Goal: Obtain resource: Download file/media

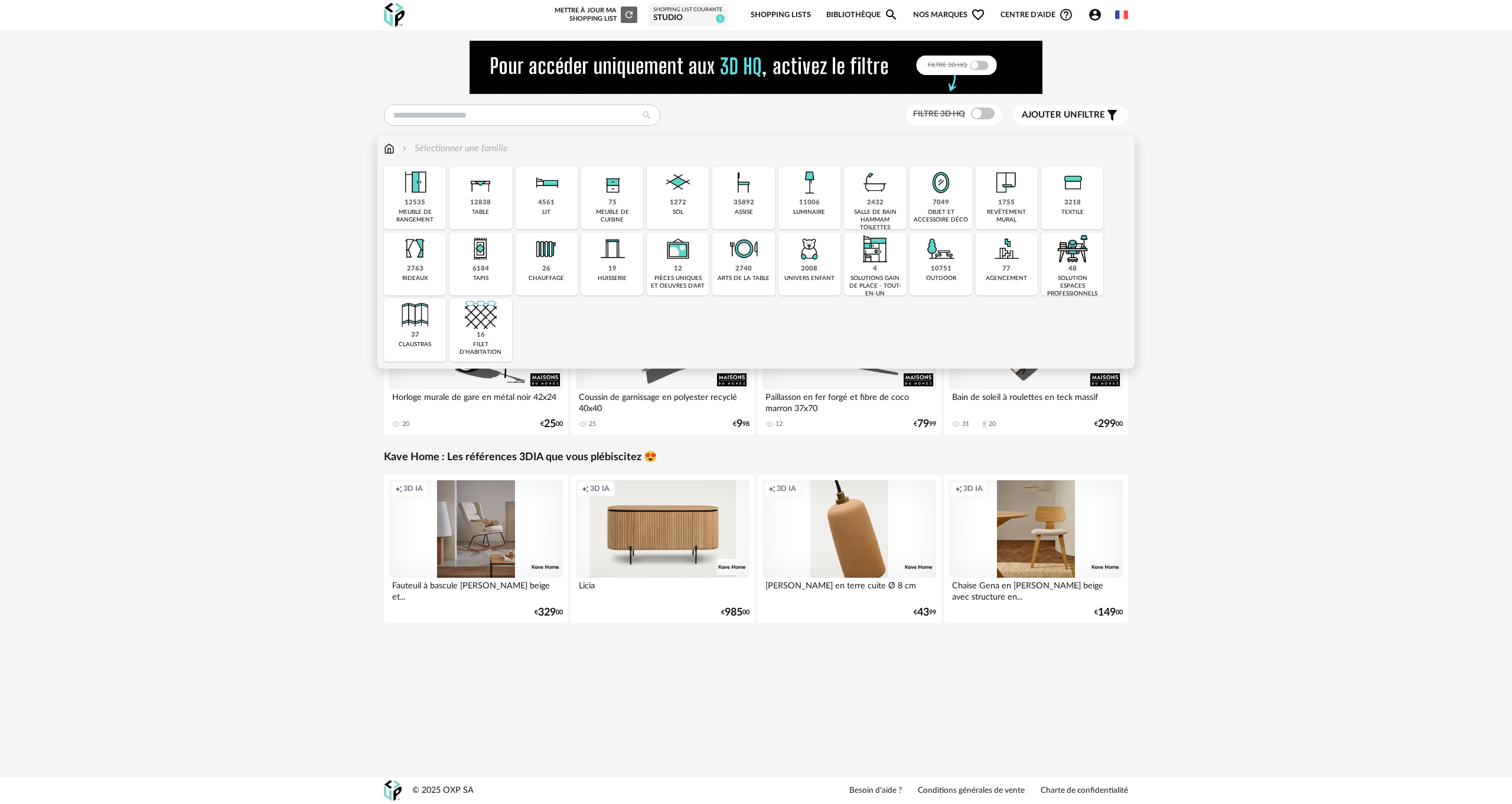
click at [386, 147] on img at bounding box center [389, 149] width 10 height 14
click at [733, 187] on img at bounding box center [744, 182] width 32 height 32
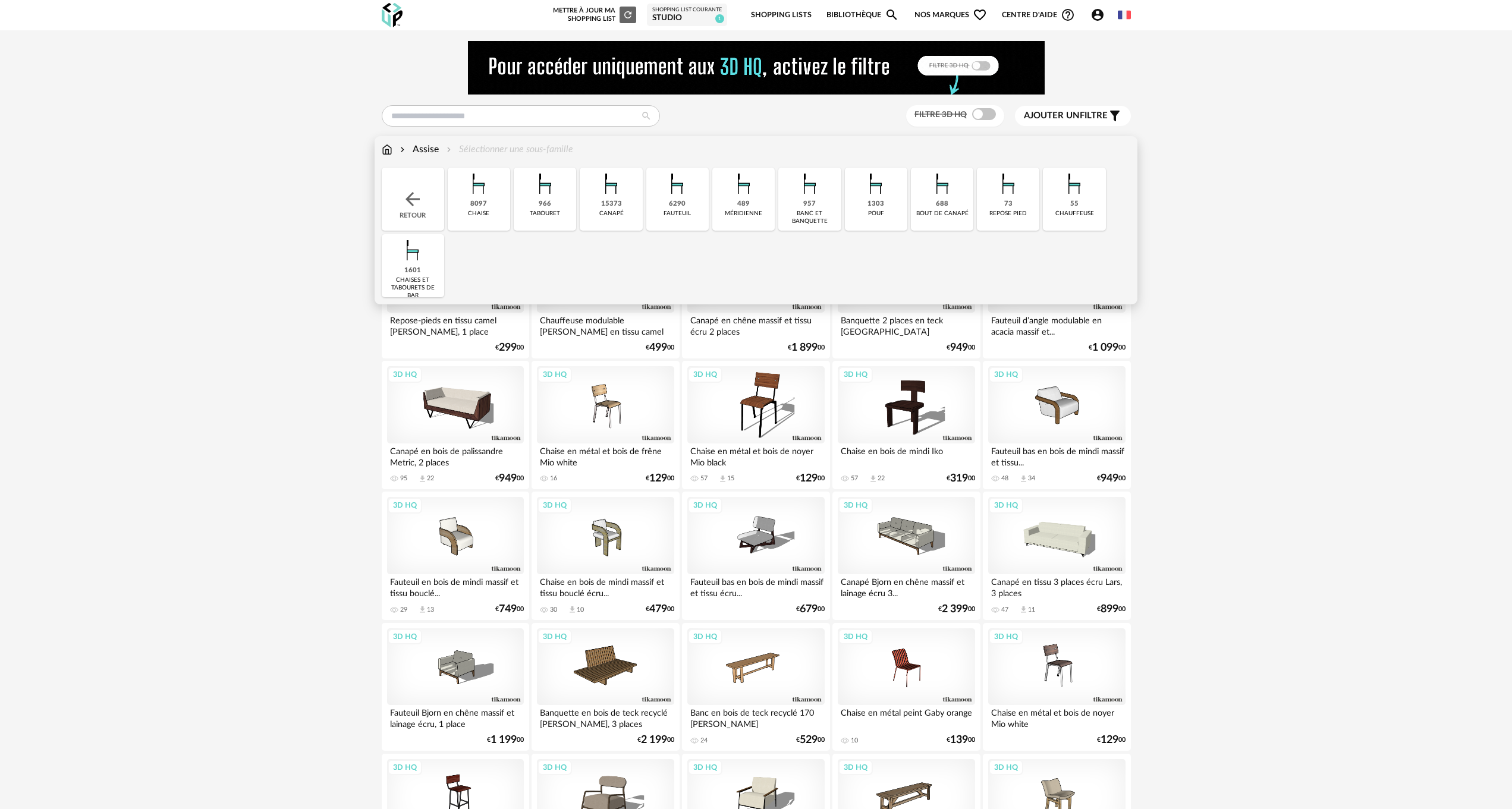
click at [612, 202] on div "15373" at bounding box center [612, 204] width 21 height 9
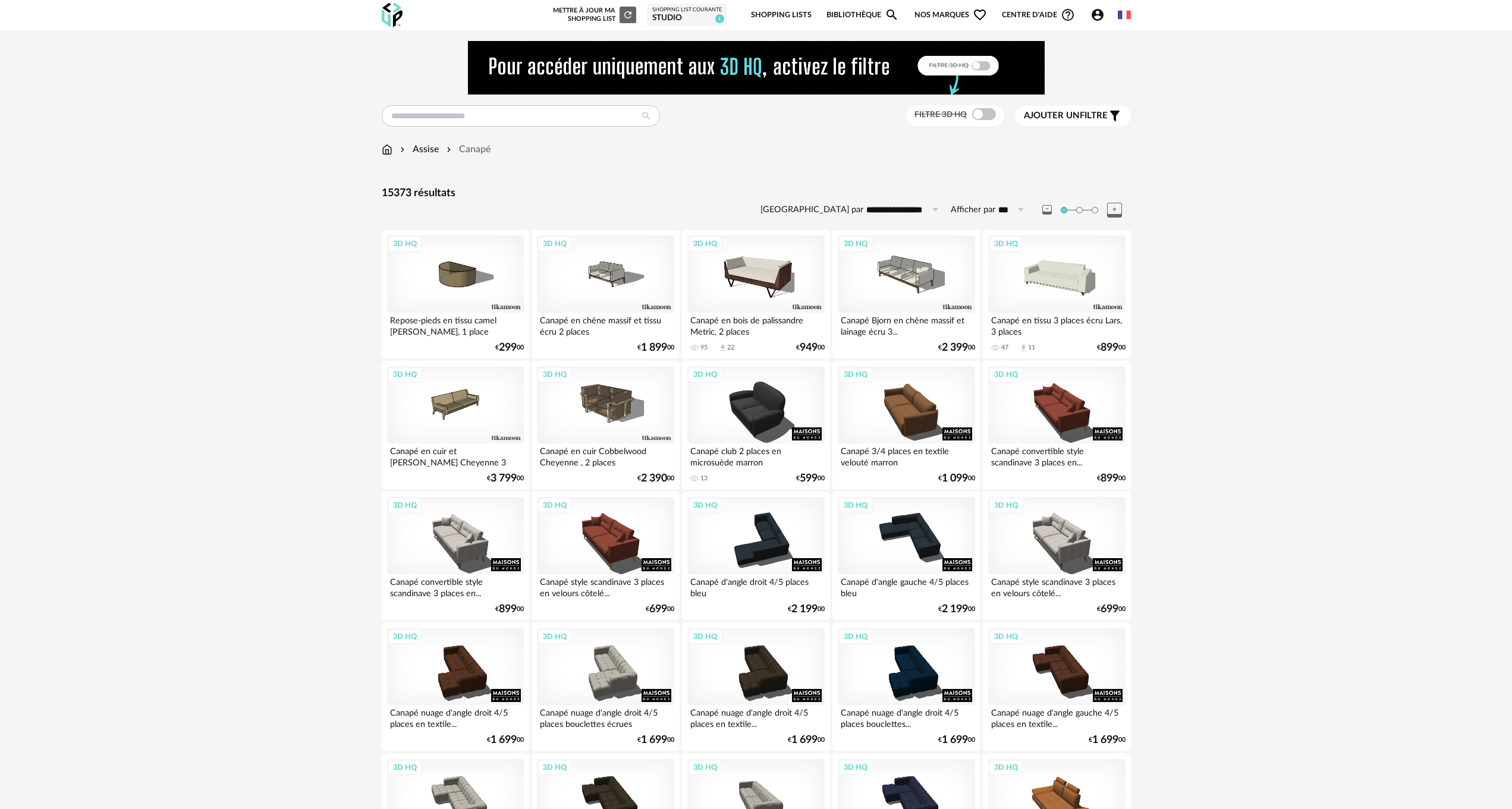
click at [1079, 113] on span "Ajouter un" at bounding box center [1051, 115] width 56 height 9
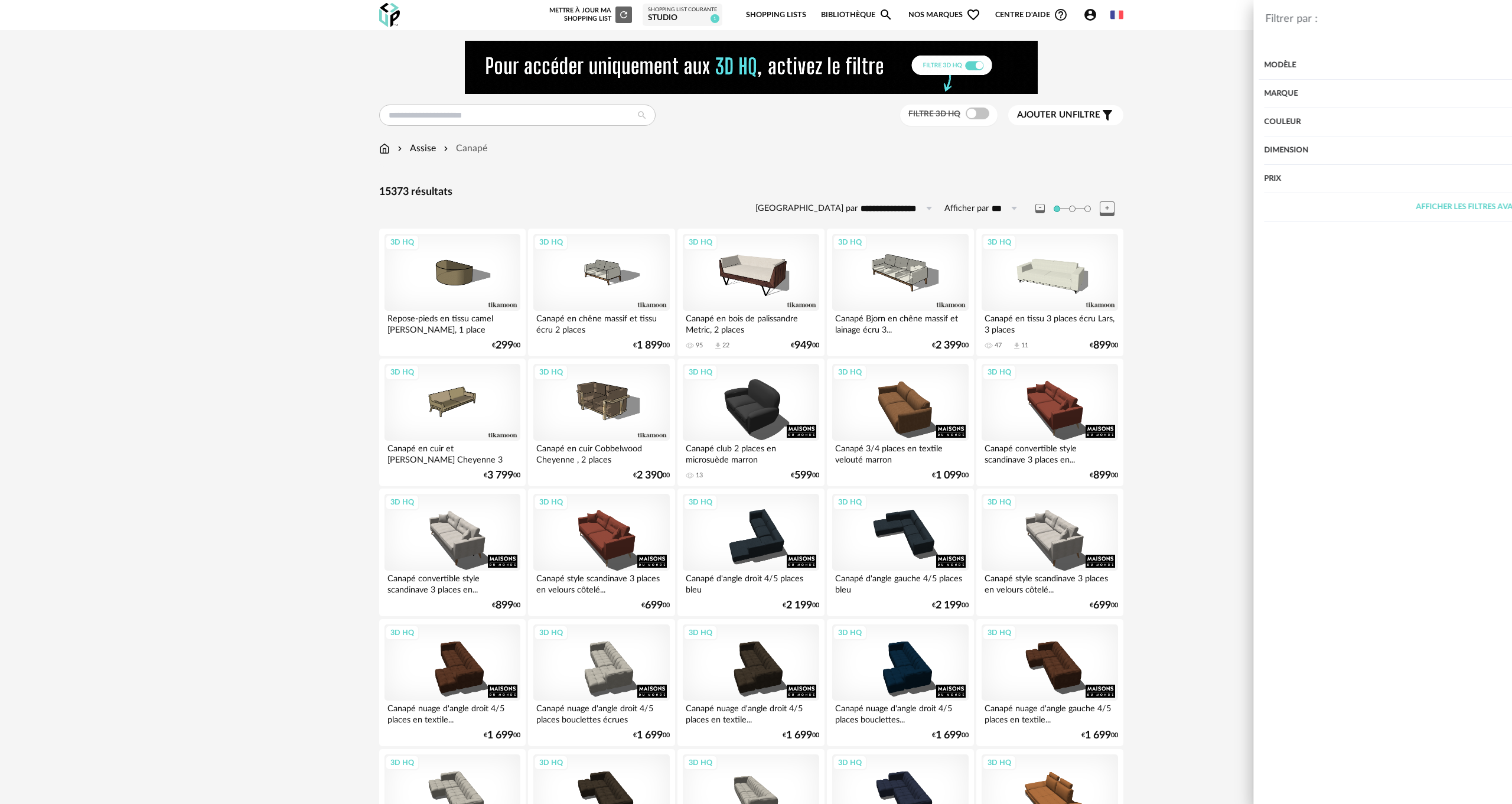
click at [1085, 119] on div "Couleur" at bounding box center [1279, 122] width 420 height 28
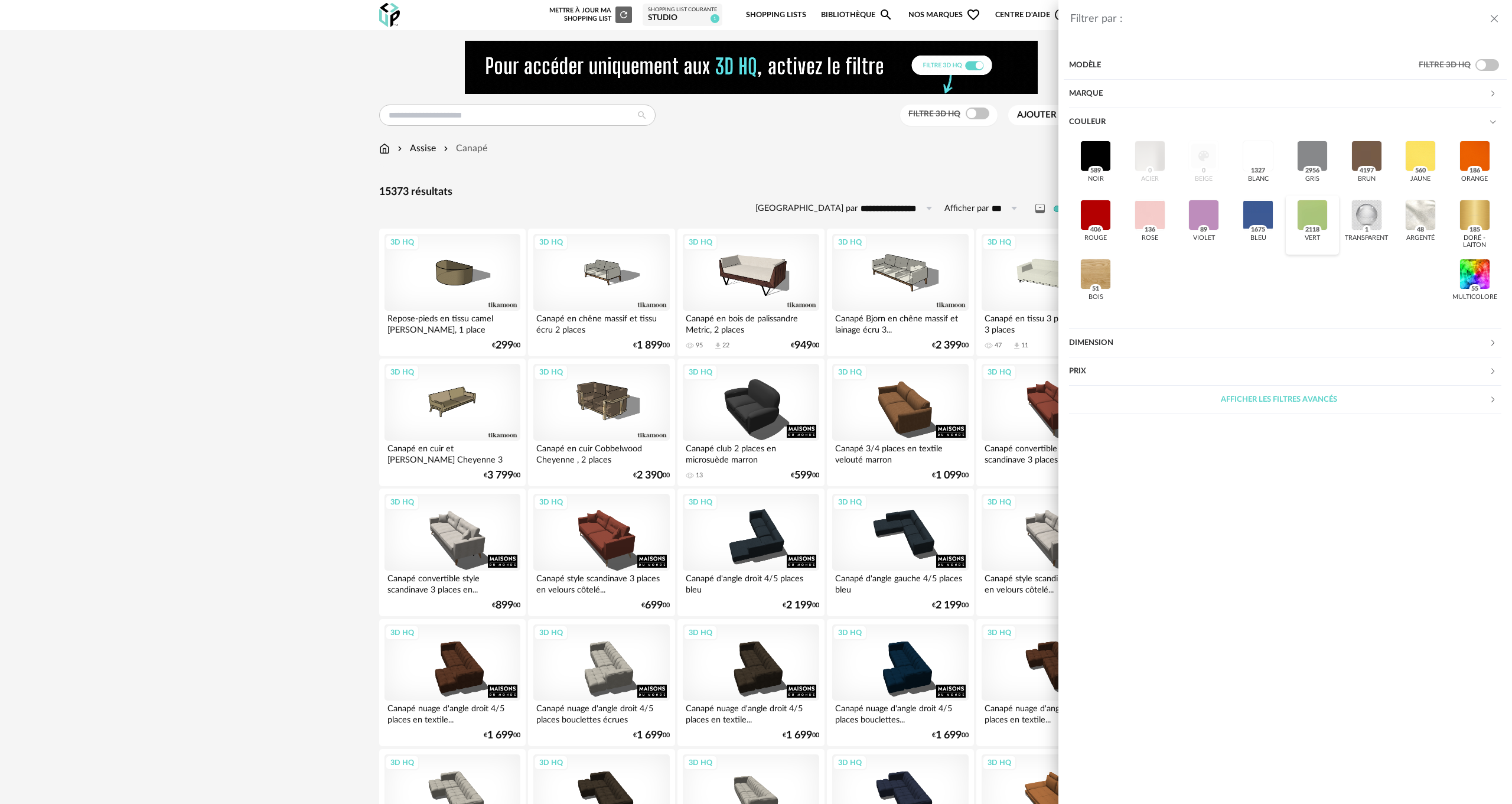
click at [1312, 214] on div at bounding box center [1312, 215] width 31 height 30
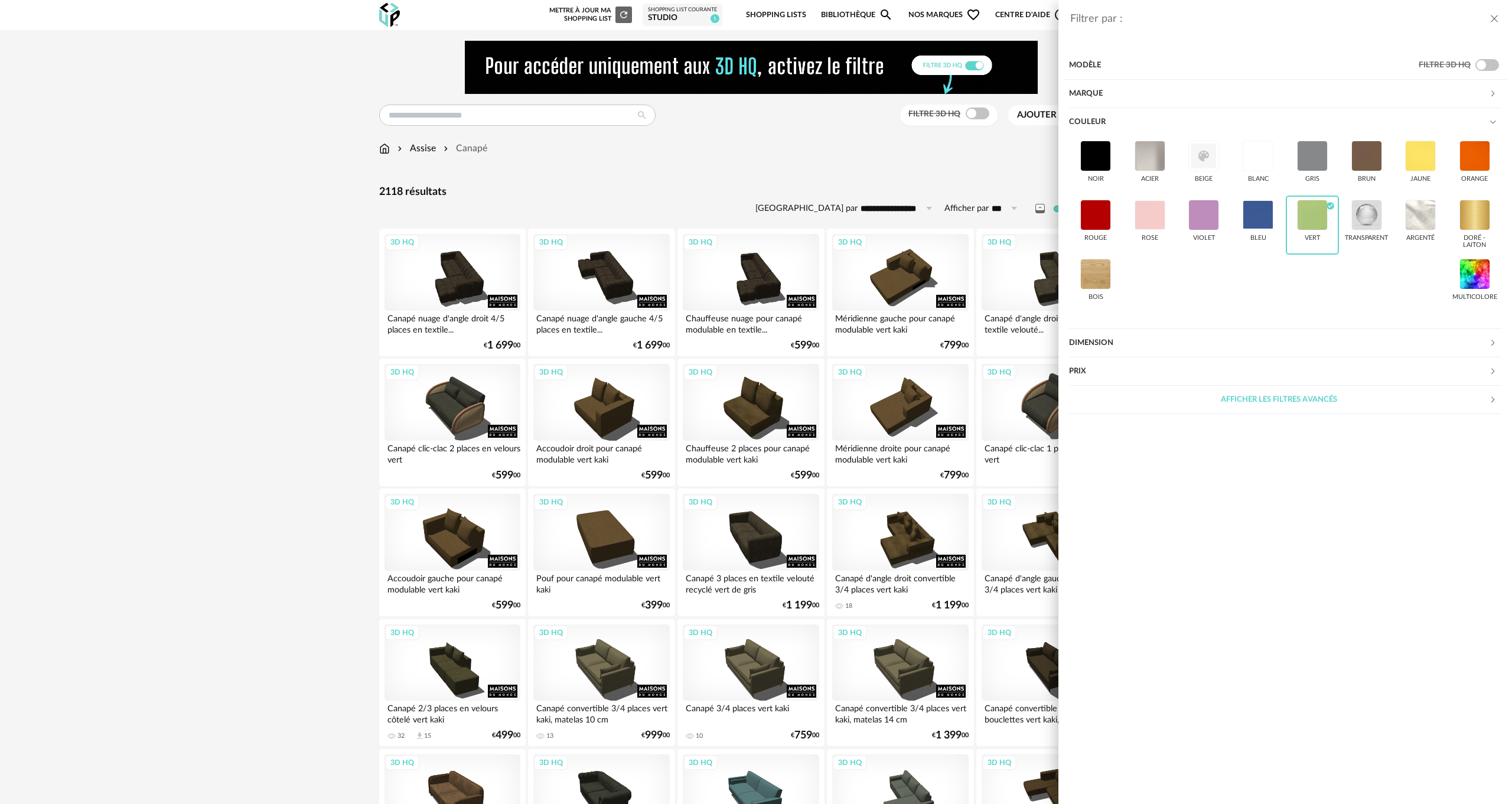
click at [224, 235] on div "Filtrer par : Modèle Filtre 3D HQ Marque &tradition 1 101 Copenhagen 0 366 Conc…" at bounding box center [756, 402] width 1512 height 804
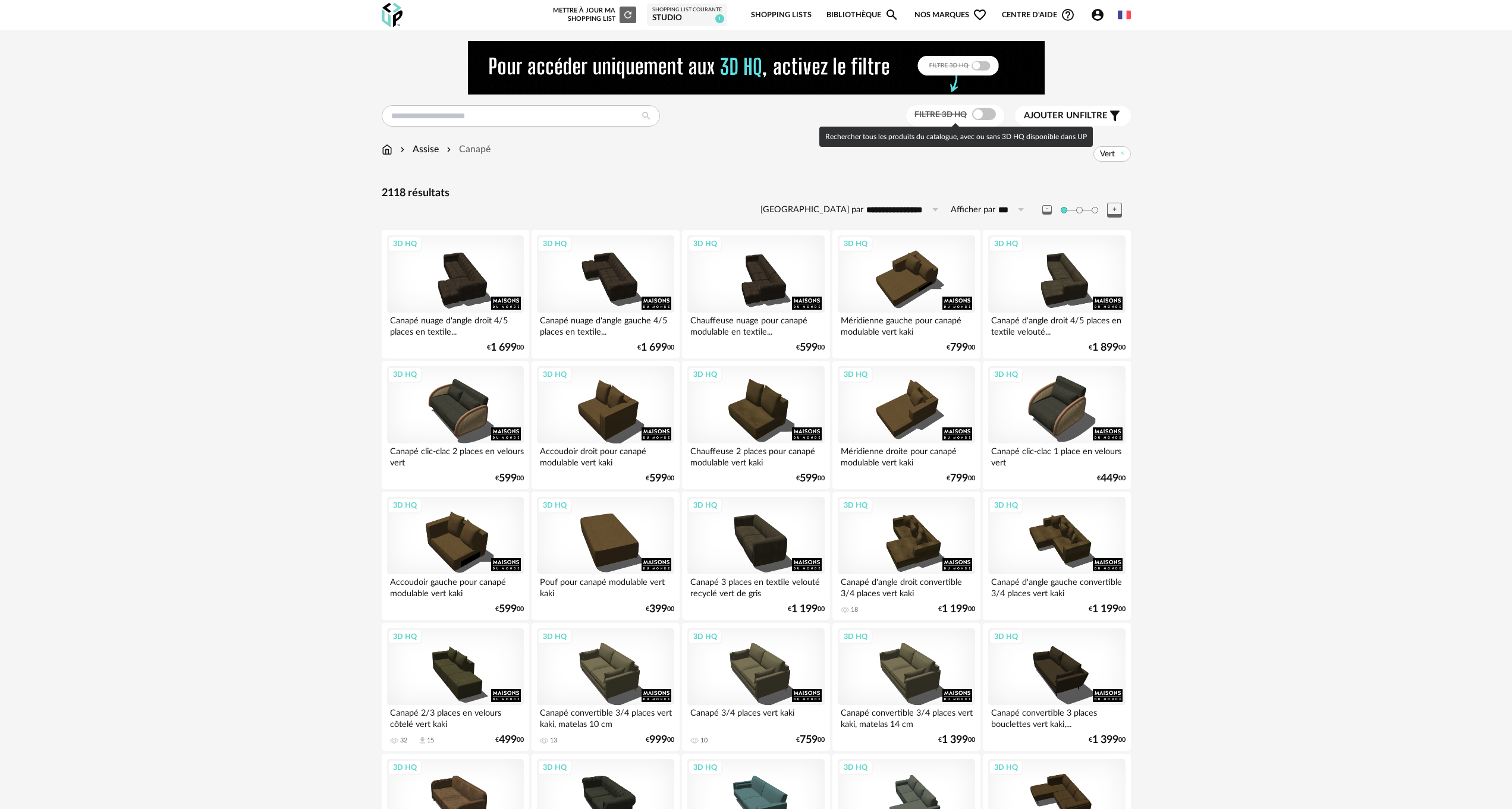
click at [987, 111] on span at bounding box center [984, 114] width 24 height 12
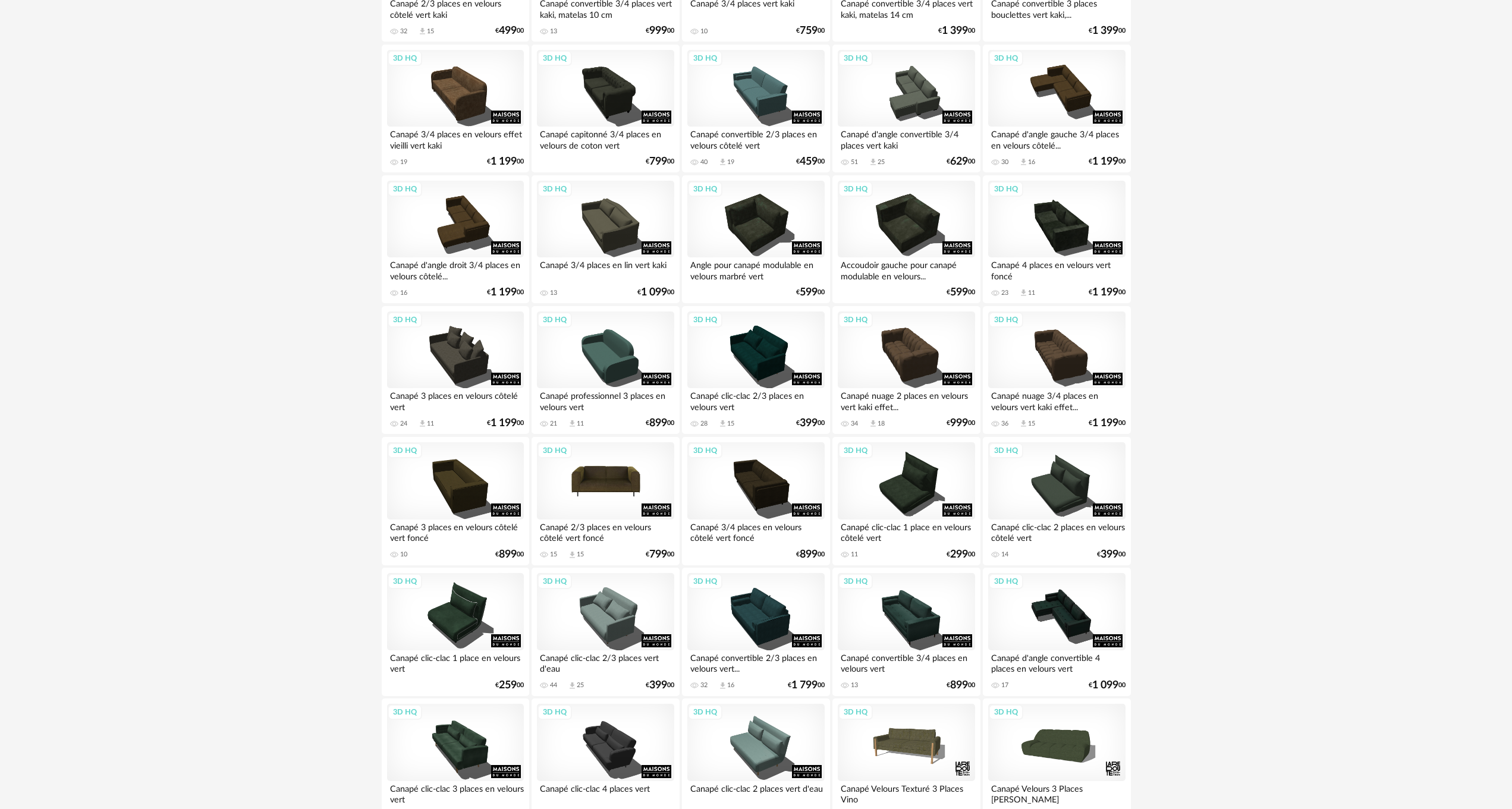
scroll to position [729, 0]
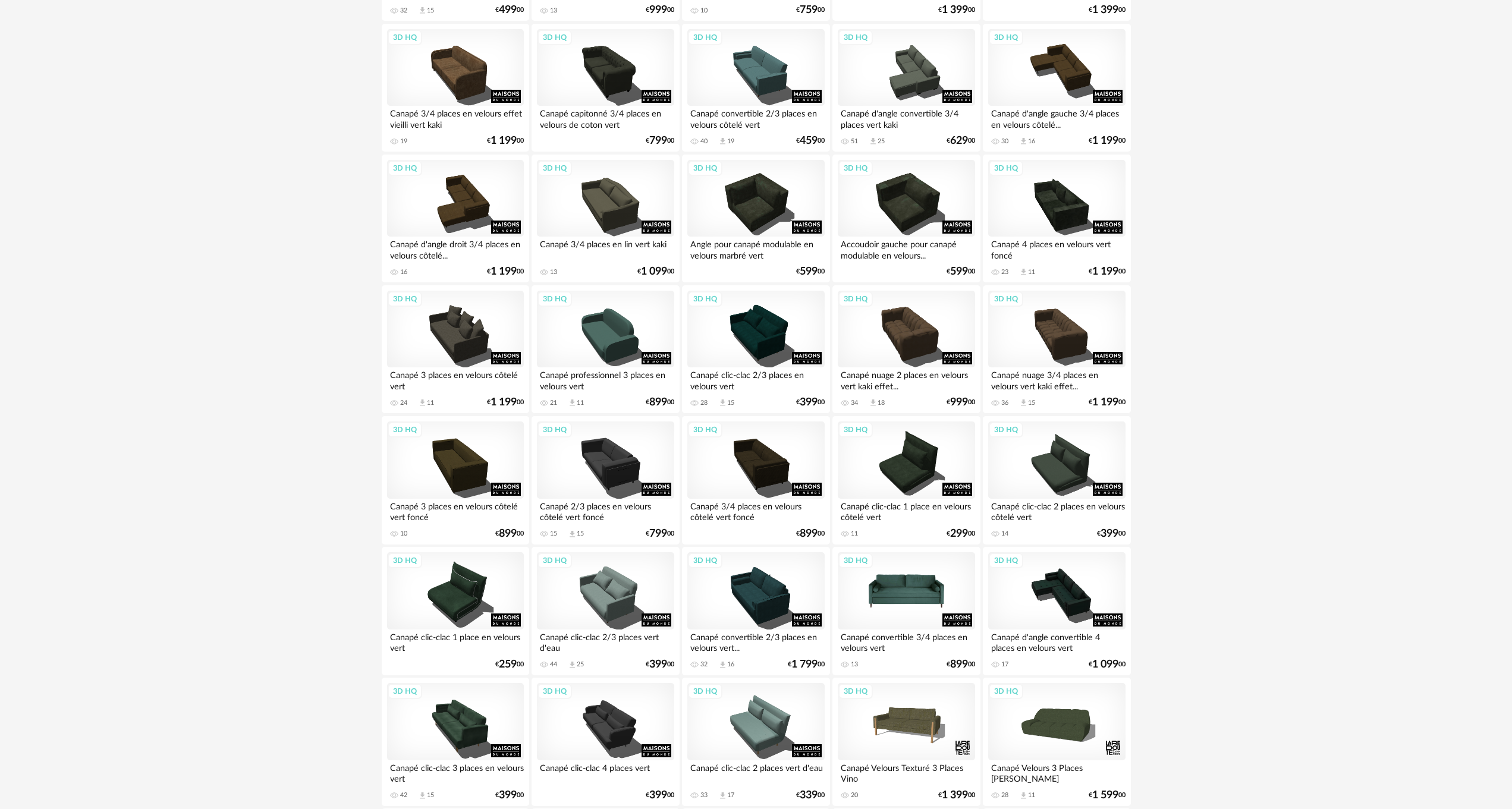
click at [883, 588] on div "3D HQ" at bounding box center [906, 591] width 137 height 77
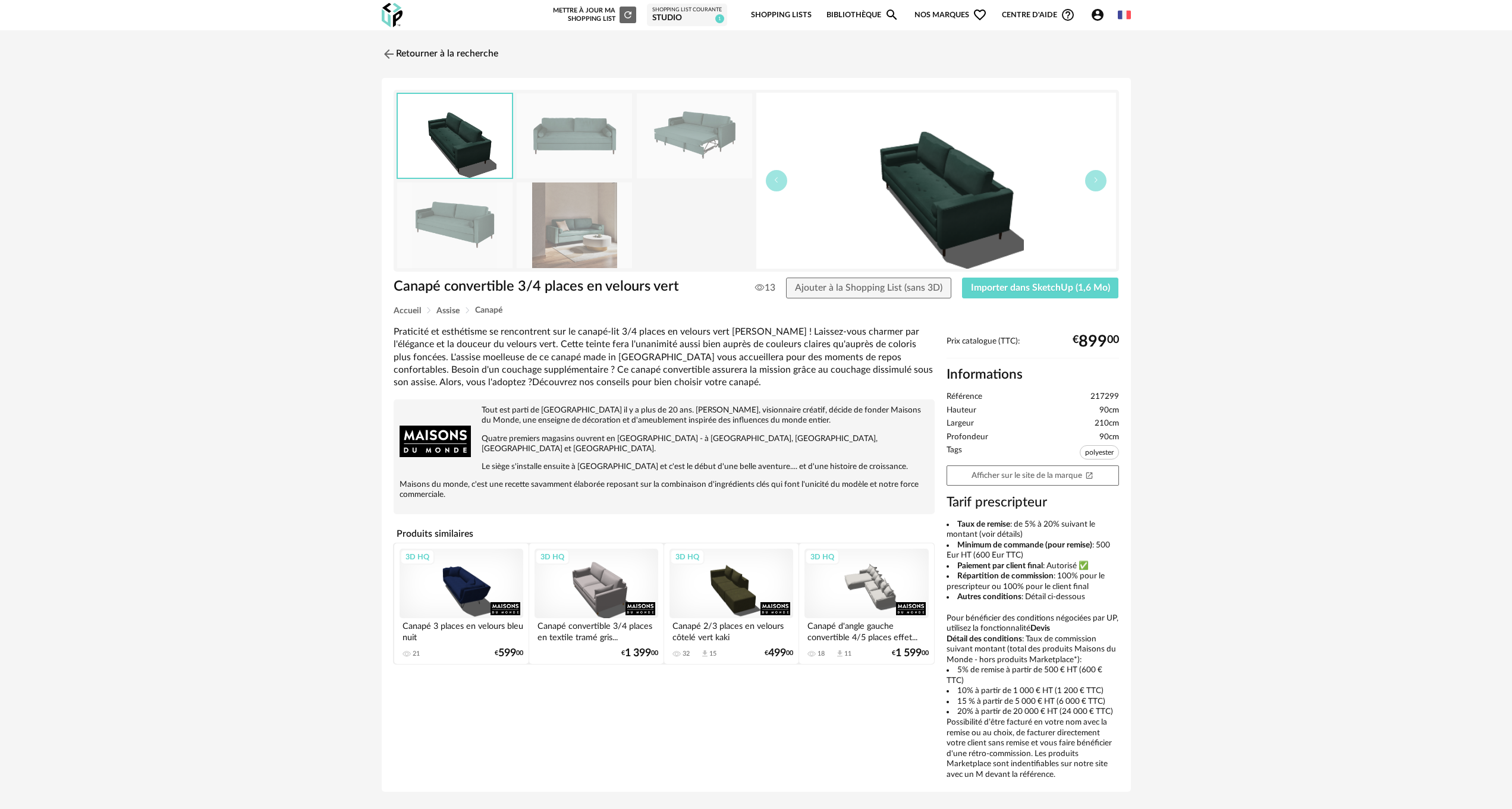
click at [574, 135] on img at bounding box center [574, 136] width 115 height 85
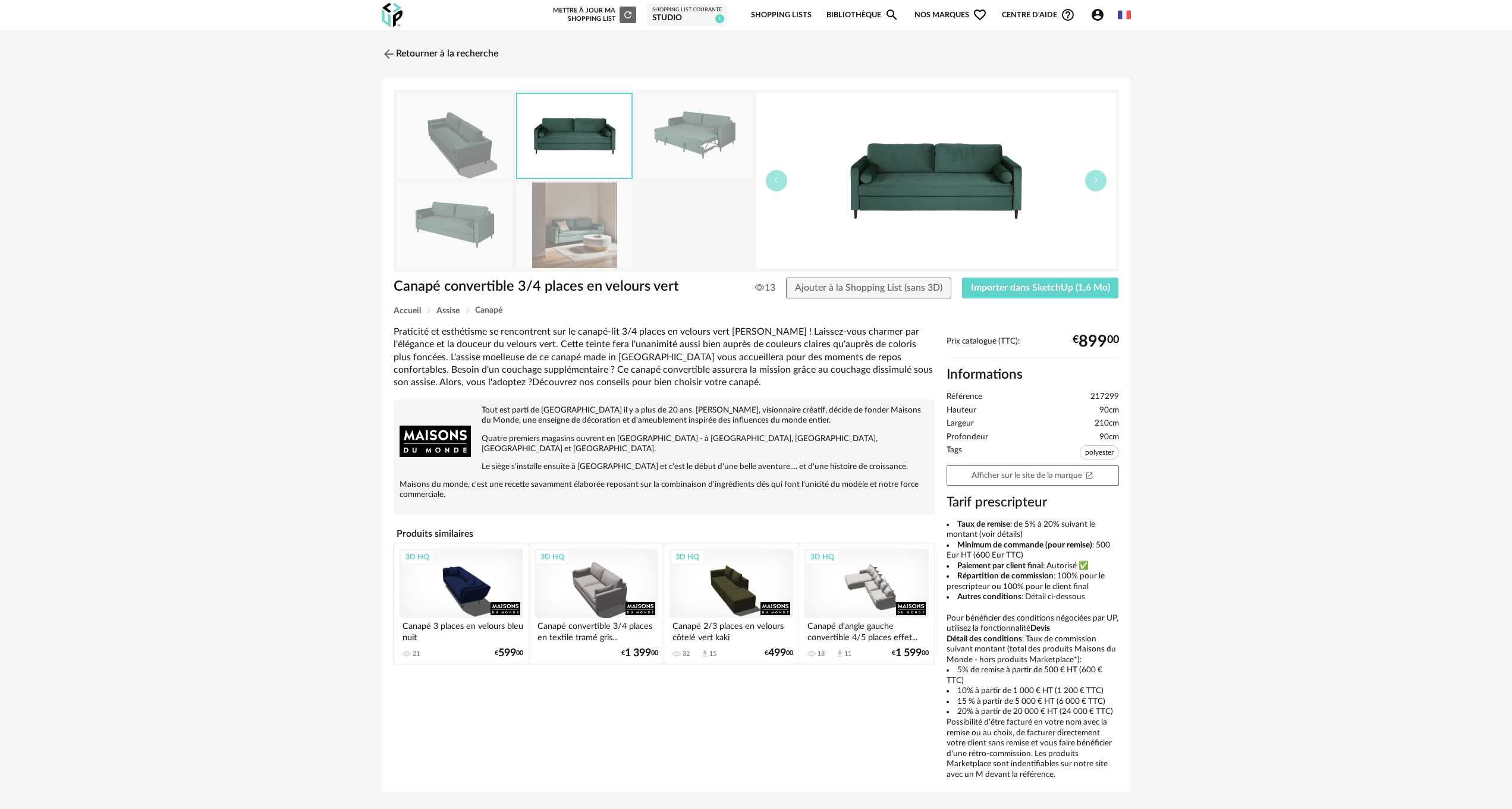
click at [574, 135] on img at bounding box center [574, 136] width 114 height 84
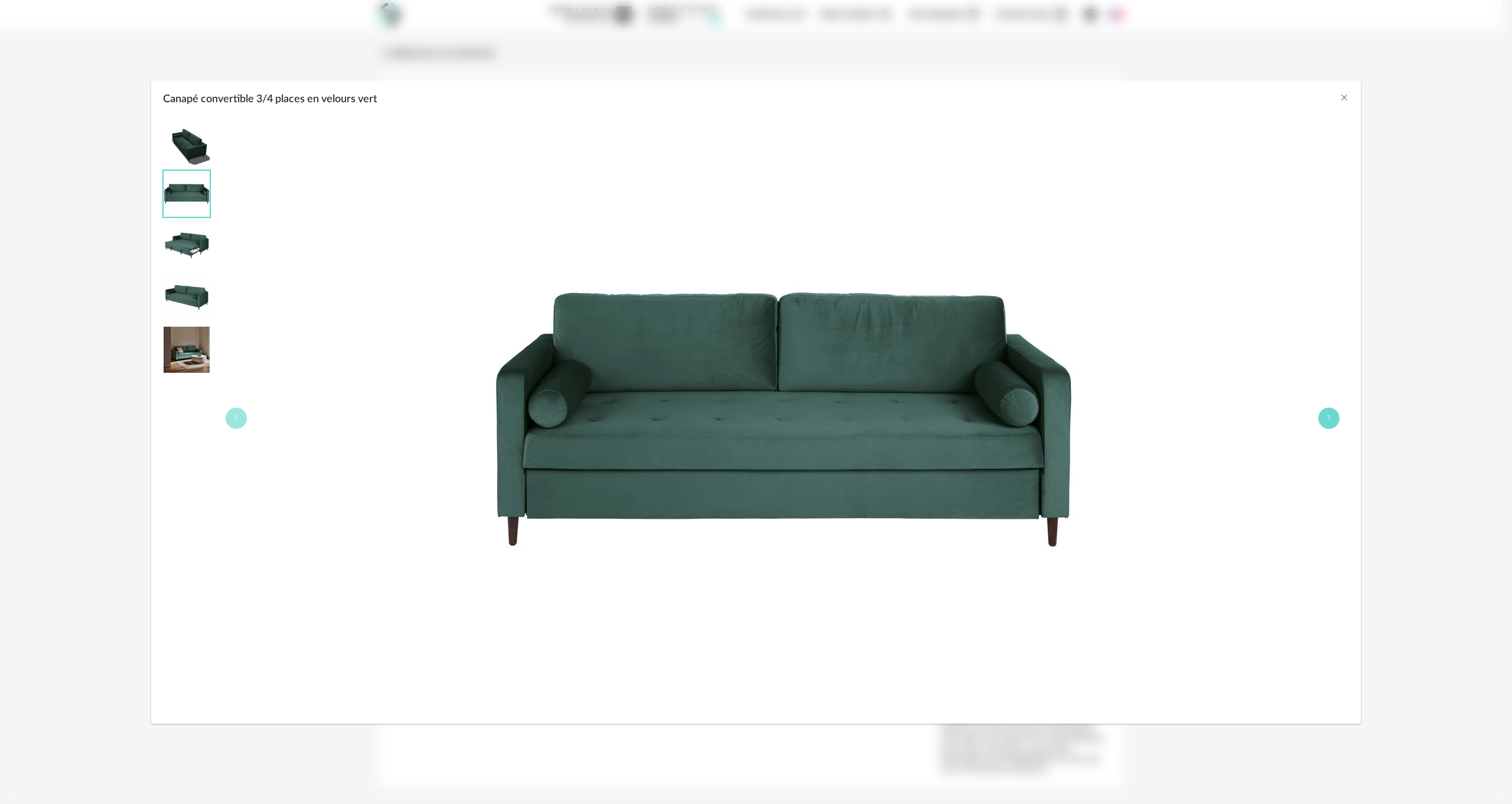
click at [1328, 412] on button "Canapé convertible 3/4 places en velours vert" at bounding box center [1329, 418] width 21 height 21
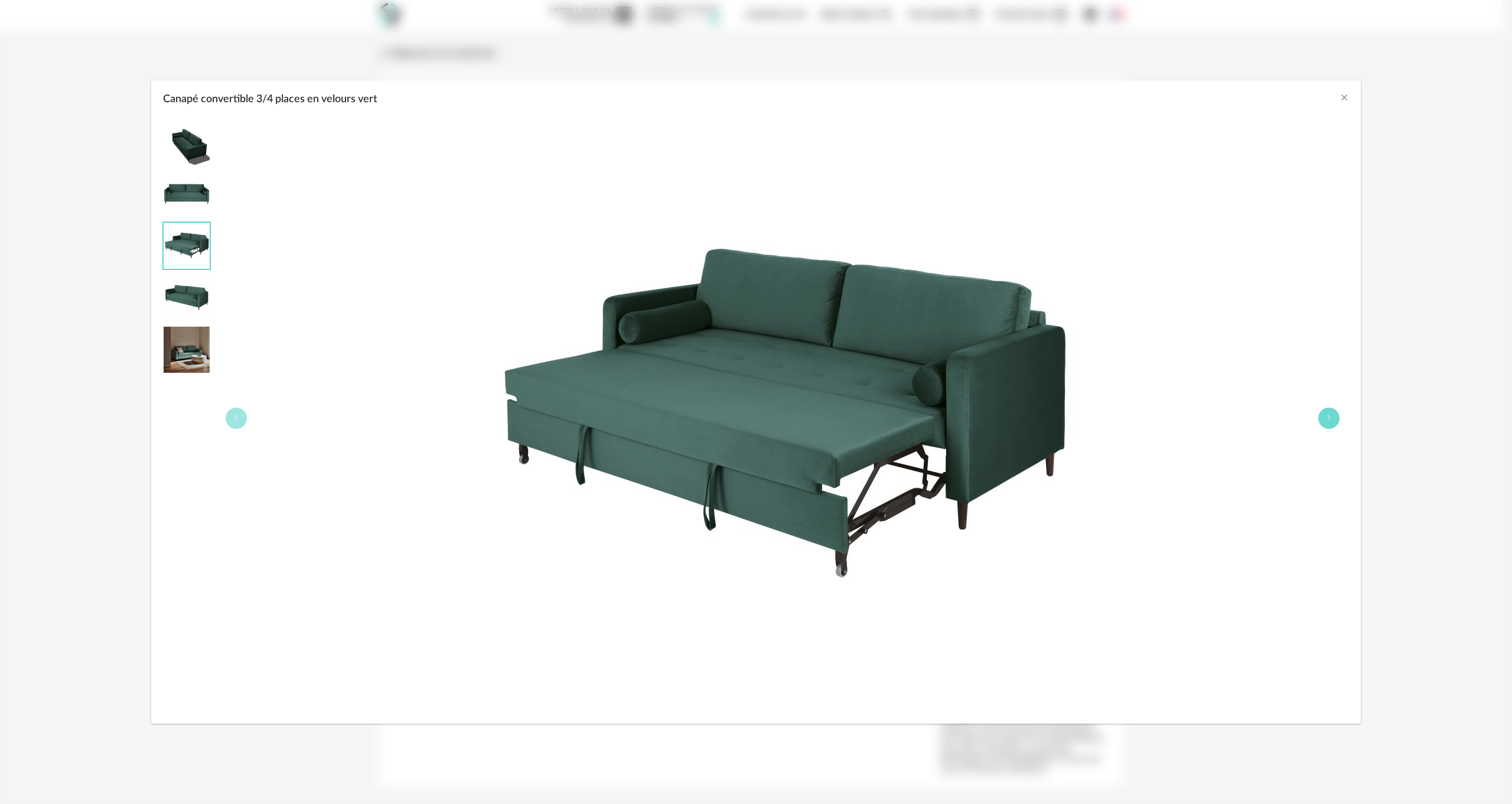
click at [1328, 412] on button "Canapé convertible 3/4 places en velours vert" at bounding box center [1329, 418] width 21 height 21
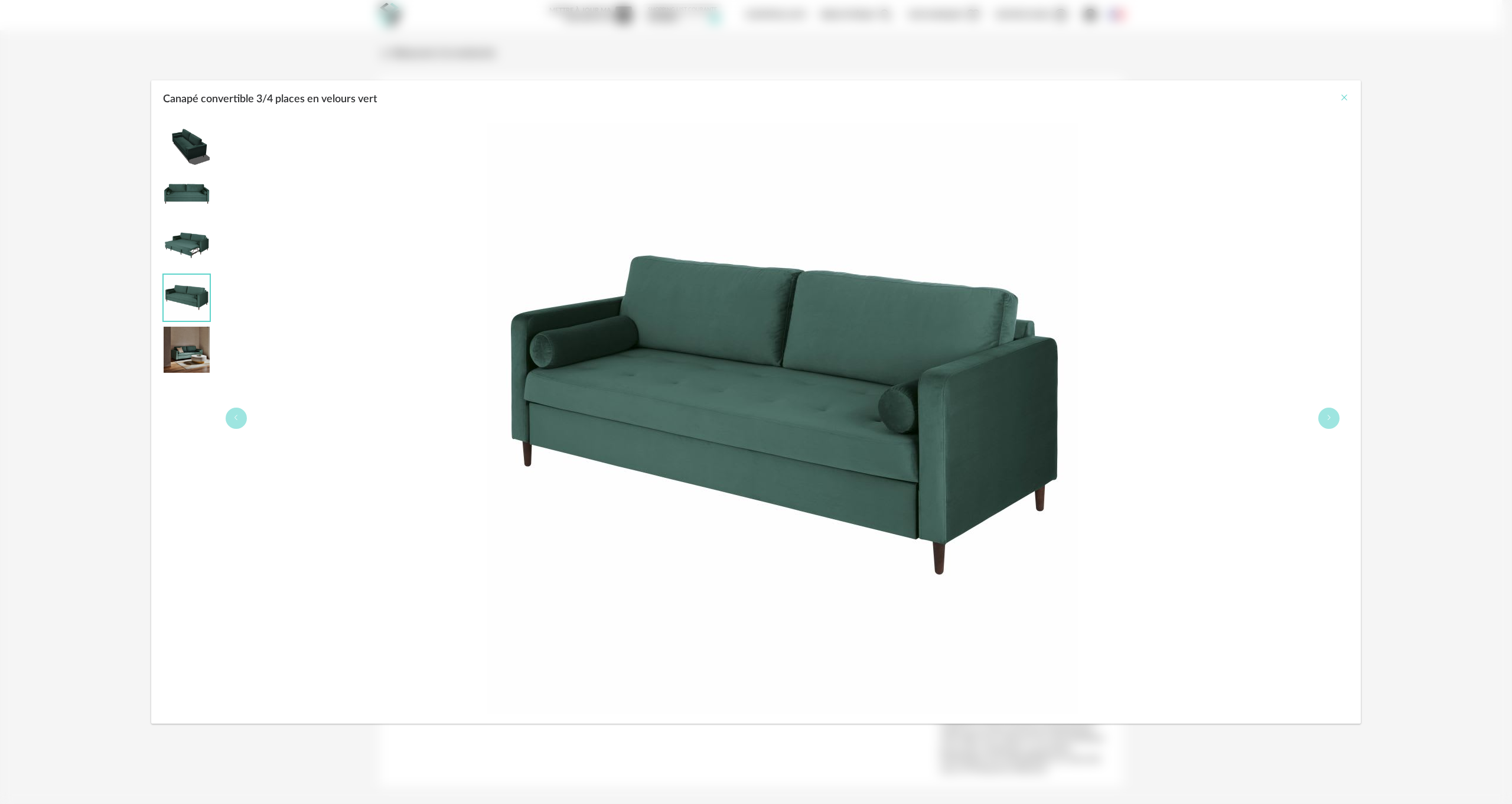
click at [1346, 101] on icon "Close" at bounding box center [1345, 98] width 10 height 10
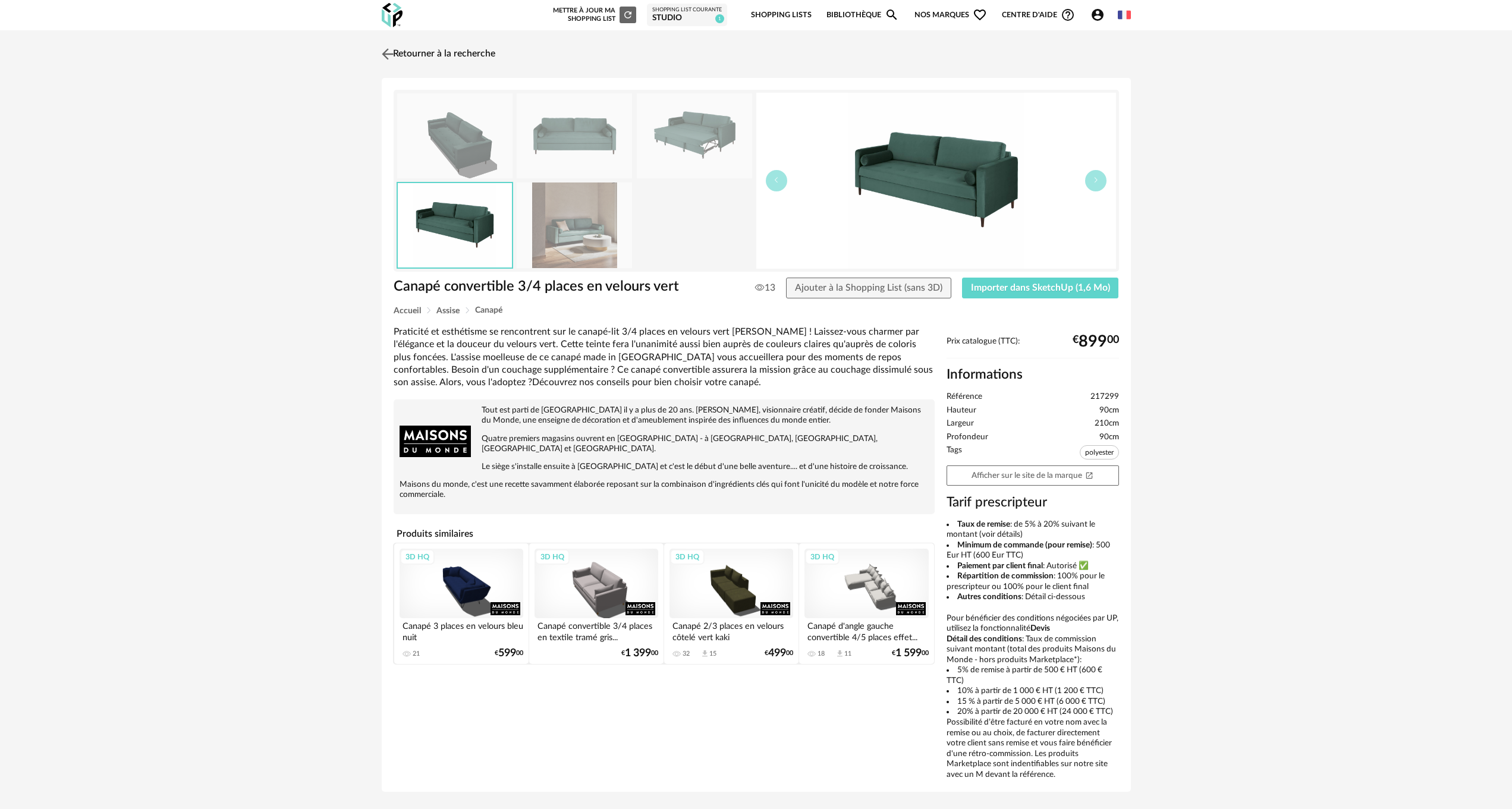
click at [389, 51] on img at bounding box center [387, 54] width 17 height 17
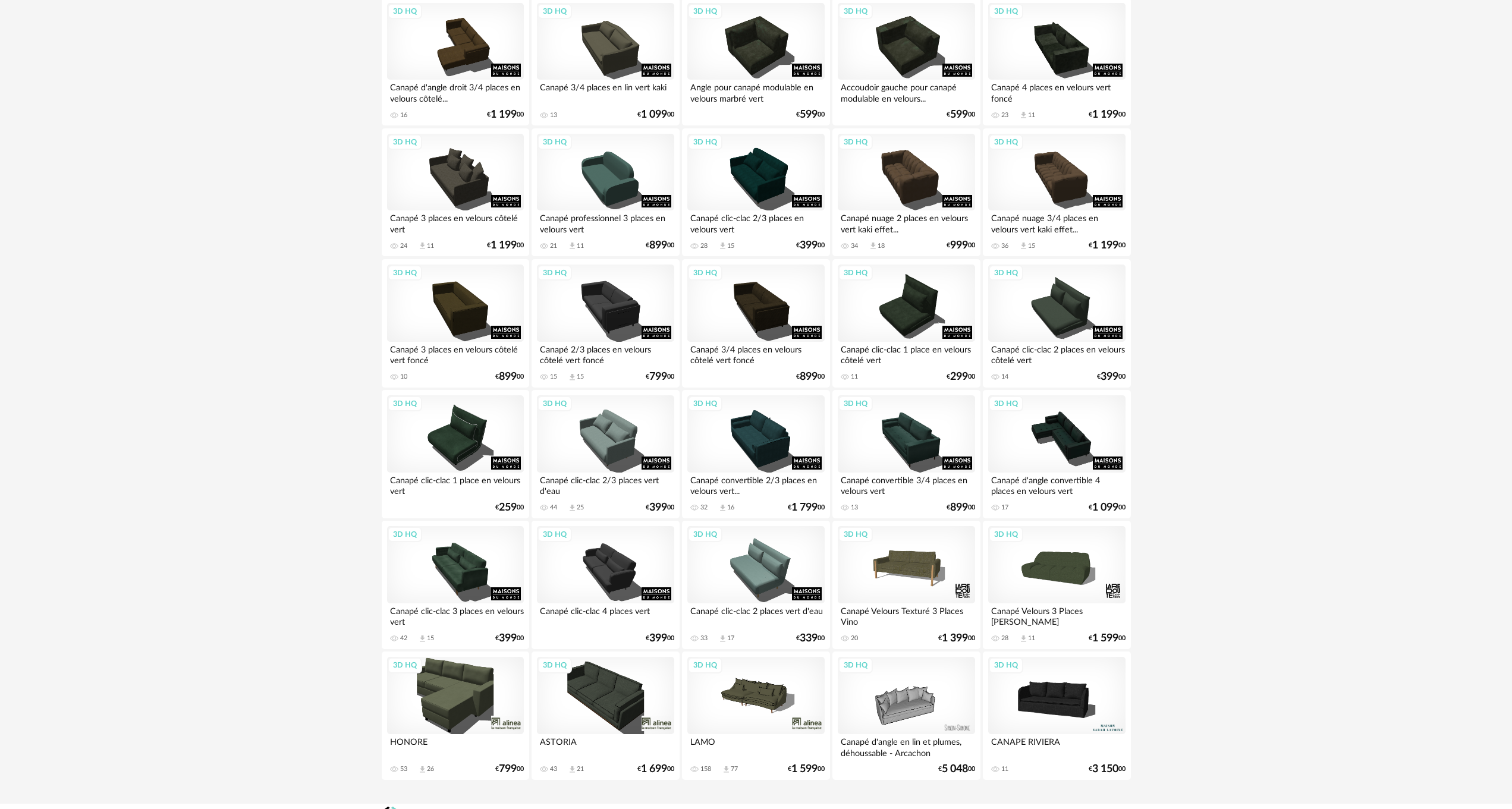
scroll to position [908, 0]
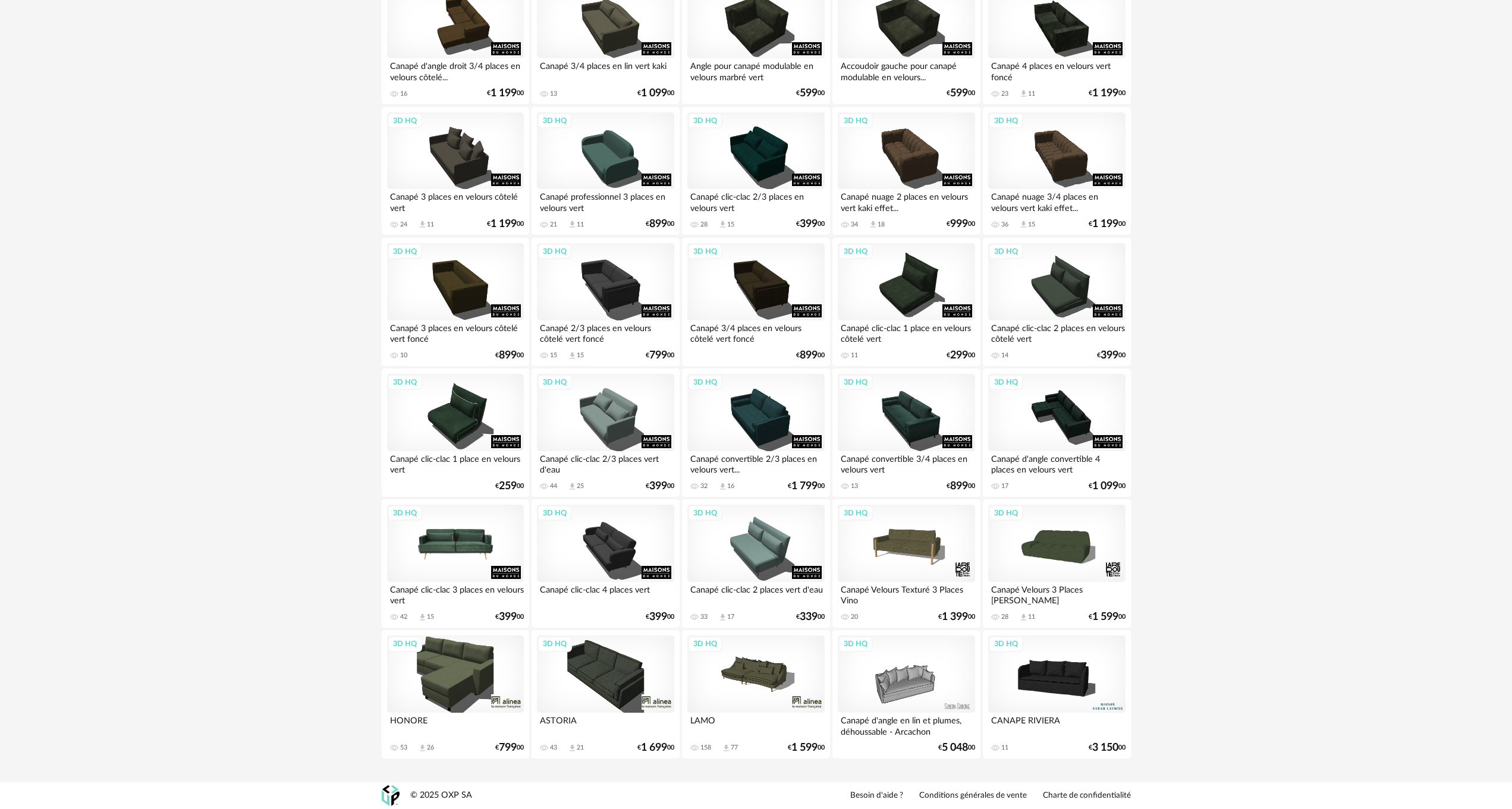
click at [433, 531] on div "3D HQ" at bounding box center [456, 543] width 137 height 77
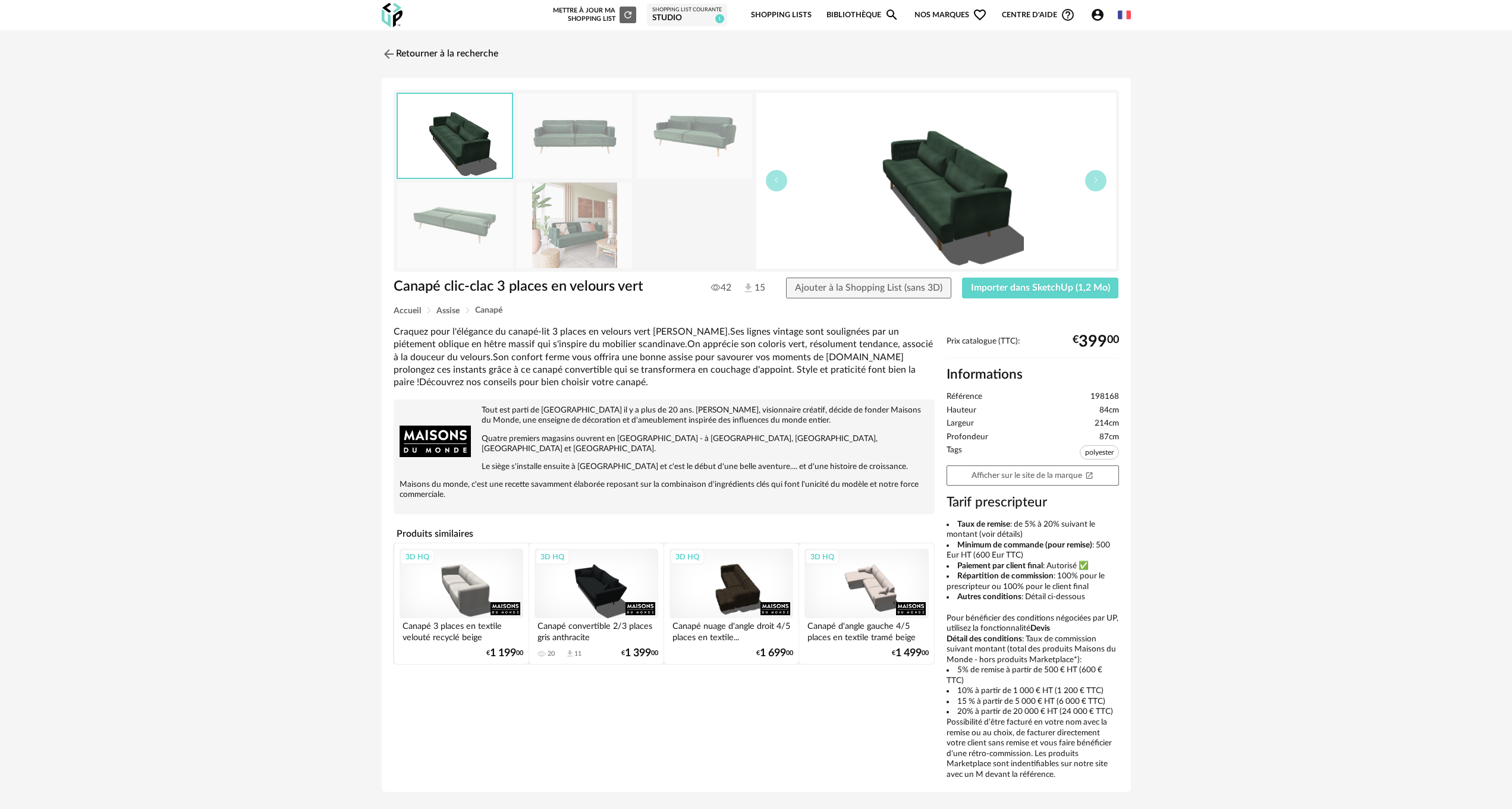
click at [570, 137] on img at bounding box center [574, 136] width 115 height 85
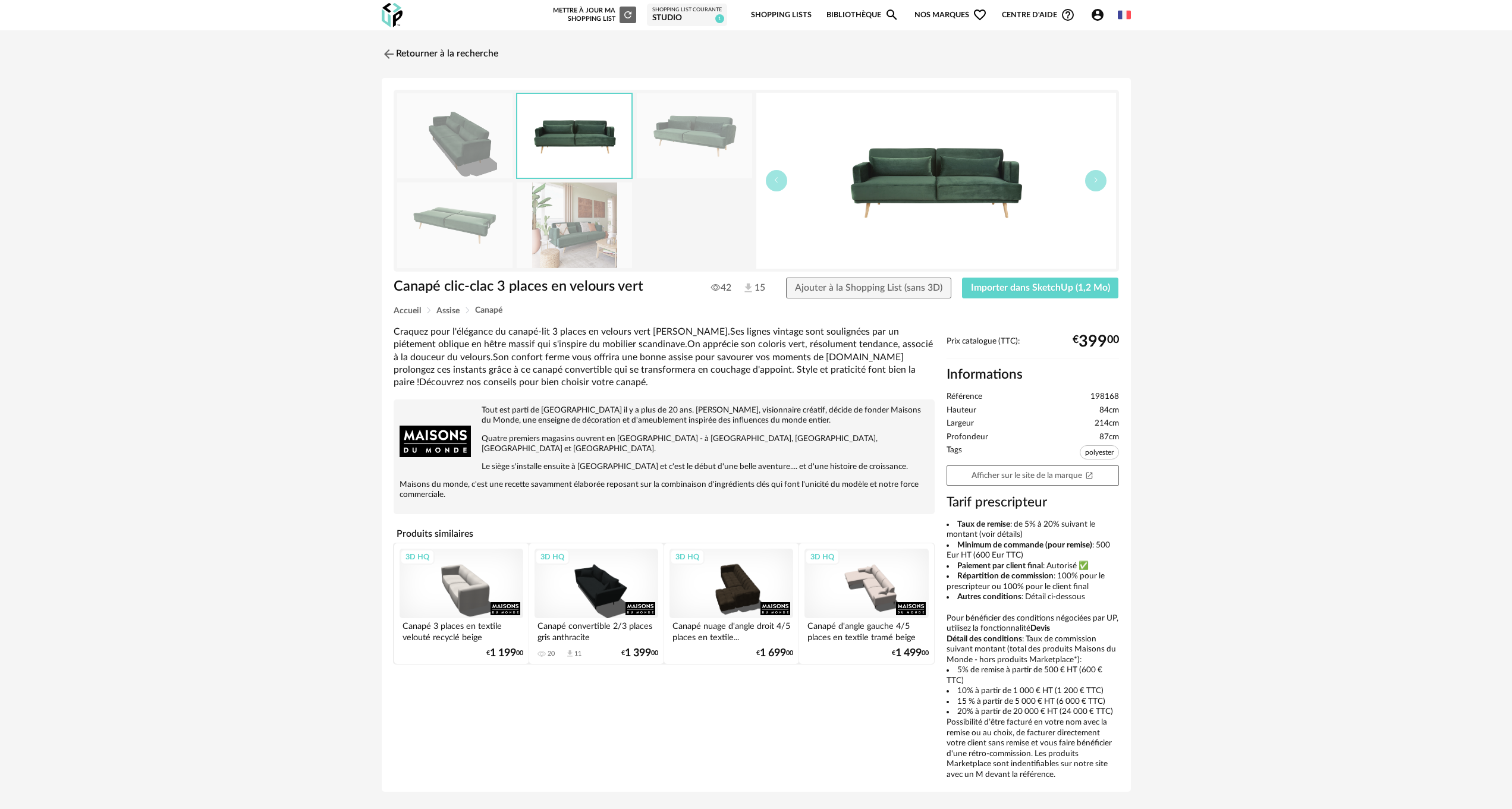
click at [570, 137] on img at bounding box center [574, 136] width 114 height 84
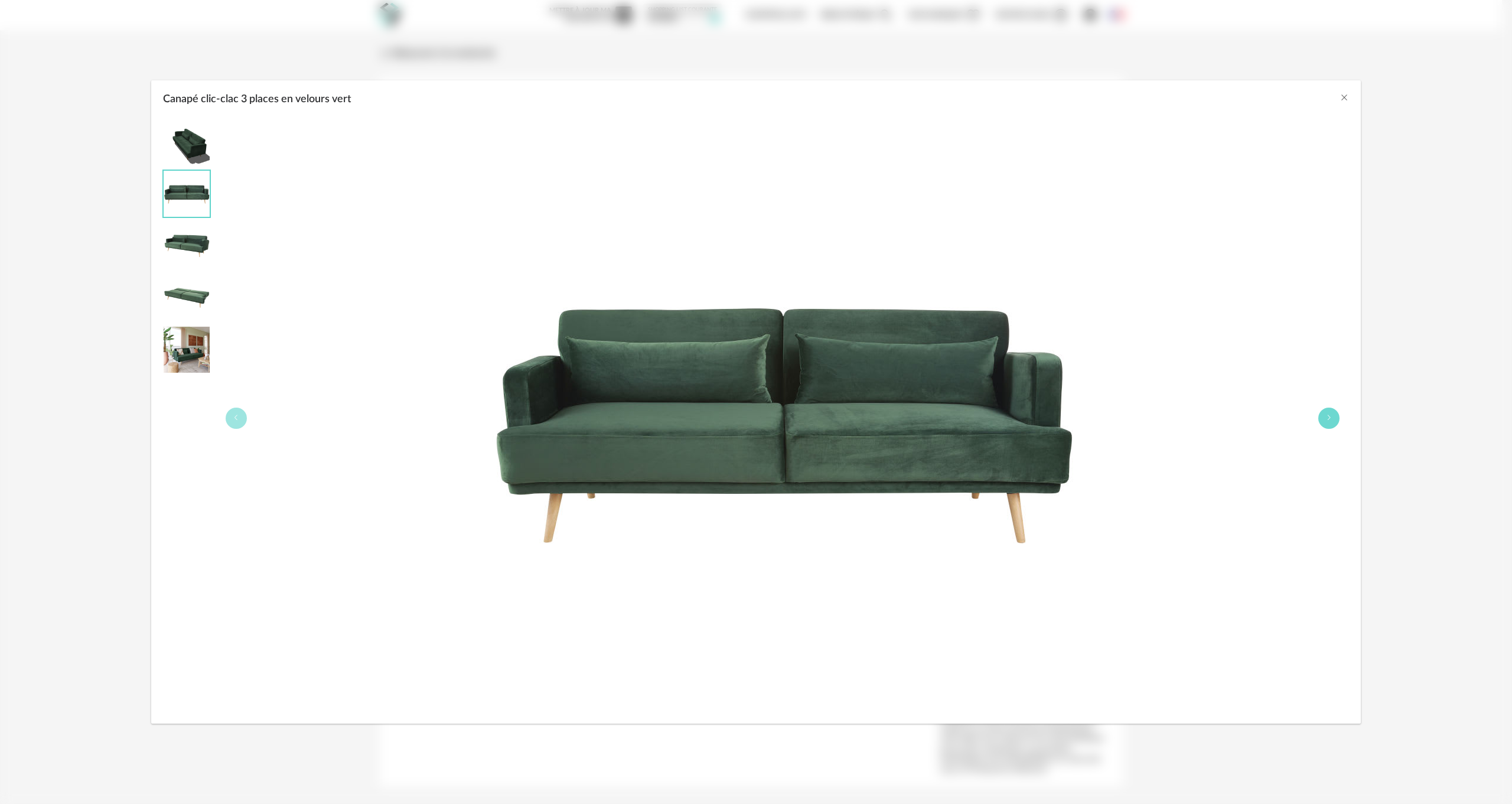
click at [1334, 414] on button "Canapé clic-clac 3 places en velours vert" at bounding box center [1329, 418] width 21 height 21
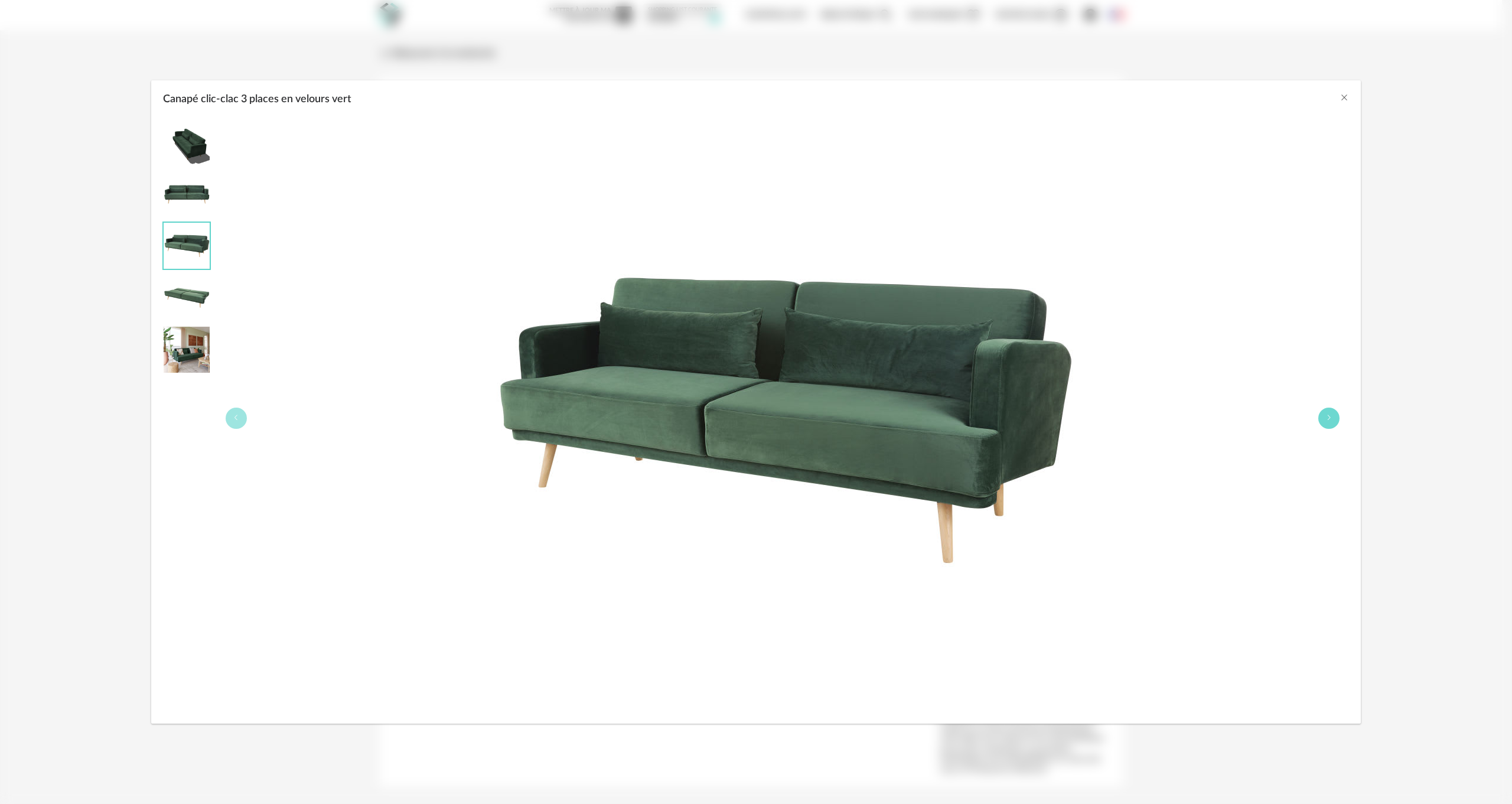
click at [1334, 414] on button "Canapé clic-clac 3 places en velours vert" at bounding box center [1329, 418] width 21 height 21
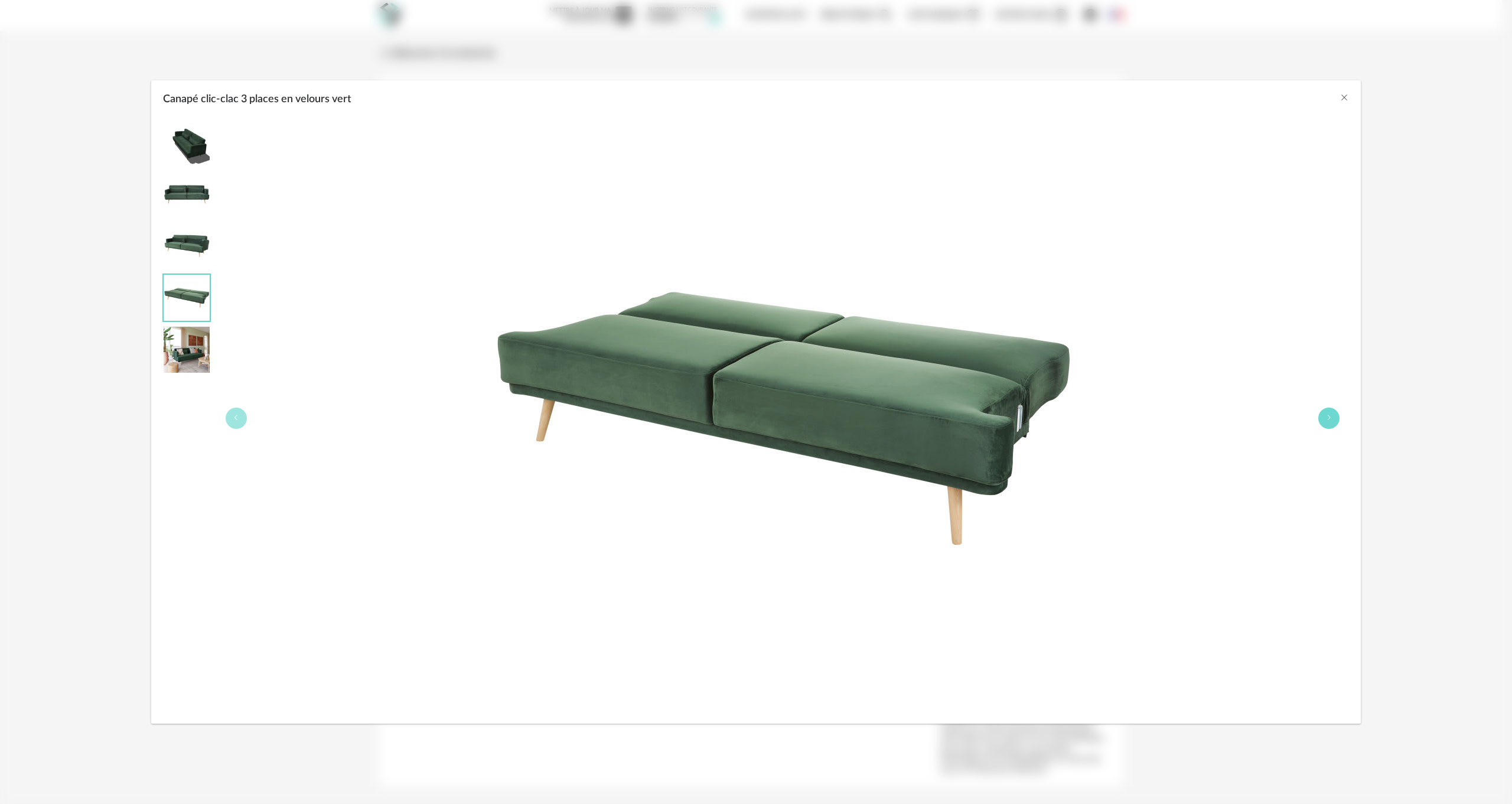
click at [1334, 414] on button "Canapé clic-clac 3 places en velours vert" at bounding box center [1329, 418] width 21 height 21
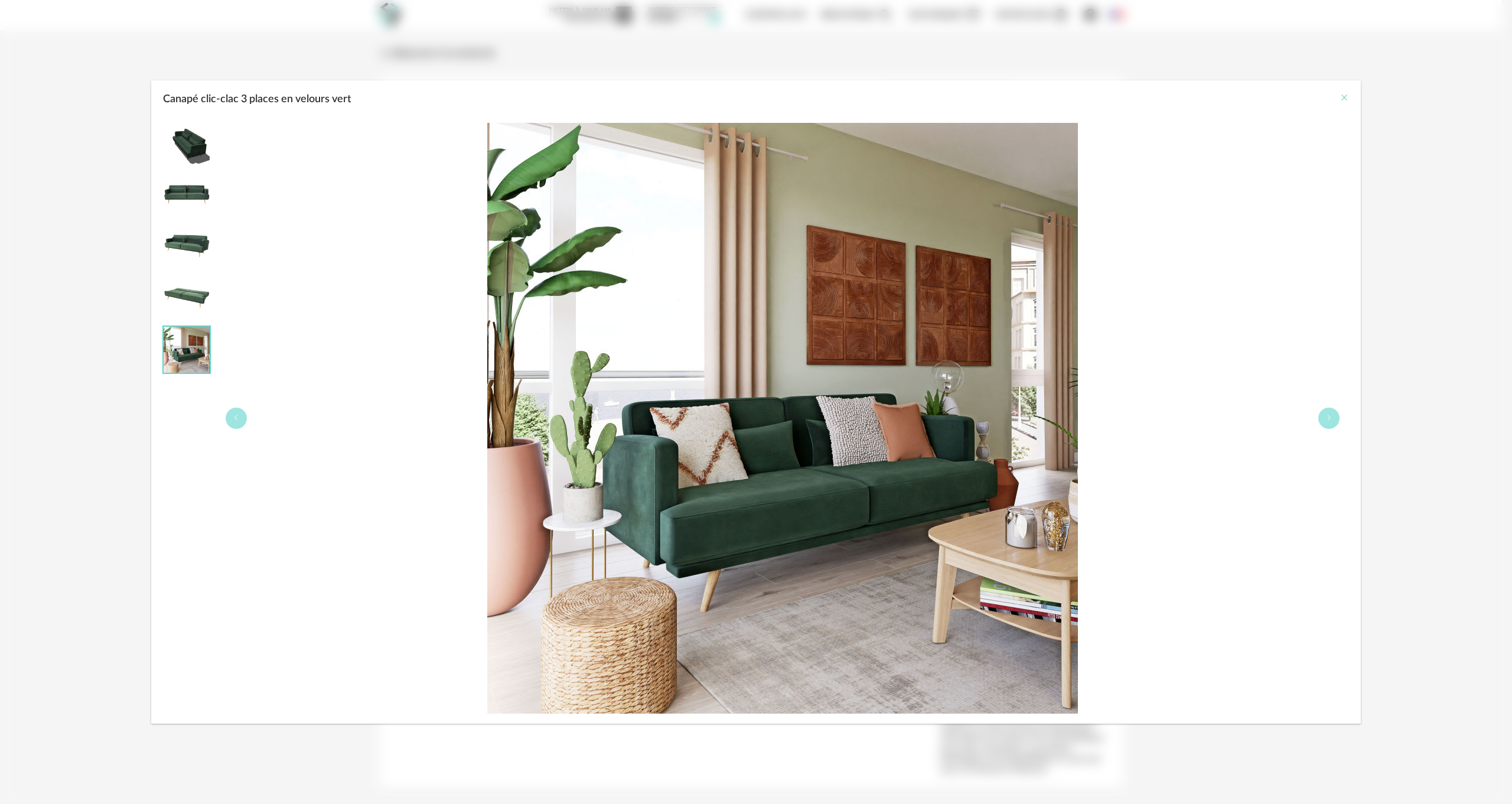
click at [1348, 95] on icon "Close" at bounding box center [1345, 98] width 10 height 10
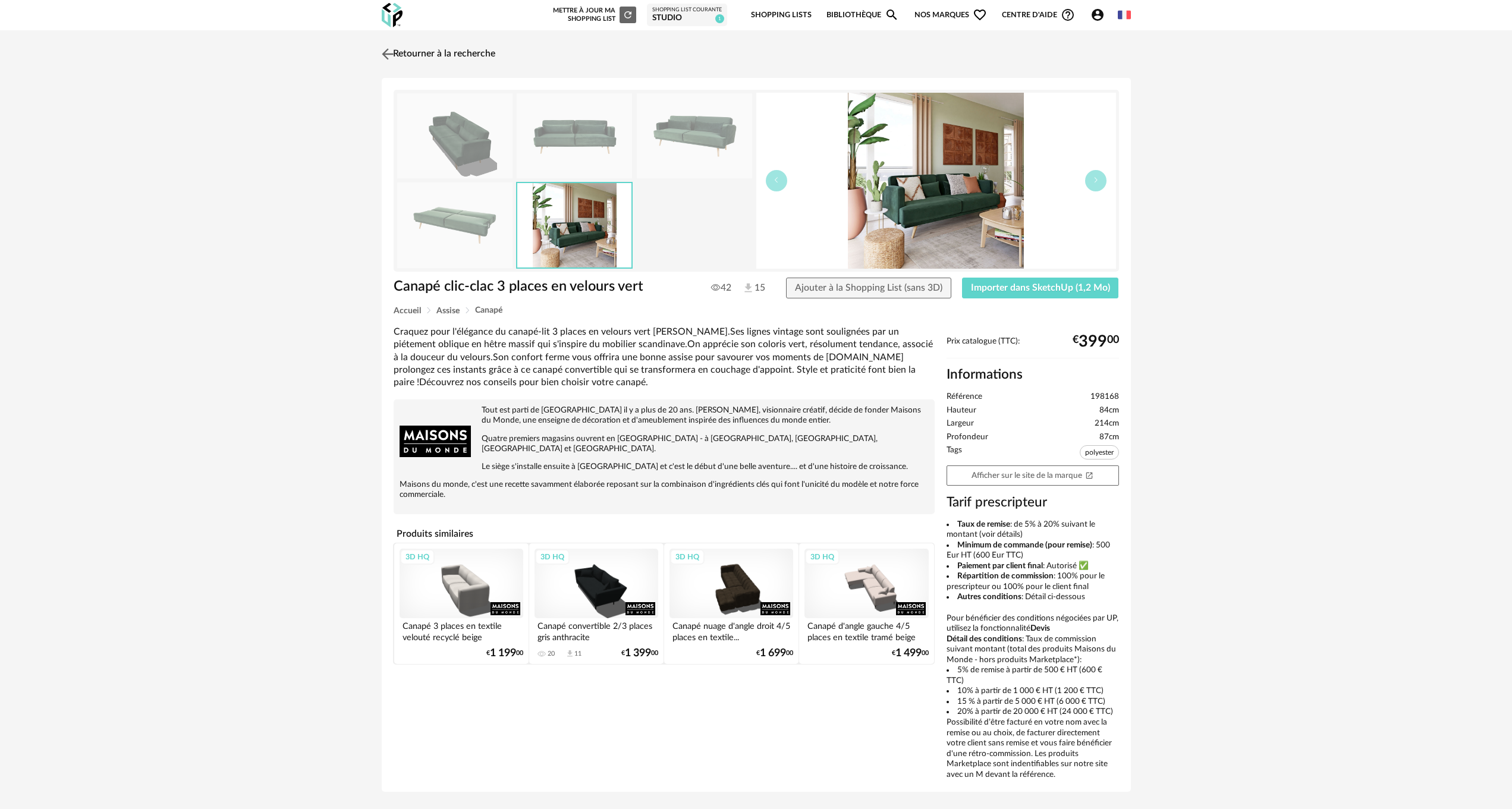
click at [392, 51] on img at bounding box center [387, 54] width 17 height 17
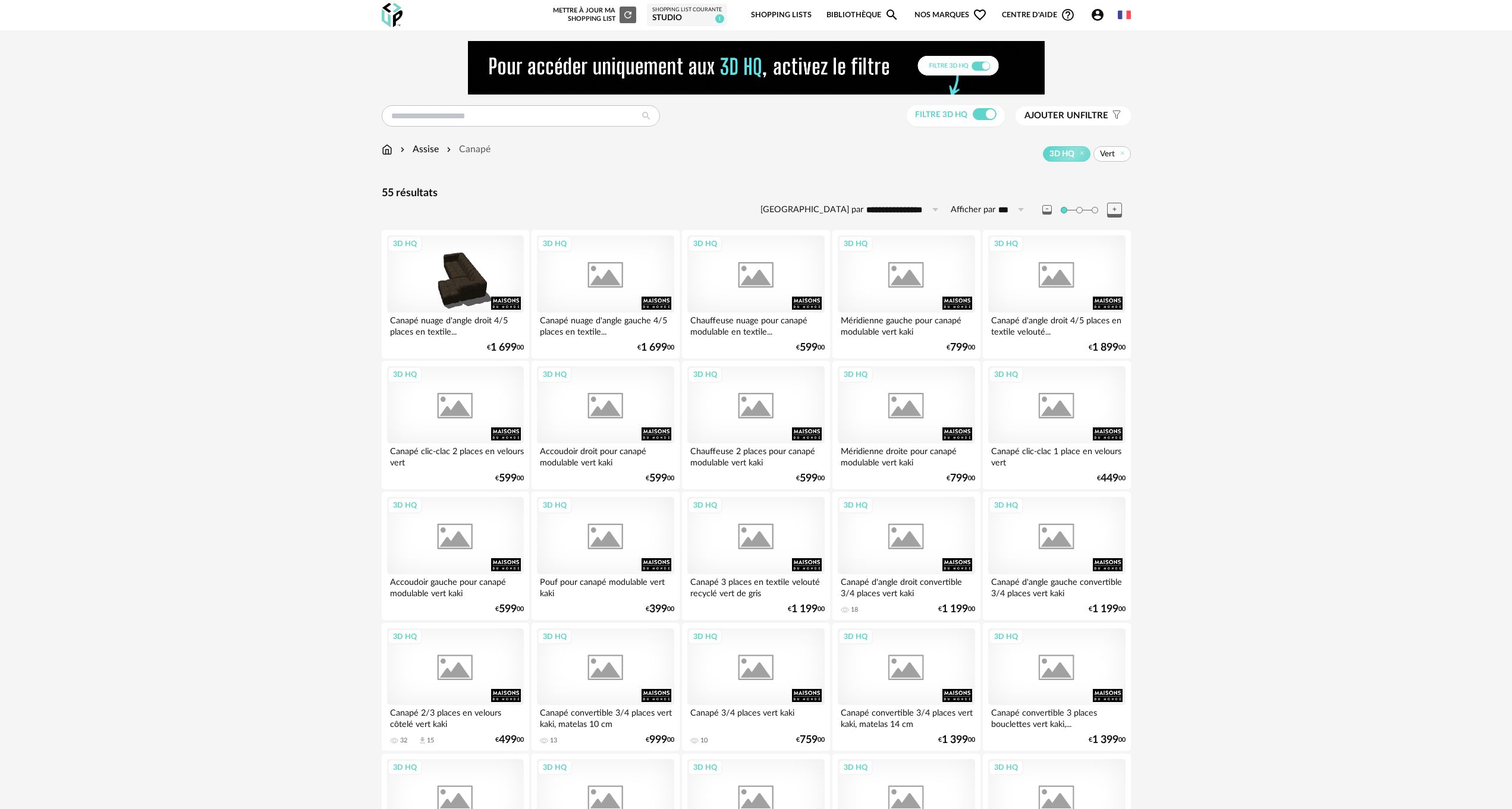
scroll to position [908, 0]
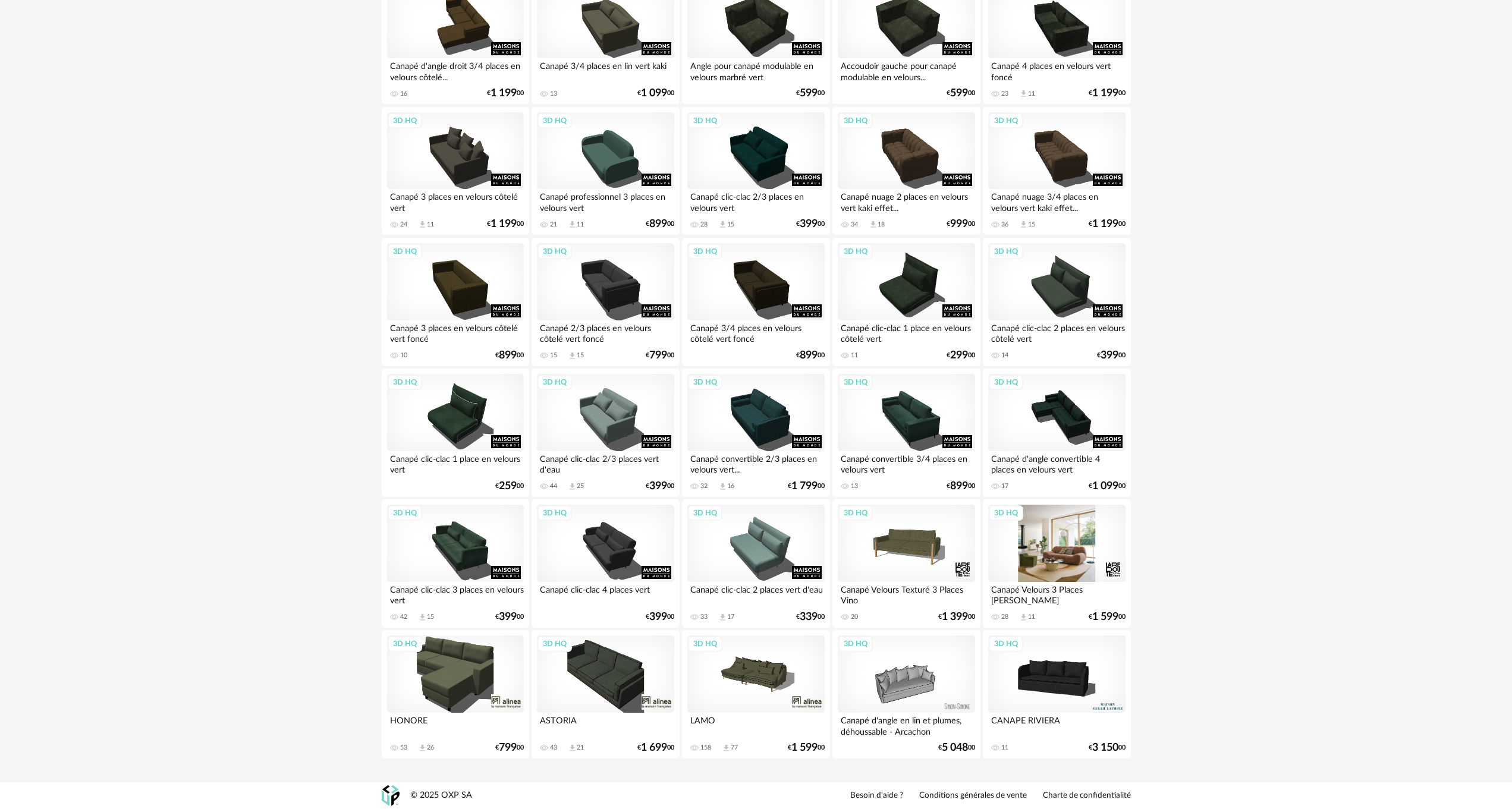
click at [1054, 546] on div "3D HQ" at bounding box center [1056, 543] width 137 height 77
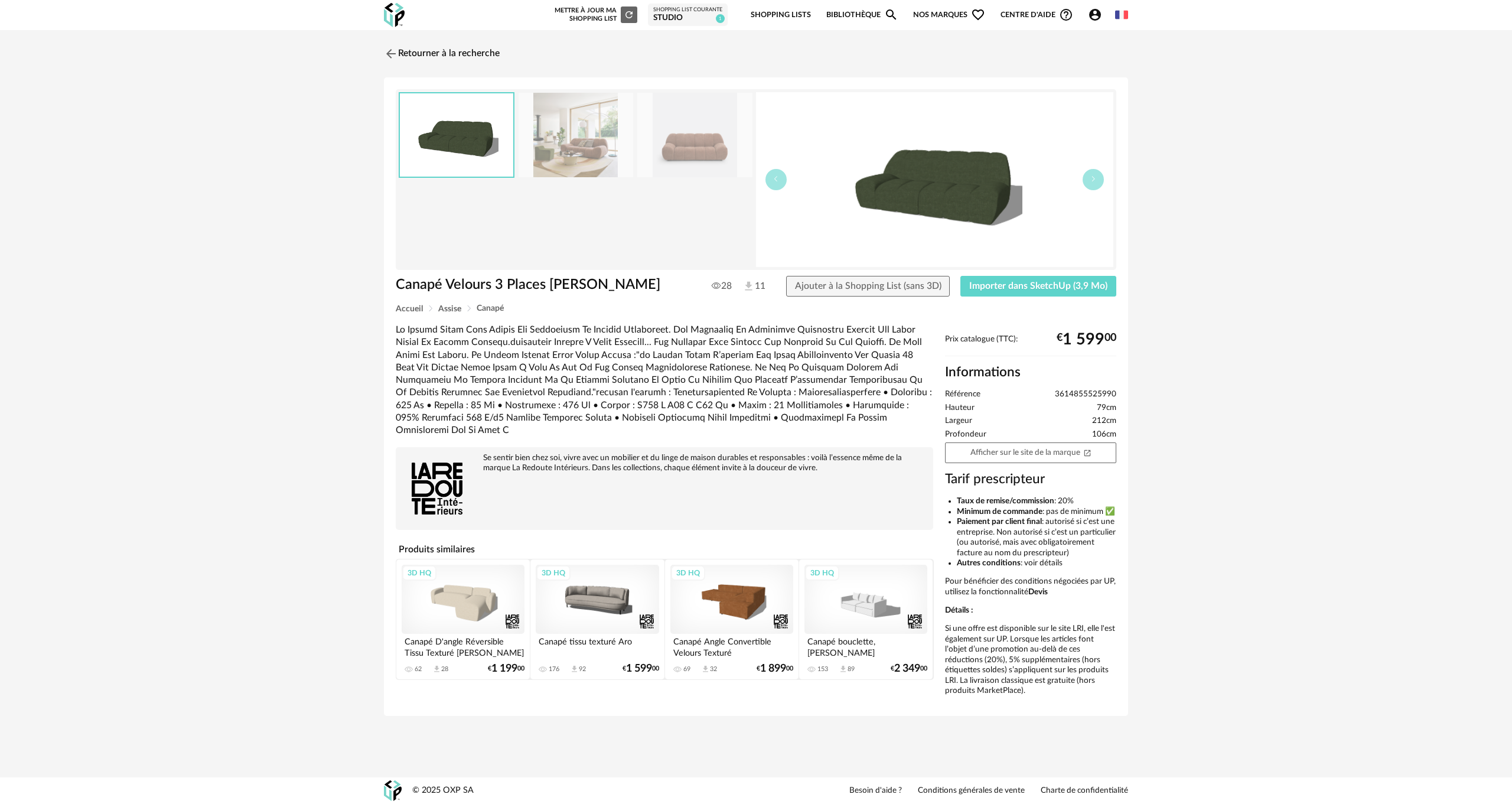
click at [595, 150] on img at bounding box center [575, 135] width 114 height 85
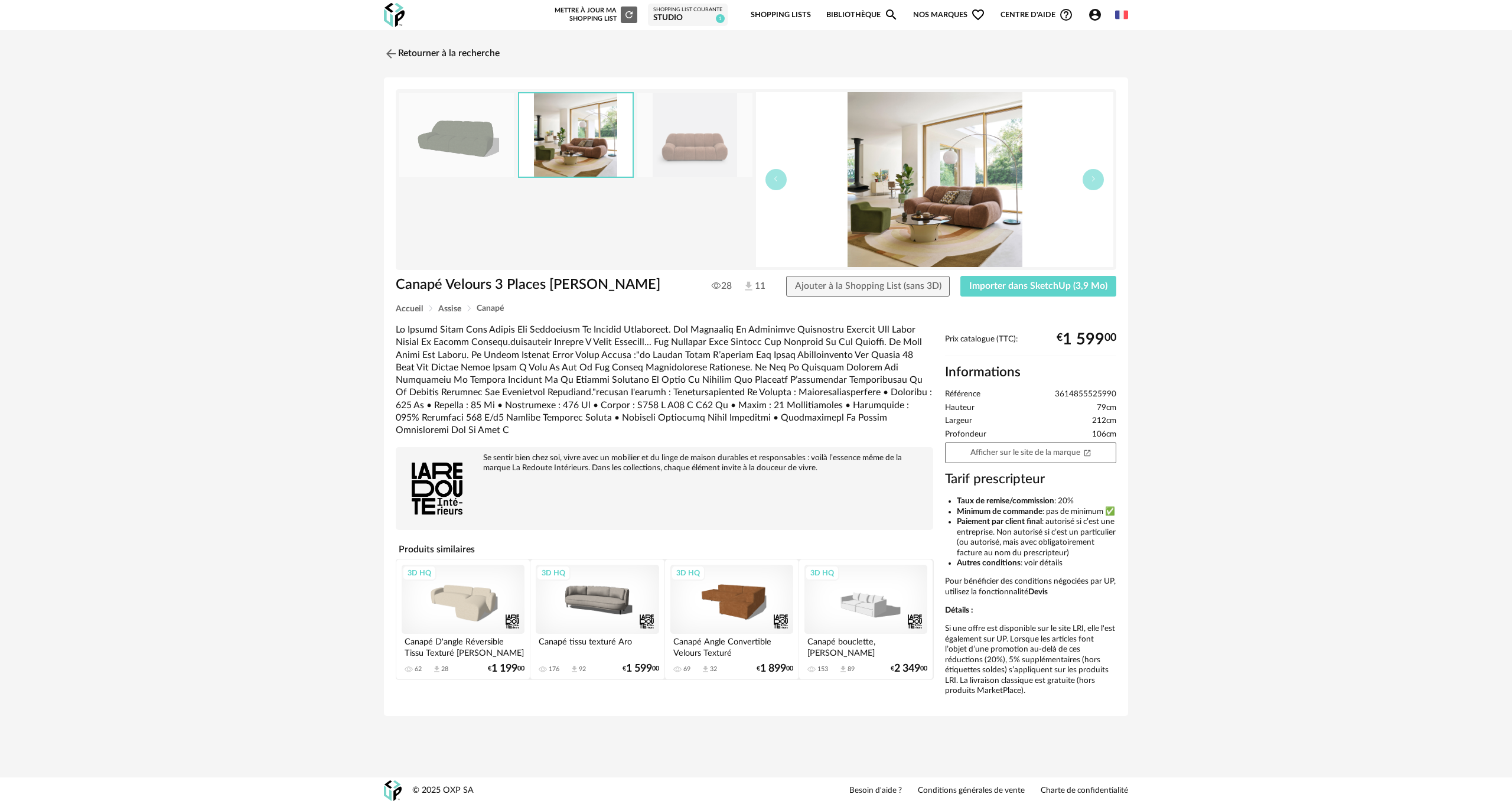
click at [595, 150] on img at bounding box center [576, 135] width 114 height 83
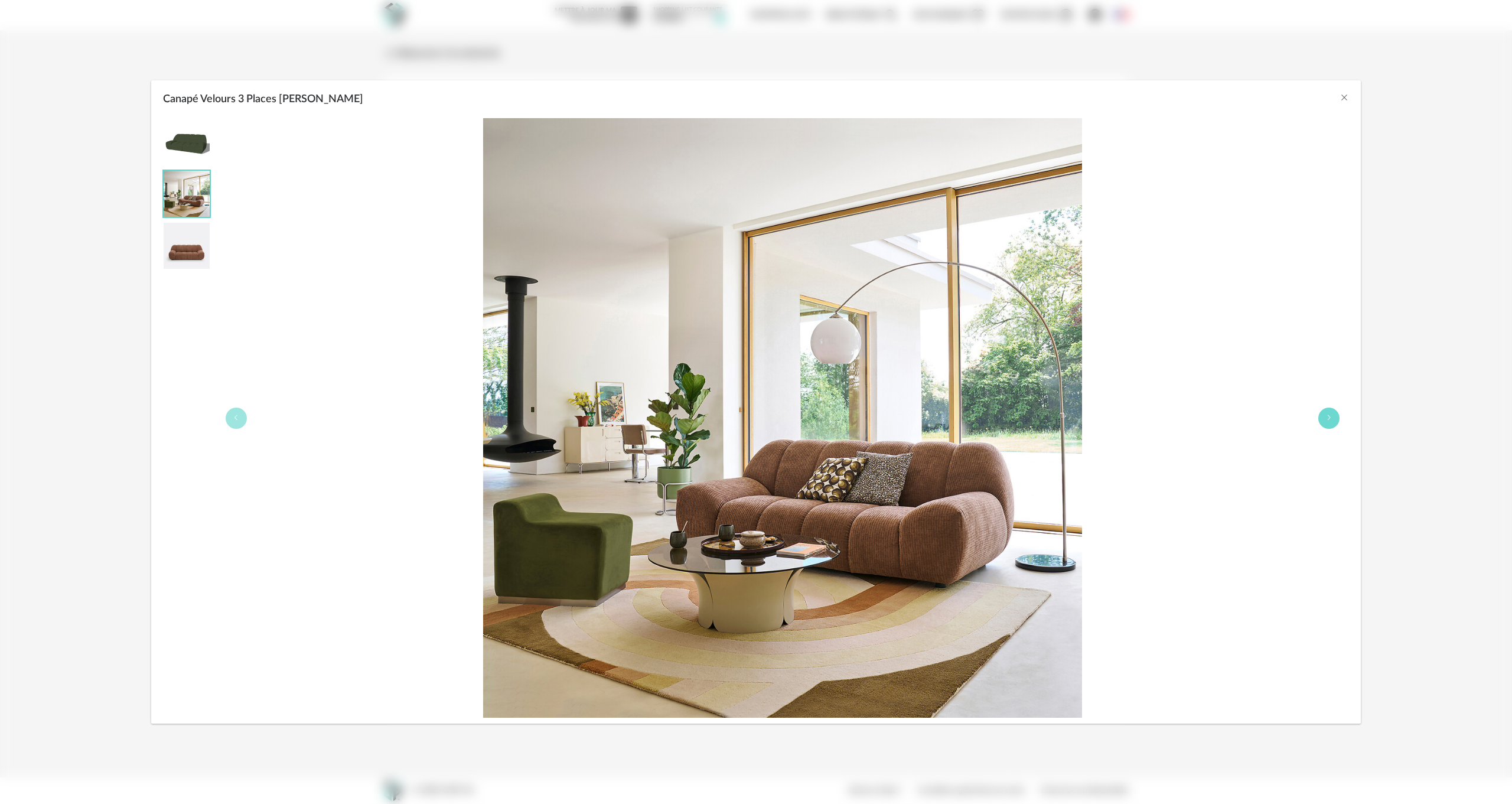
click at [1328, 414] on icon "Canapé Velours 3 Places Nuria" at bounding box center [1329, 417] width 7 height 7
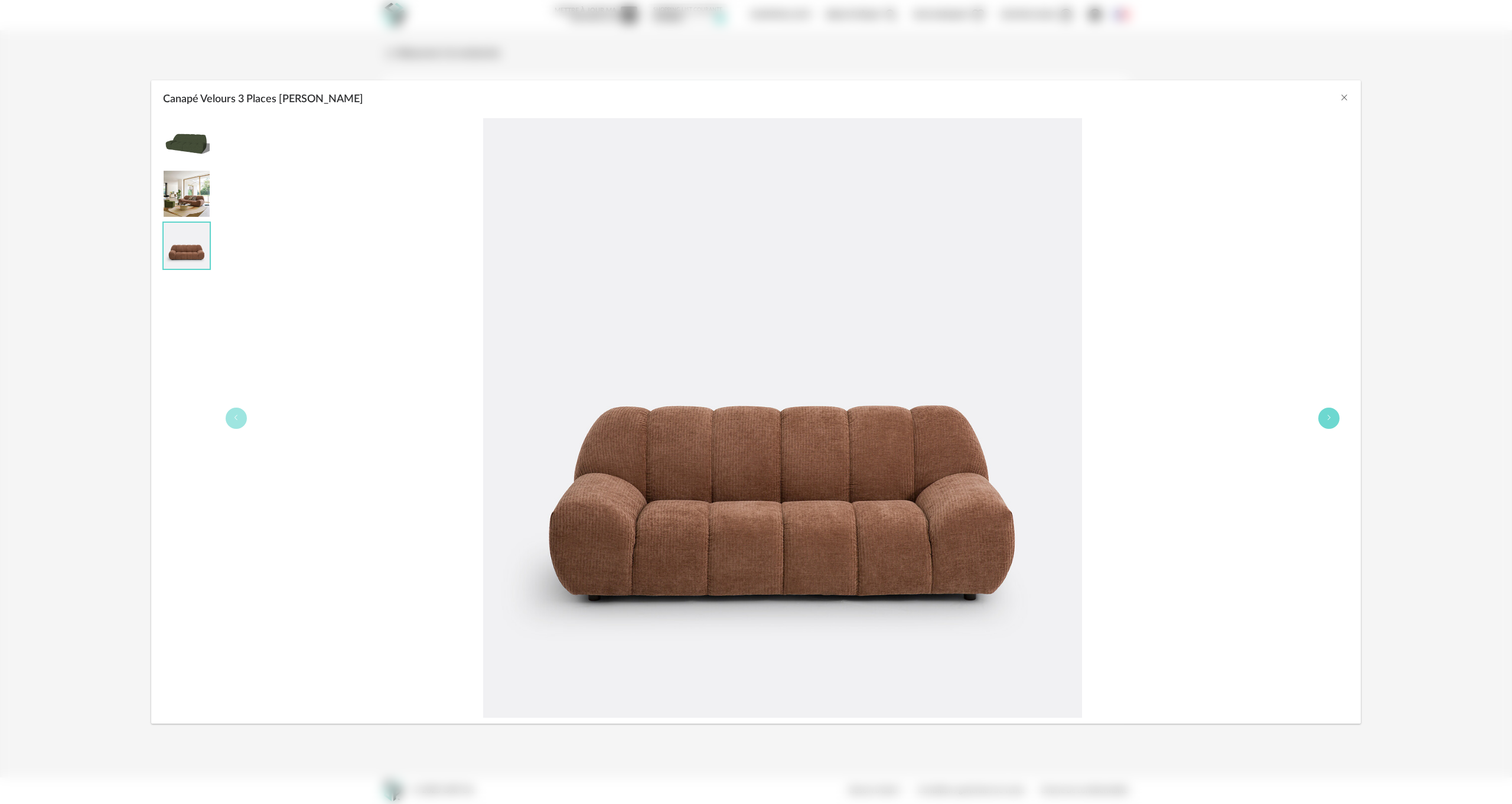
click at [1328, 414] on icon "Canapé Velours 3 Places Nuria" at bounding box center [1329, 417] width 7 height 7
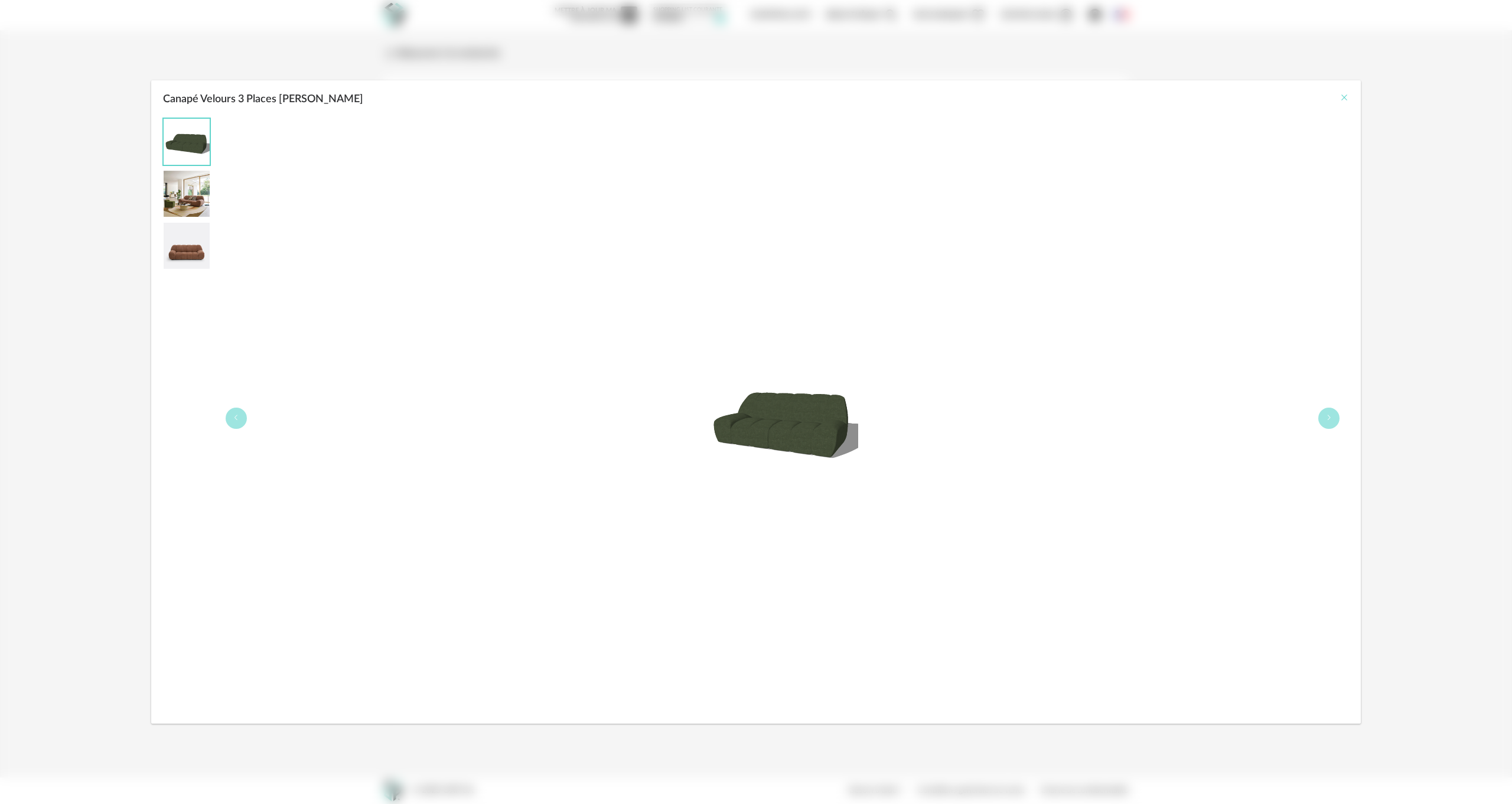
click at [1344, 94] on icon "Close" at bounding box center [1345, 98] width 10 height 10
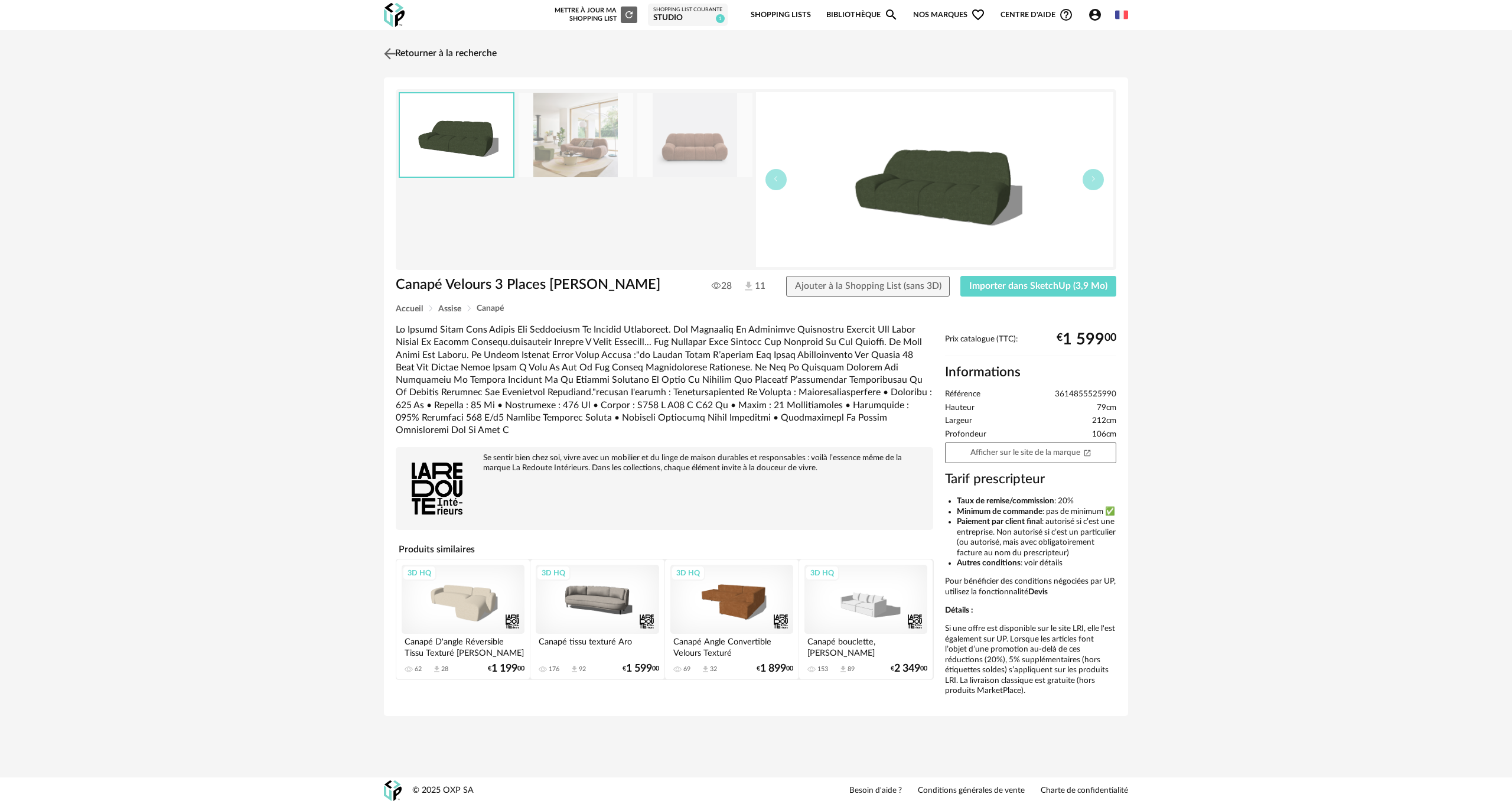
click at [394, 46] on img at bounding box center [390, 53] width 17 height 17
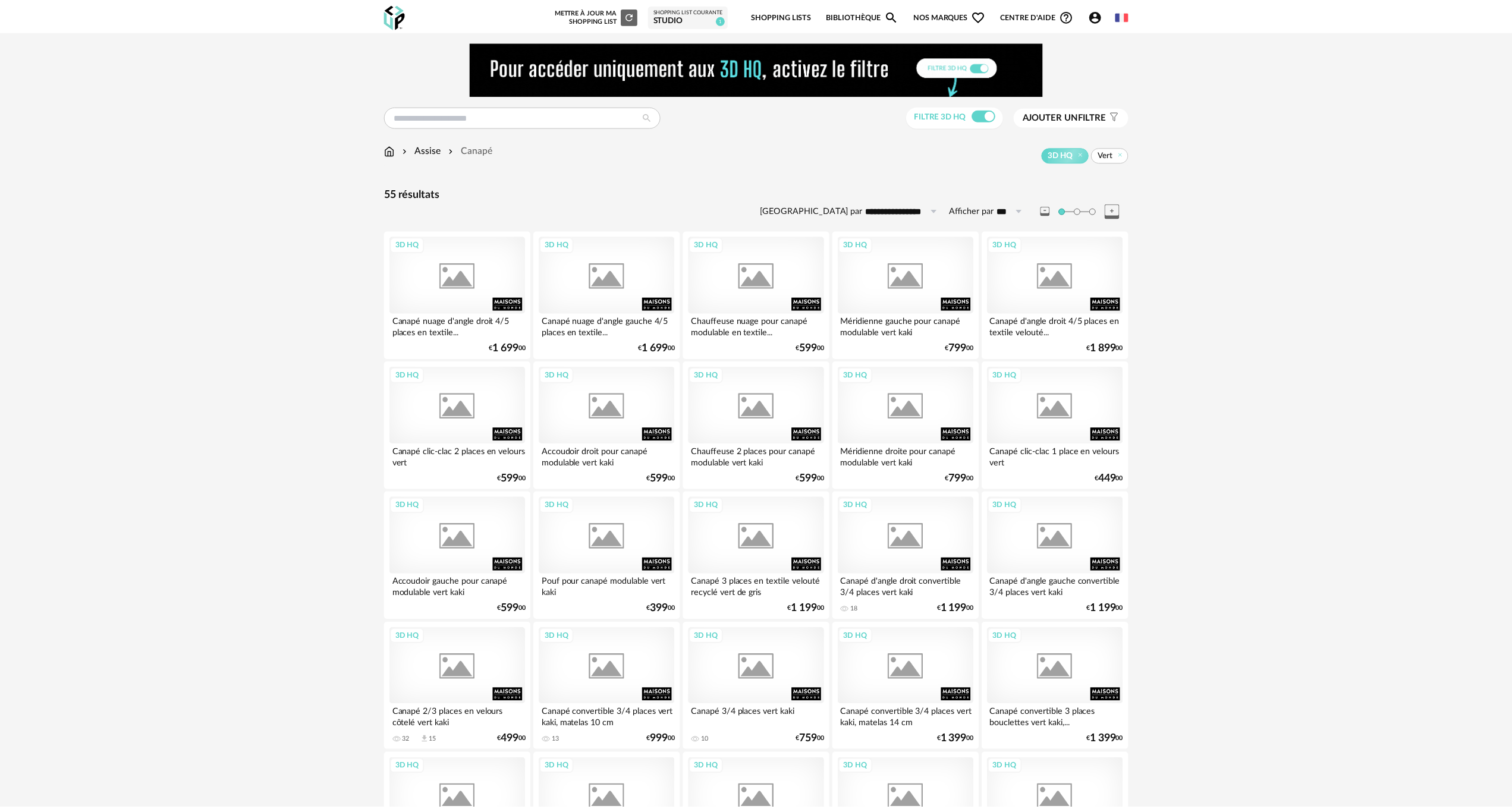
scroll to position [908, 0]
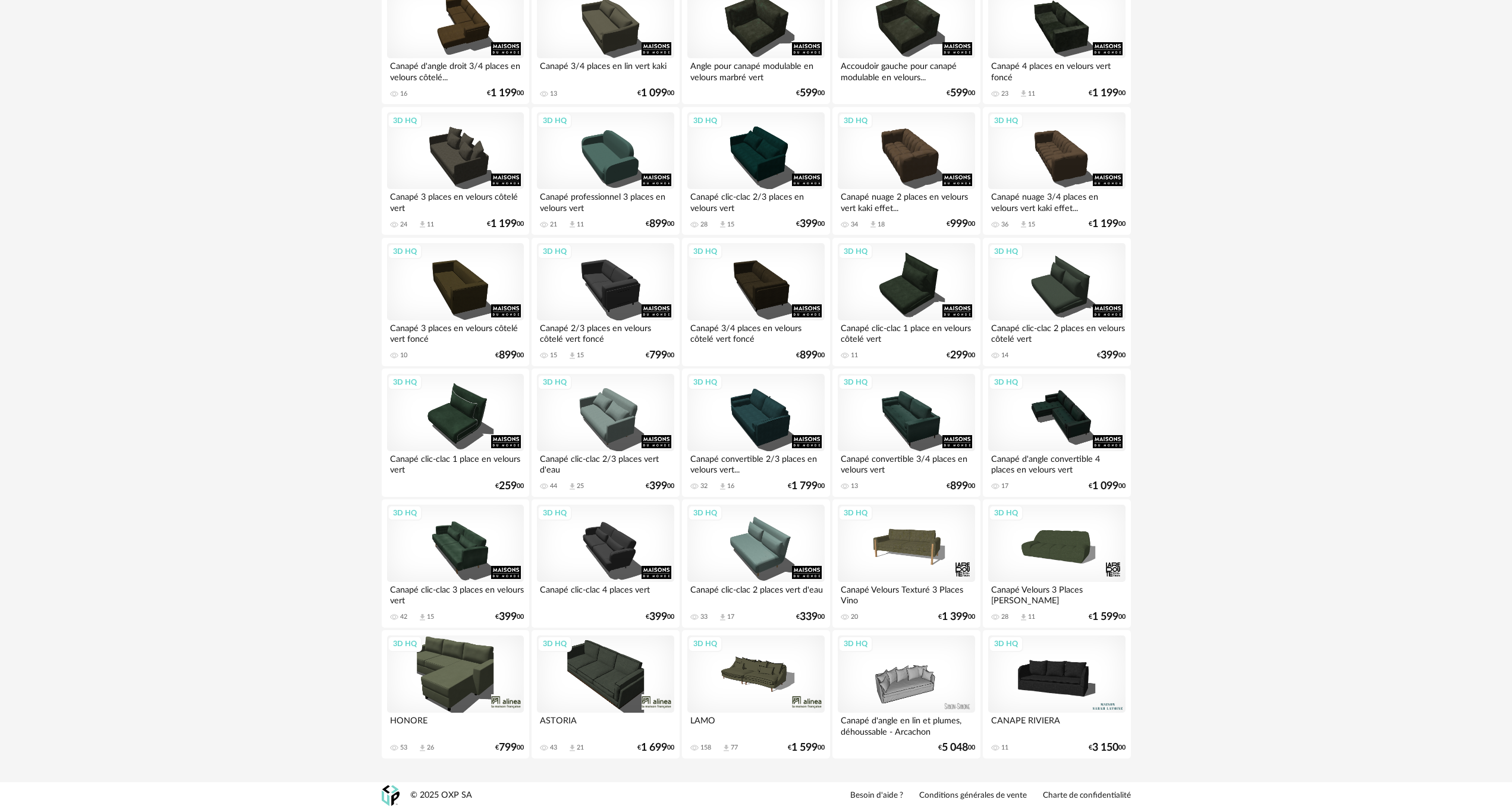
click at [600, 668] on div "3D HQ" at bounding box center [605, 674] width 137 height 77
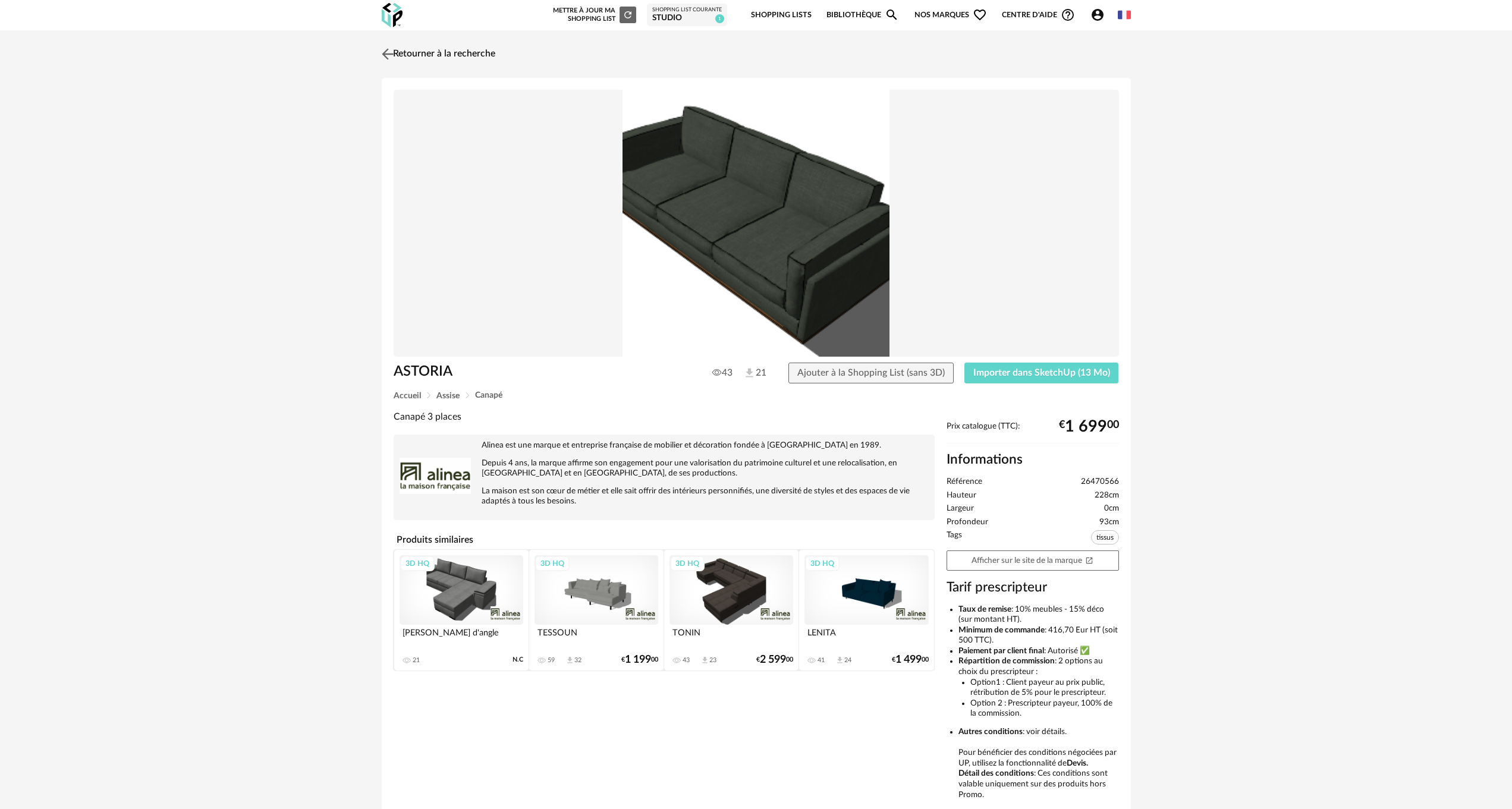
click at [400, 49] on link "Retourner à la recherche" at bounding box center [437, 54] width 117 height 26
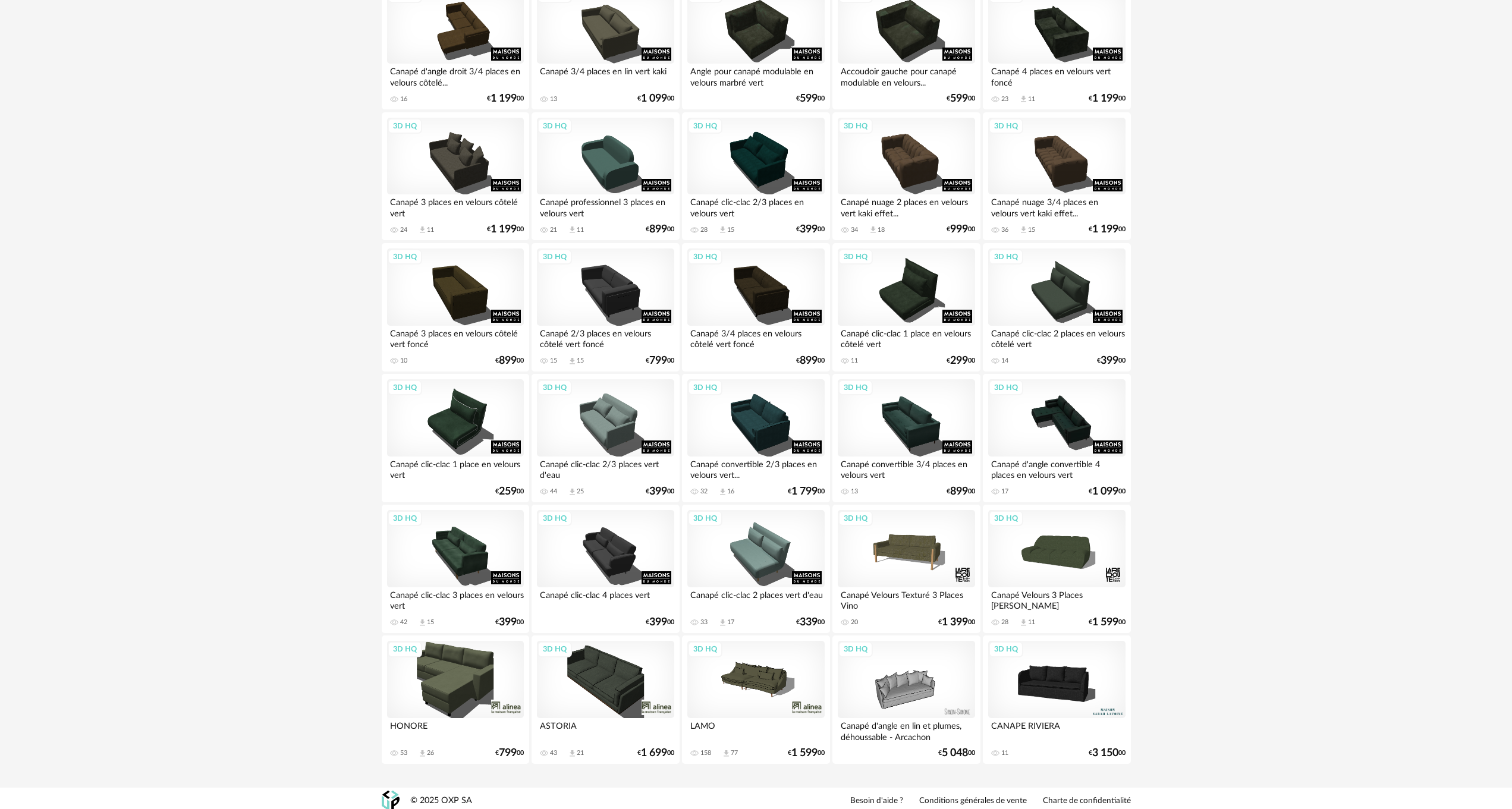
scroll to position [904, 0]
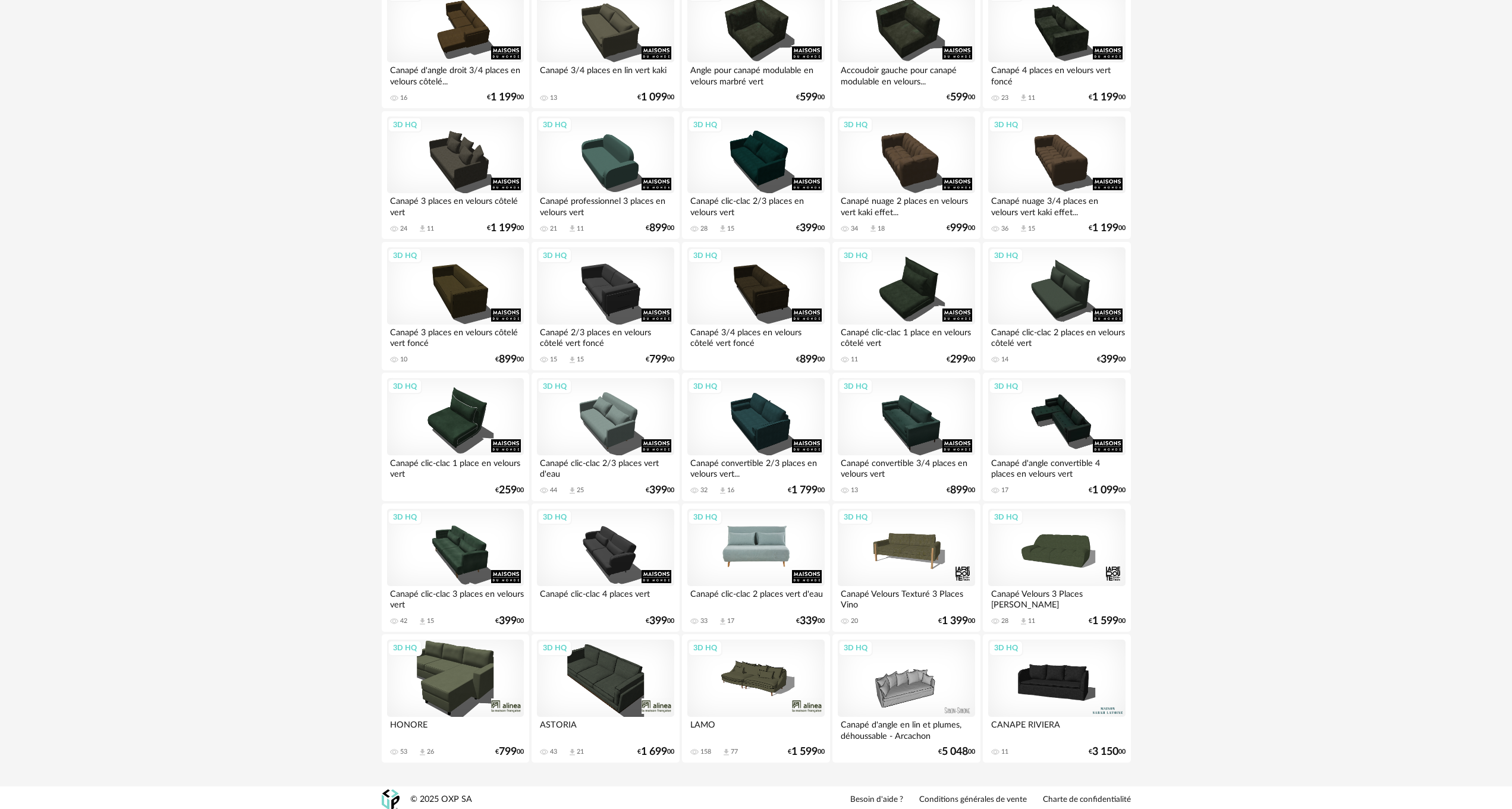
drag, startPoint x: 788, startPoint y: 487, endPoint x: 763, endPoint y: 561, distance: 78.1
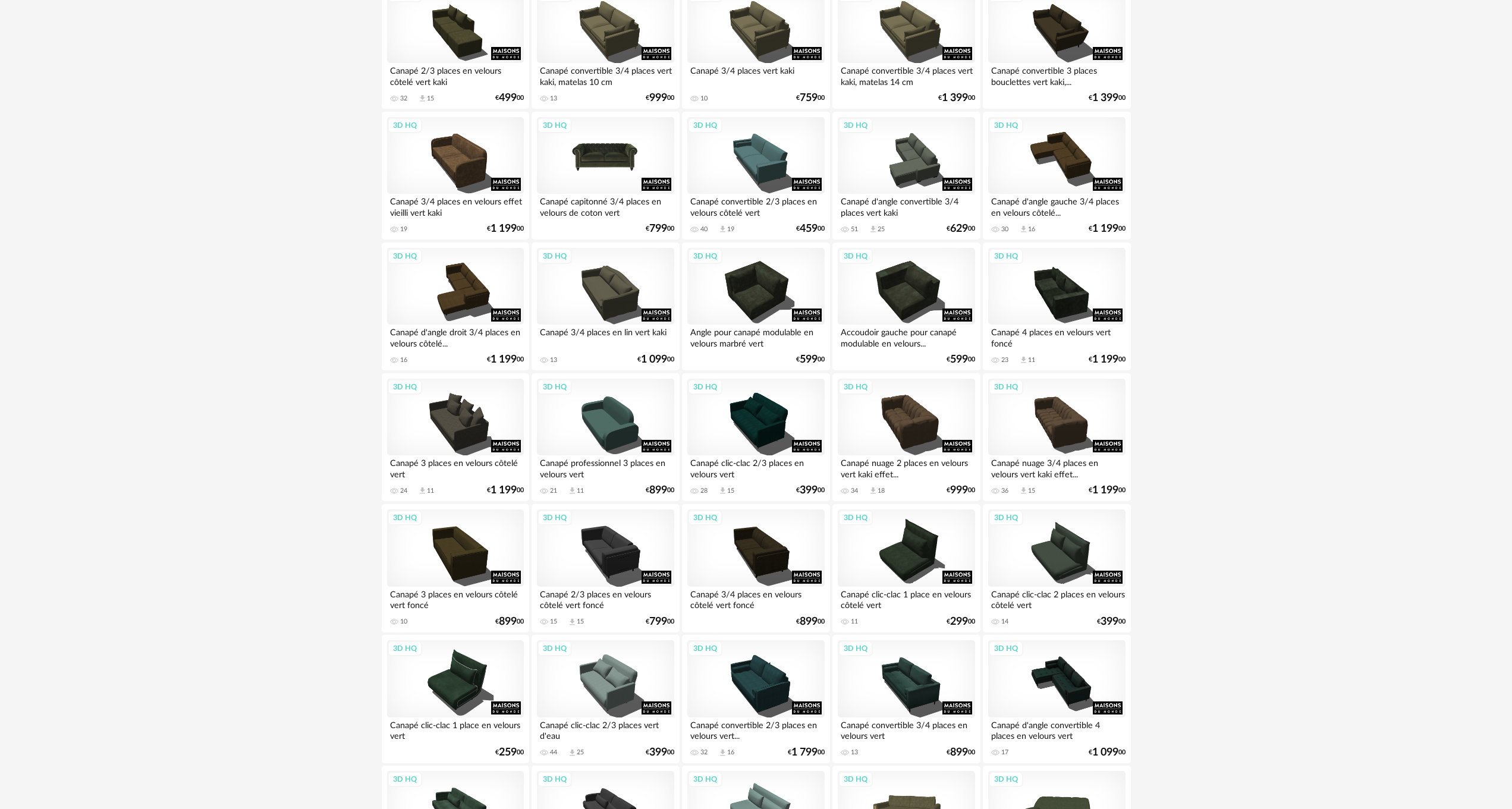
scroll to position [547, 0]
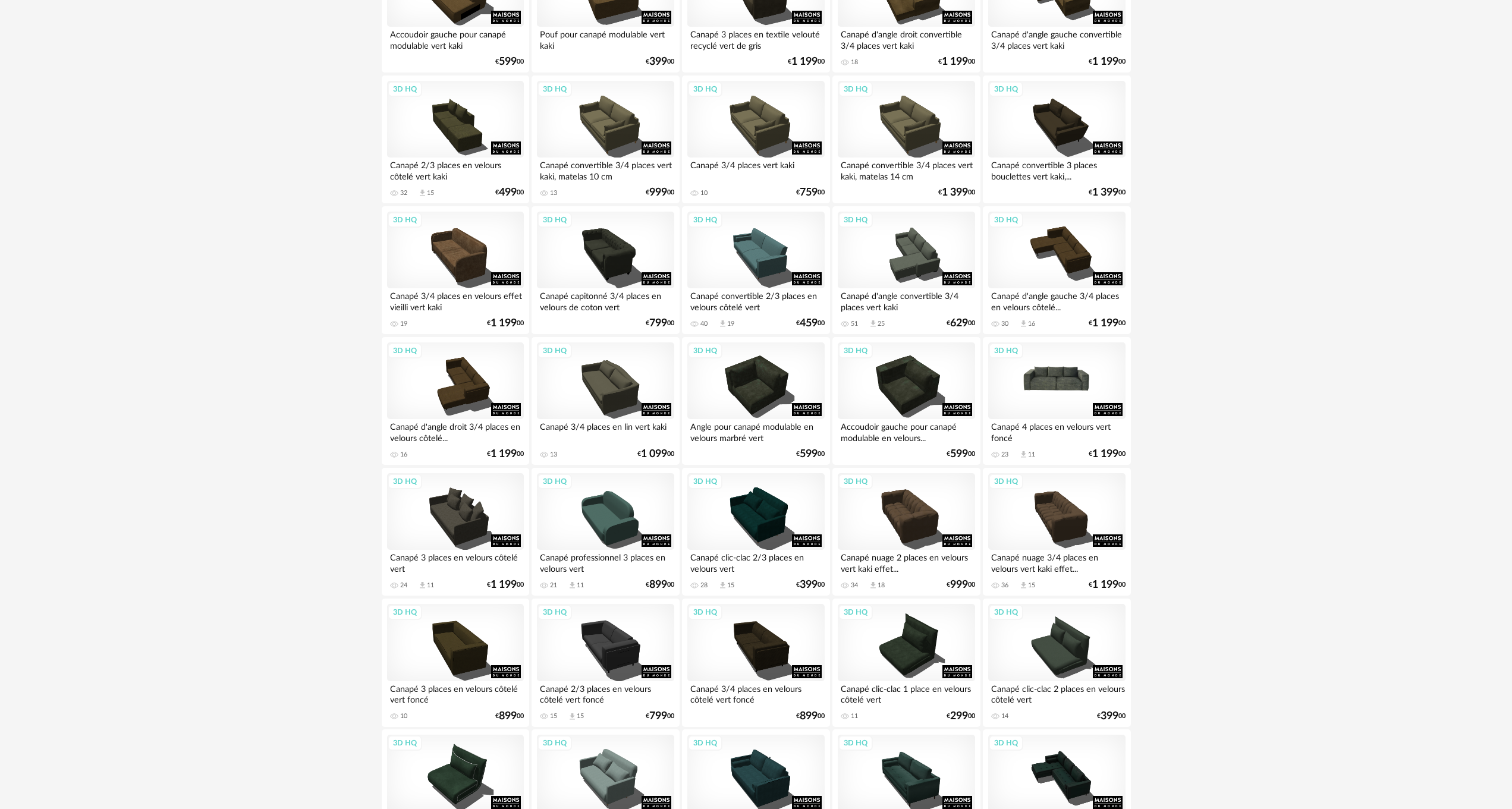
click at [1055, 381] on div "3D HQ" at bounding box center [1056, 381] width 137 height 77
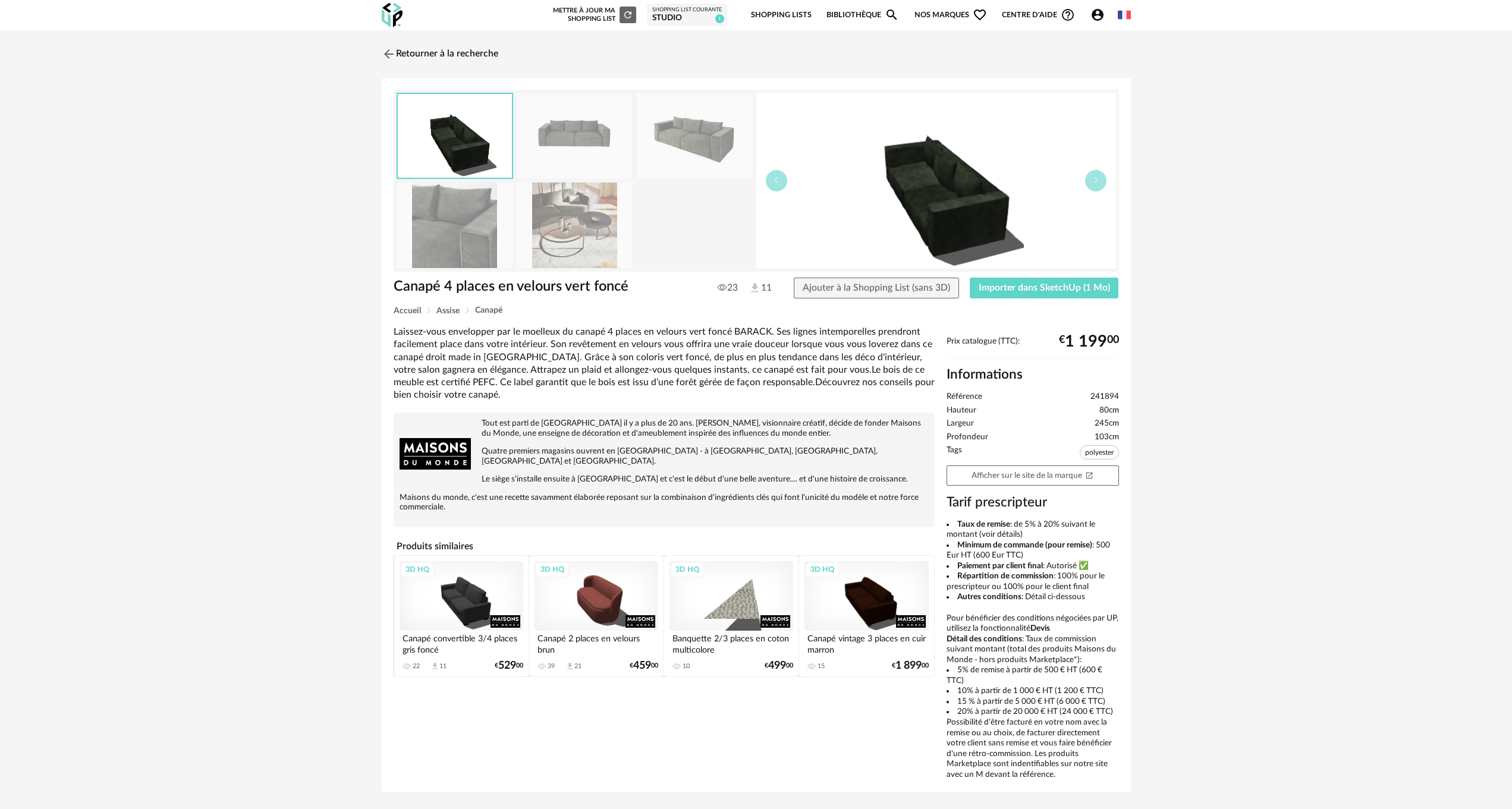
click at [585, 130] on img at bounding box center [574, 136] width 115 height 85
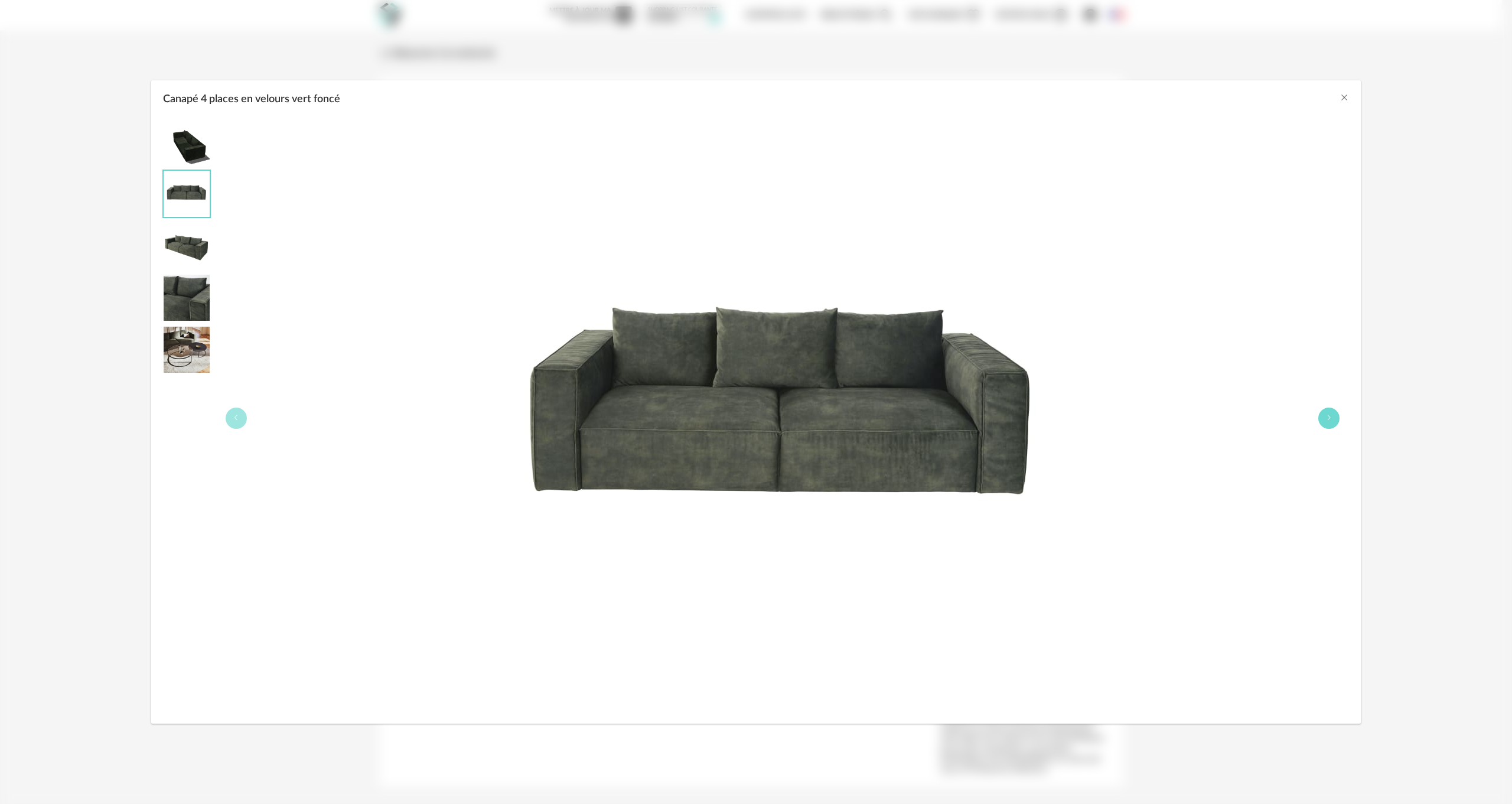
click at [1328, 418] on icon "Canapé 4 places en velours vert foncé" at bounding box center [1329, 417] width 7 height 7
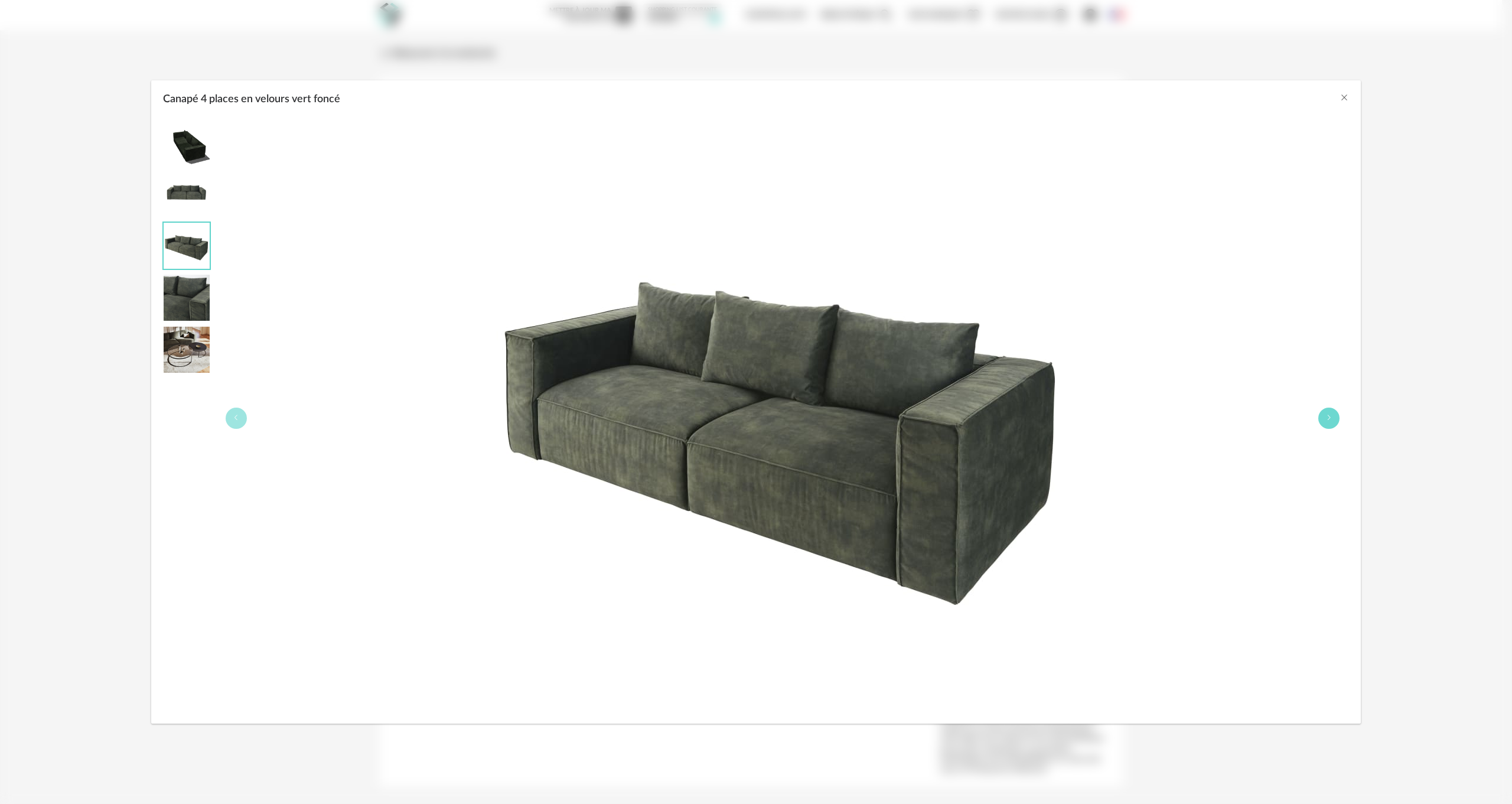
click at [1328, 418] on icon "Canapé 4 places en velours vert foncé" at bounding box center [1329, 417] width 7 height 7
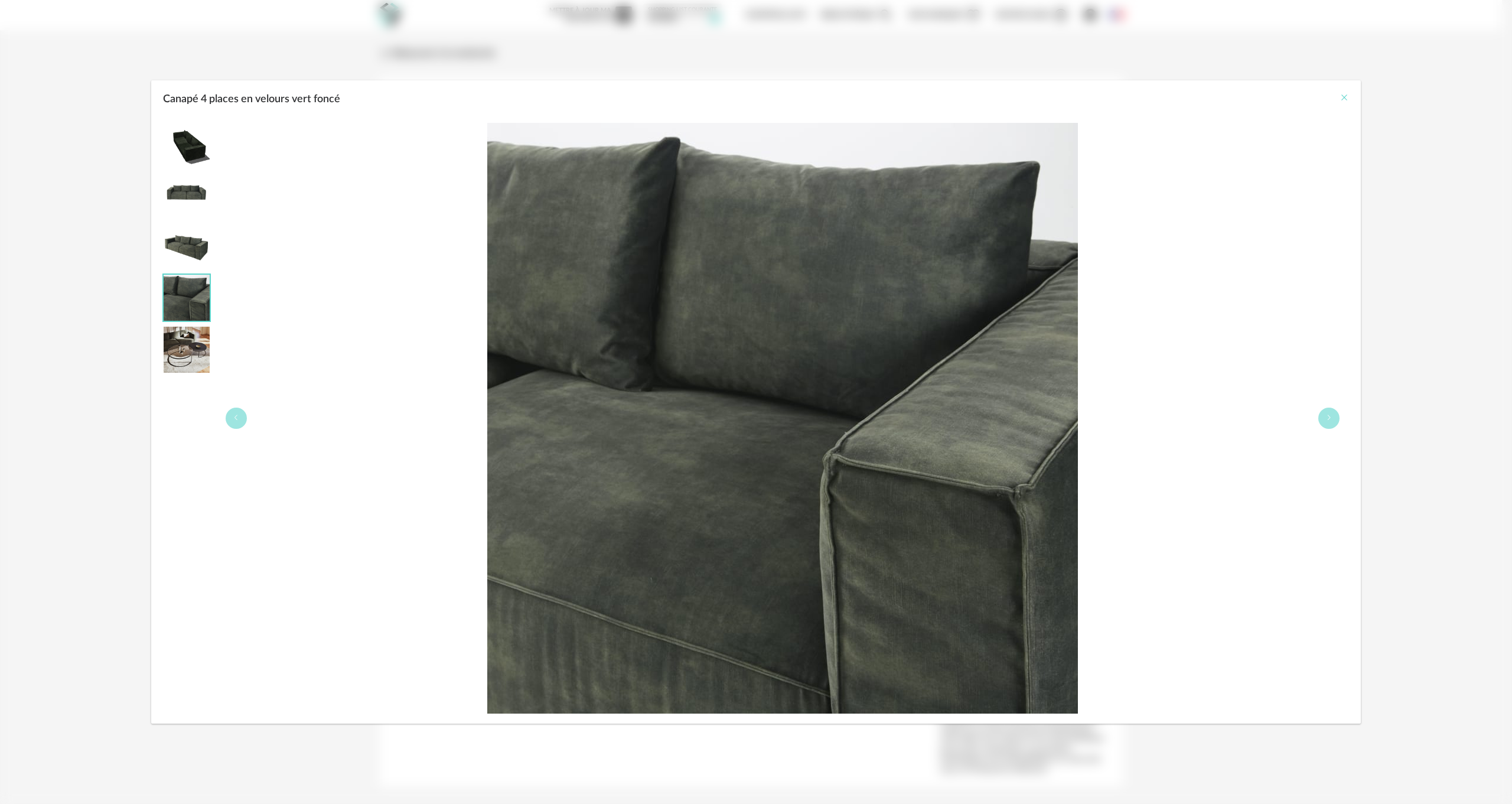
click at [1342, 98] on icon "Close" at bounding box center [1345, 98] width 10 height 10
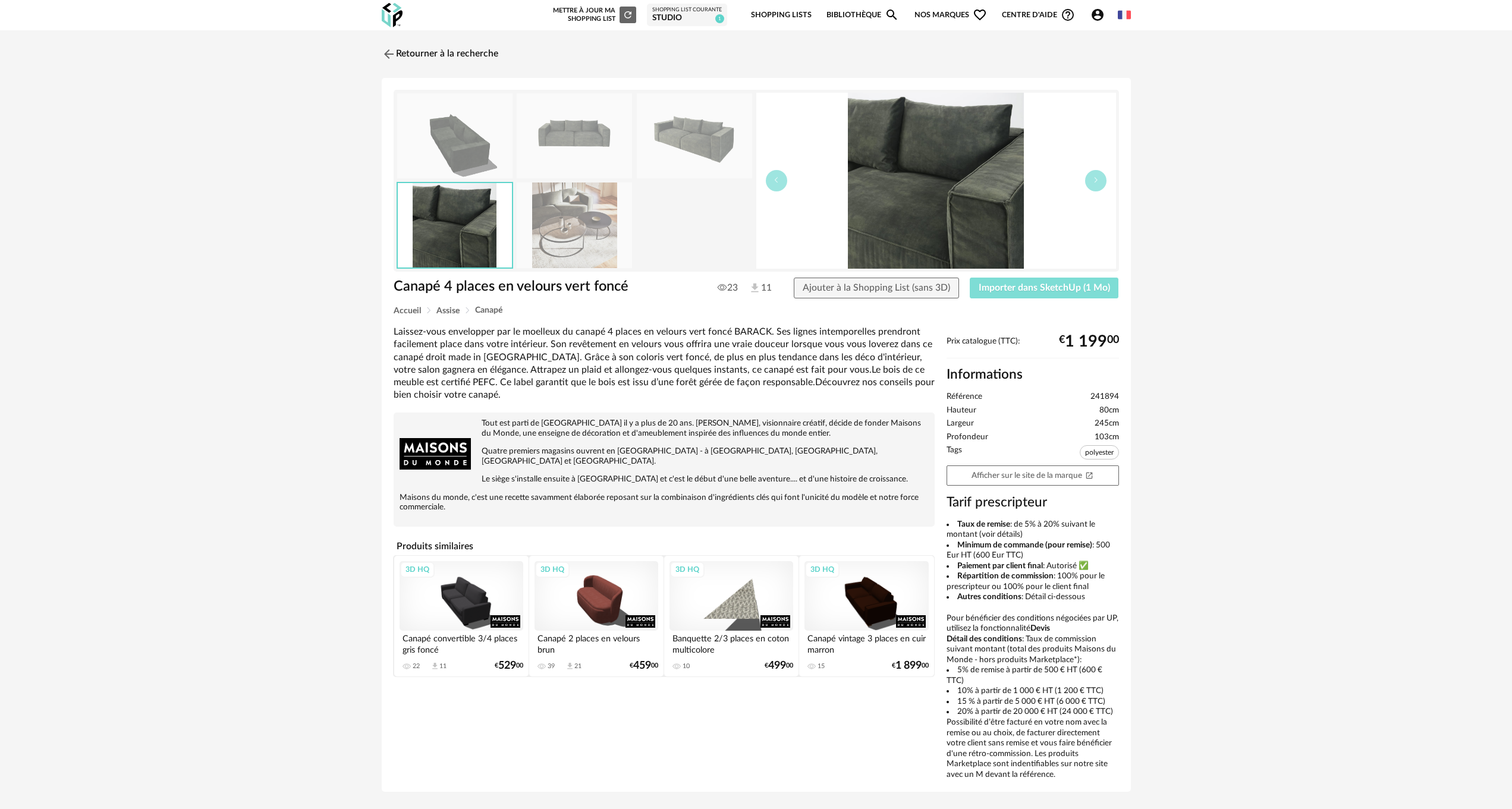
click at [1038, 282] on button "Importer dans SketchUp (1 Mo)" at bounding box center [1045, 288] width 149 height 22
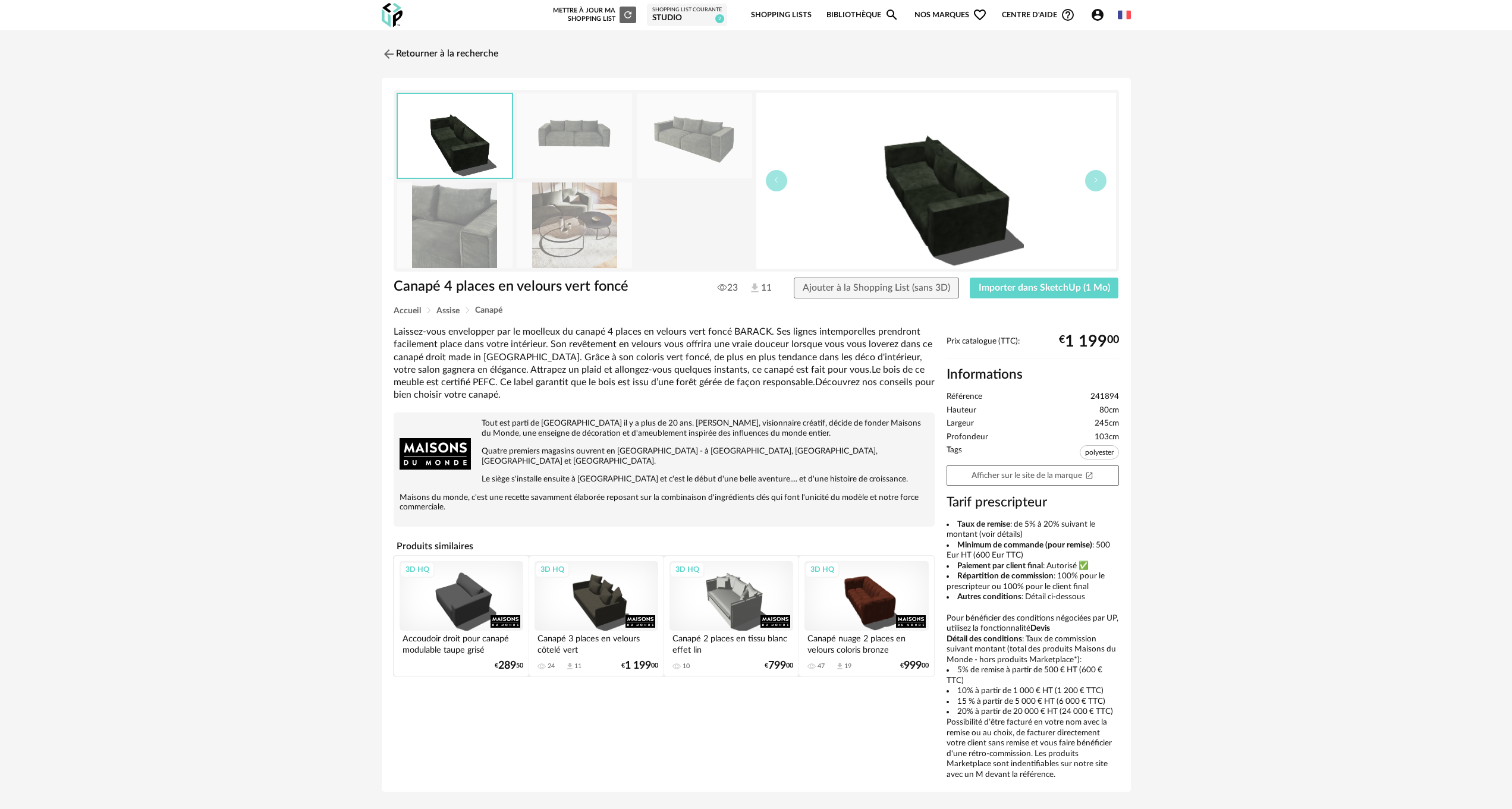
click at [772, 14] on link "Shopping Lists" at bounding box center [781, 15] width 61 height 28
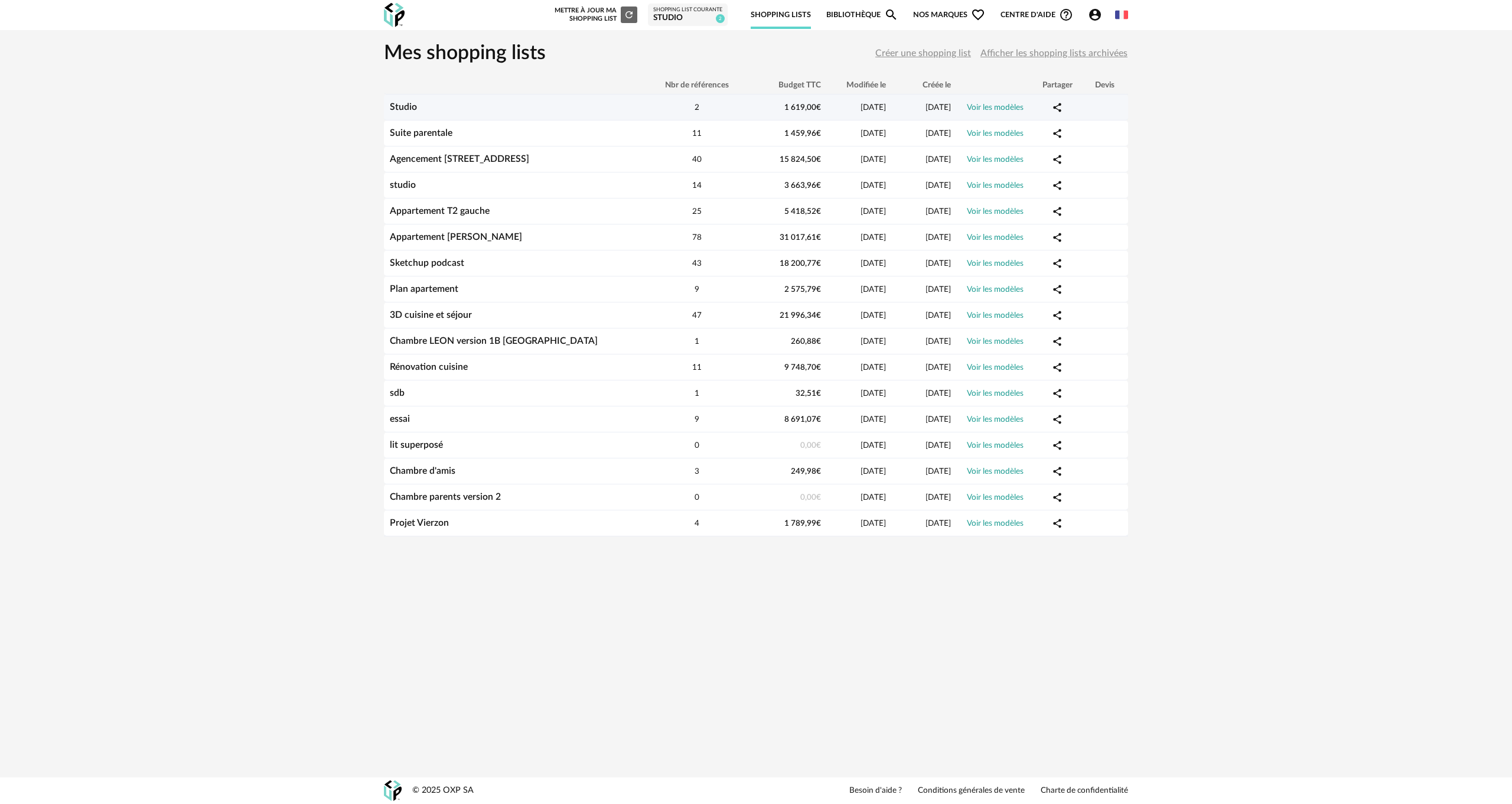
click at [989, 106] on link "Voir les modèles" at bounding box center [996, 107] width 57 height 8
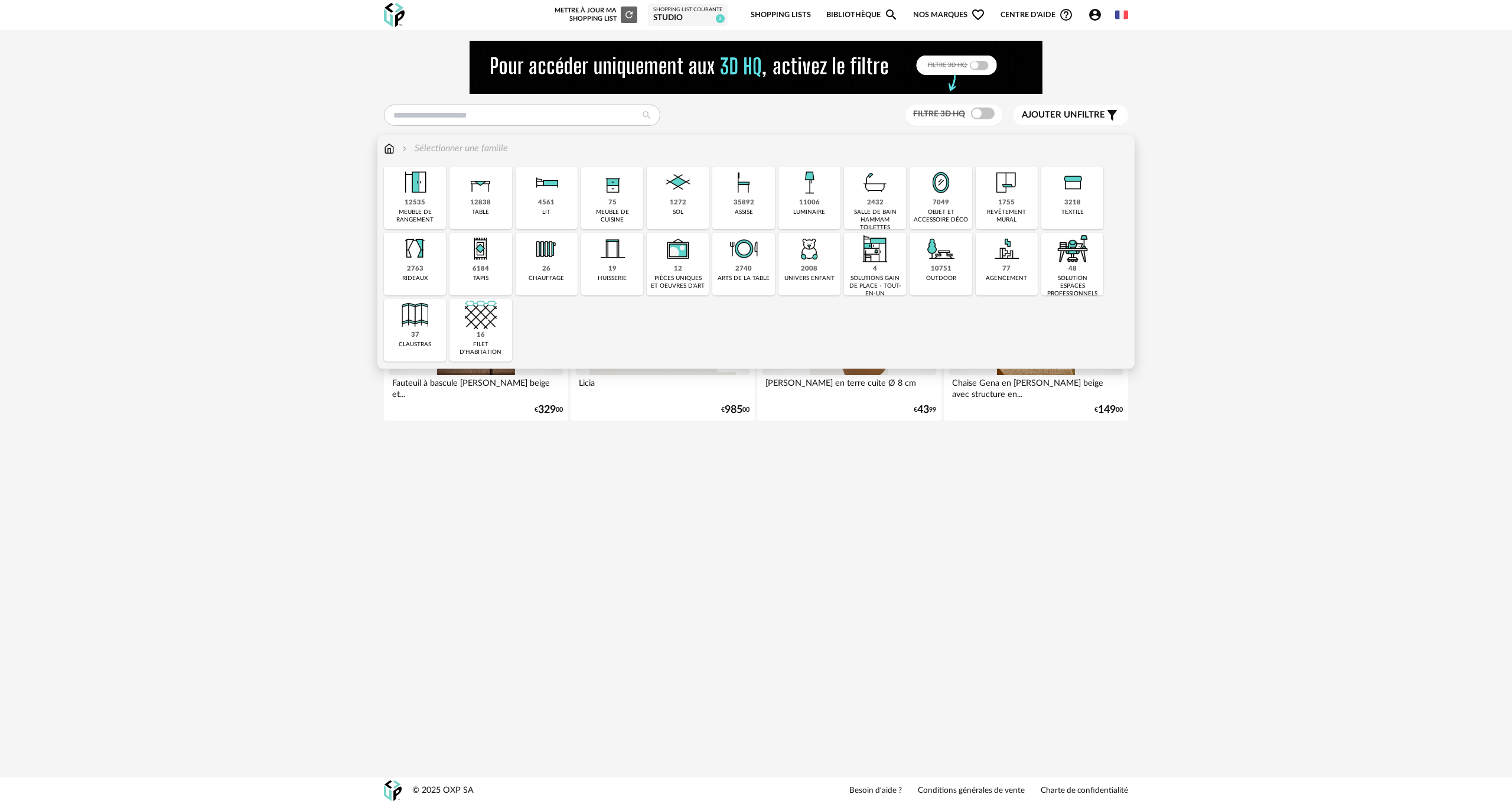
click at [741, 200] on div "35892" at bounding box center [744, 202] width 21 height 9
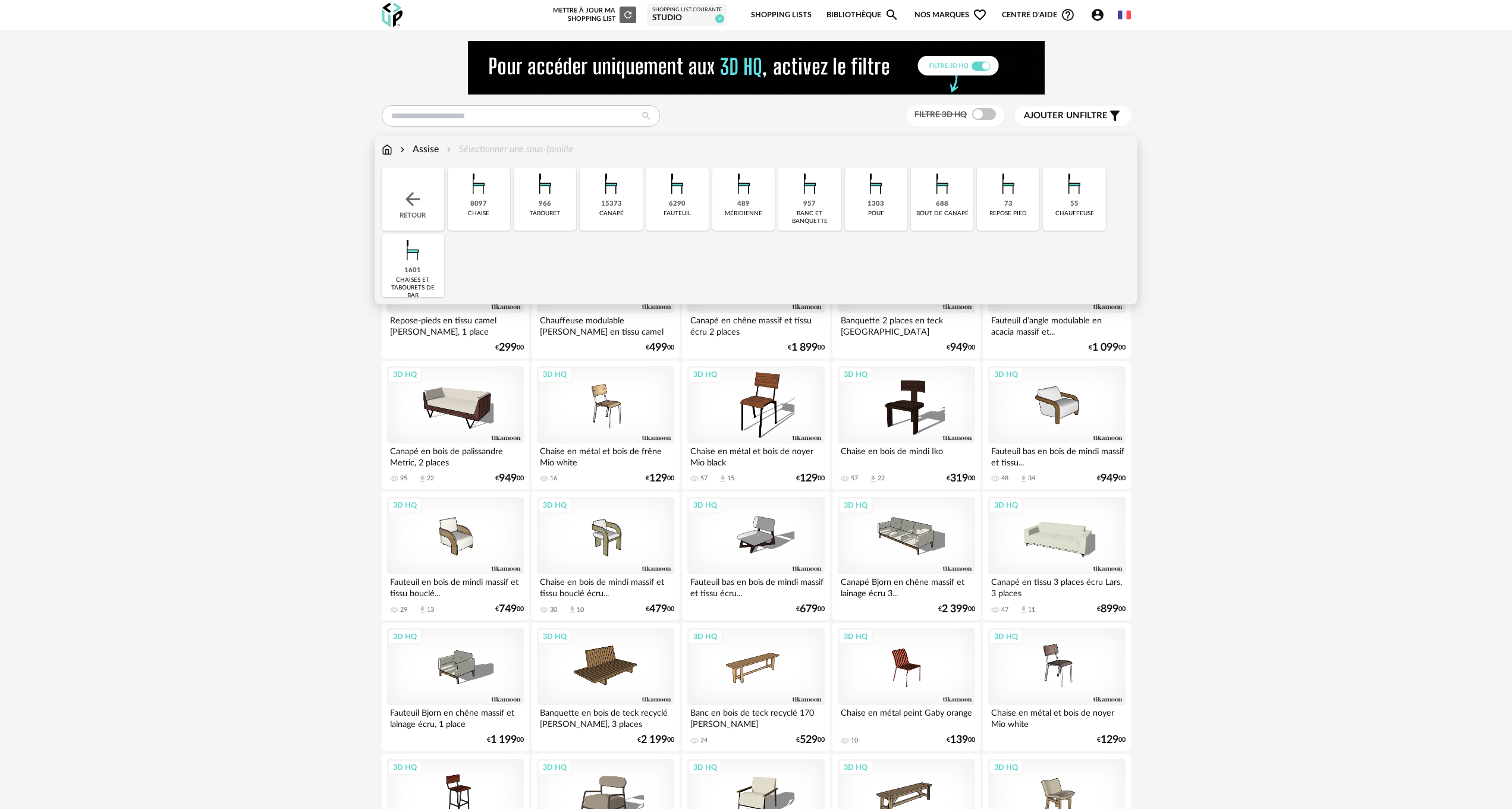
click at [682, 206] on div "6290" at bounding box center [678, 204] width 17 height 9
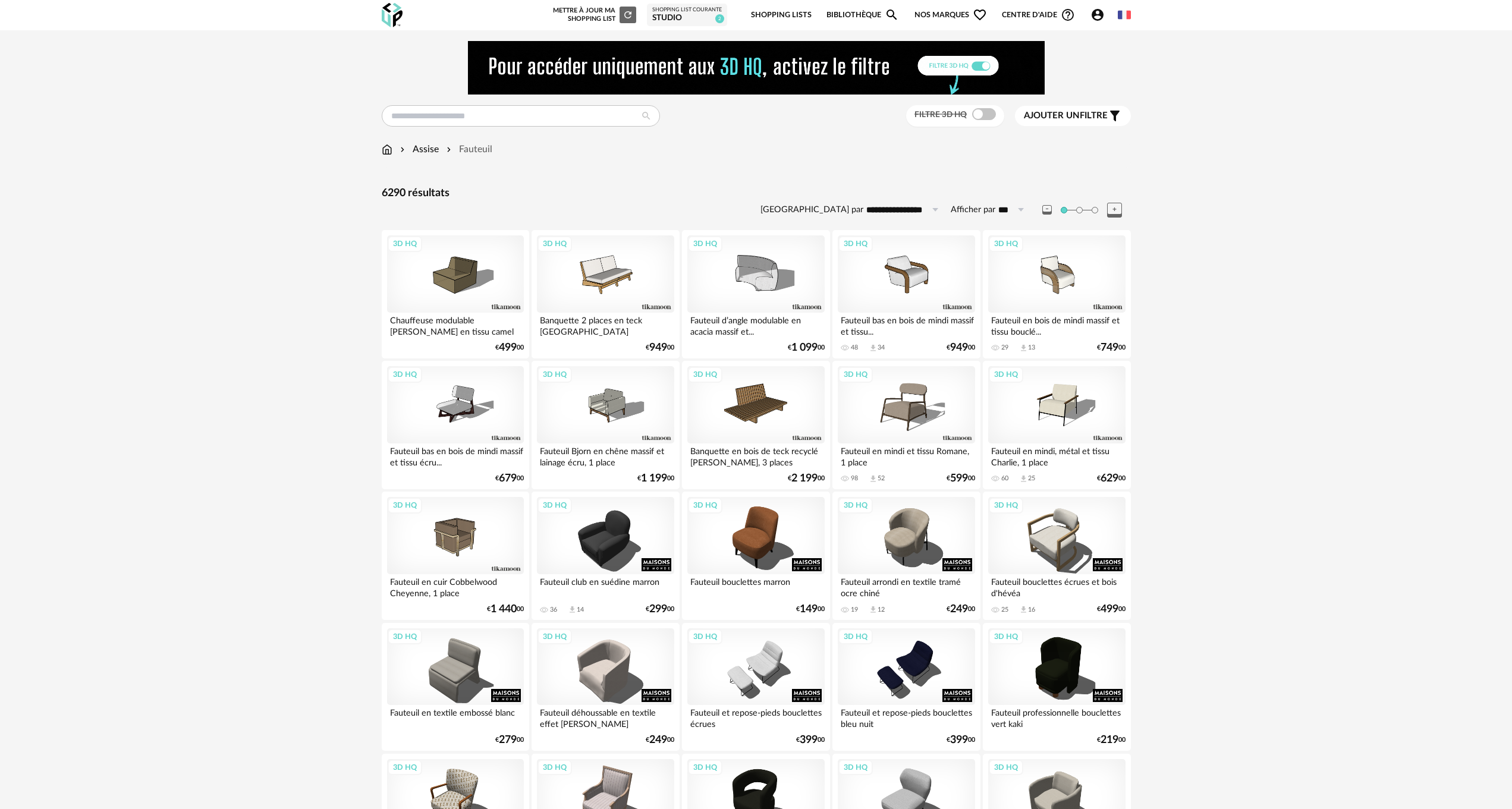
click at [1075, 116] on span "Ajouter un" at bounding box center [1051, 115] width 56 height 9
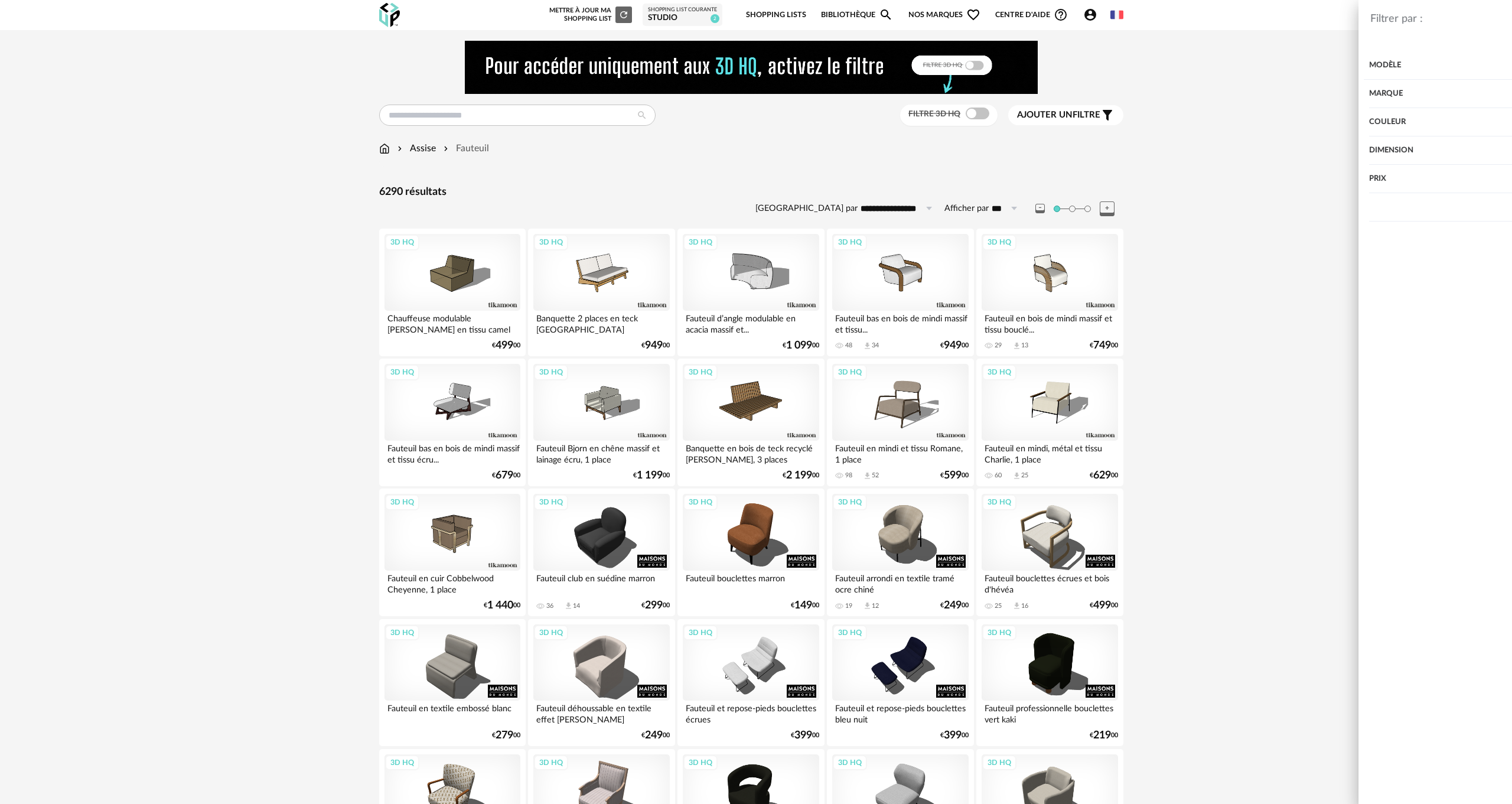
click at [1094, 117] on div "Couleur" at bounding box center [1279, 122] width 420 height 28
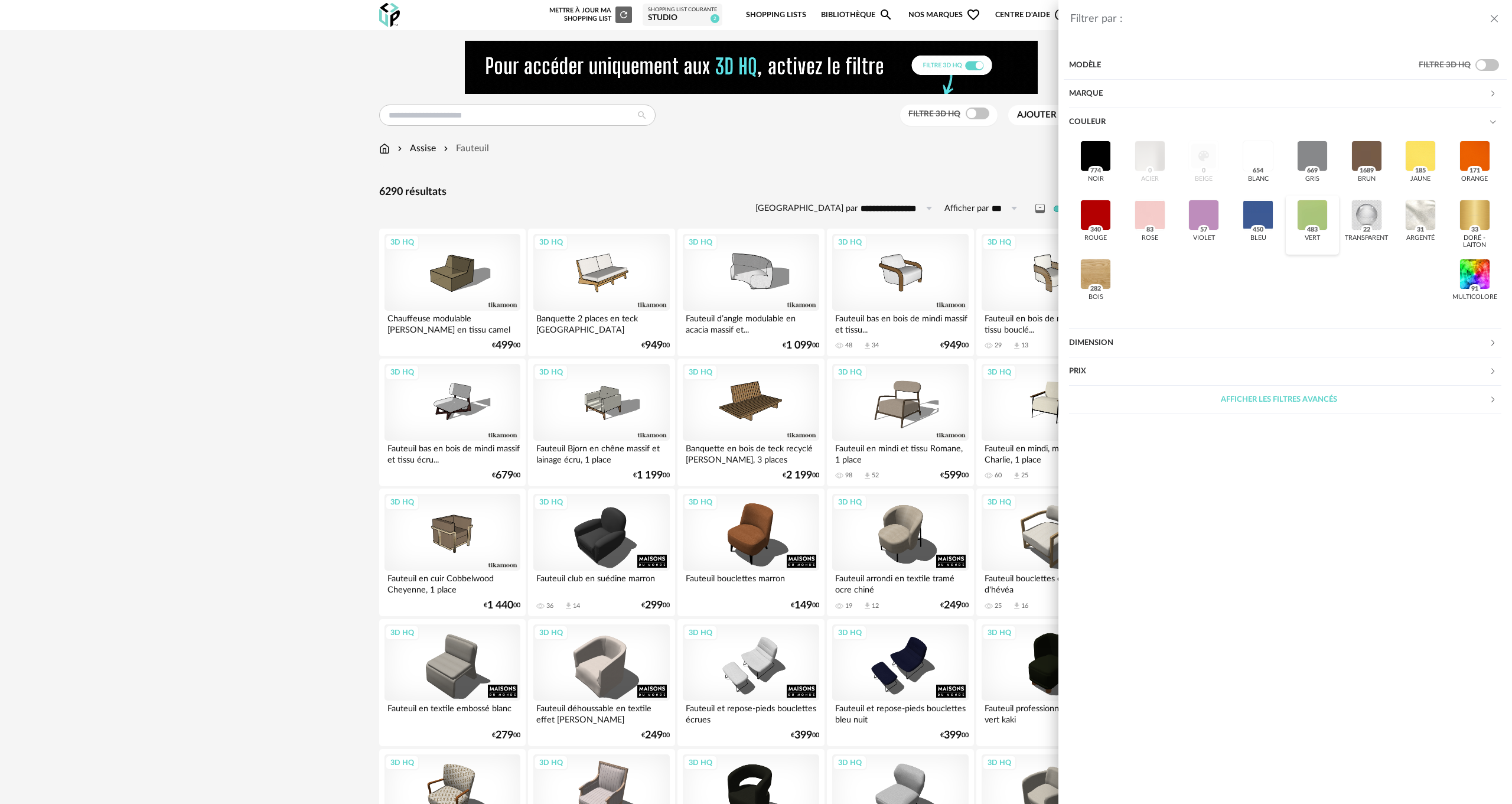
click at [1321, 210] on div at bounding box center [1312, 215] width 31 height 30
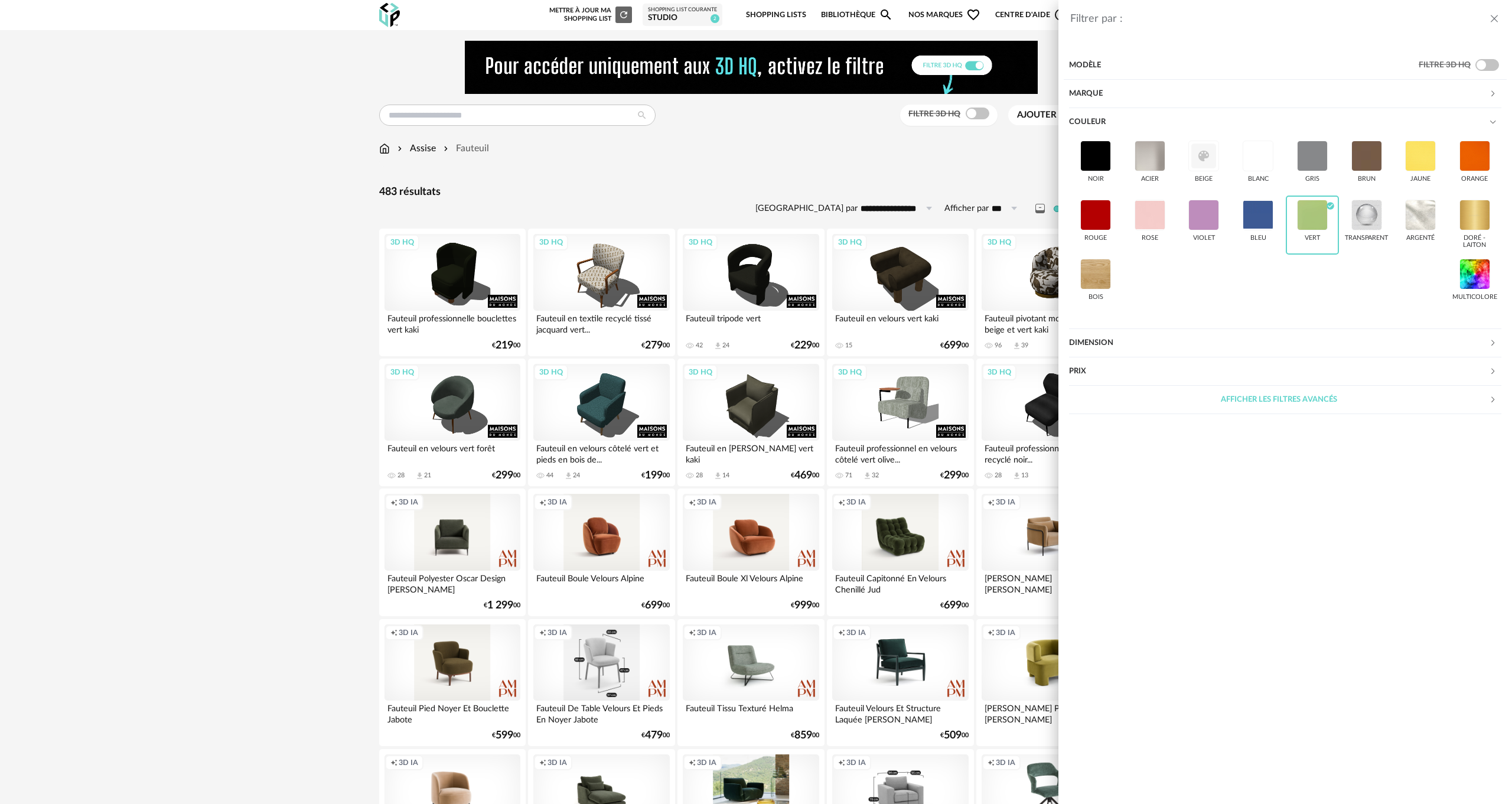
drag, startPoint x: 981, startPoint y: 110, endPoint x: 965, endPoint y: 121, distance: 19.4
click at [982, 110] on div "Filtrer par : Modèle Filtre 3D HQ Marque &tradition 1 101 Copenhagen 0 366 Conc…" at bounding box center [756, 402] width 1512 height 804
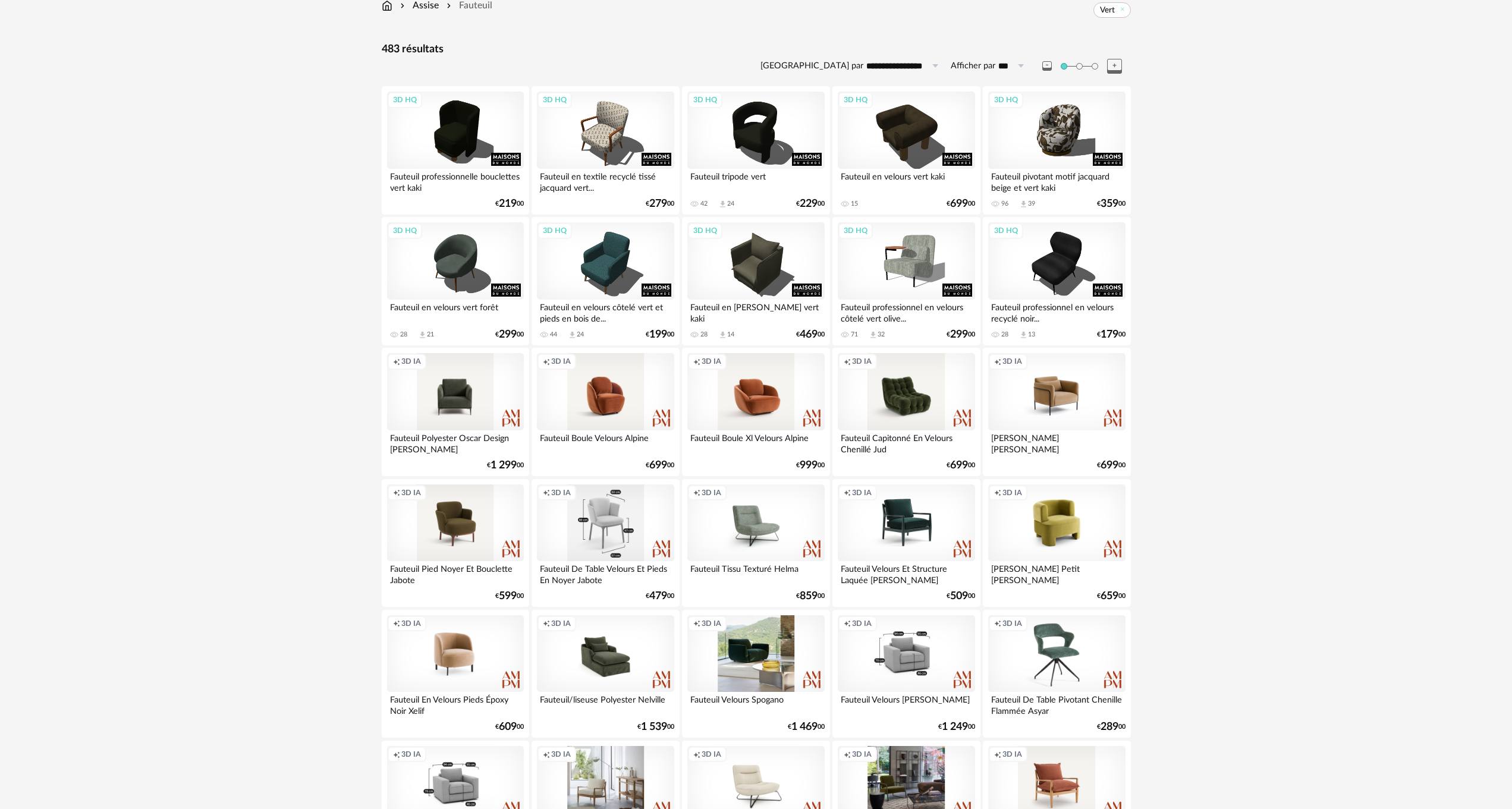
scroll to position [179, 0]
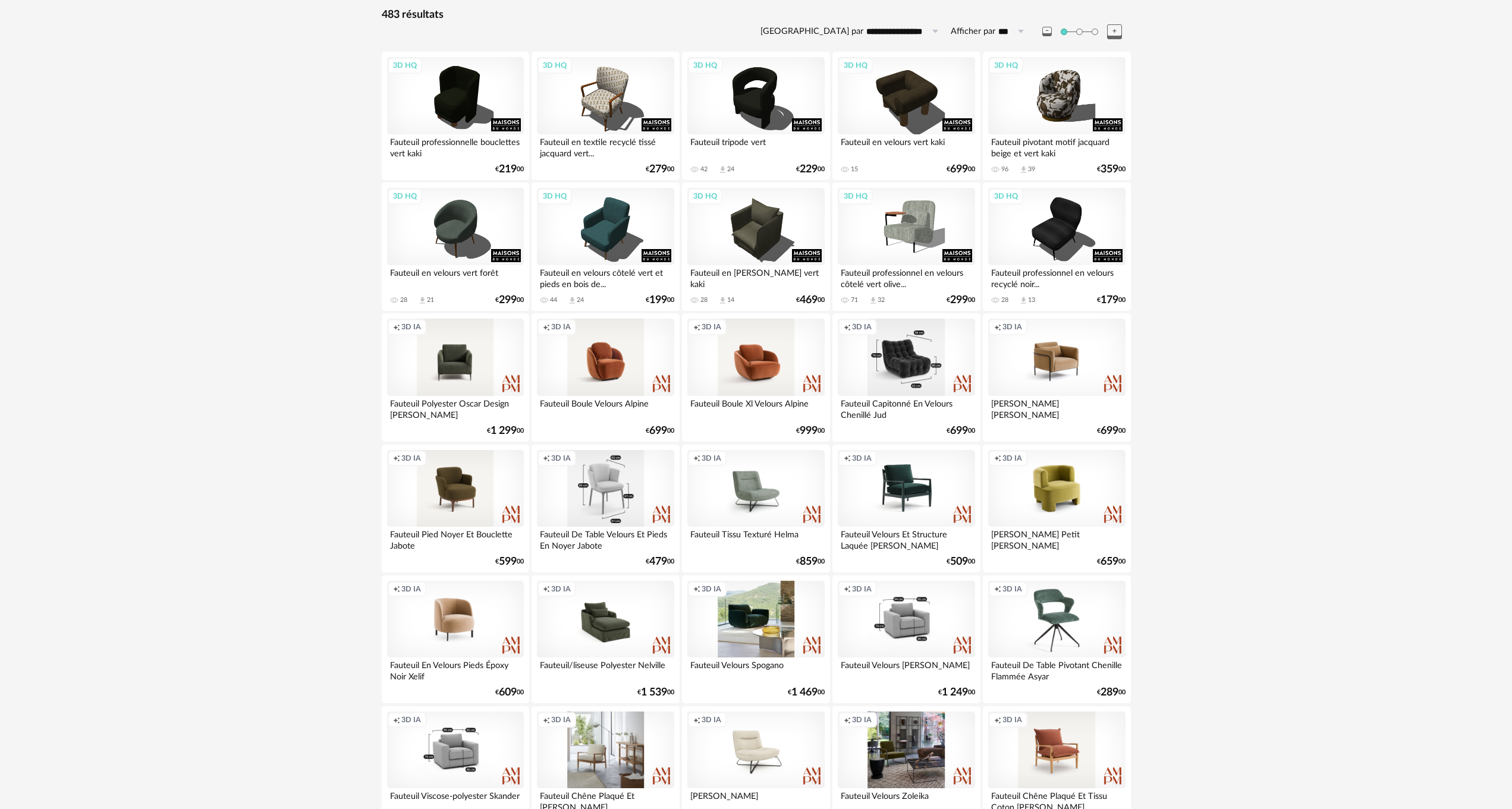
click at [893, 373] on div "Creation icon 3D IA" at bounding box center [906, 357] width 137 height 77
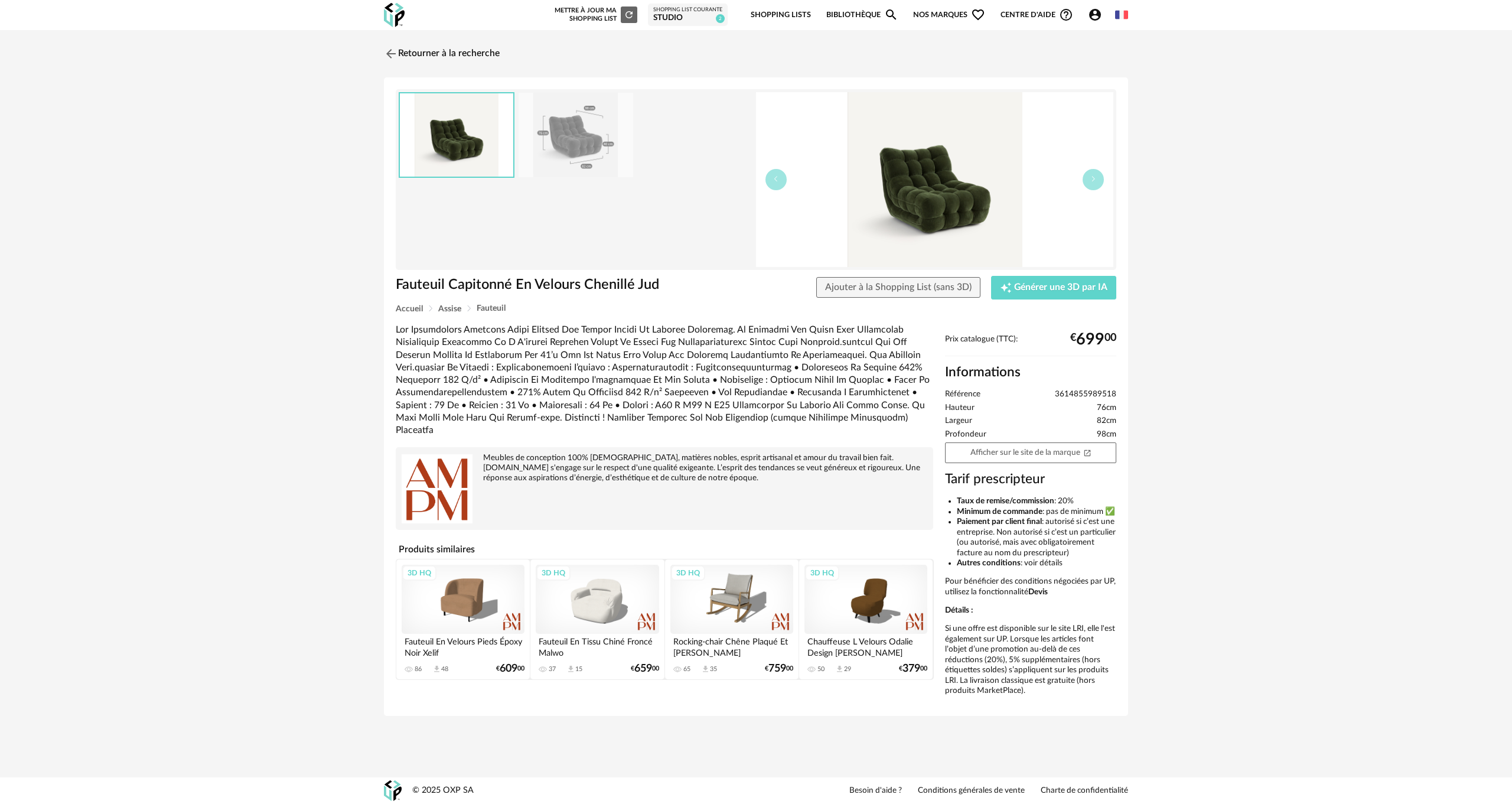
click at [904, 184] on img at bounding box center [935, 180] width 358 height 175
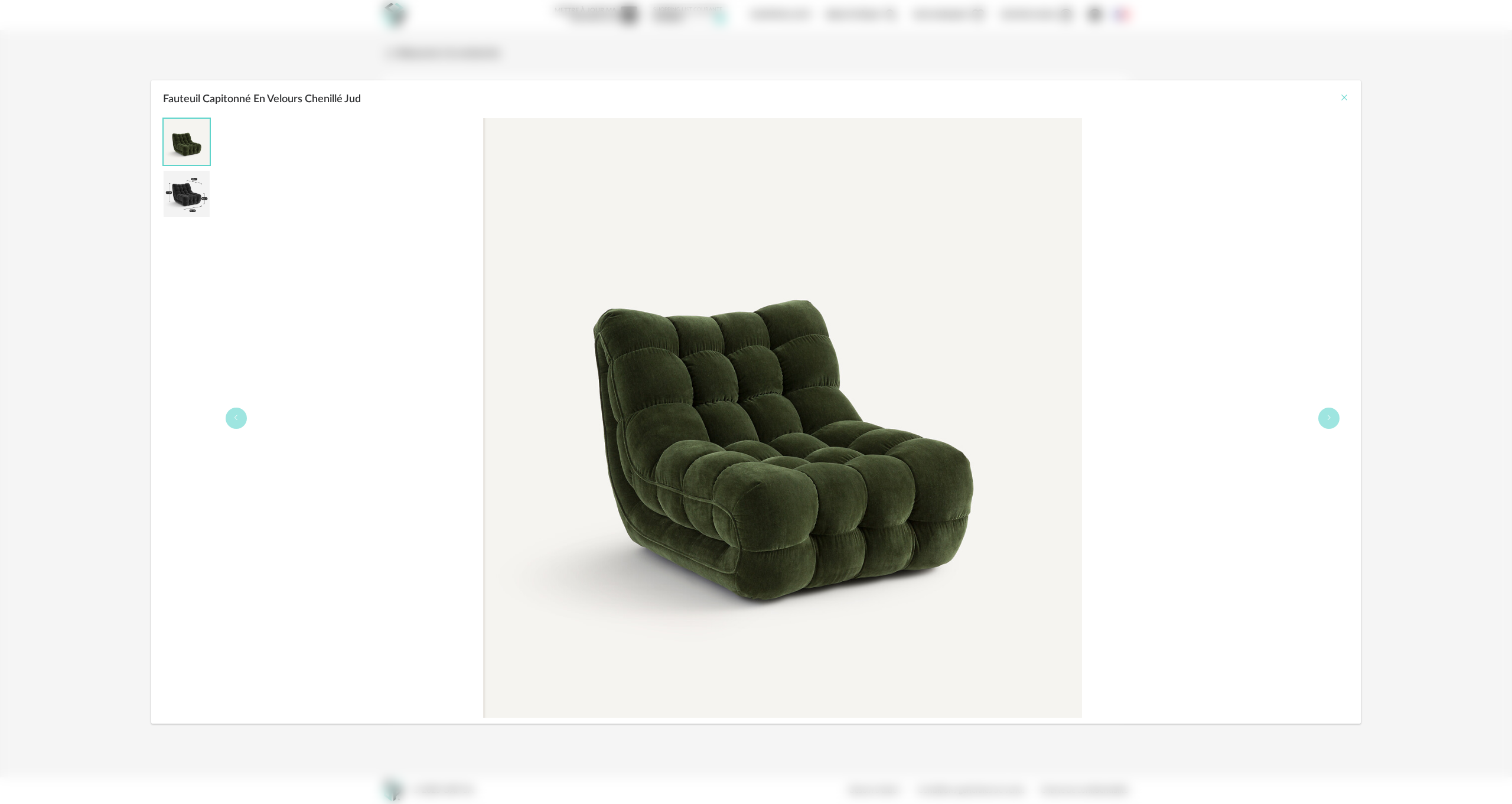
click at [1344, 94] on icon "Close" at bounding box center [1345, 98] width 10 height 10
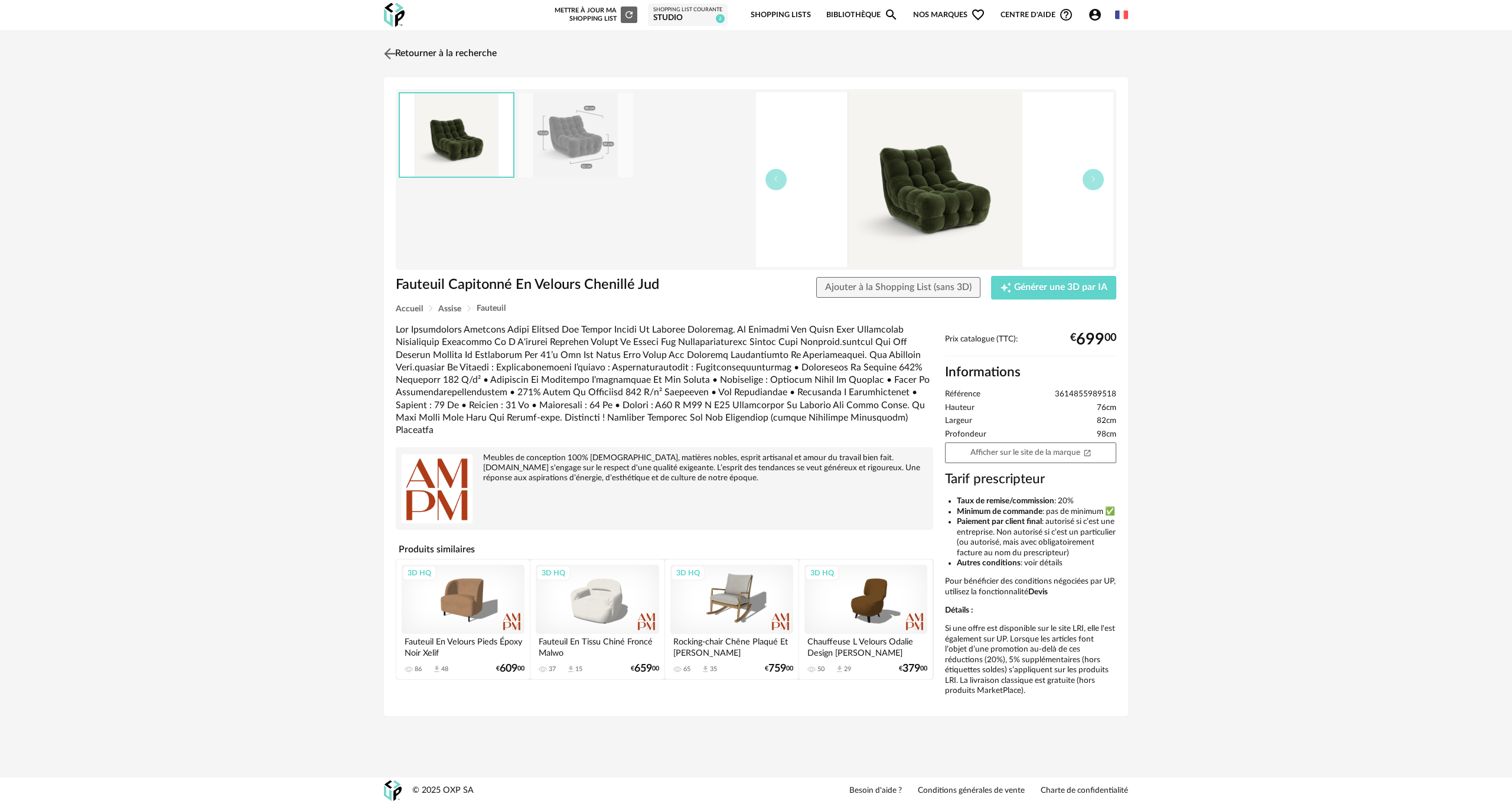
click at [390, 48] on img at bounding box center [390, 53] width 17 height 17
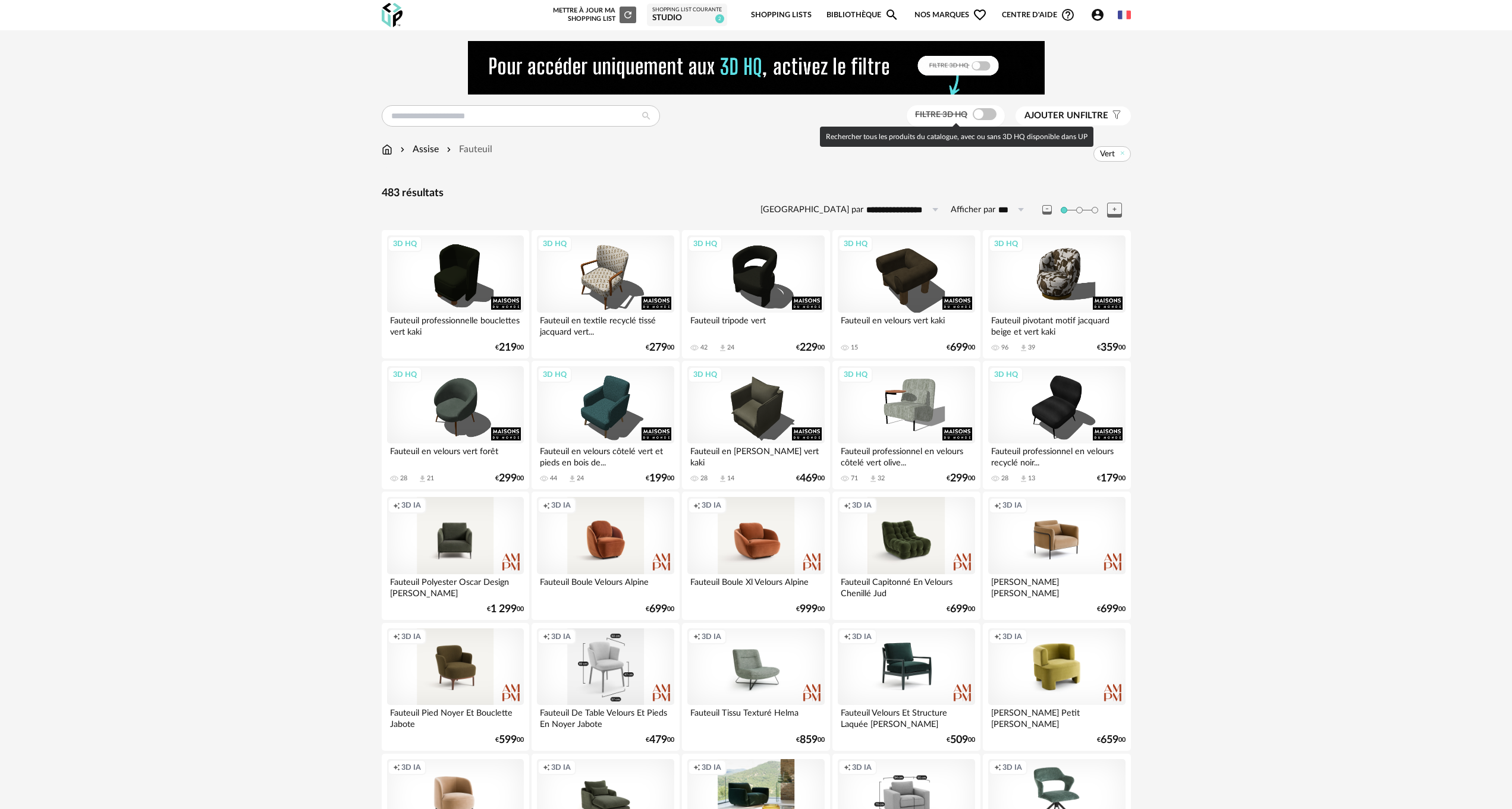
click at [989, 112] on span at bounding box center [985, 114] width 24 height 12
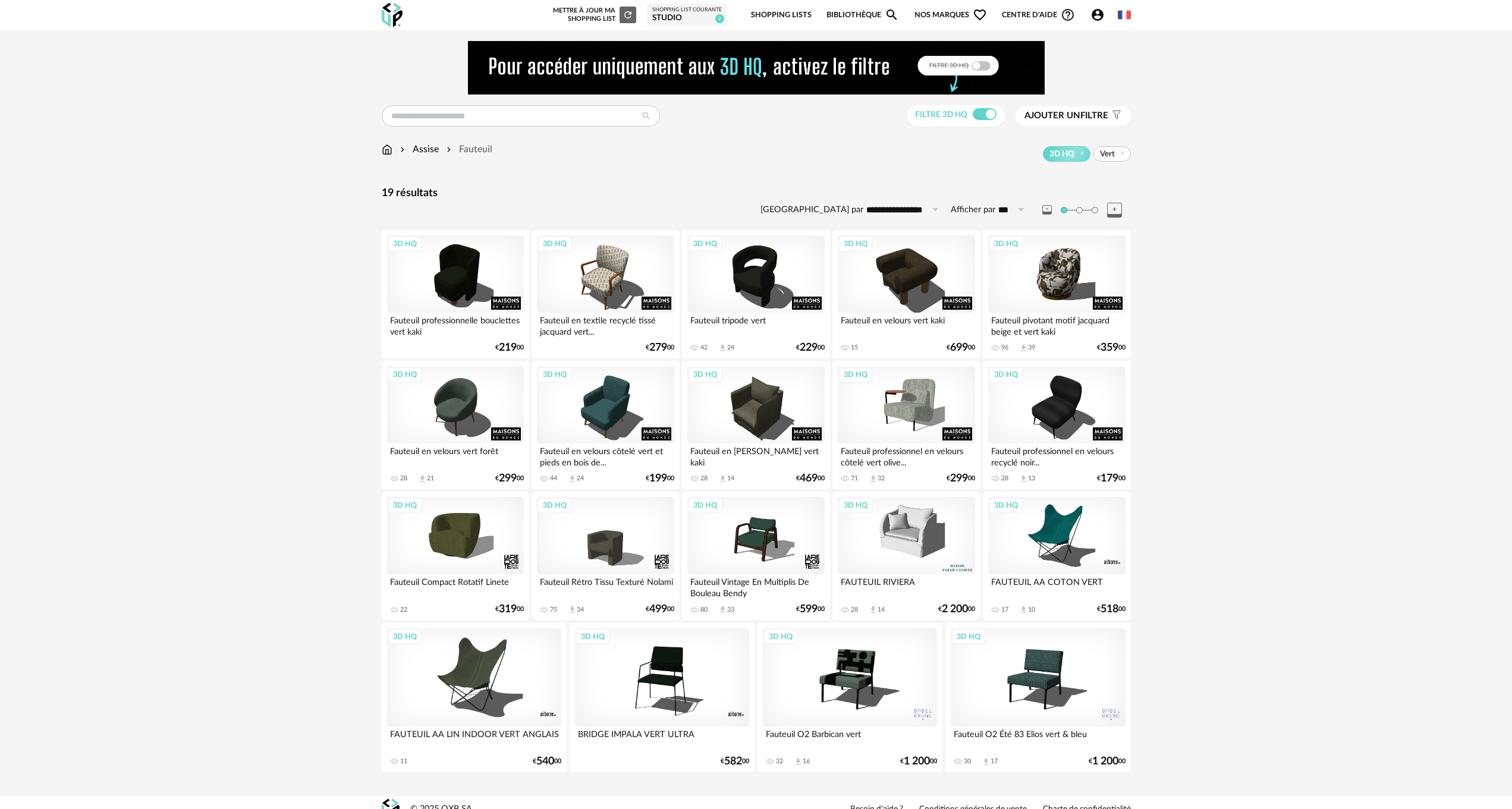
scroll to position [14, 0]
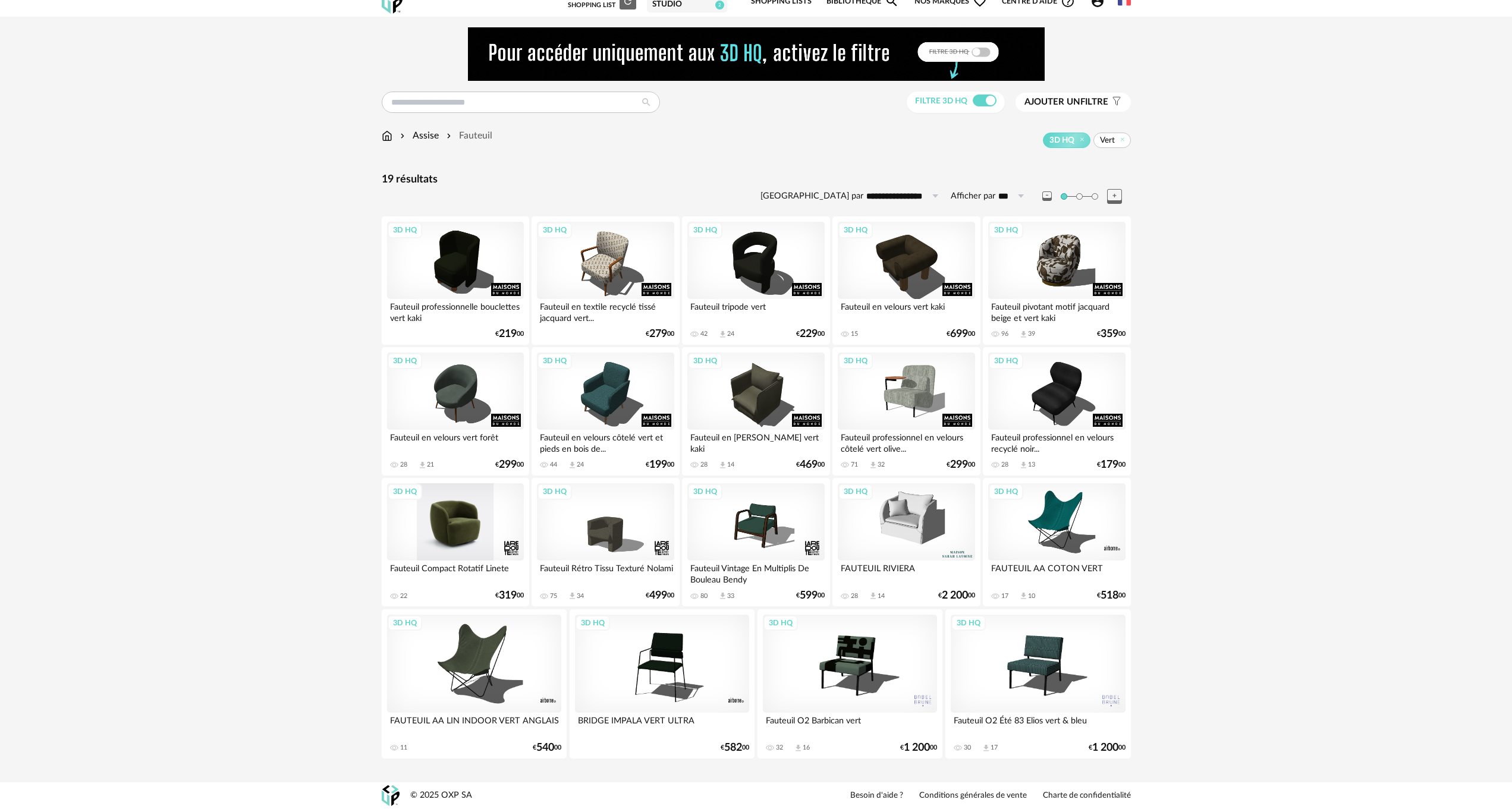
click at [449, 527] on div "3D HQ" at bounding box center [456, 522] width 137 height 77
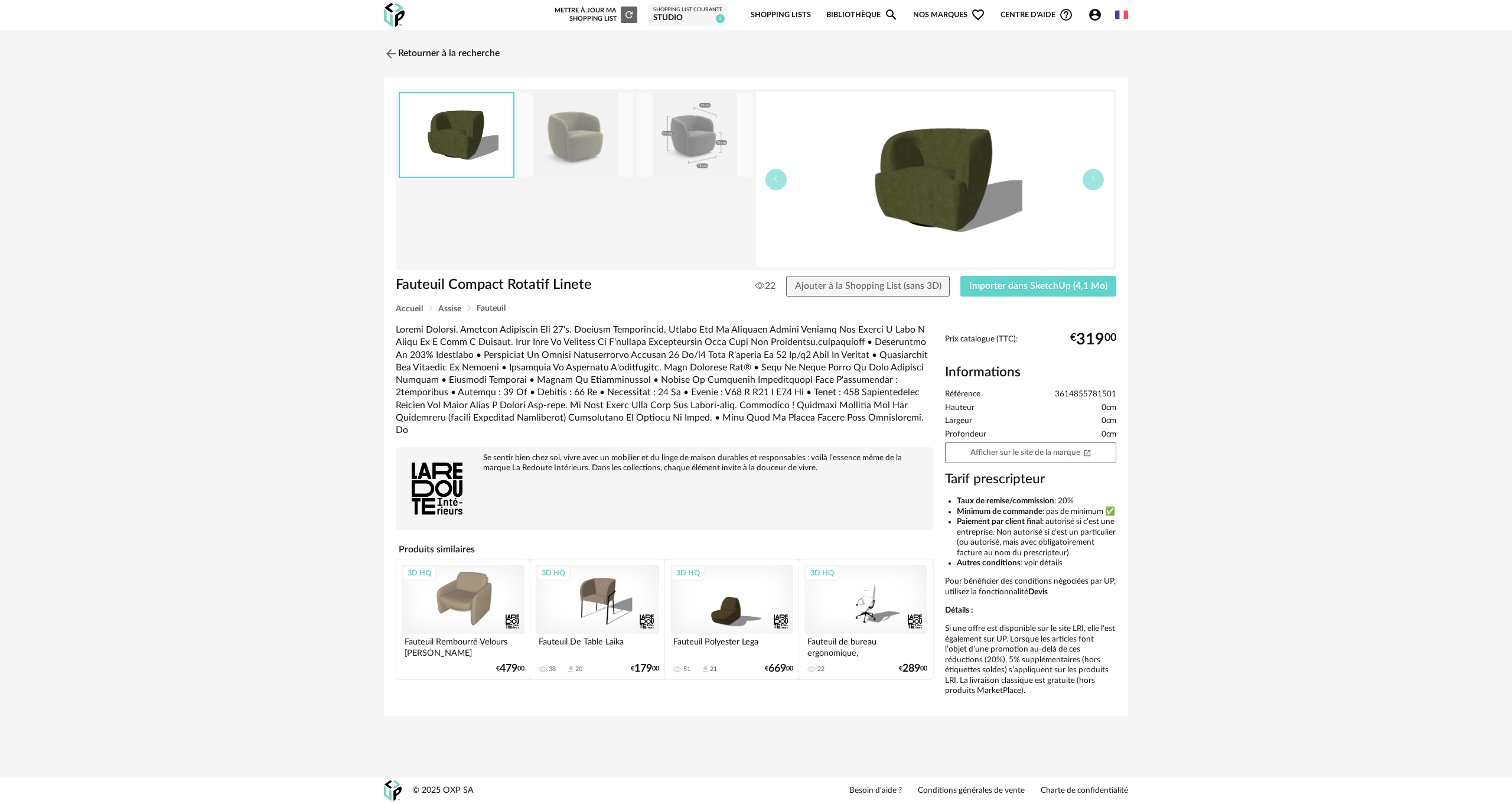
click at [566, 118] on img at bounding box center [575, 135] width 114 height 85
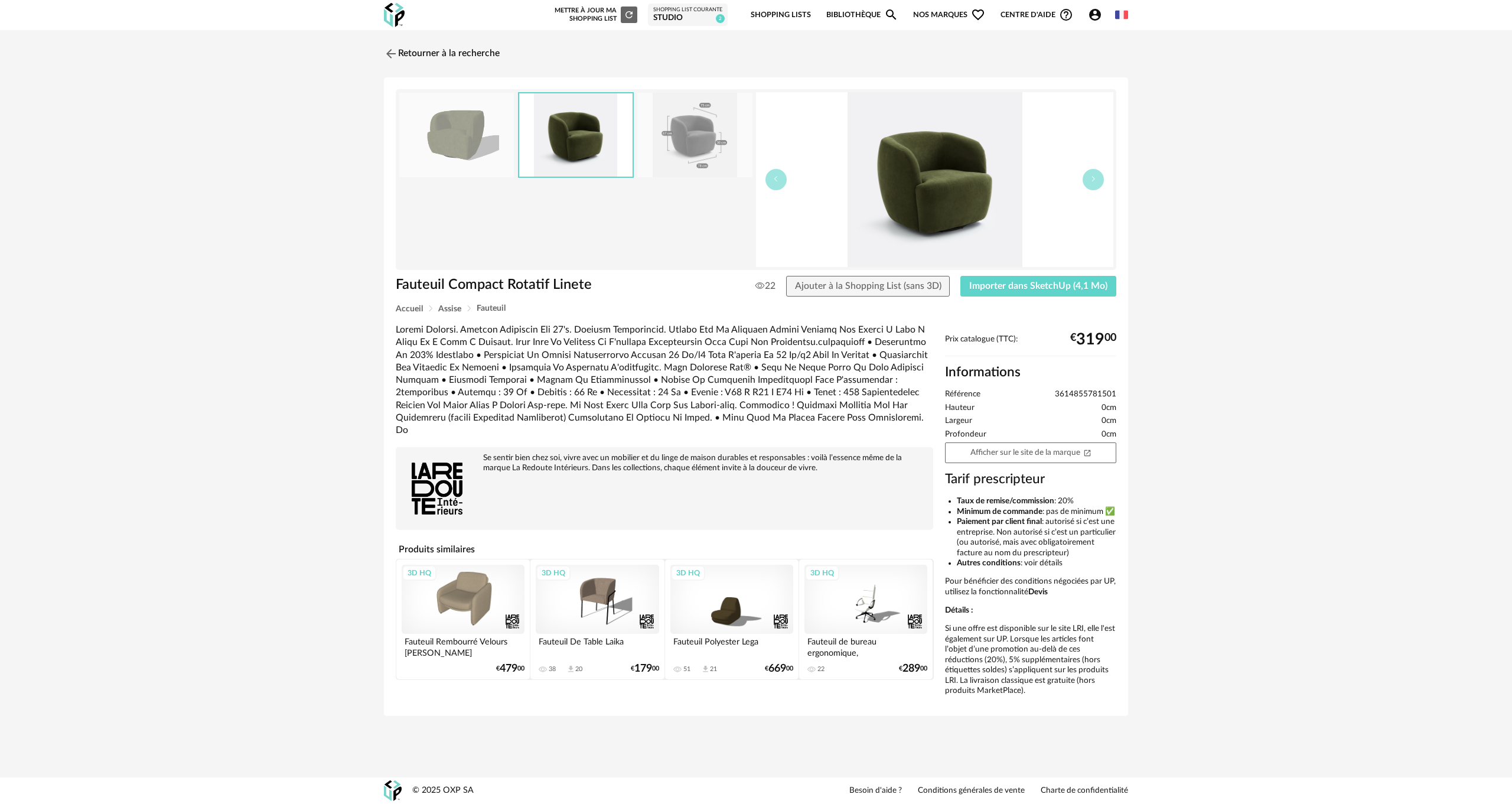
click at [566, 118] on img at bounding box center [576, 135] width 114 height 83
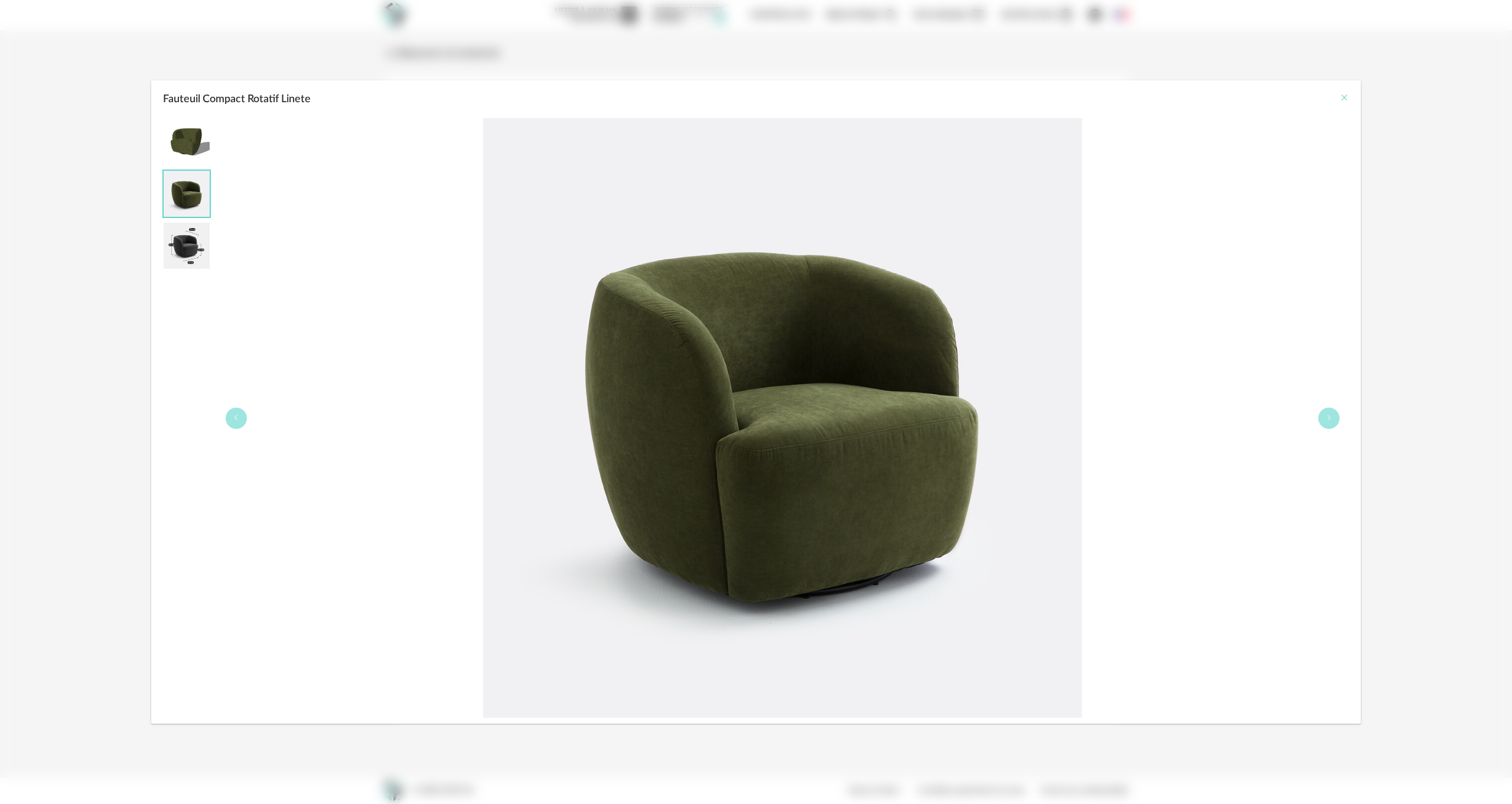
click at [1344, 94] on icon "Close" at bounding box center [1345, 98] width 10 height 10
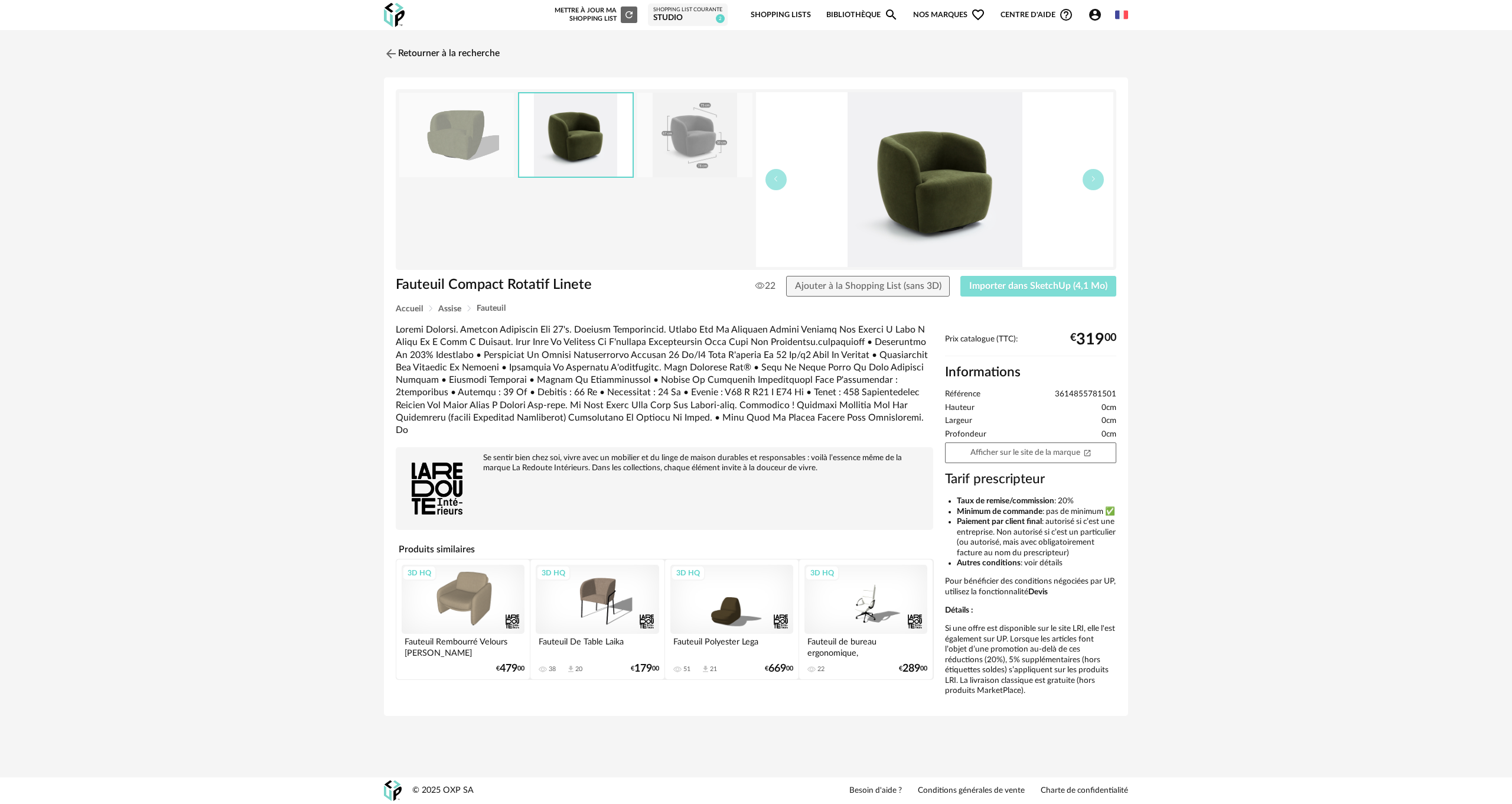
click at [1049, 283] on span "Importer dans SketchUp (4,1 Mo)" at bounding box center [1038, 286] width 138 height 10
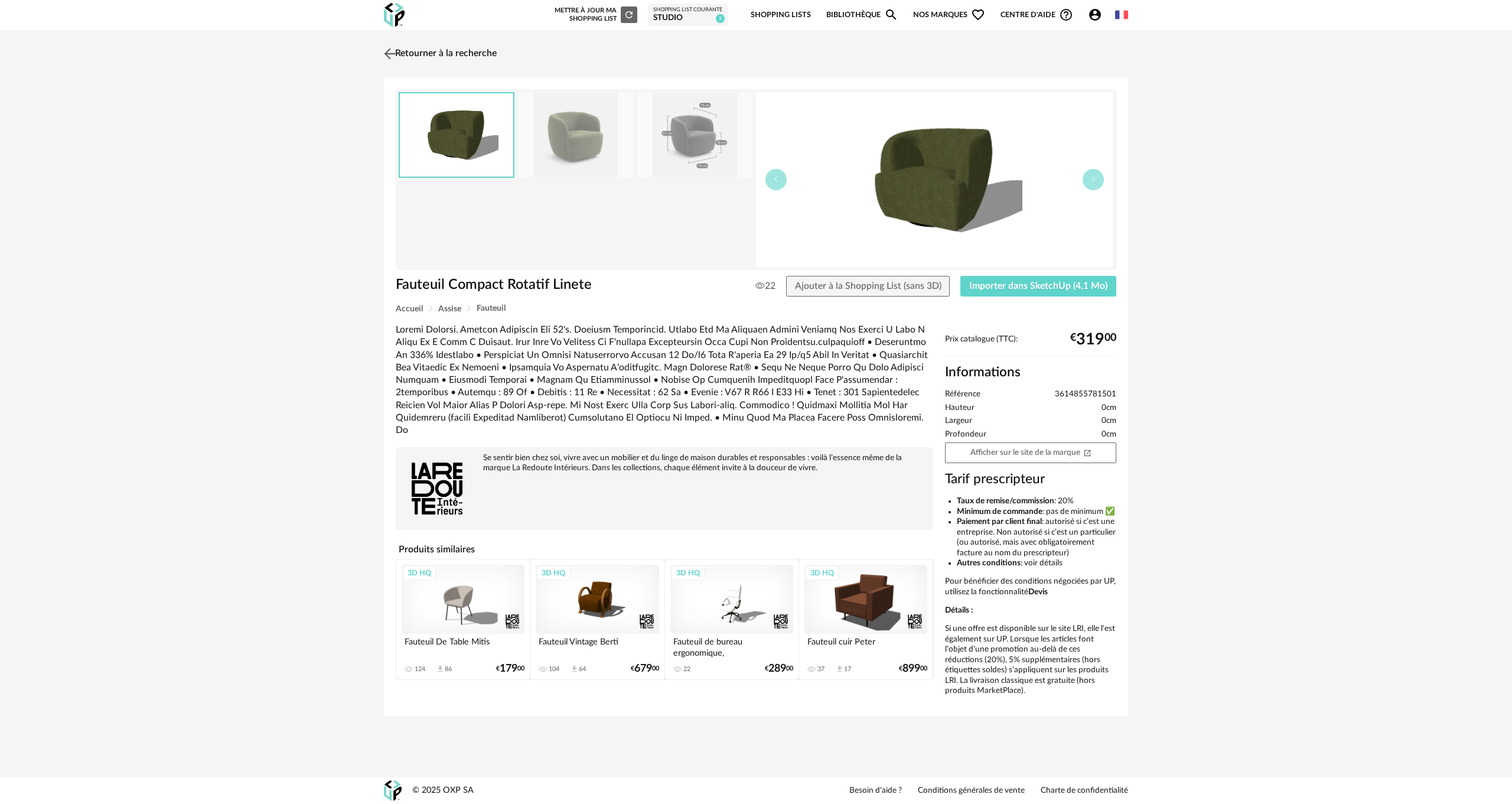
click at [397, 51] on img at bounding box center [390, 53] width 17 height 17
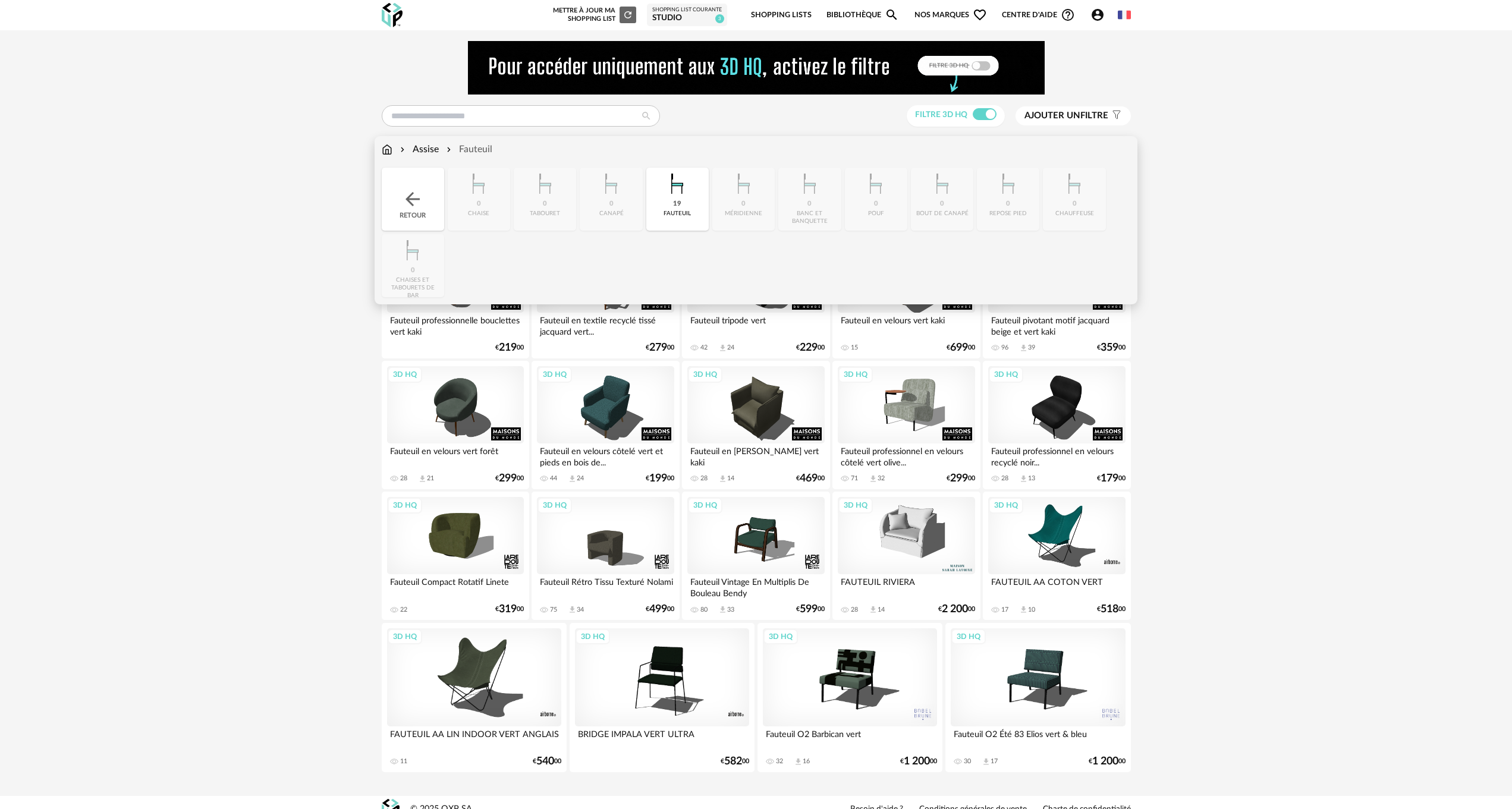
click at [387, 149] on img at bounding box center [387, 150] width 10 height 14
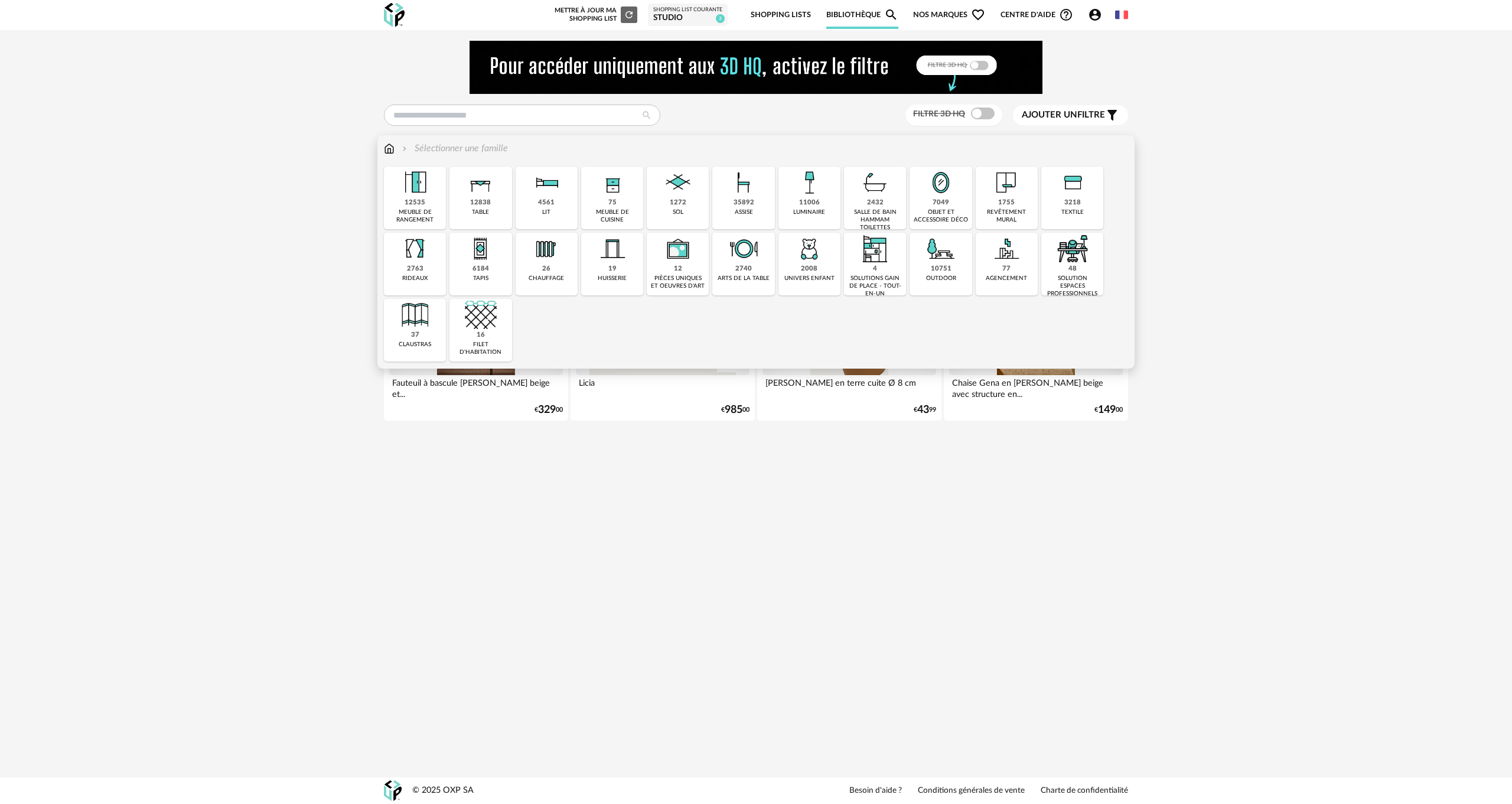
click at [487, 263] on img at bounding box center [481, 249] width 32 height 32
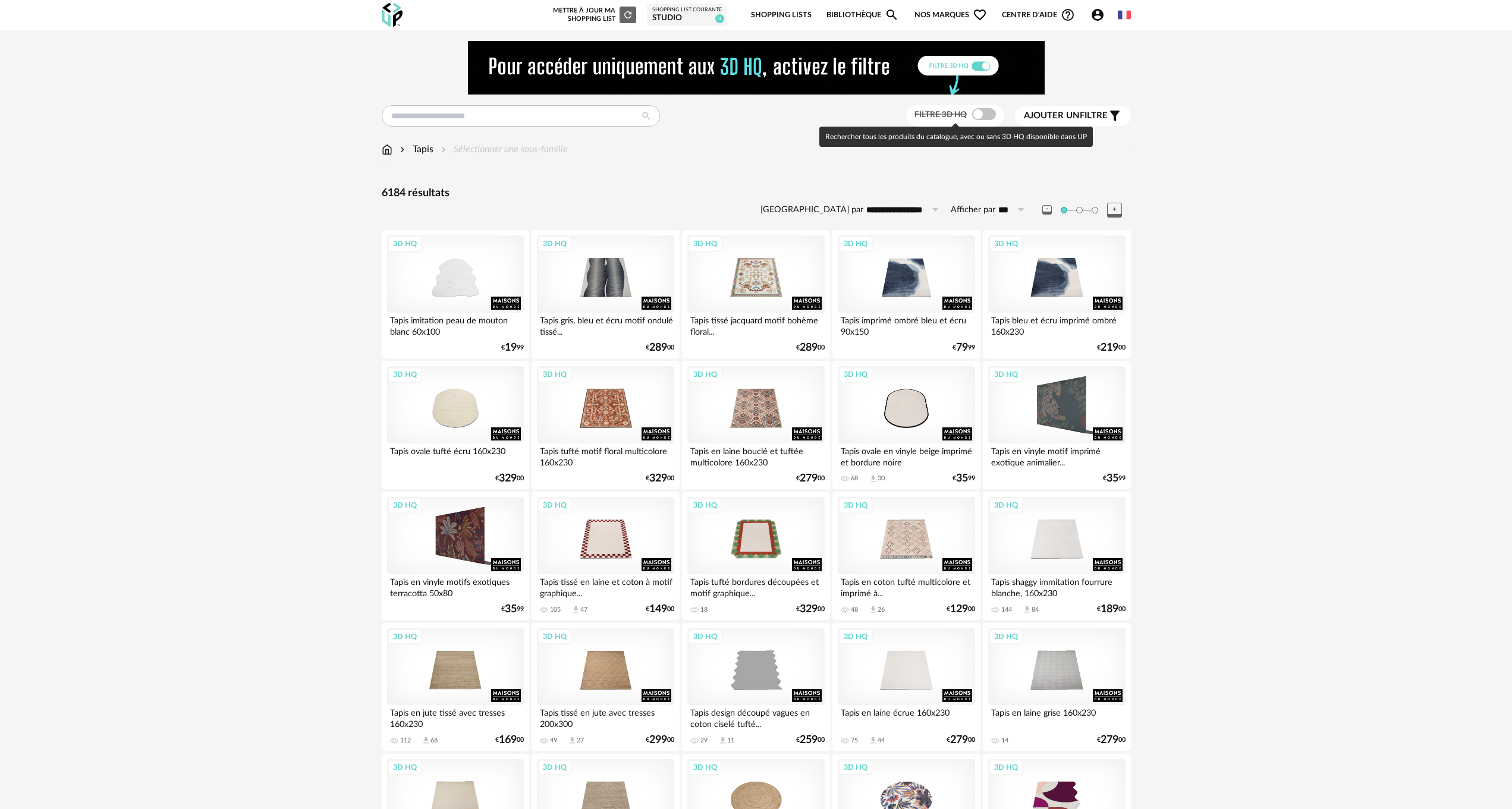
click at [991, 114] on span at bounding box center [984, 114] width 24 height 12
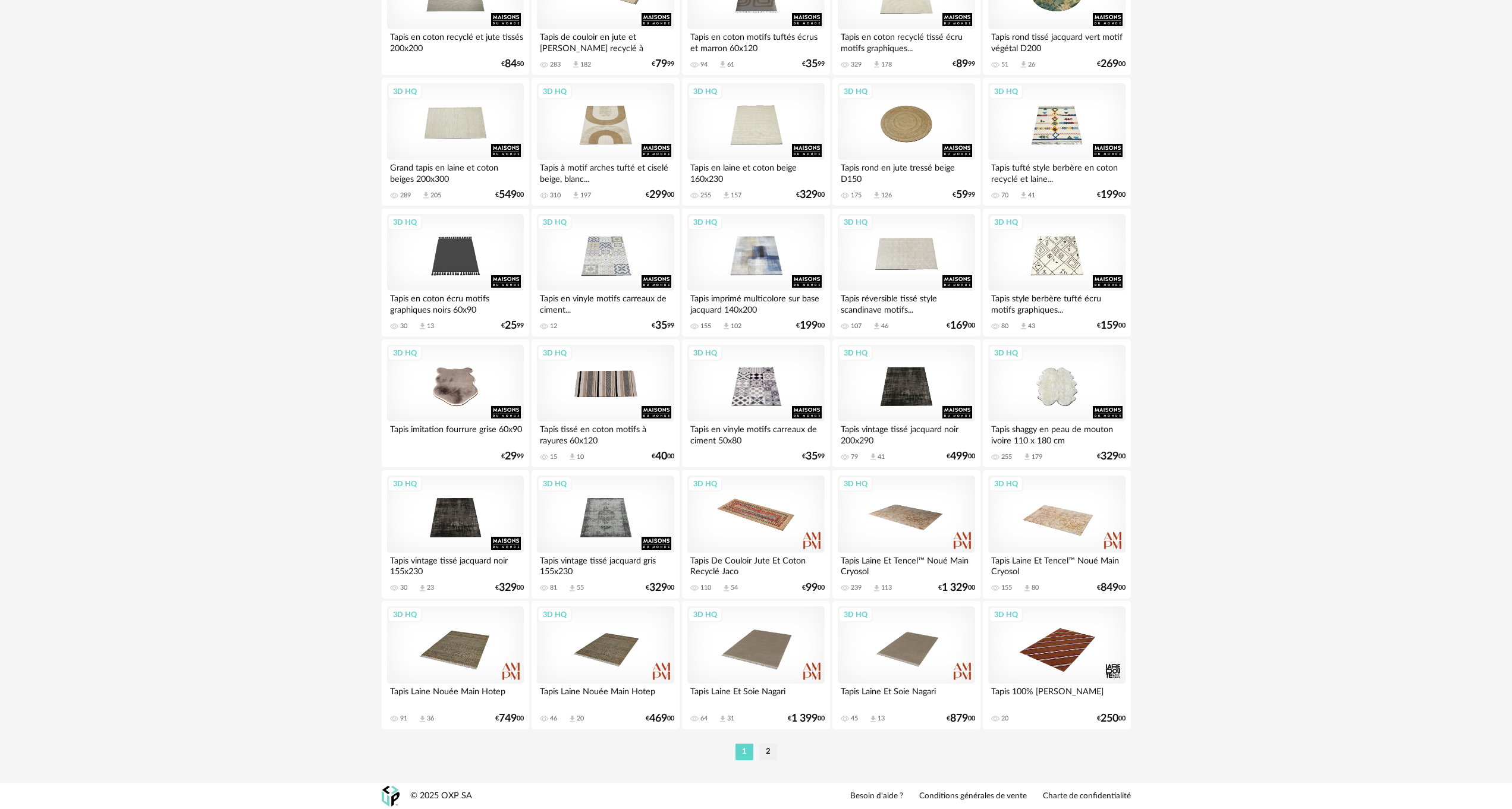
scroll to position [2115, 0]
click at [771, 752] on li "2" at bounding box center [768, 751] width 18 height 17
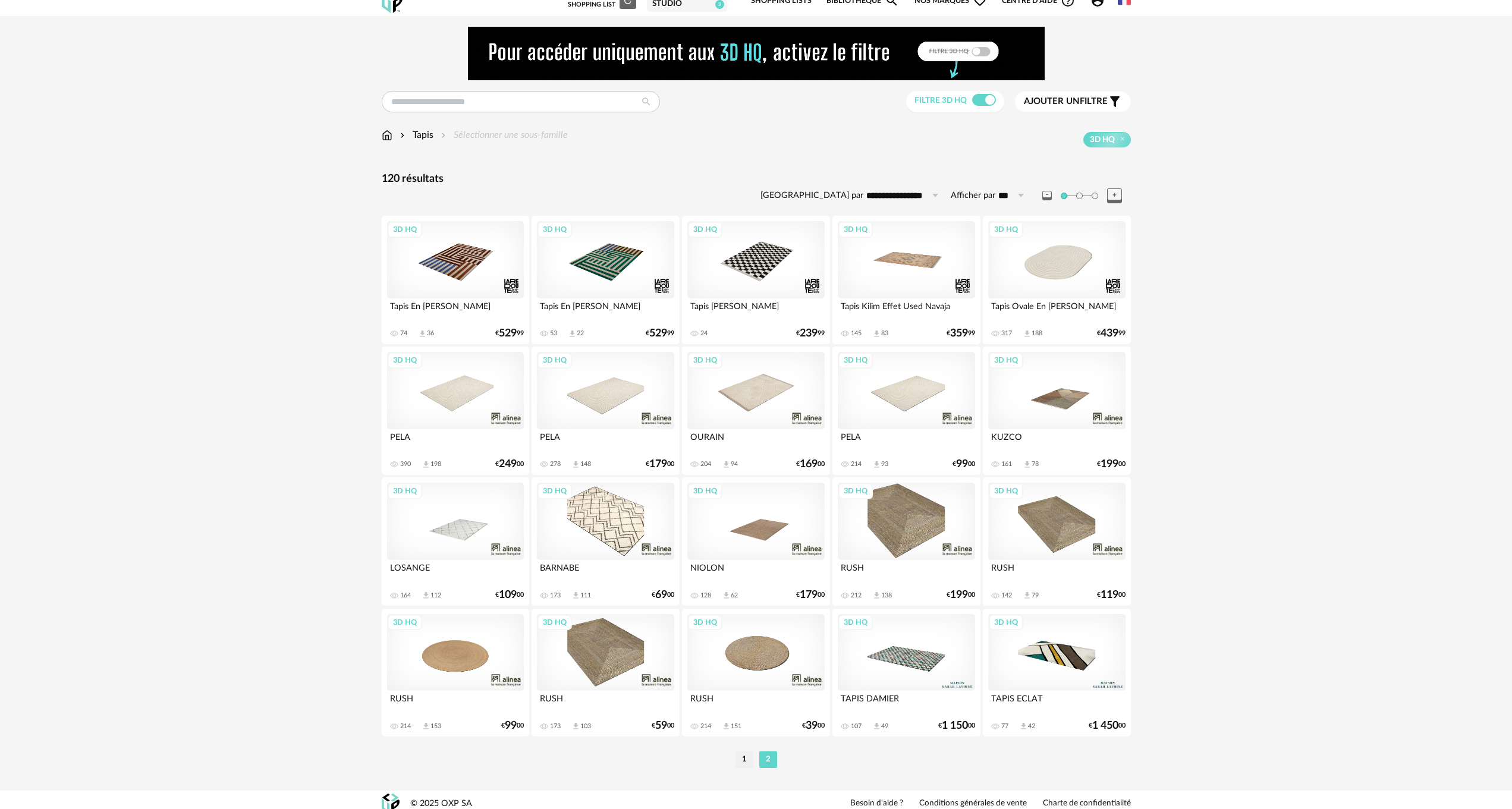
scroll to position [22, 0]
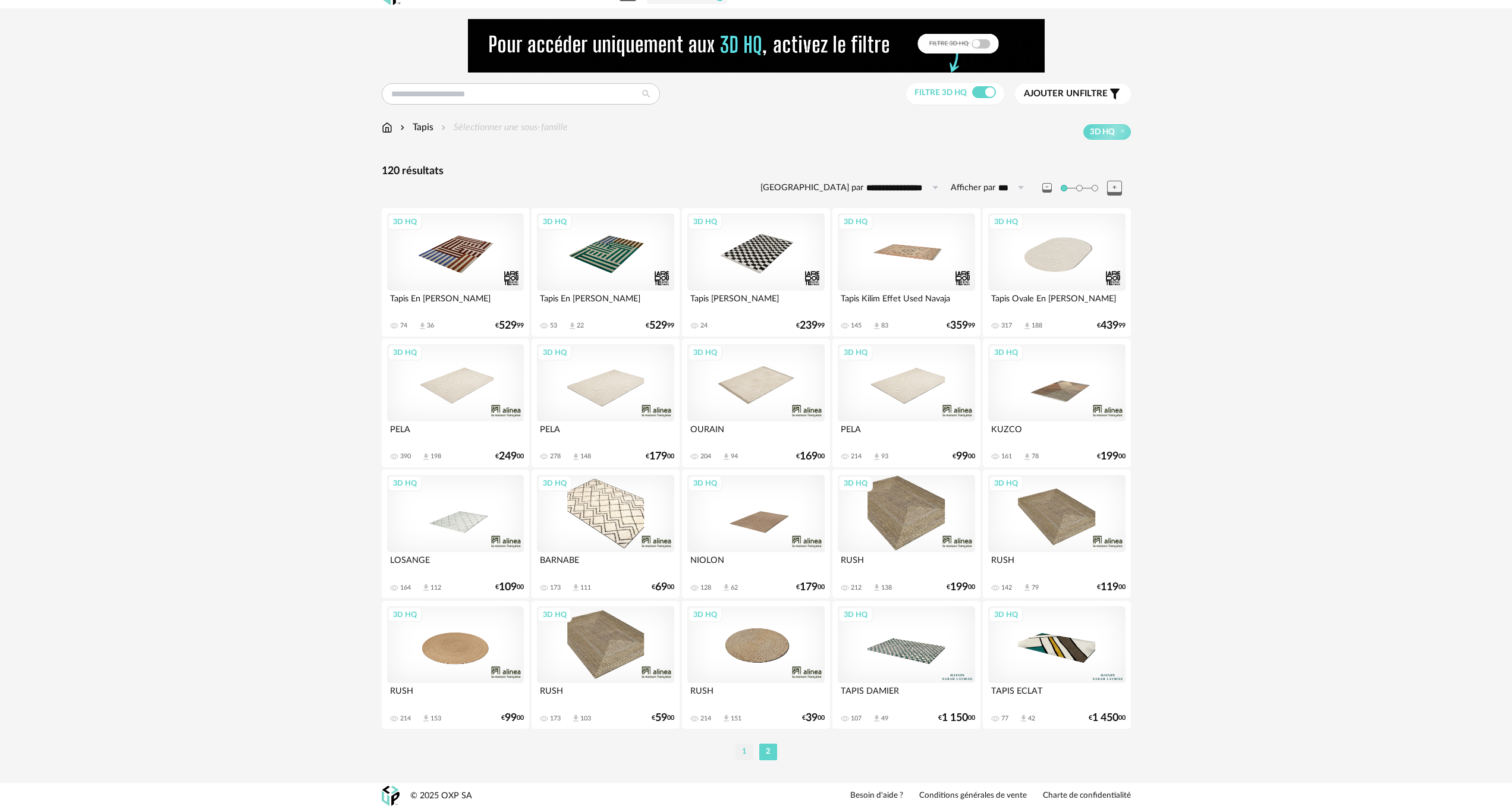
click at [742, 750] on li "1" at bounding box center [744, 752] width 18 height 17
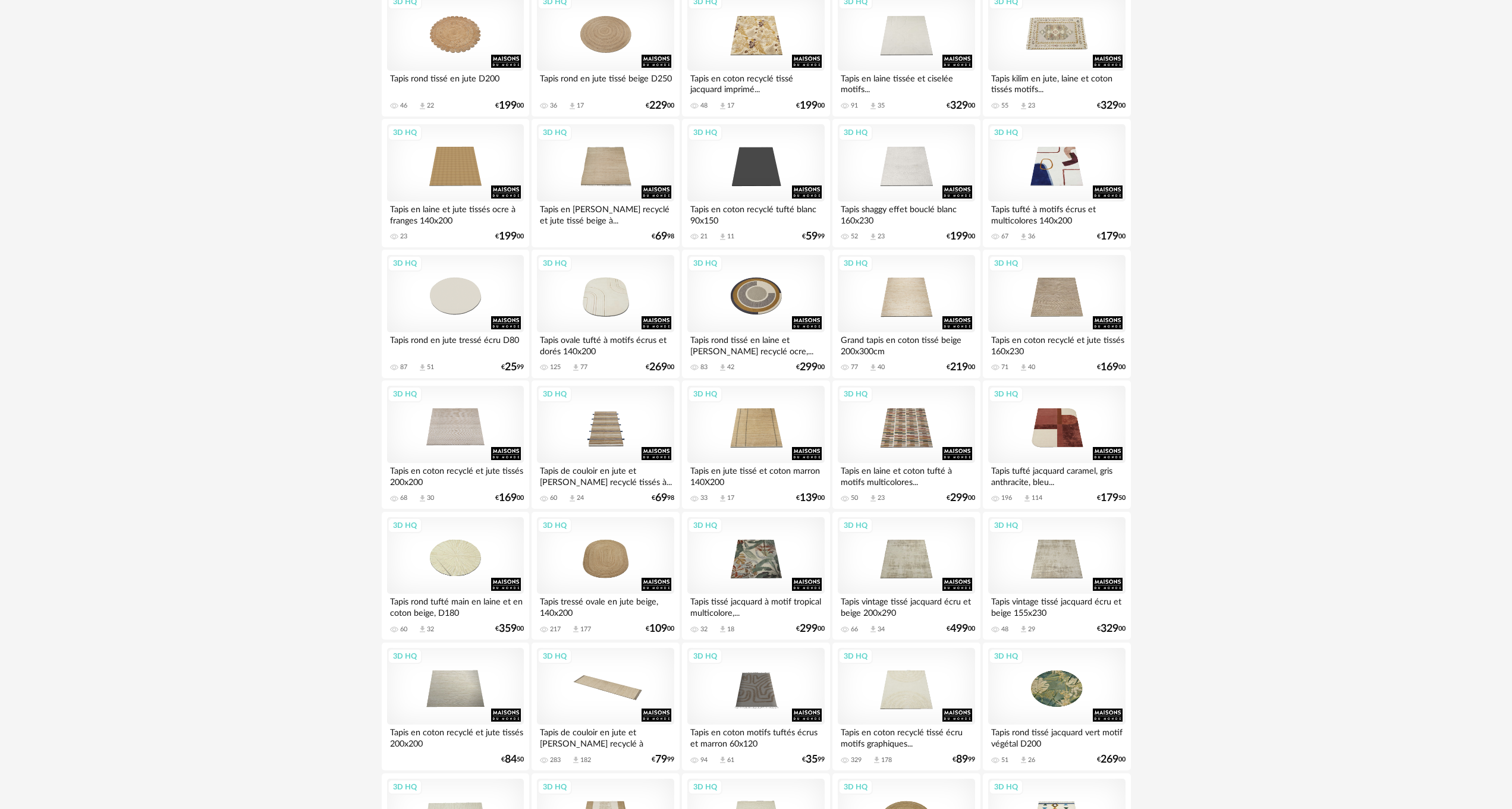
scroll to position [1426, 0]
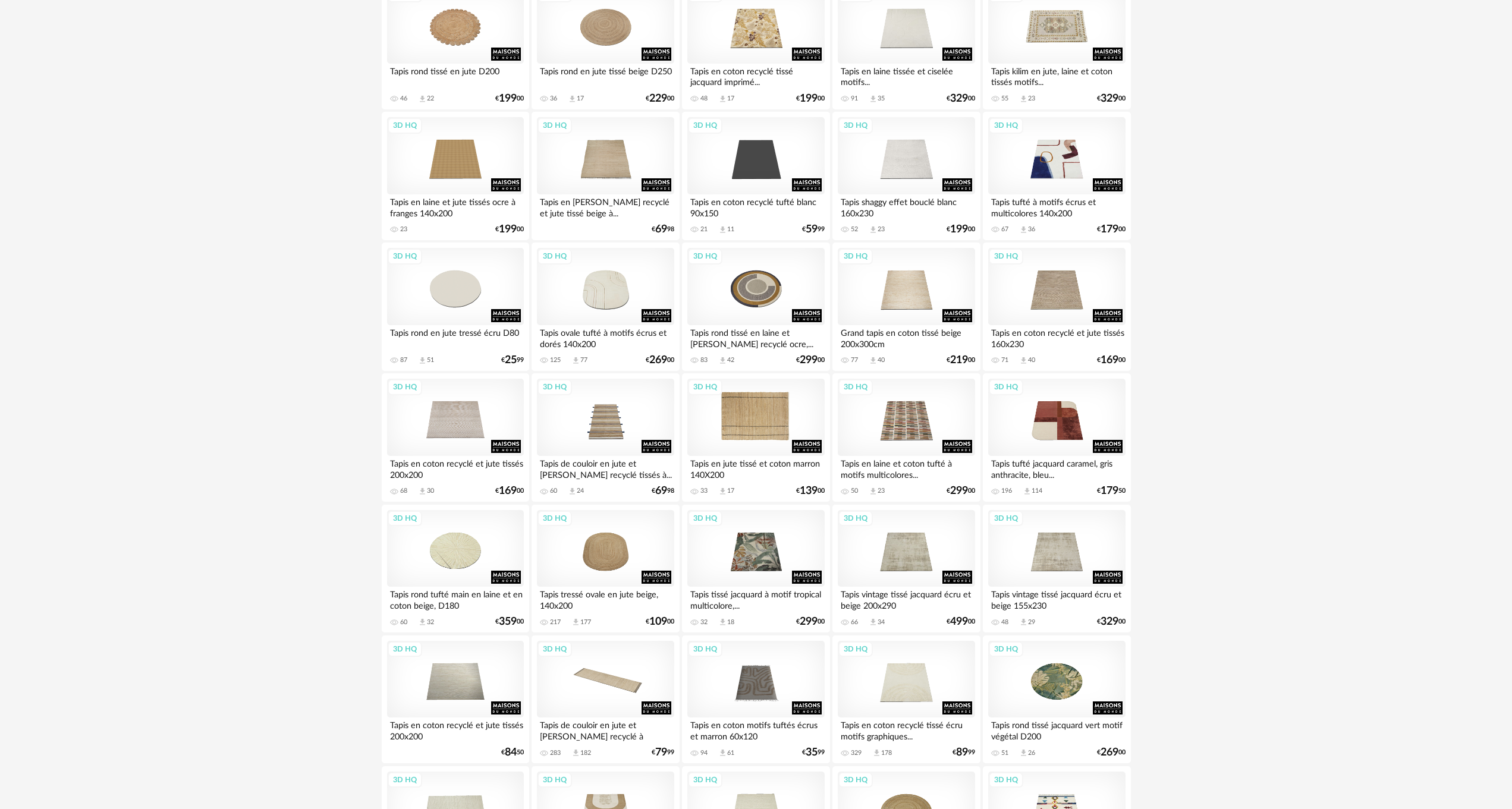
click at [757, 416] on div "3D HQ" at bounding box center [756, 417] width 137 height 77
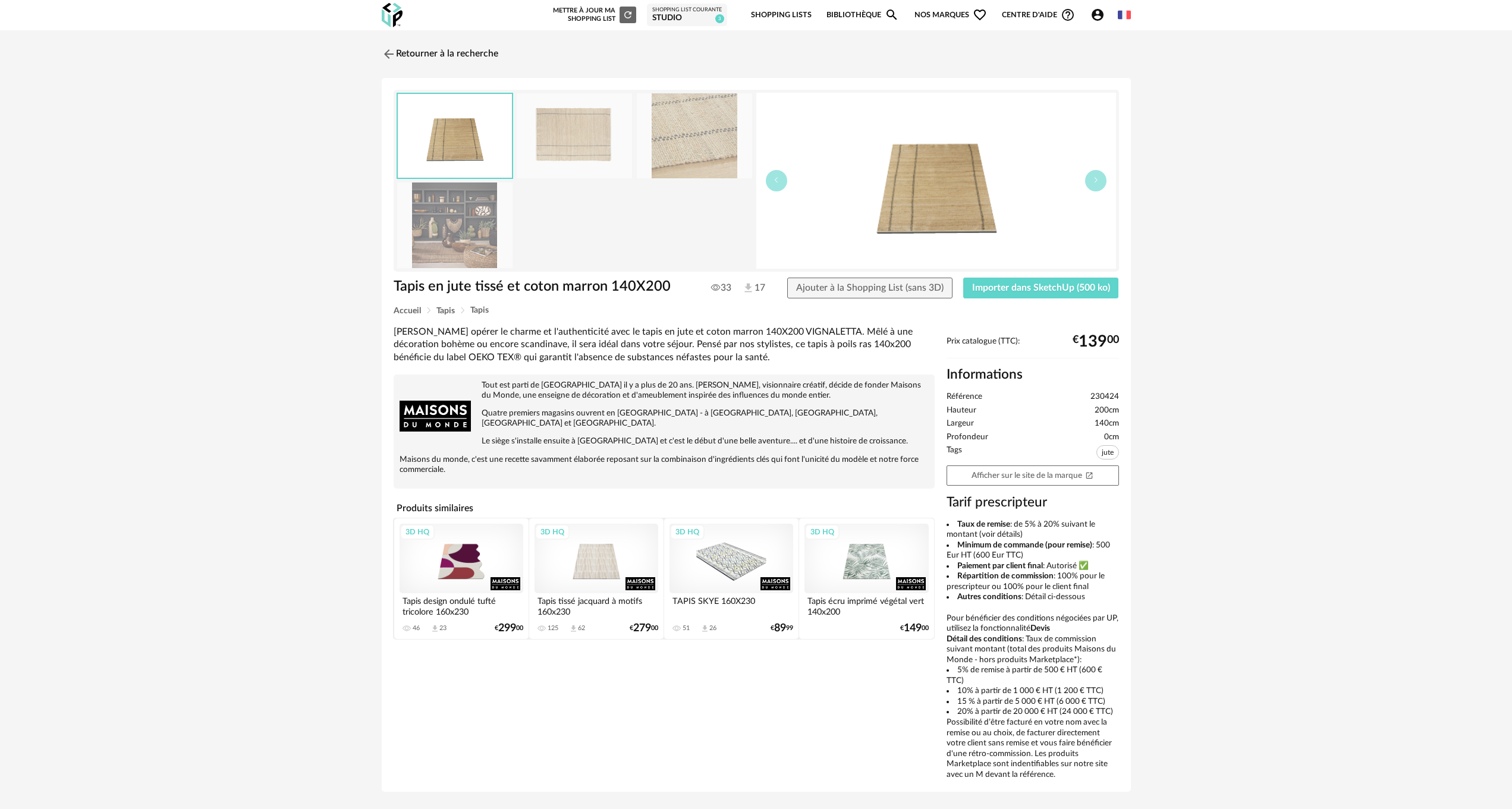
click at [420, 247] on img at bounding box center [454, 225] width 115 height 85
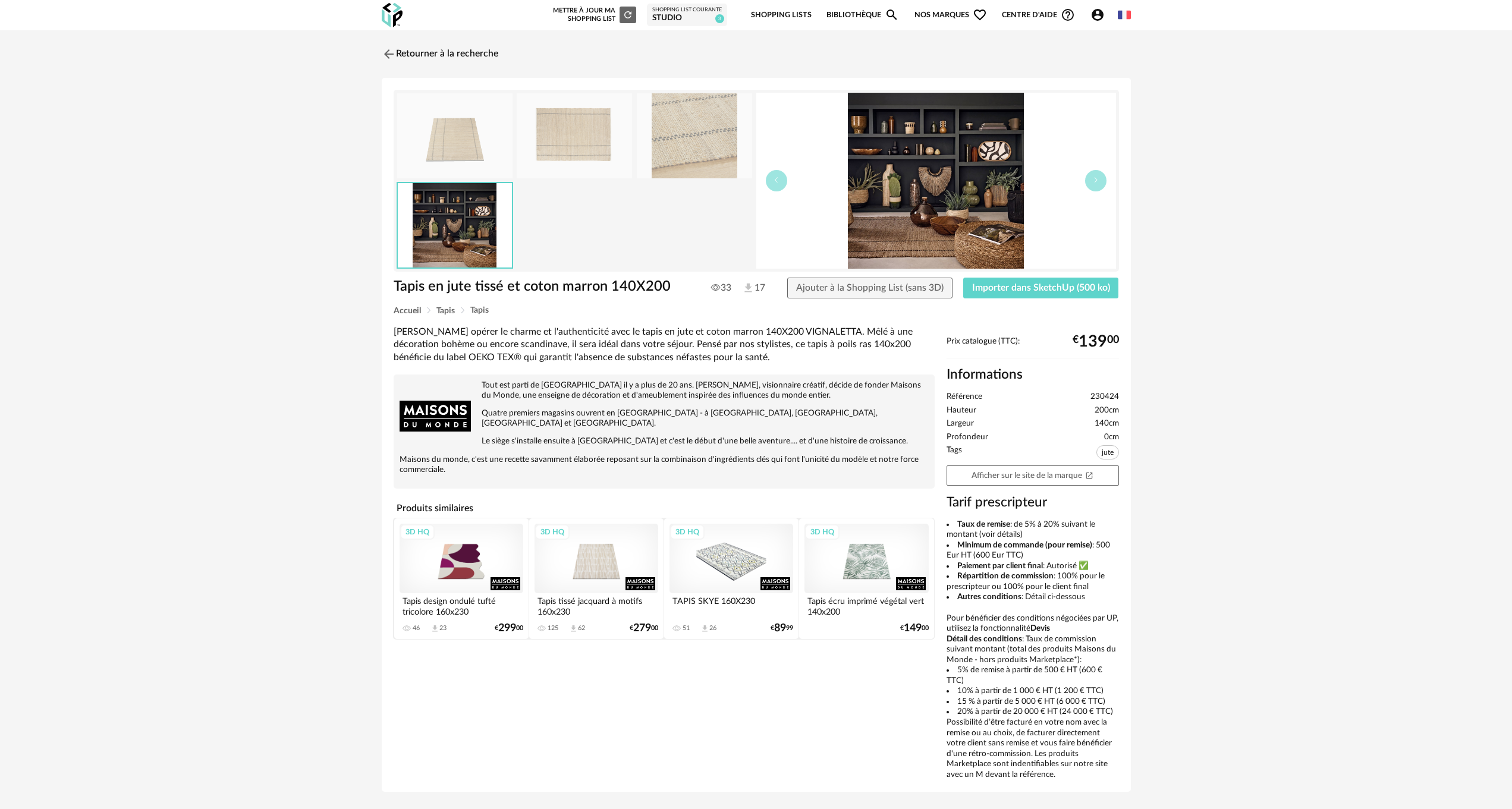
click at [560, 144] on img at bounding box center [574, 136] width 115 height 85
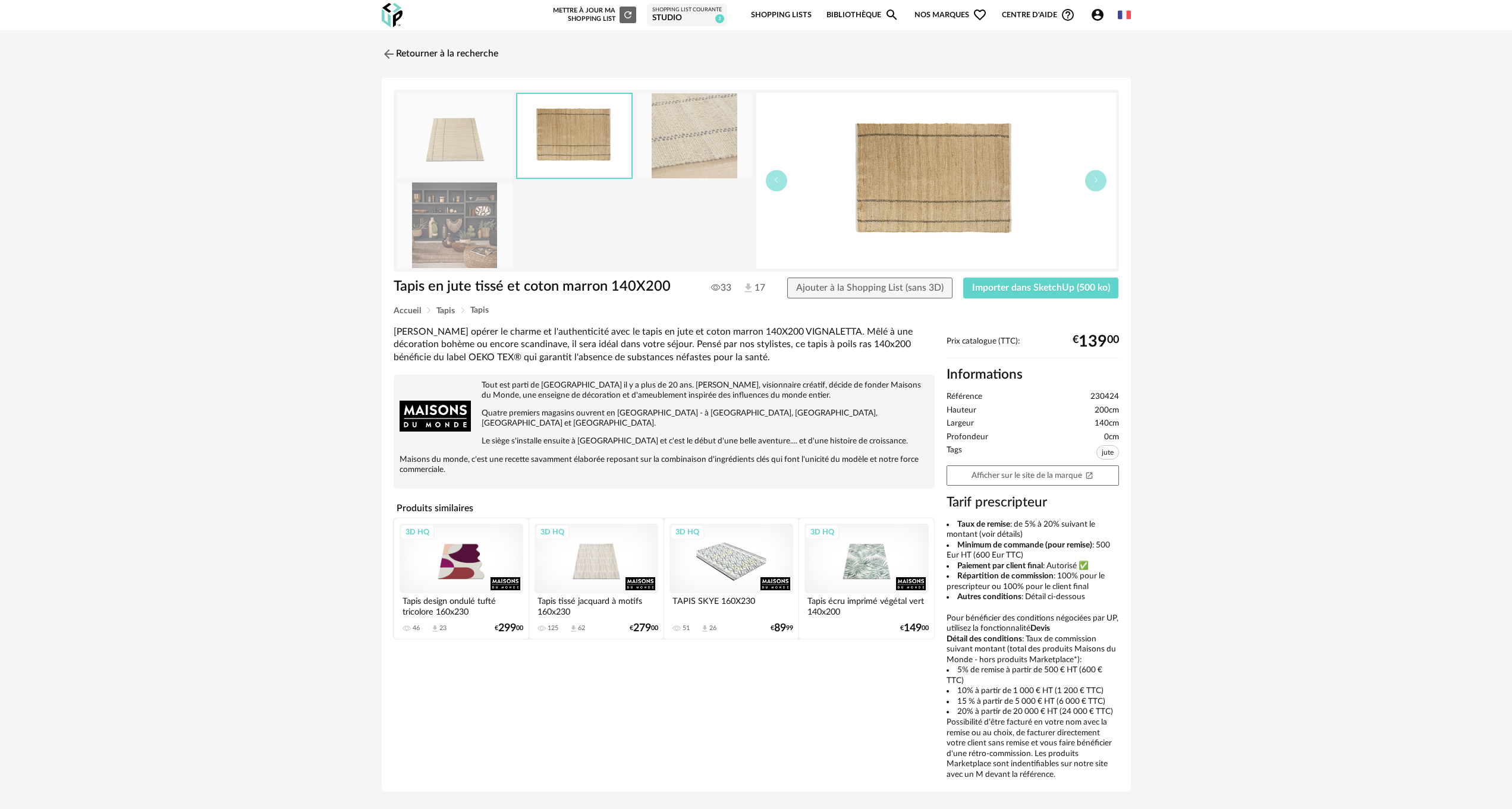
click at [723, 123] on img at bounding box center [694, 136] width 115 height 85
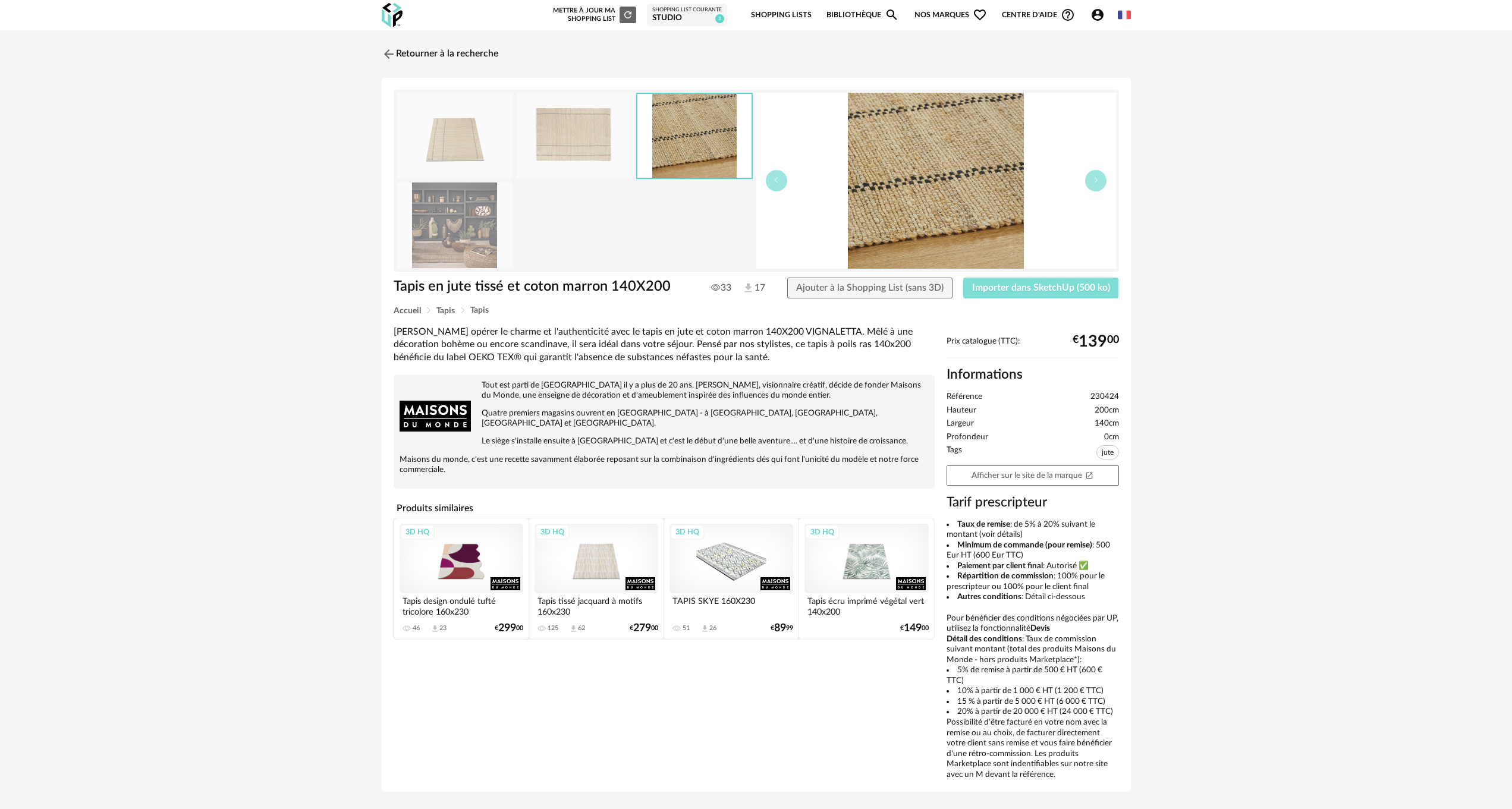
click at [1000, 285] on span "Importer dans SketchUp (500 ko)" at bounding box center [1041, 288] width 138 height 10
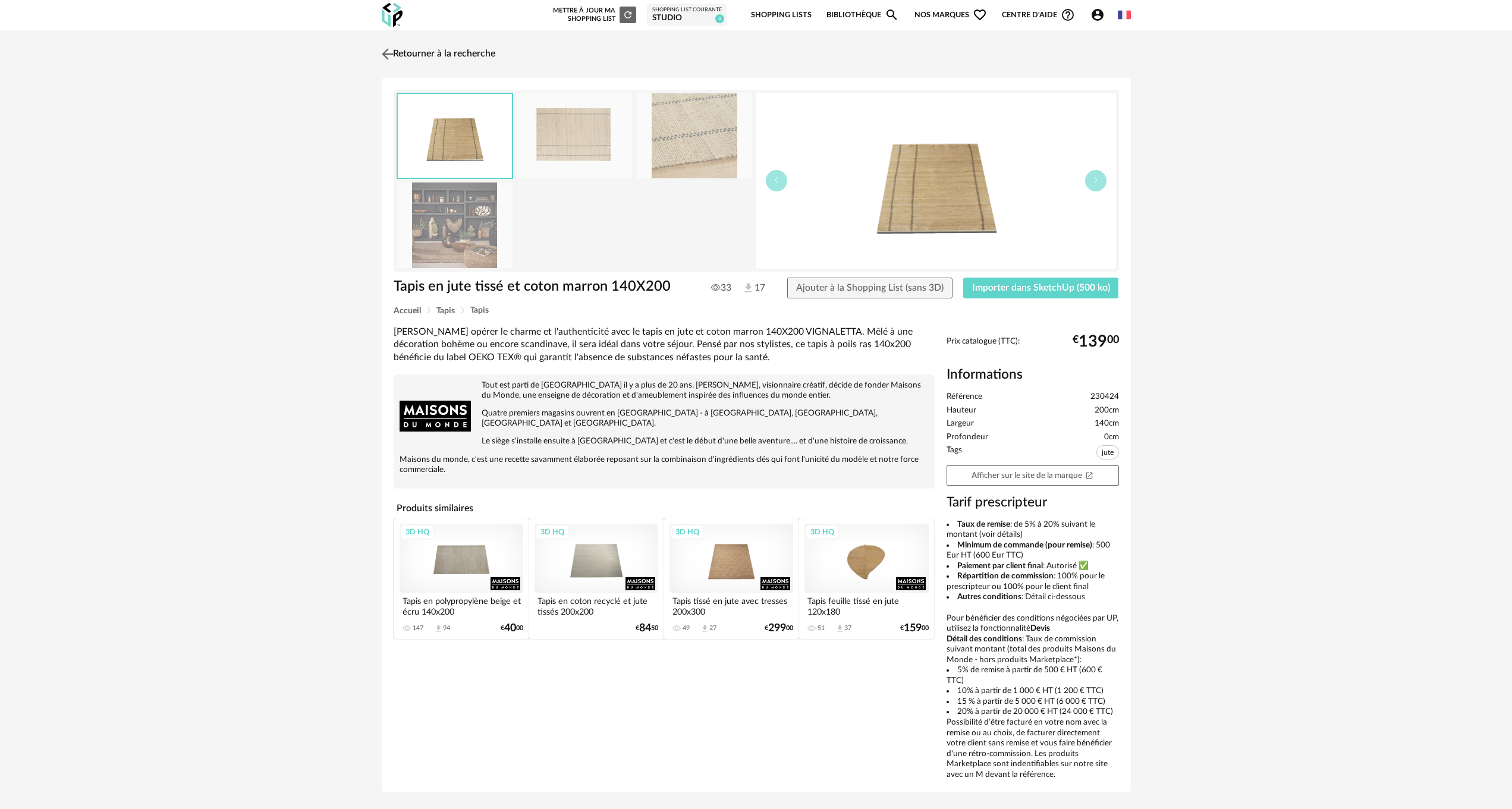
click at [396, 47] on link "Retourner à la recherche" at bounding box center [437, 54] width 117 height 26
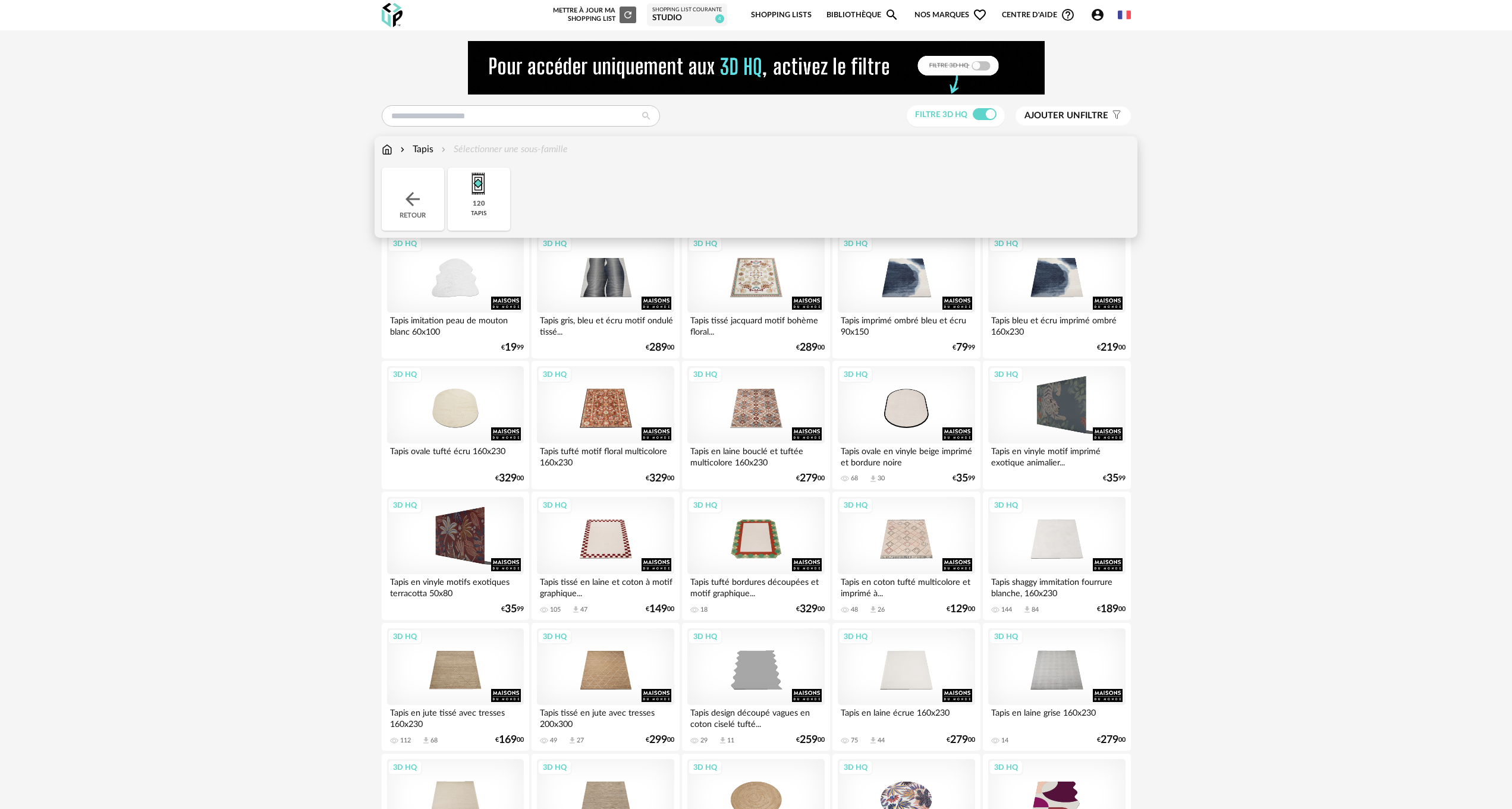
click at [388, 147] on img at bounding box center [387, 150] width 10 height 14
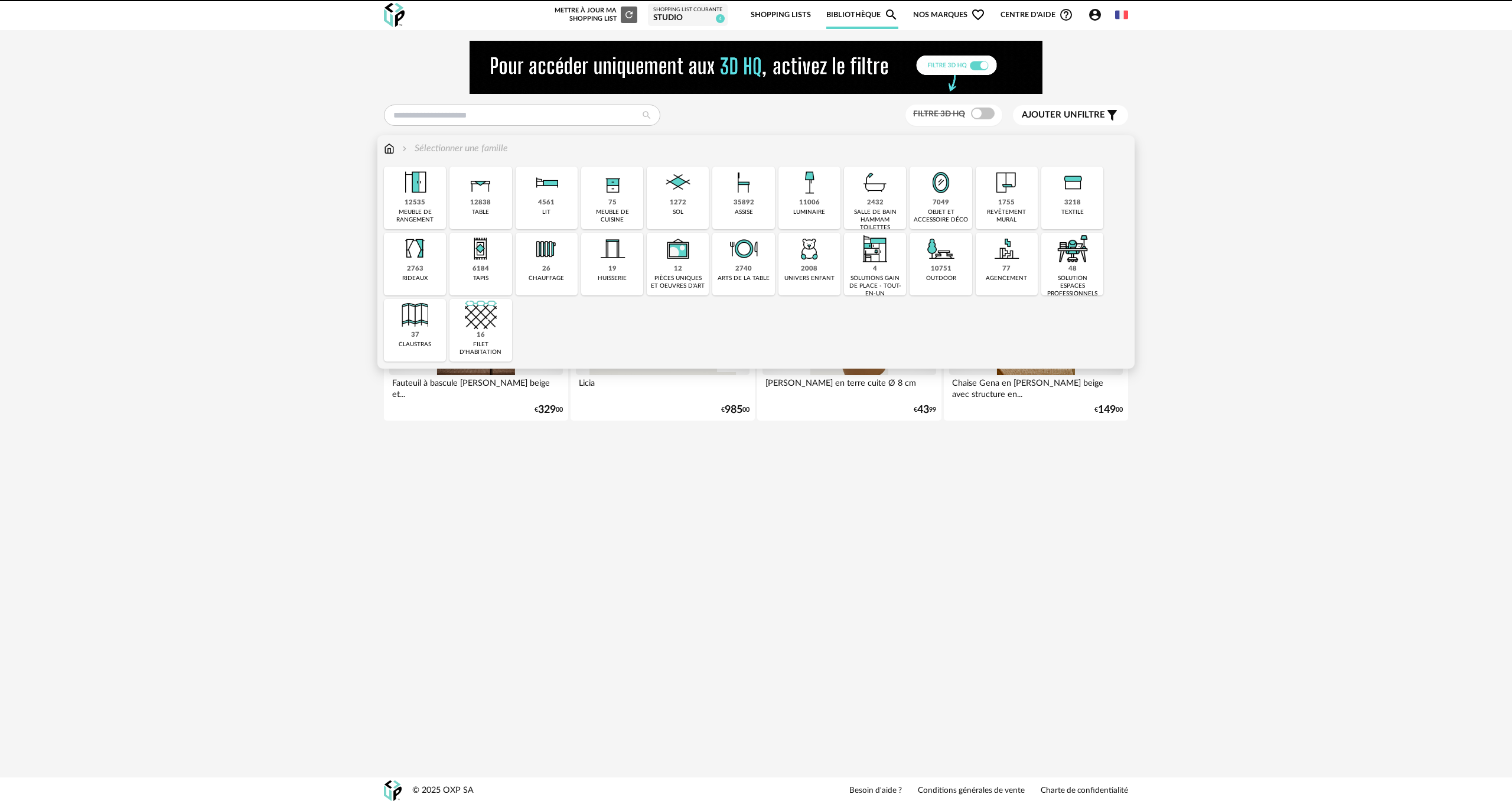
click at [483, 191] on img at bounding box center [481, 182] width 32 height 32
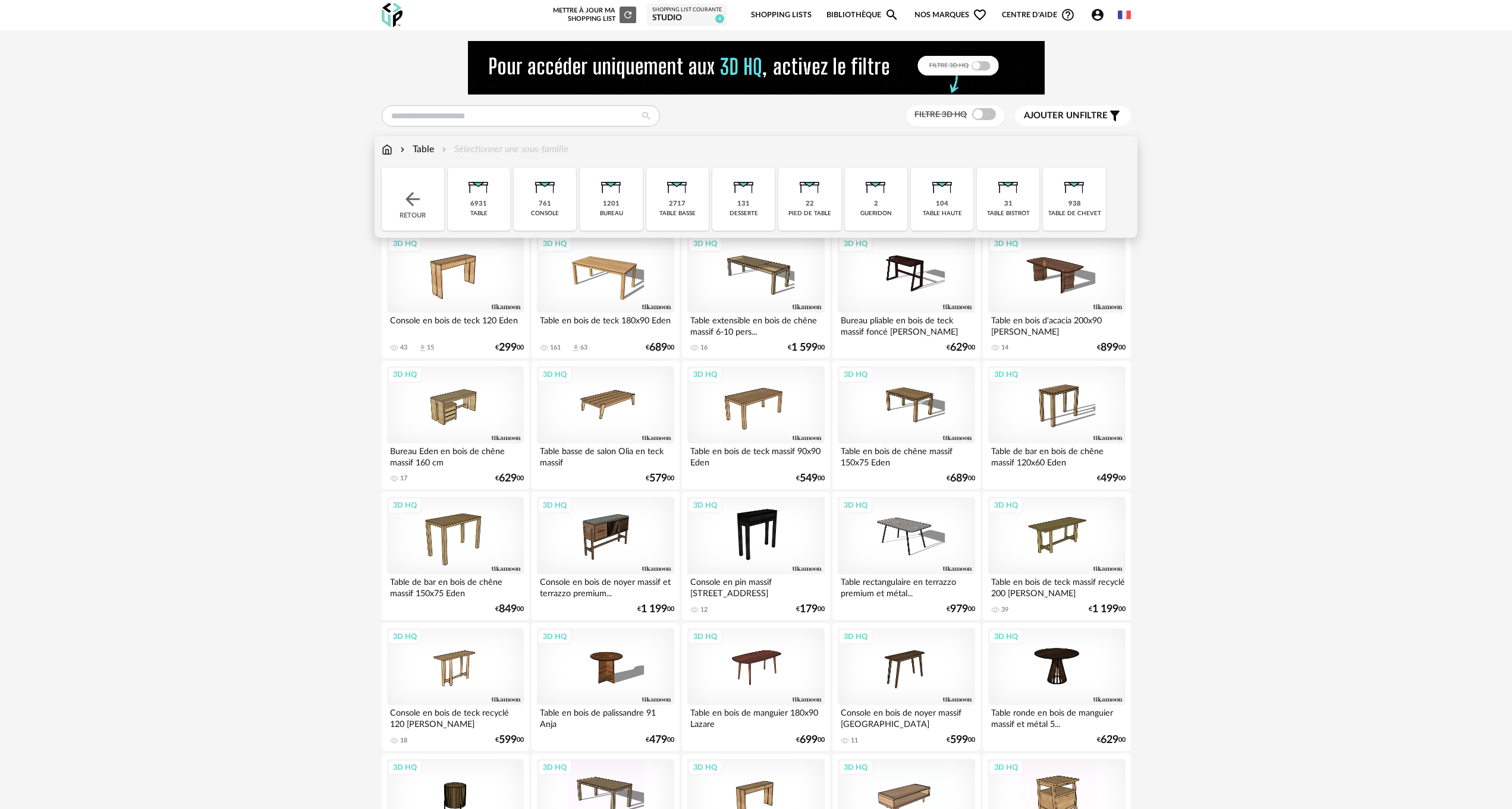
click at [675, 197] on img at bounding box center [678, 183] width 32 height 32
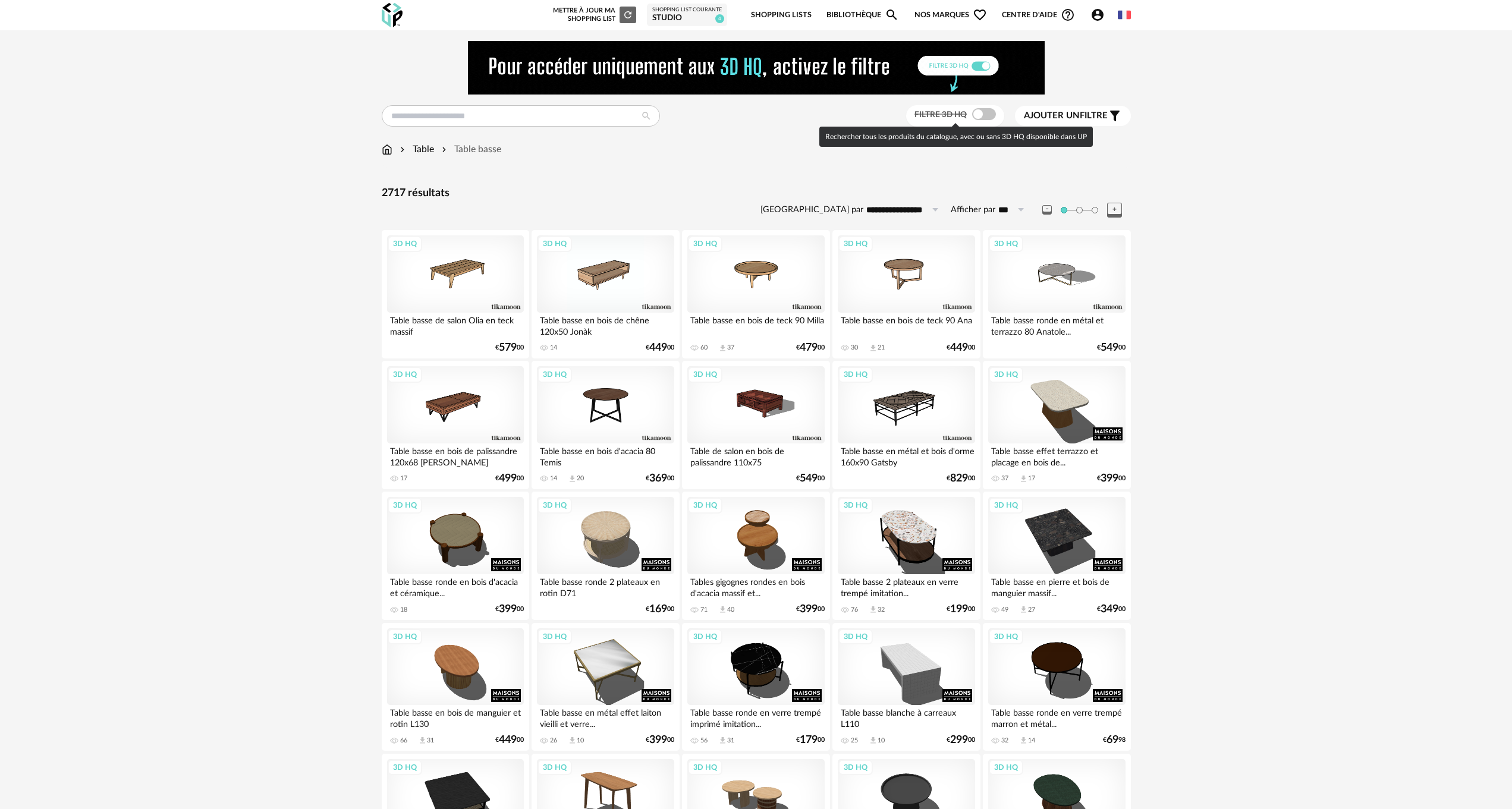
click at [987, 114] on span at bounding box center [984, 114] width 24 height 12
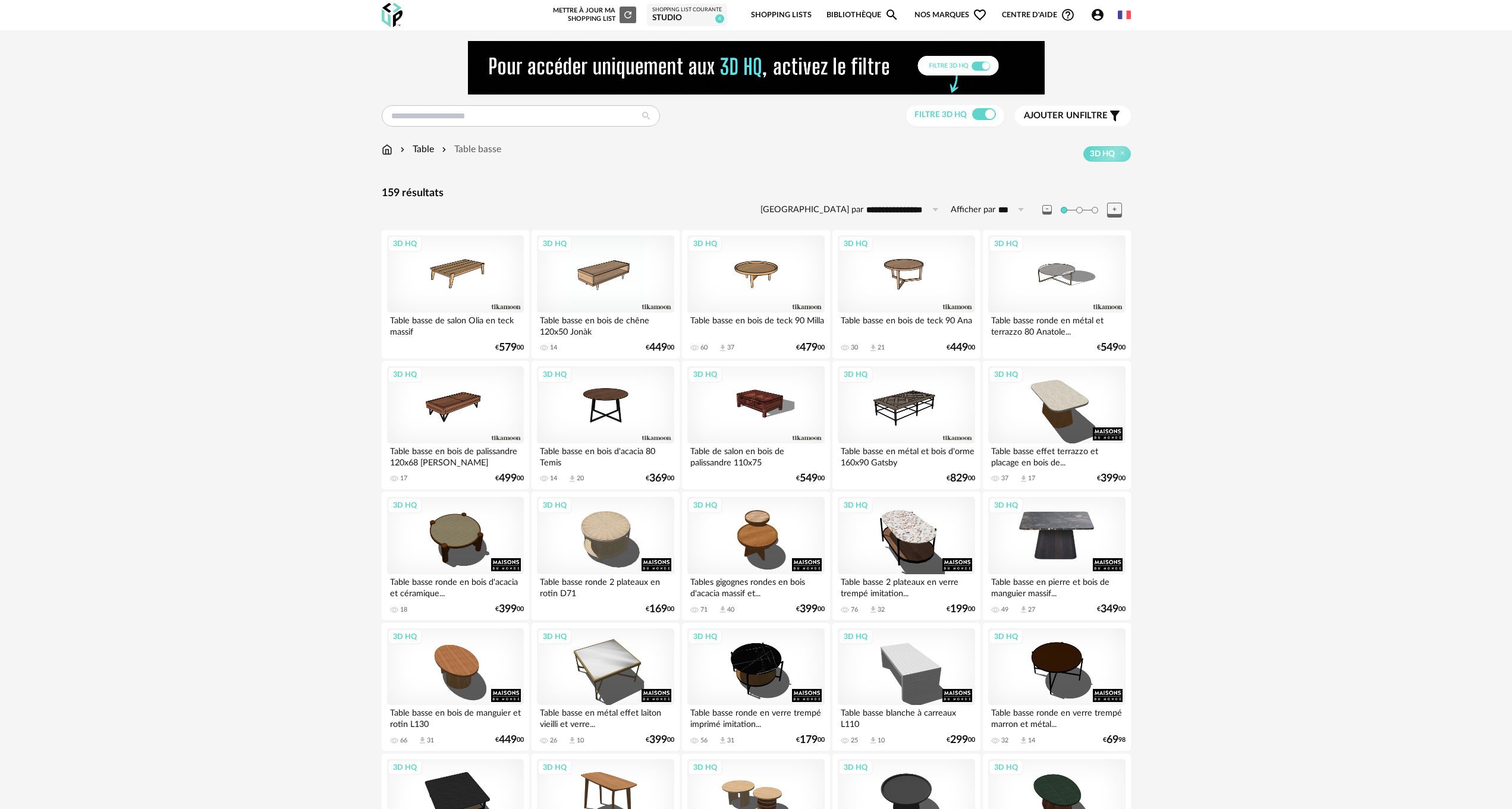
click at [1060, 525] on div "3D HQ" at bounding box center [1056, 535] width 137 height 77
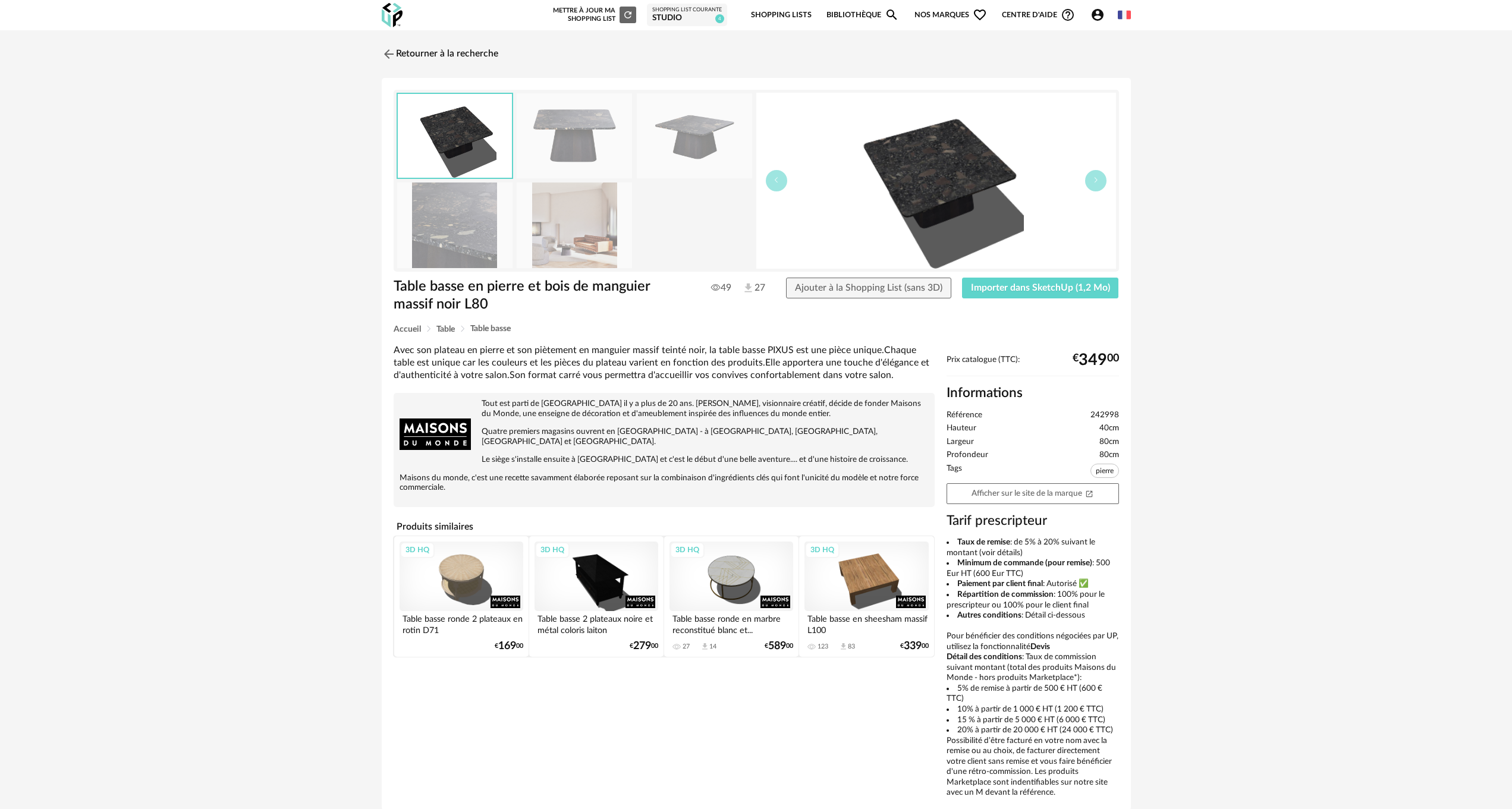
click at [555, 141] on img at bounding box center [574, 136] width 115 height 85
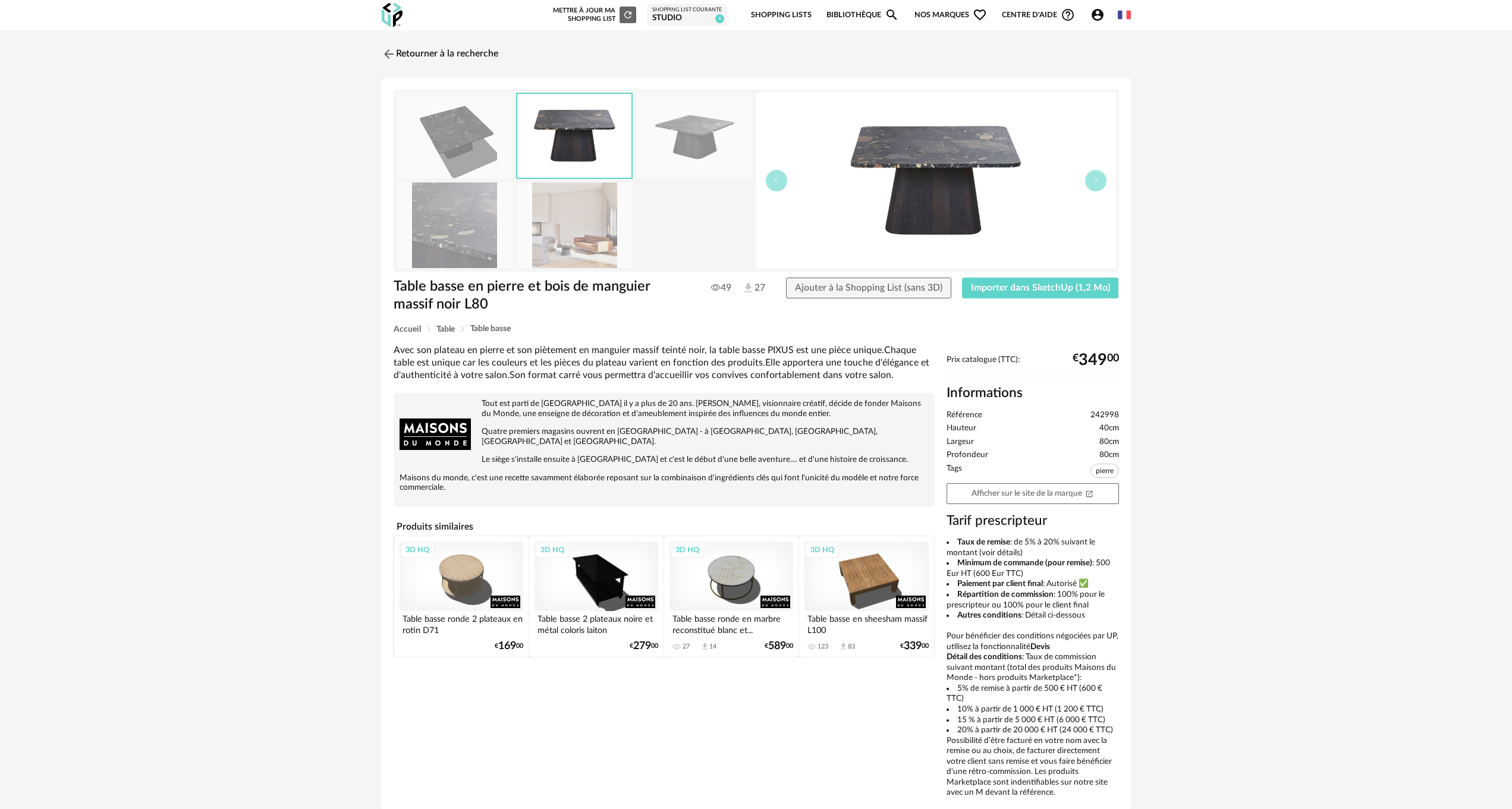
click at [555, 141] on img at bounding box center [574, 136] width 114 height 84
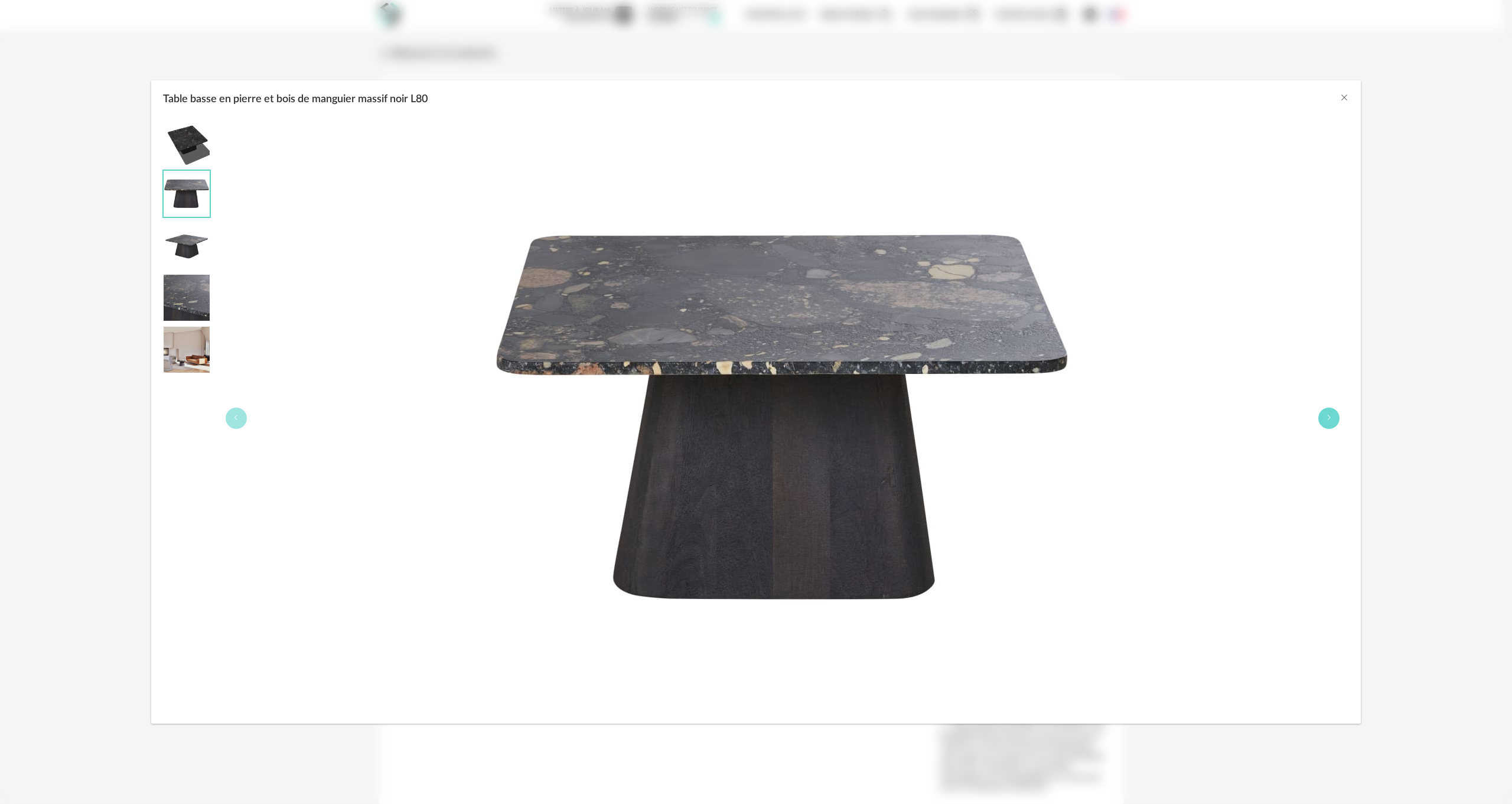
click at [1333, 417] on button "Table basse en pierre et bois de manguier massif noir L80" at bounding box center [1329, 418] width 21 height 21
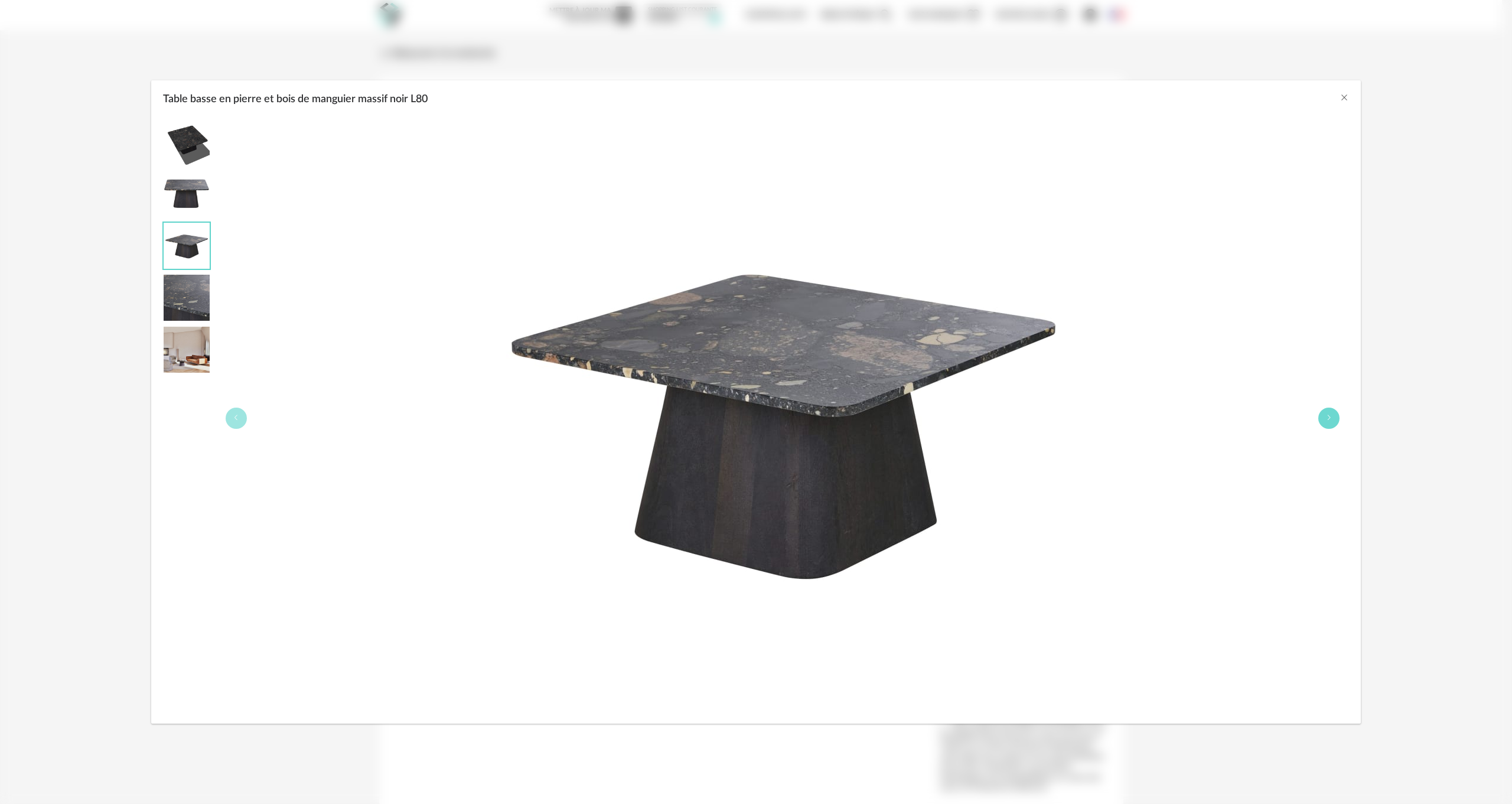
click at [1333, 417] on button "Table basse en pierre et bois de manguier massif noir L80" at bounding box center [1329, 418] width 21 height 21
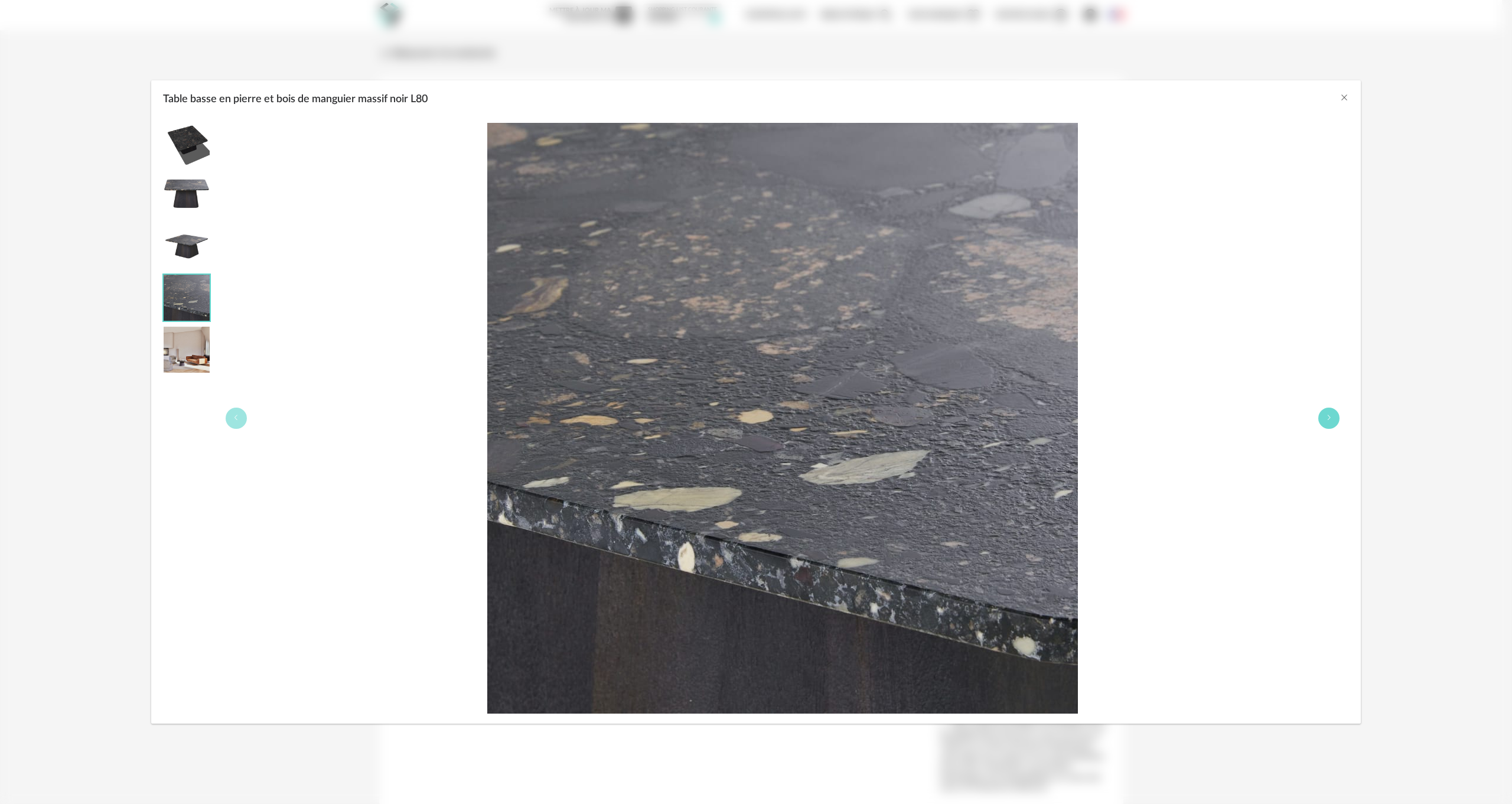
click at [1333, 417] on button "Table basse en pierre et bois de manguier massif noir L80" at bounding box center [1329, 418] width 21 height 21
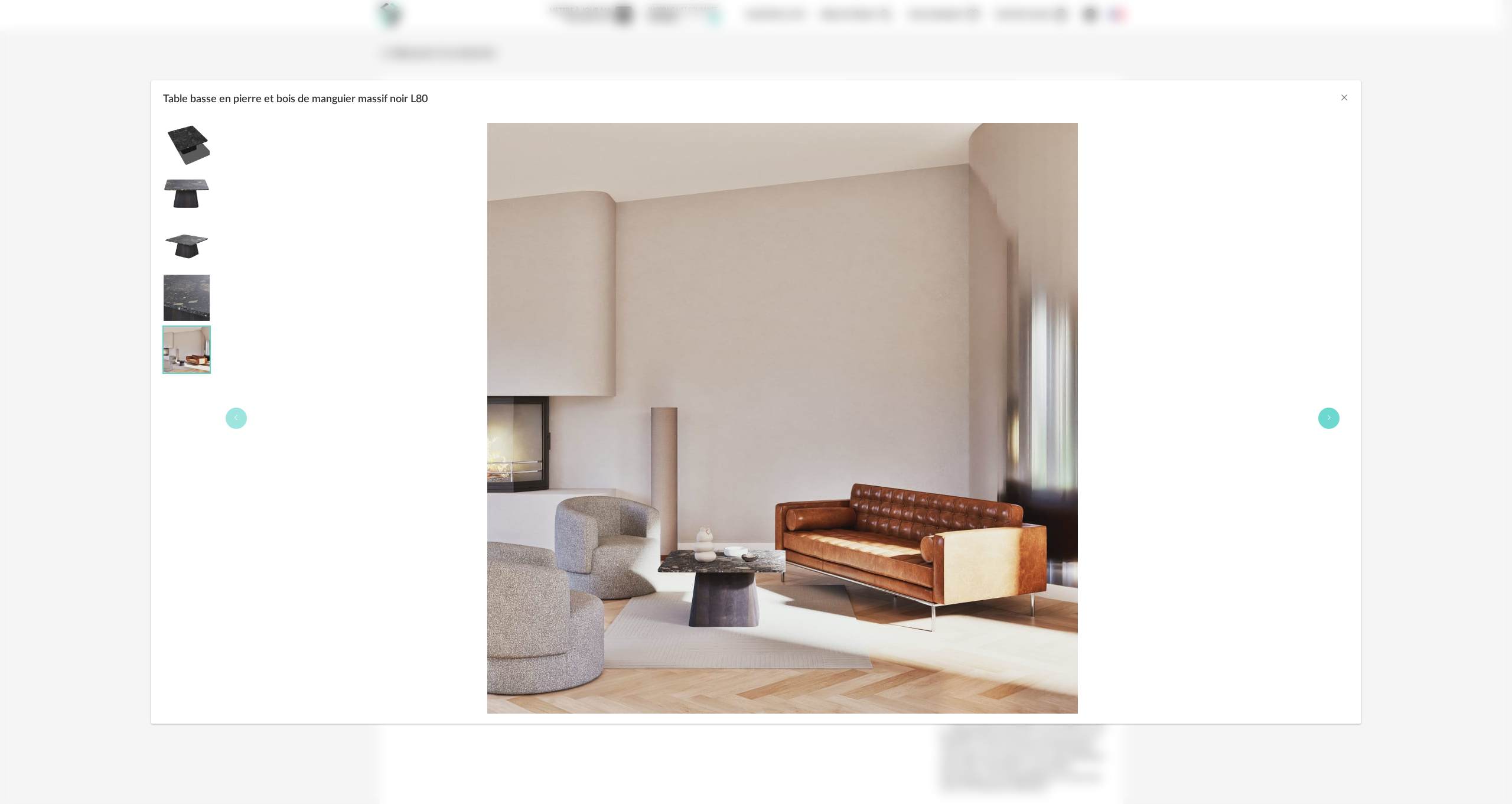
click at [1333, 417] on button "Table basse en pierre et bois de manguier massif noir L80" at bounding box center [1329, 418] width 21 height 21
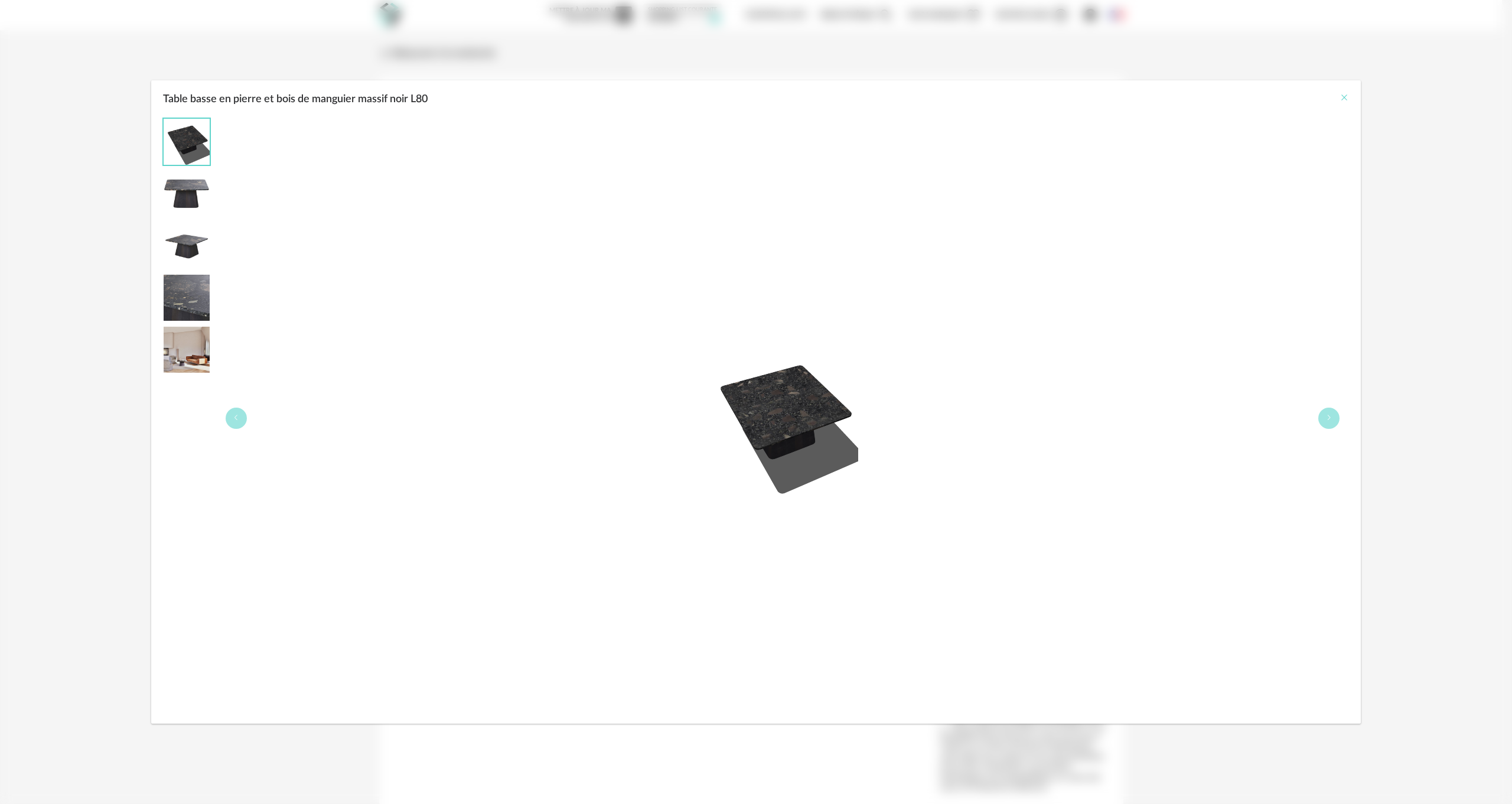
click at [1348, 97] on icon "Close" at bounding box center [1345, 98] width 10 height 10
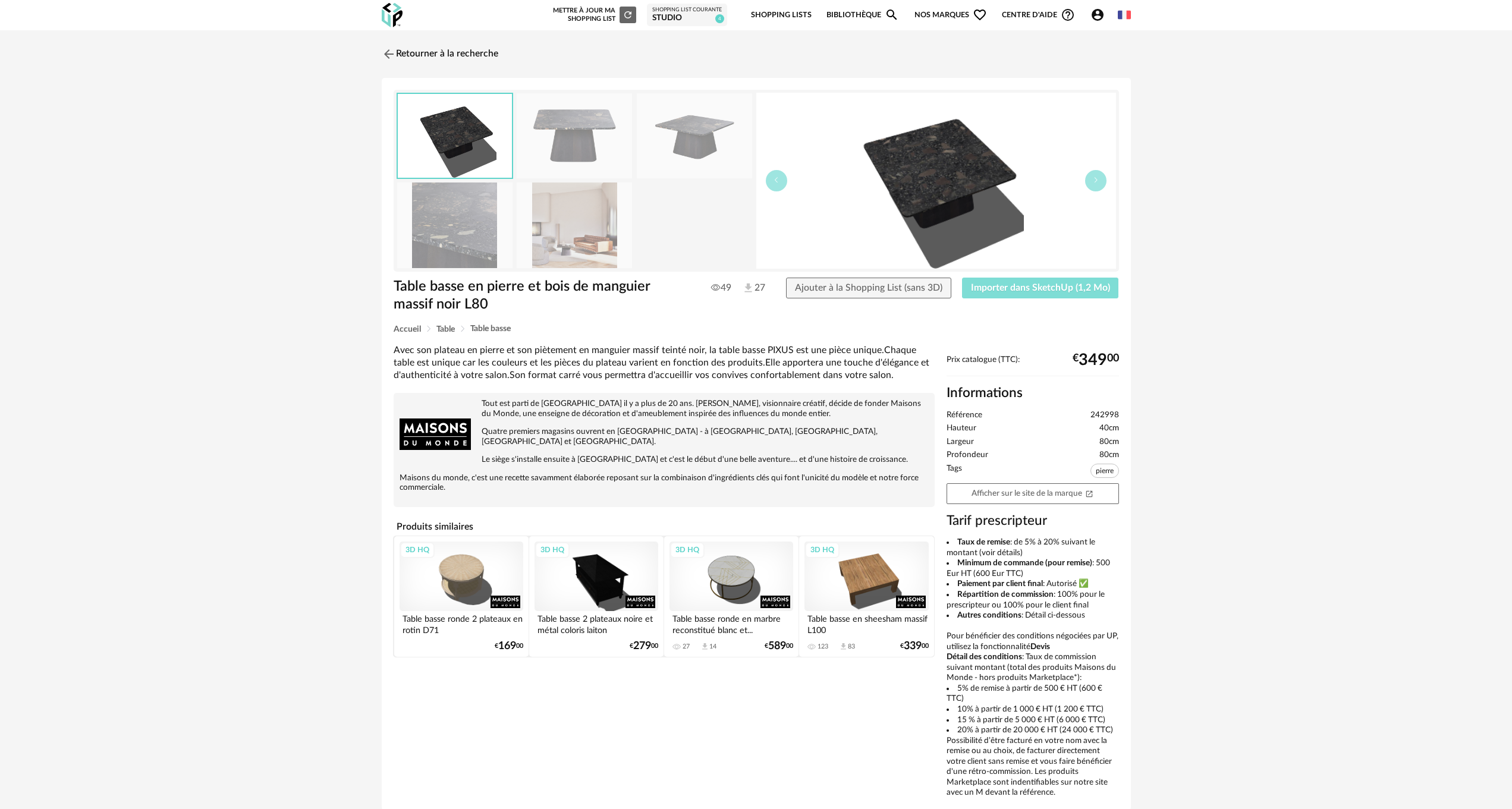
click at [1012, 289] on span "Importer dans SketchUp (1,2 Mo)" at bounding box center [1040, 288] width 139 height 10
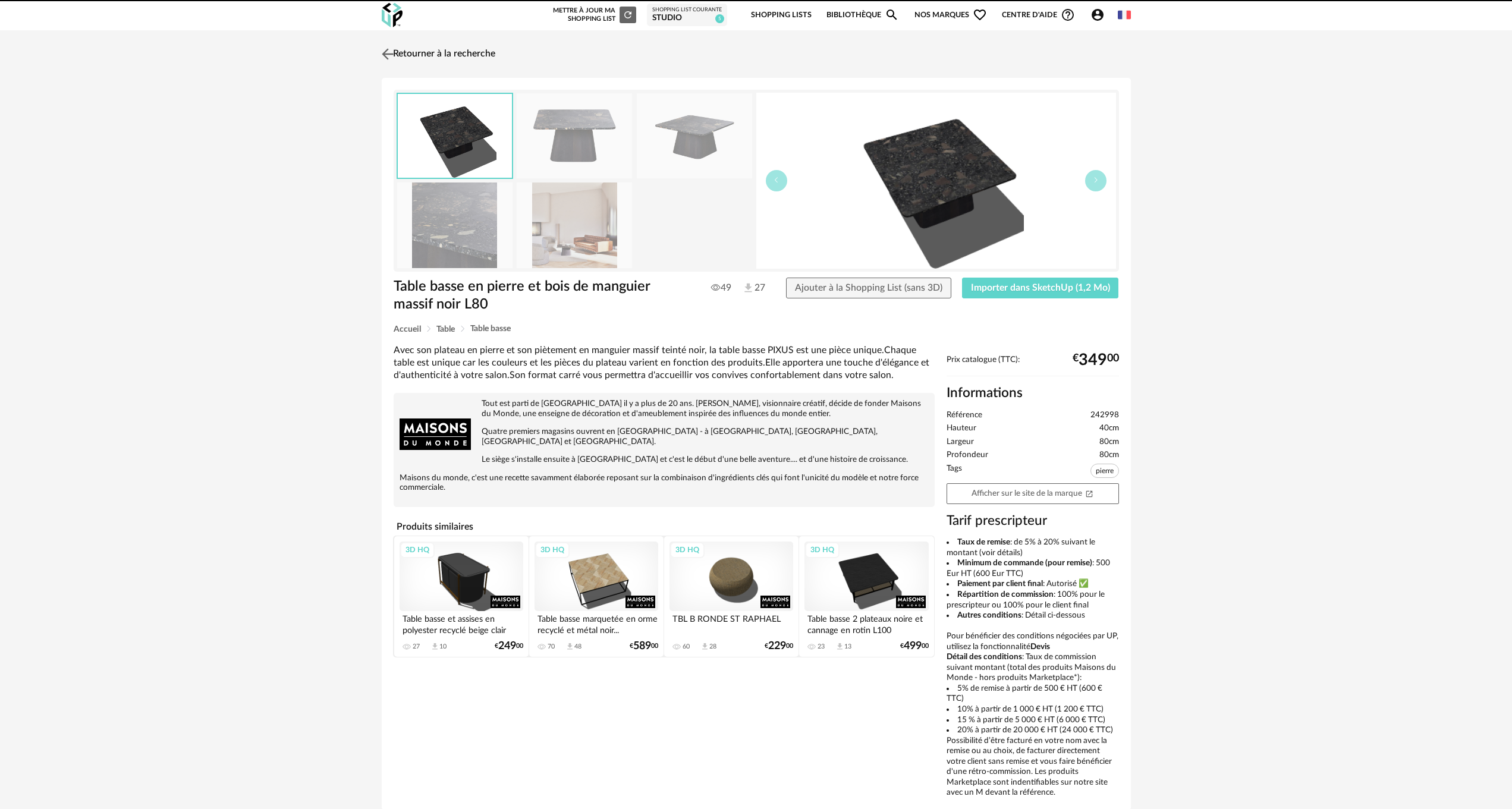
click at [395, 52] on img at bounding box center [387, 54] width 17 height 17
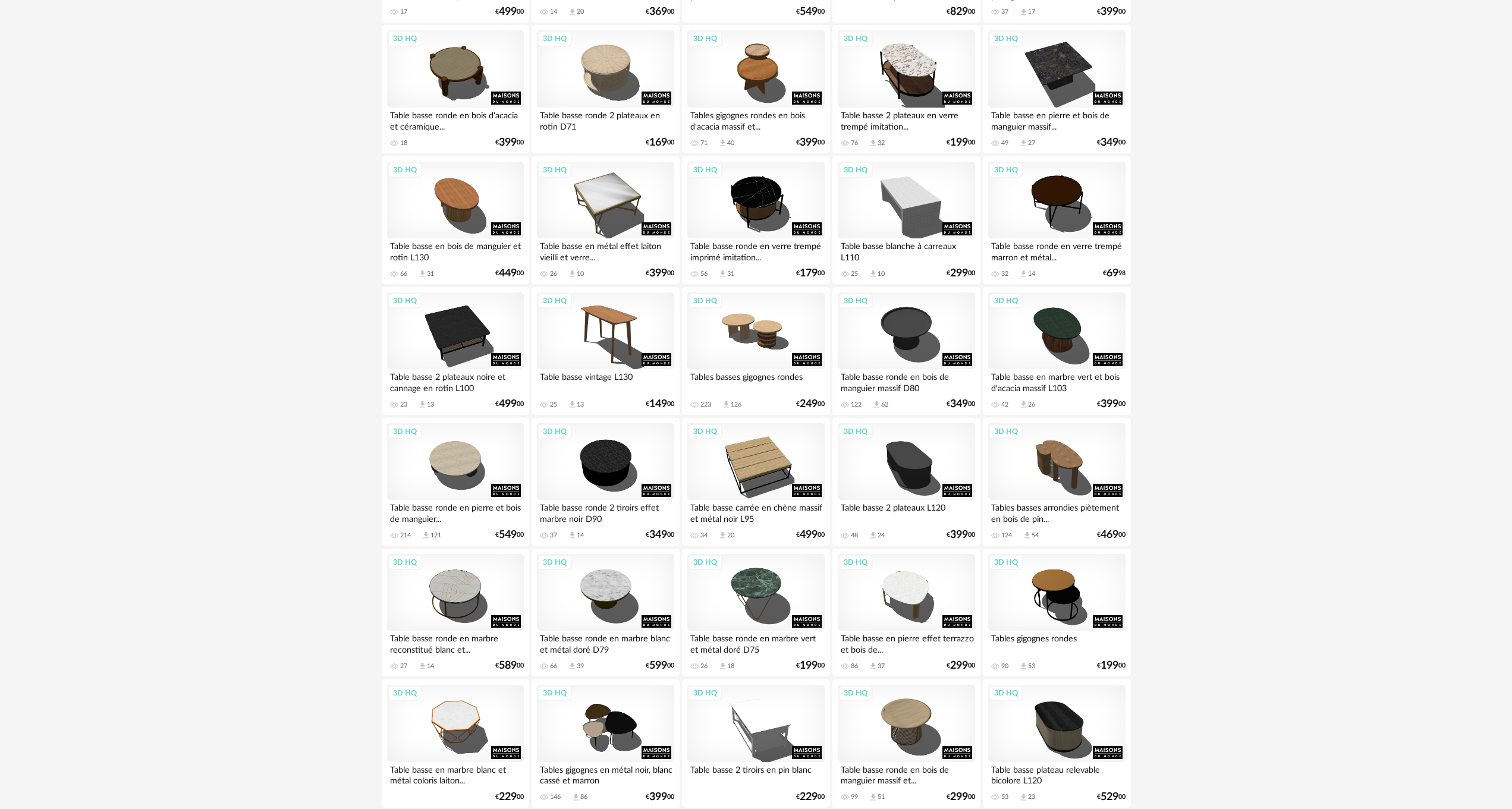
scroll to position [448, 0]
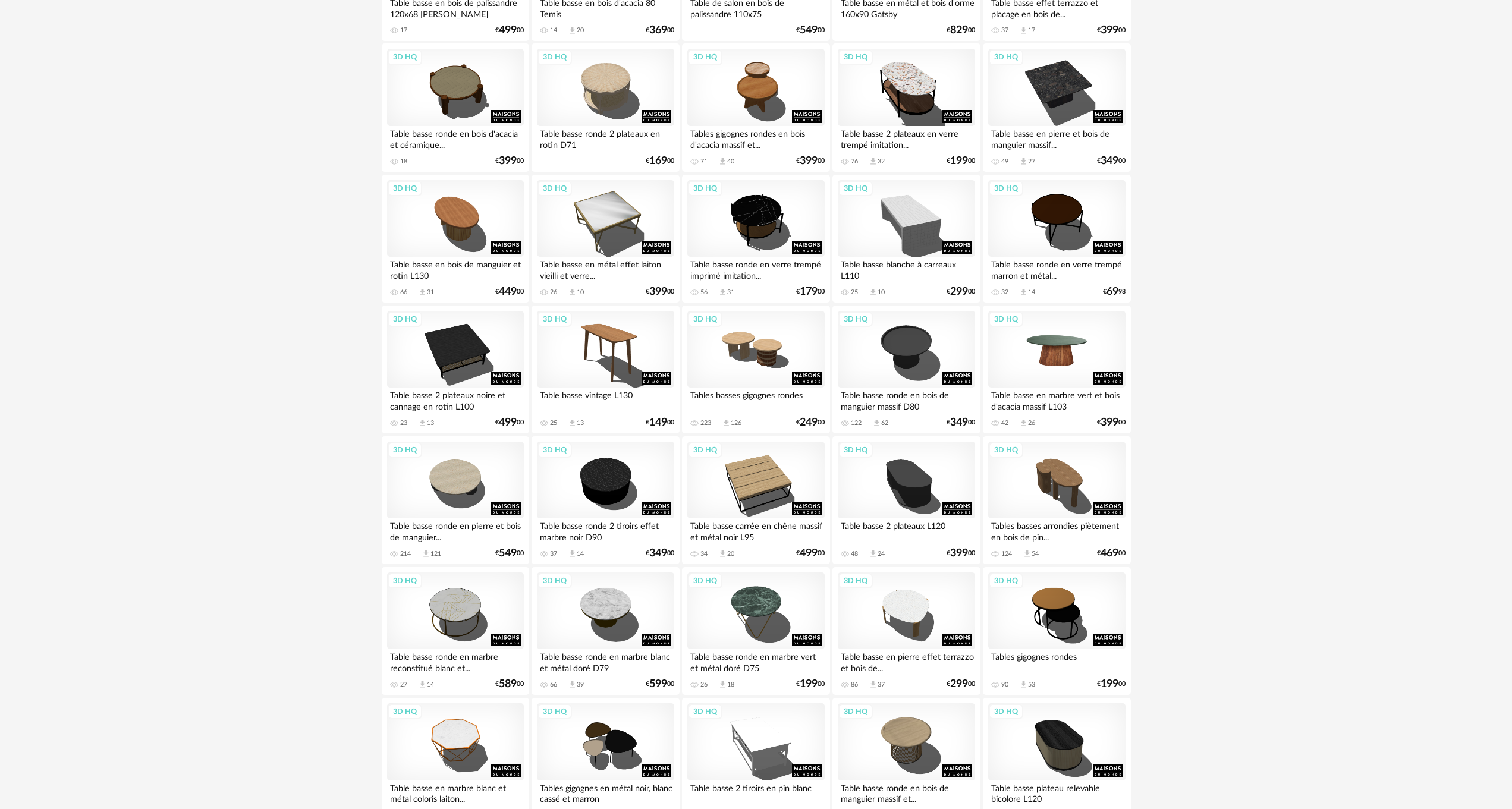
click at [1063, 339] on div "3D HQ" at bounding box center [1056, 349] width 137 height 77
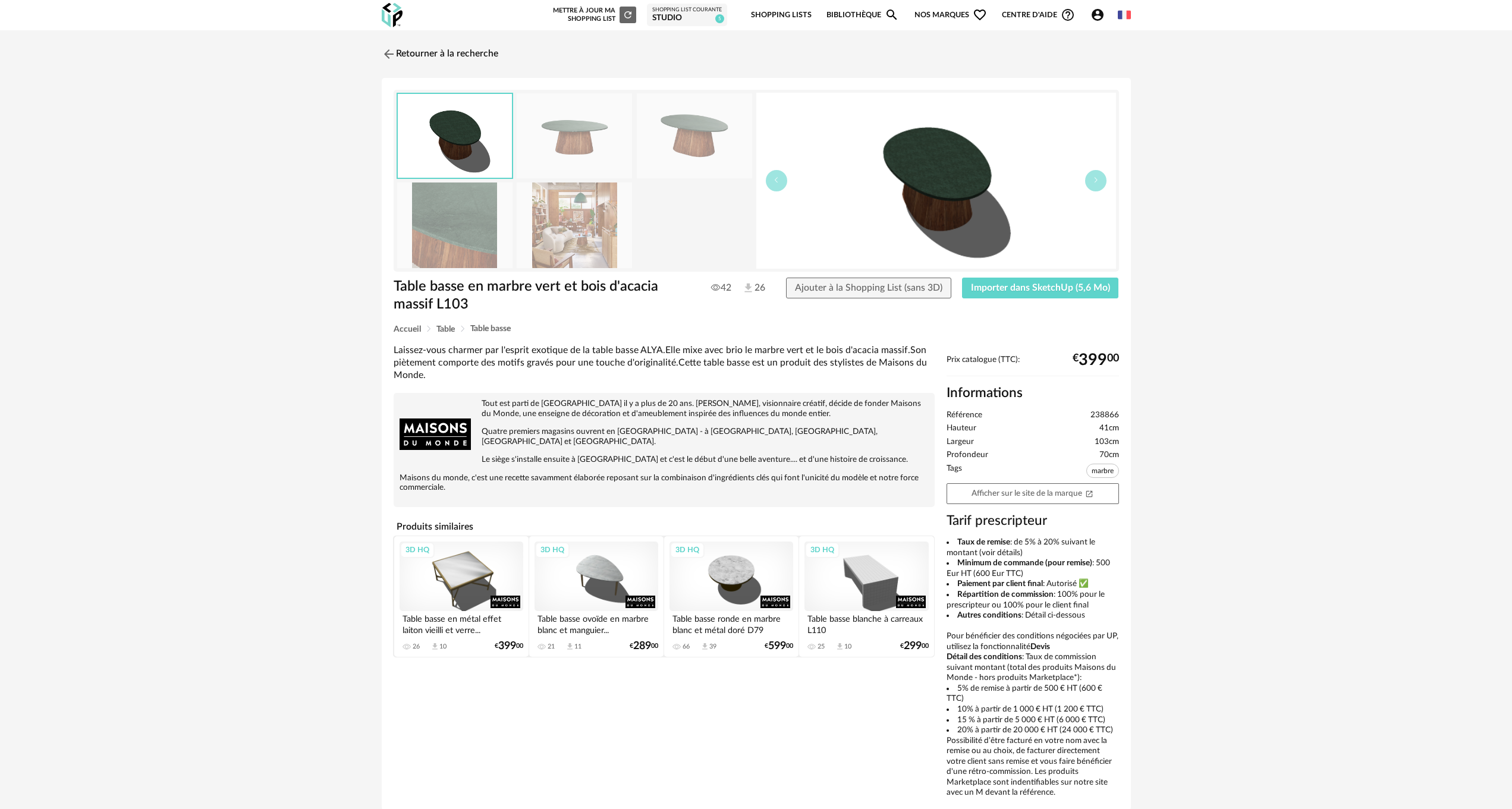
click at [576, 145] on img at bounding box center [574, 136] width 115 height 85
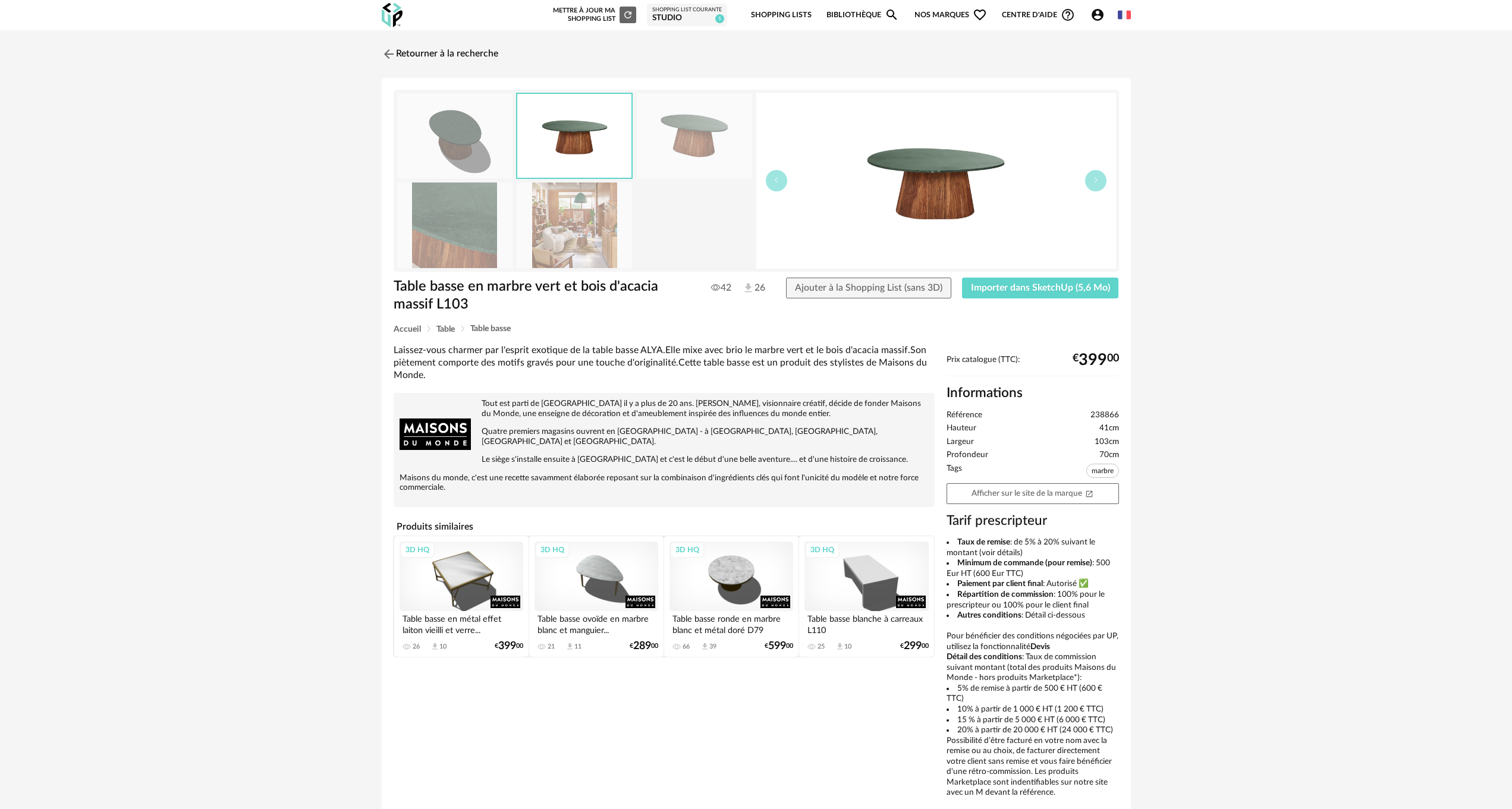
click at [576, 145] on img at bounding box center [574, 136] width 114 height 84
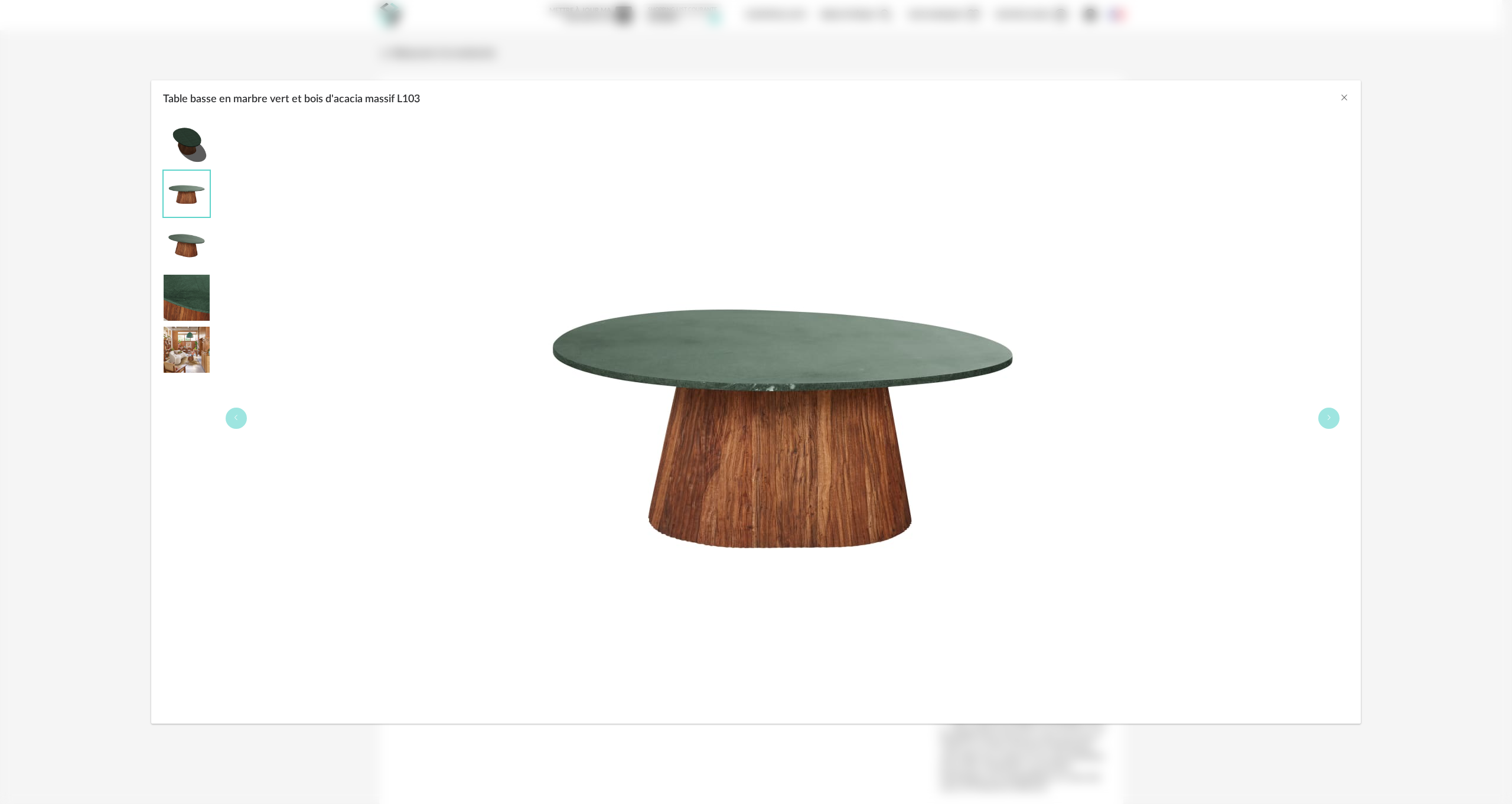
click at [184, 352] on img "Table basse en marbre vert et bois d'acacia massif L103" at bounding box center [186, 349] width 46 height 46
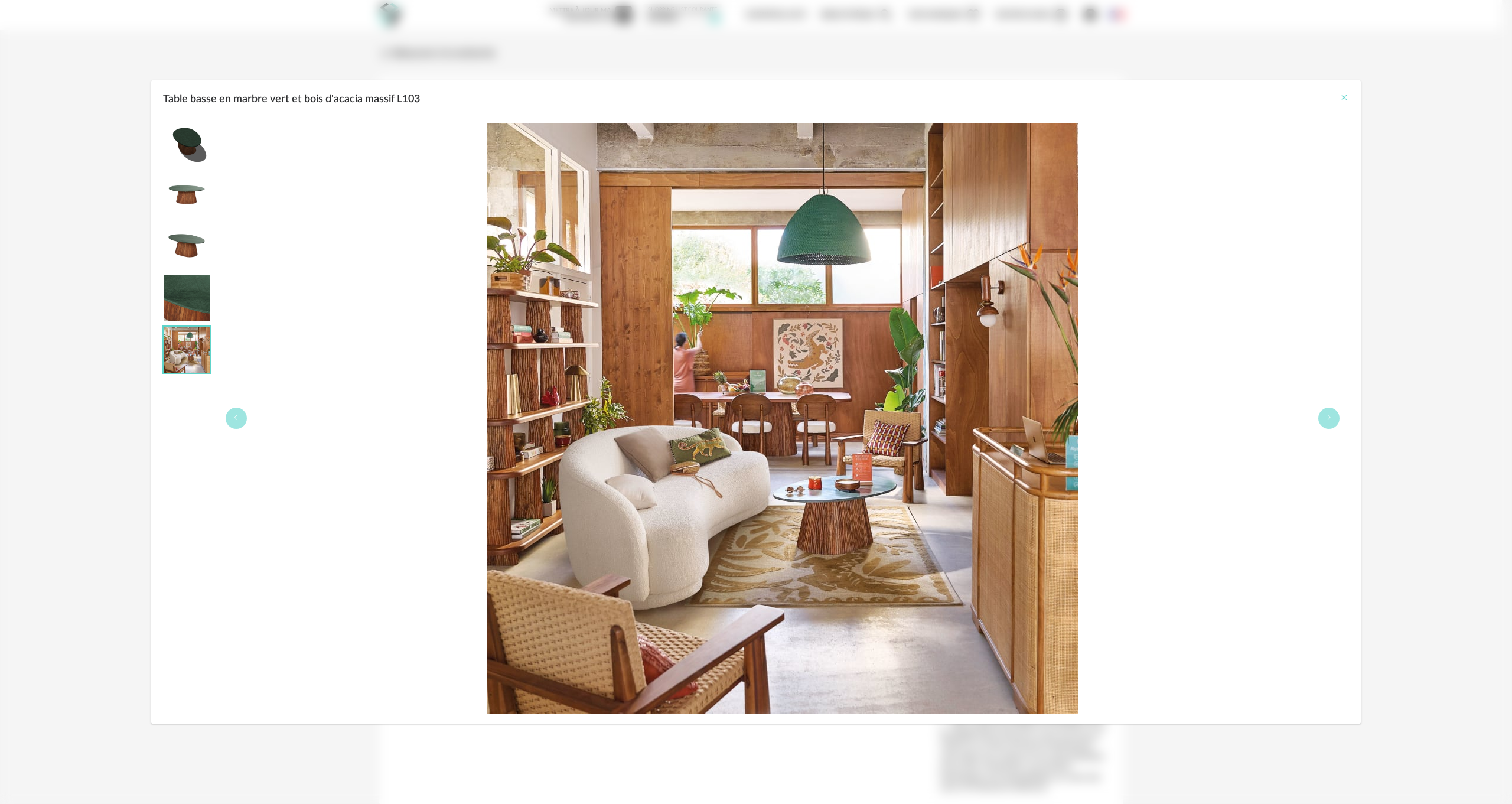
click at [1346, 95] on icon "Close" at bounding box center [1345, 98] width 10 height 10
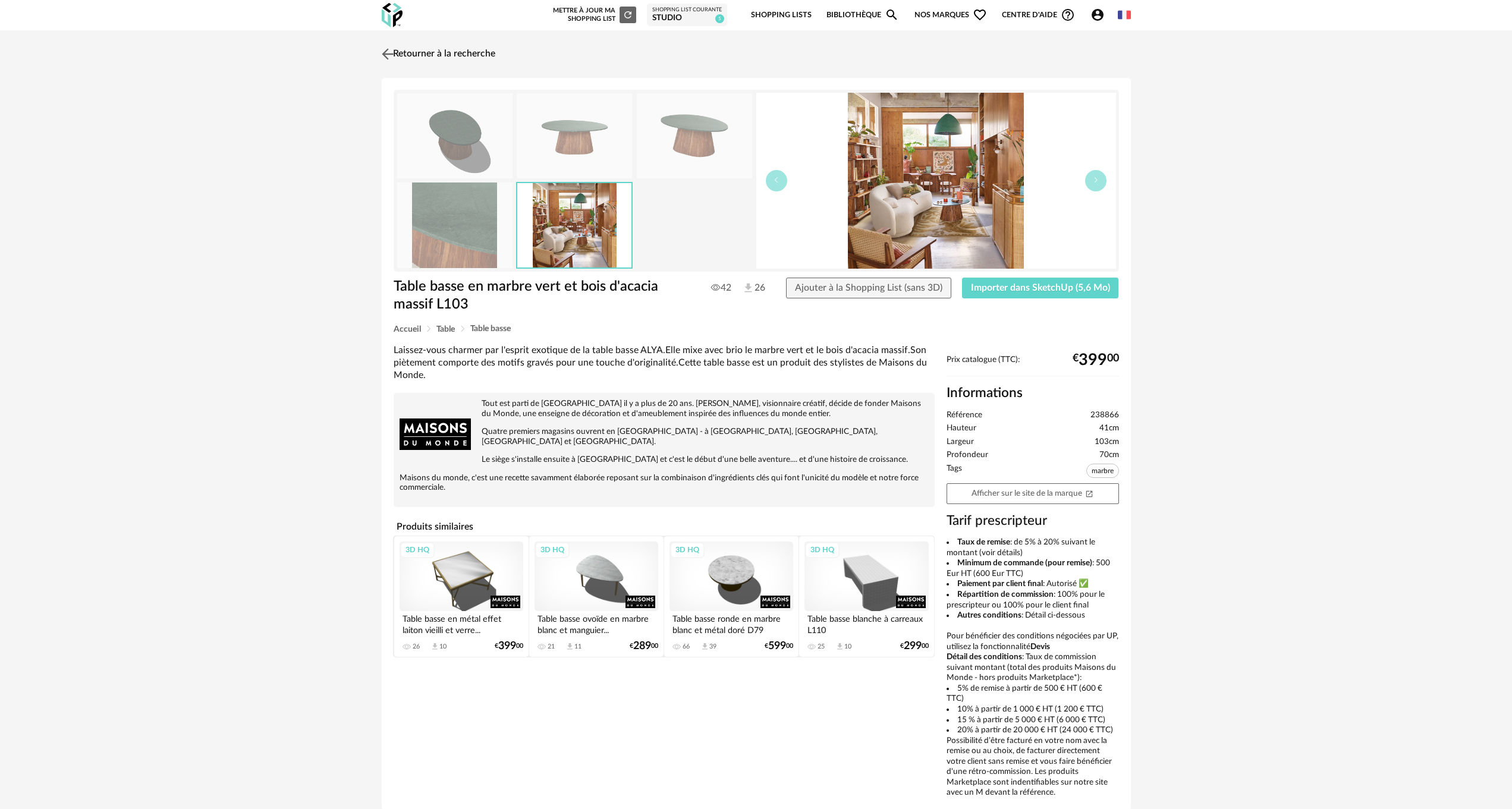
click at [400, 54] on link "Retourner à la recherche" at bounding box center [437, 54] width 117 height 26
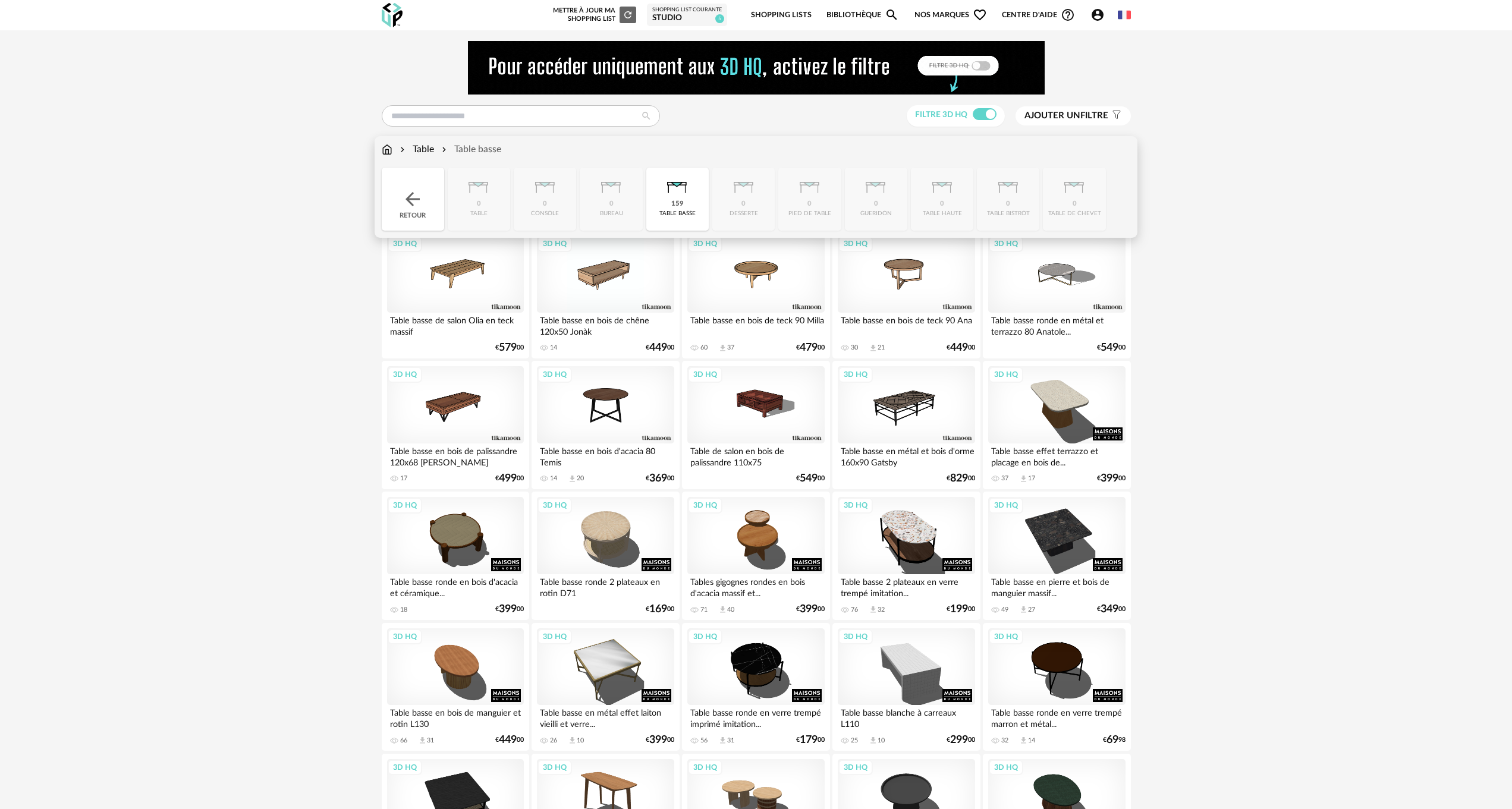
click at [380, 154] on div "Table Table basse Close icon Retour 0 table 0 console 0 bureau 159 table basse …" at bounding box center [756, 187] width 763 height 102
click at [385, 149] on img at bounding box center [387, 150] width 10 height 14
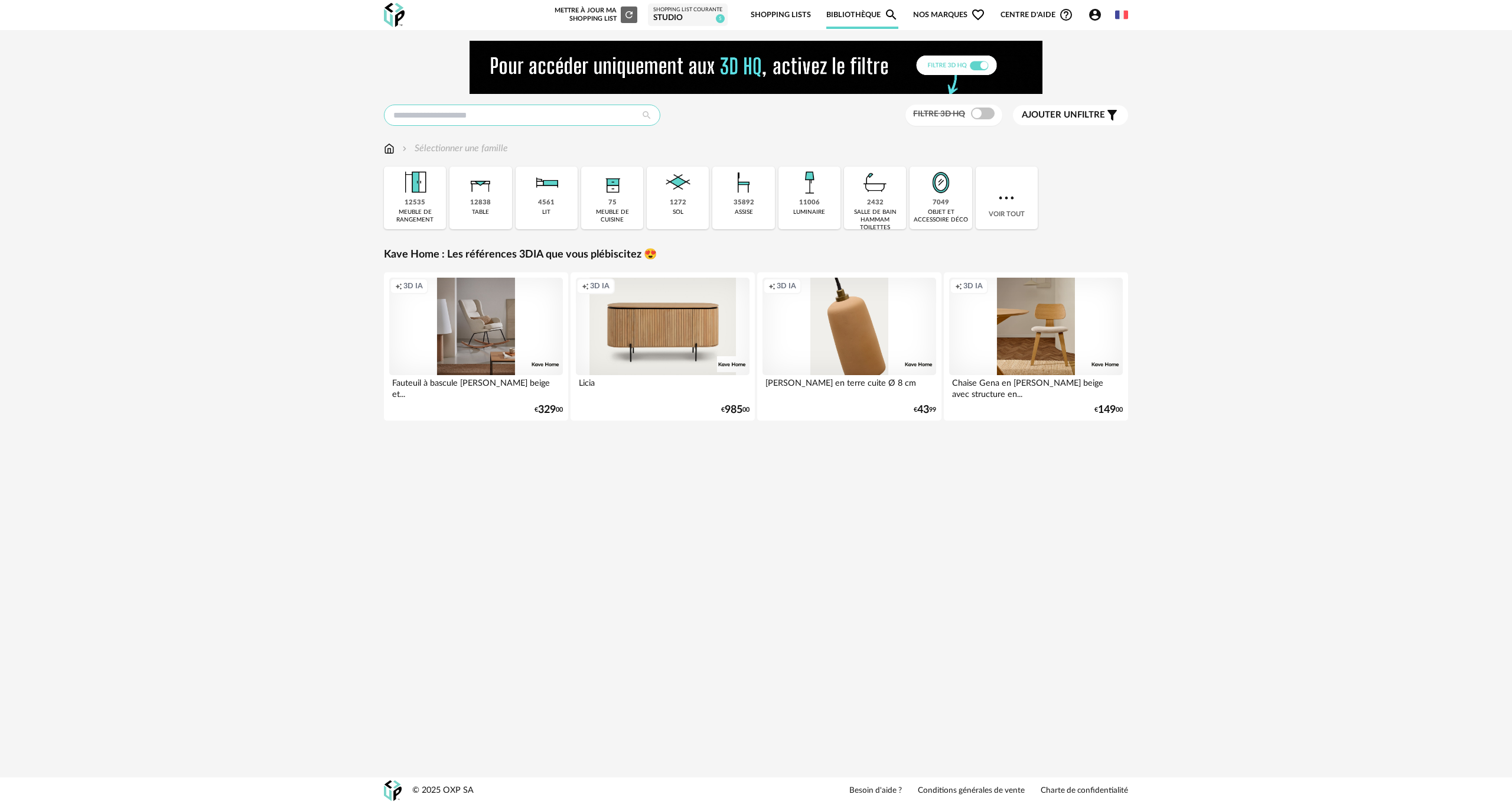
click at [489, 114] on input "text" at bounding box center [522, 115] width 277 height 21
type input "*********"
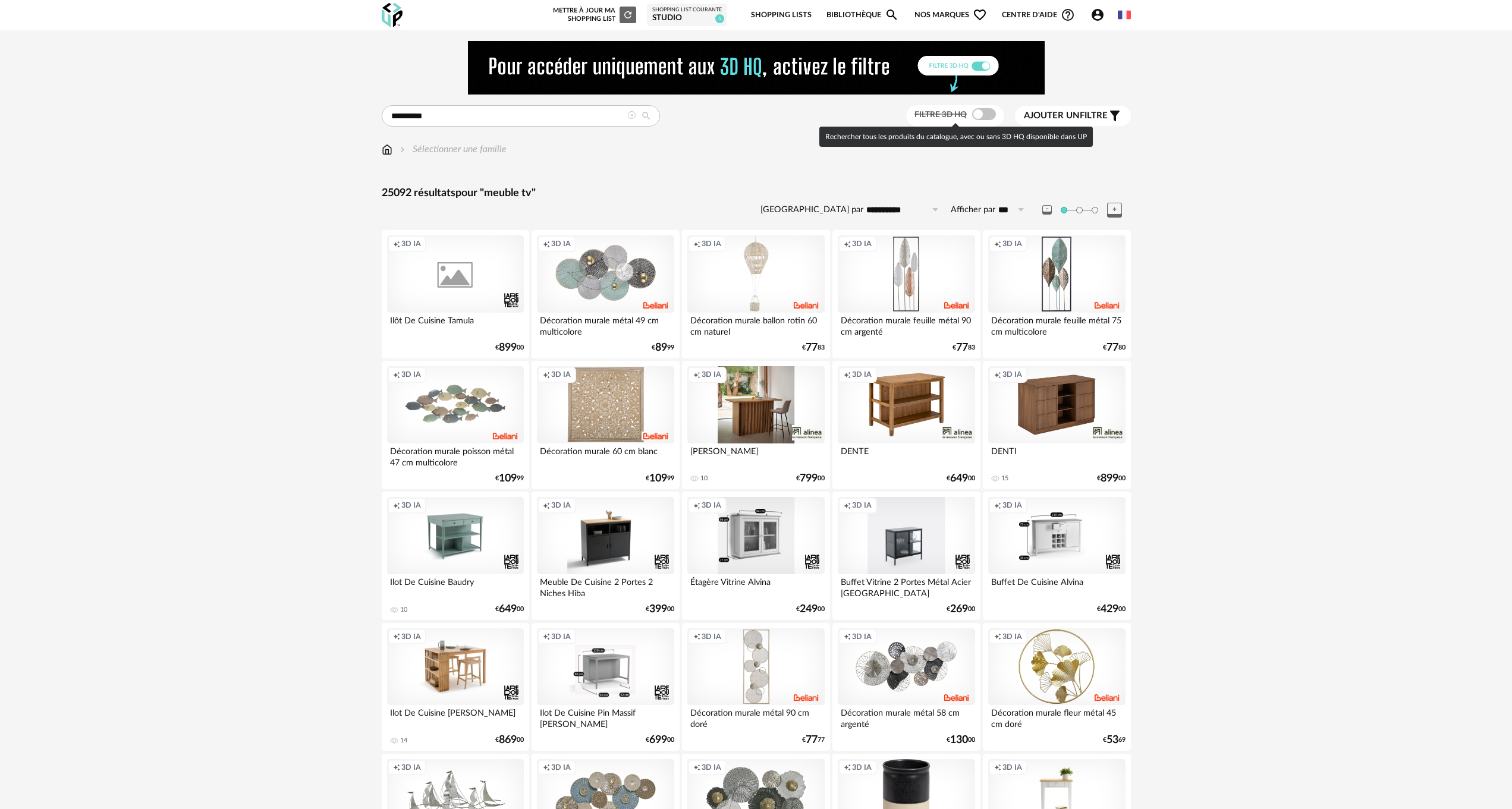
click at [987, 114] on span at bounding box center [984, 114] width 24 height 12
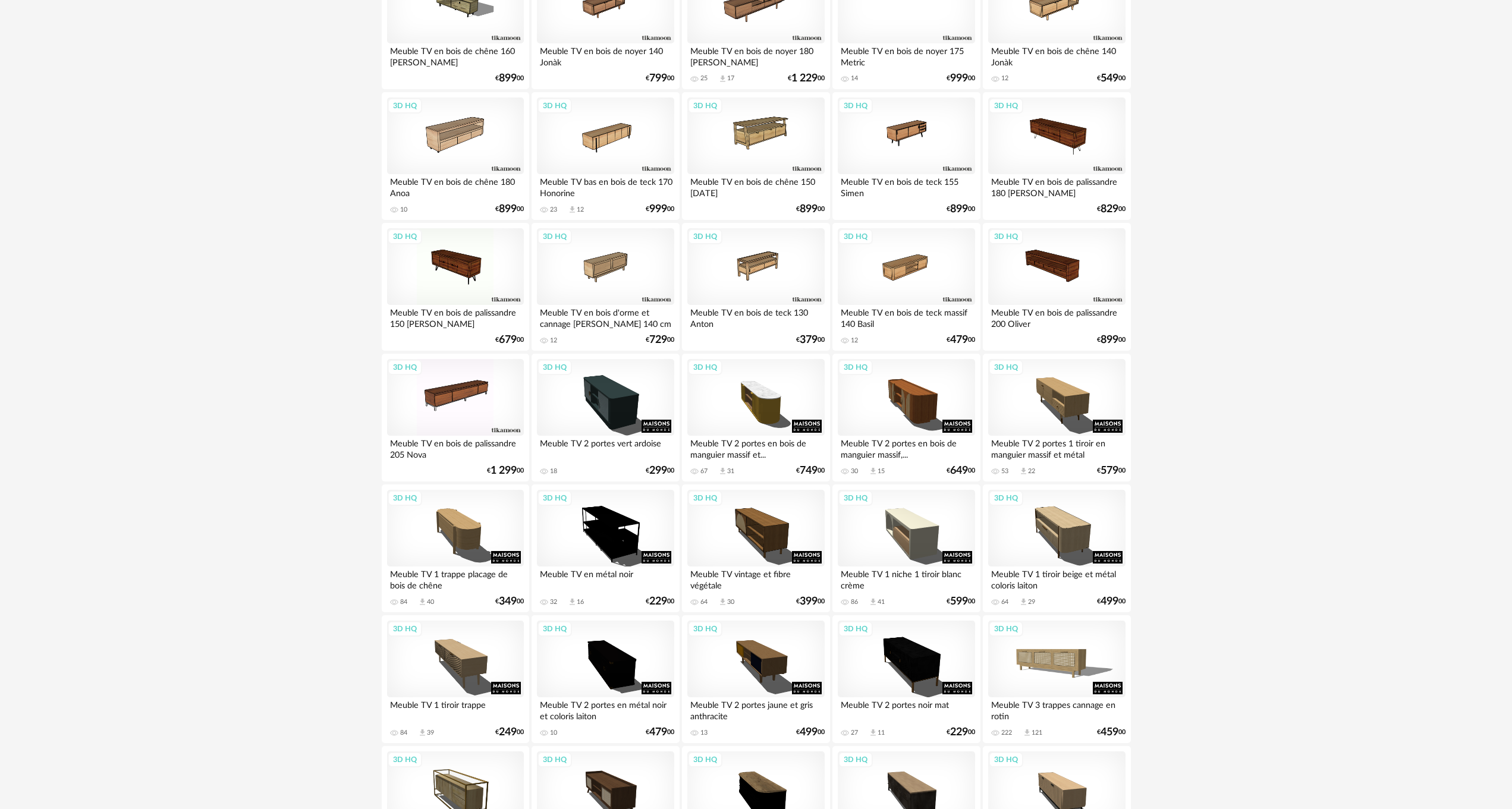
scroll to position [1843, 0]
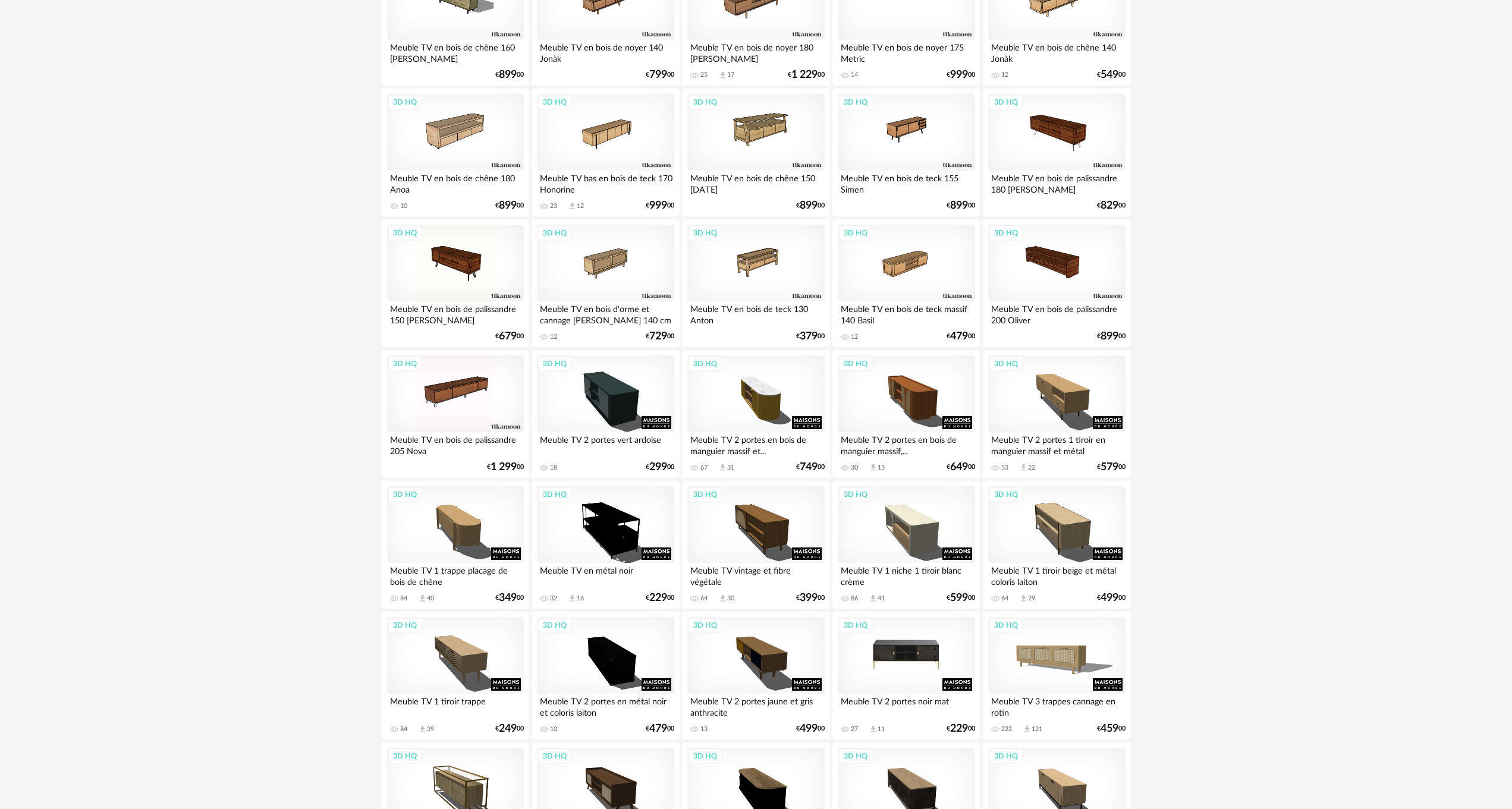
click at [931, 656] on div "3D HQ" at bounding box center [906, 656] width 137 height 77
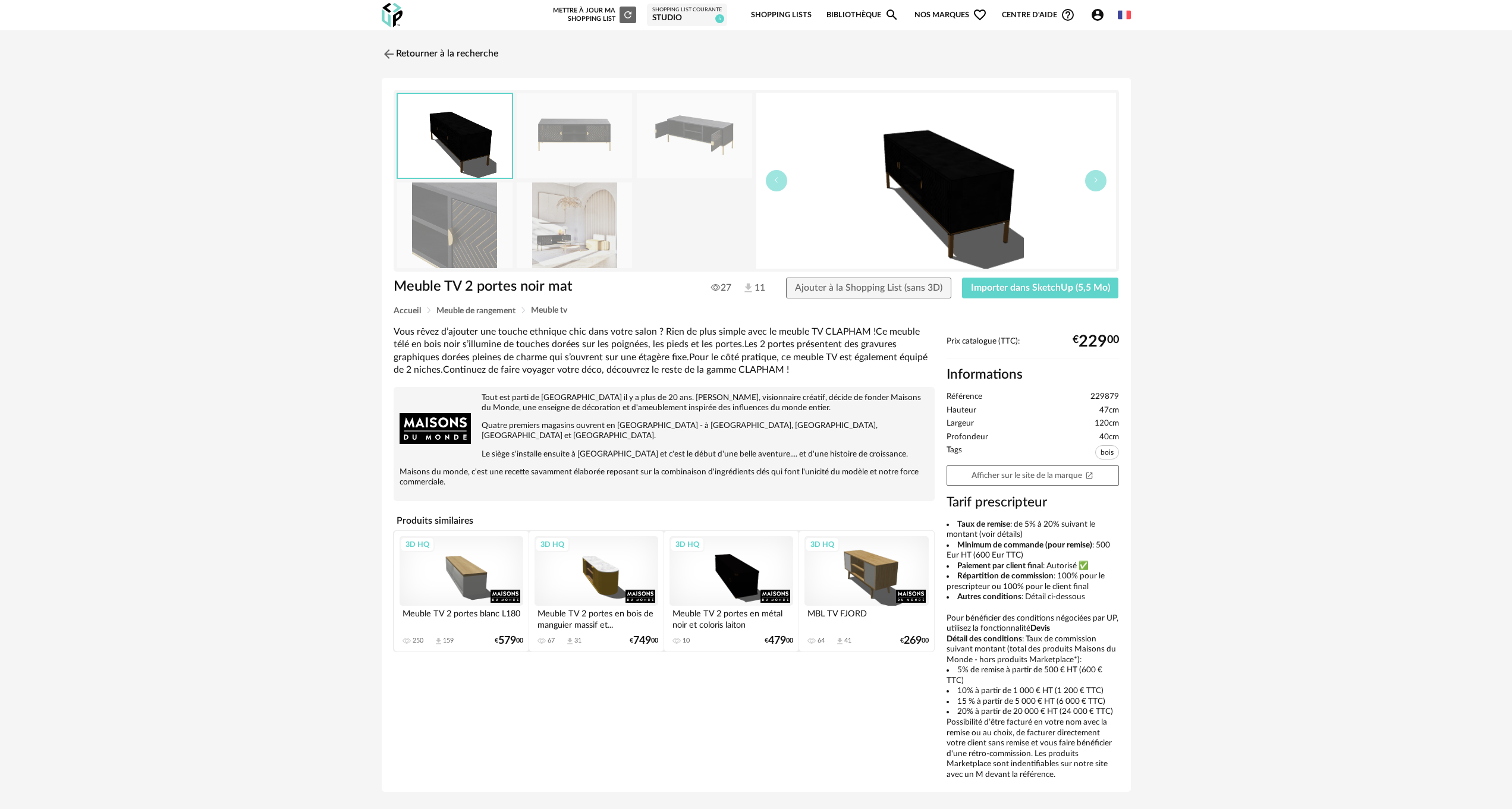
click at [562, 137] on img at bounding box center [574, 136] width 115 height 85
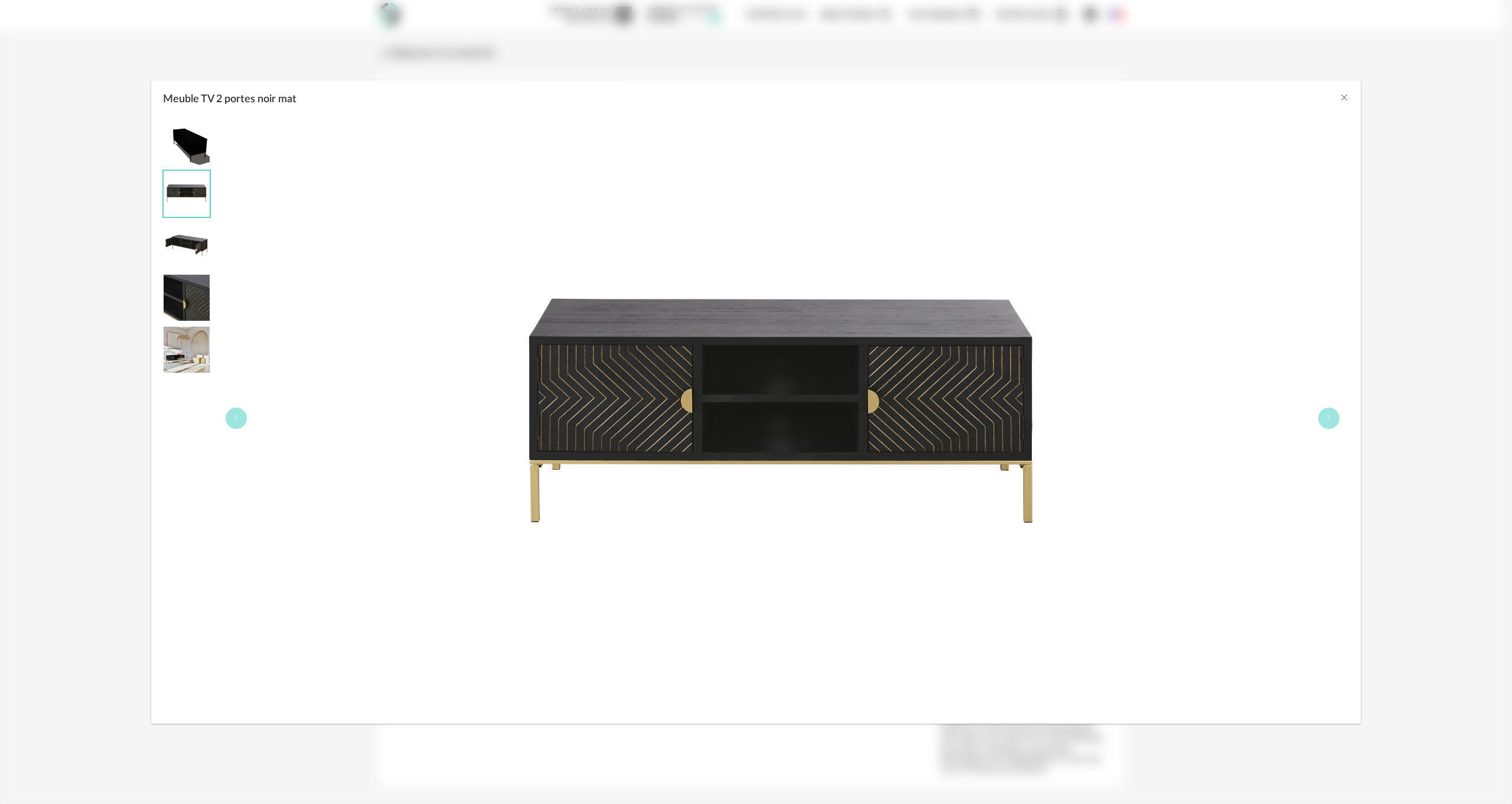
click at [174, 295] on img "Meuble TV 2 portes noir mat" at bounding box center [186, 297] width 46 height 46
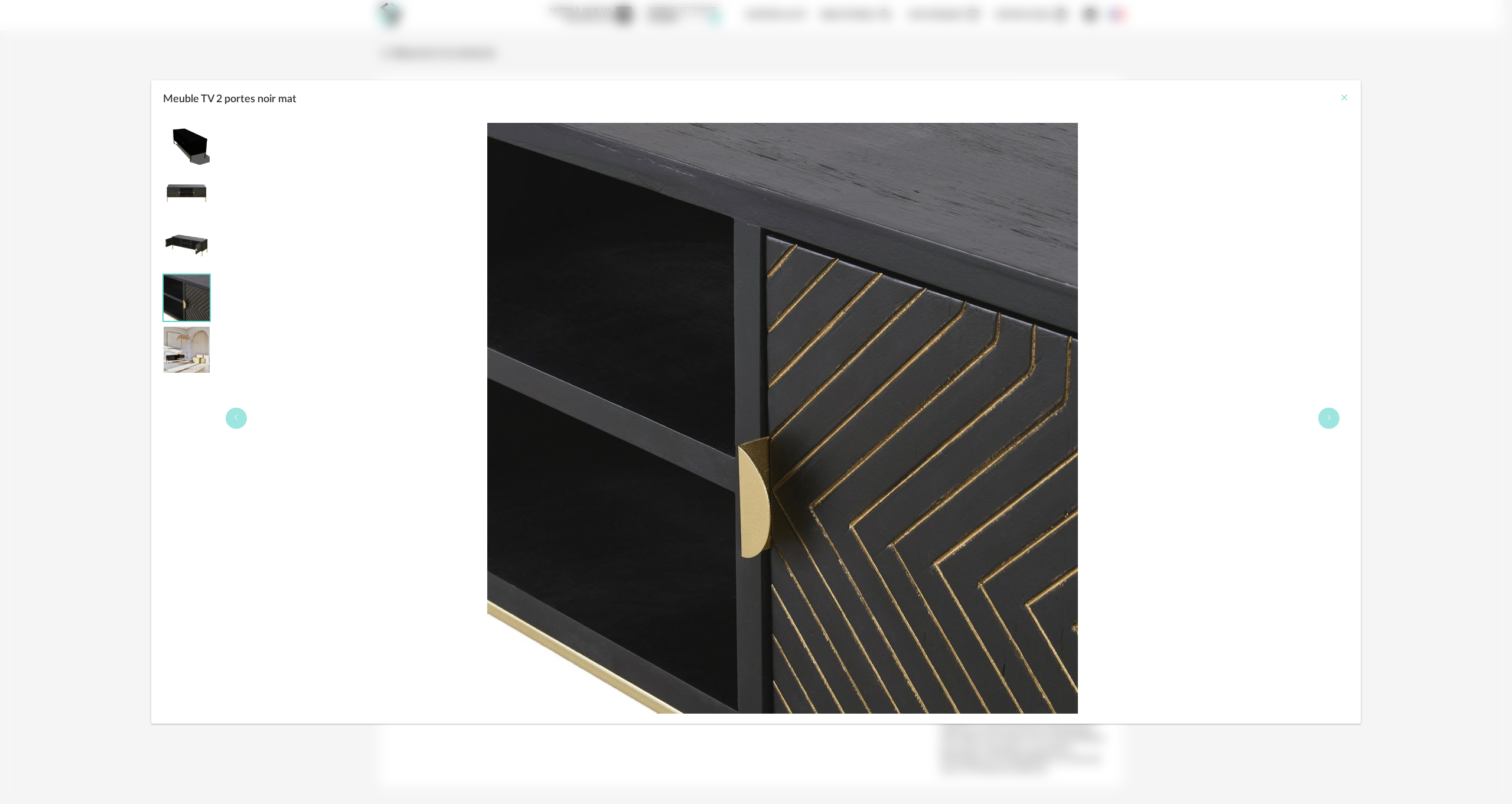
click at [1342, 96] on icon "Close" at bounding box center [1345, 98] width 10 height 10
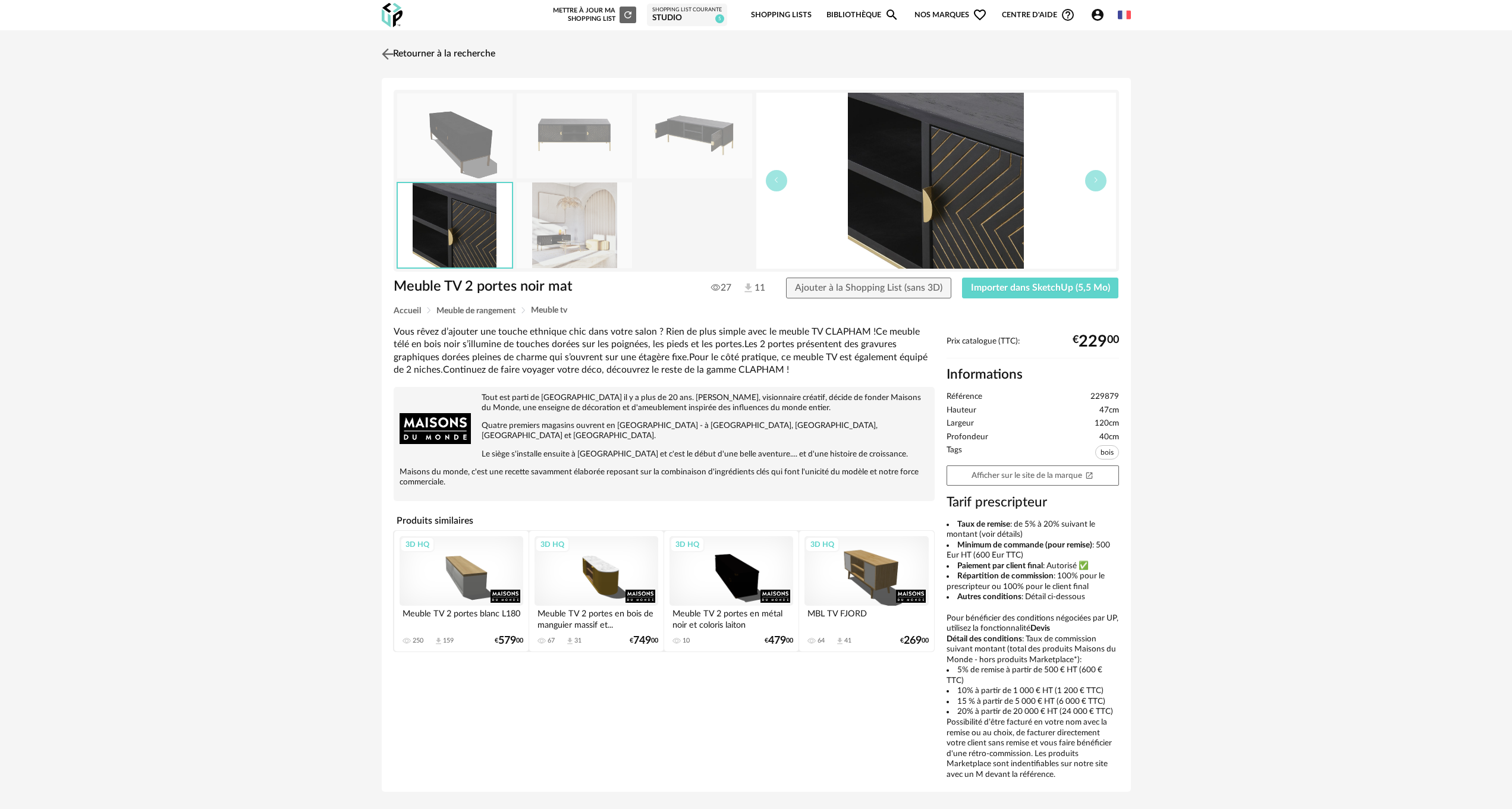
click at [393, 51] on img at bounding box center [387, 54] width 17 height 17
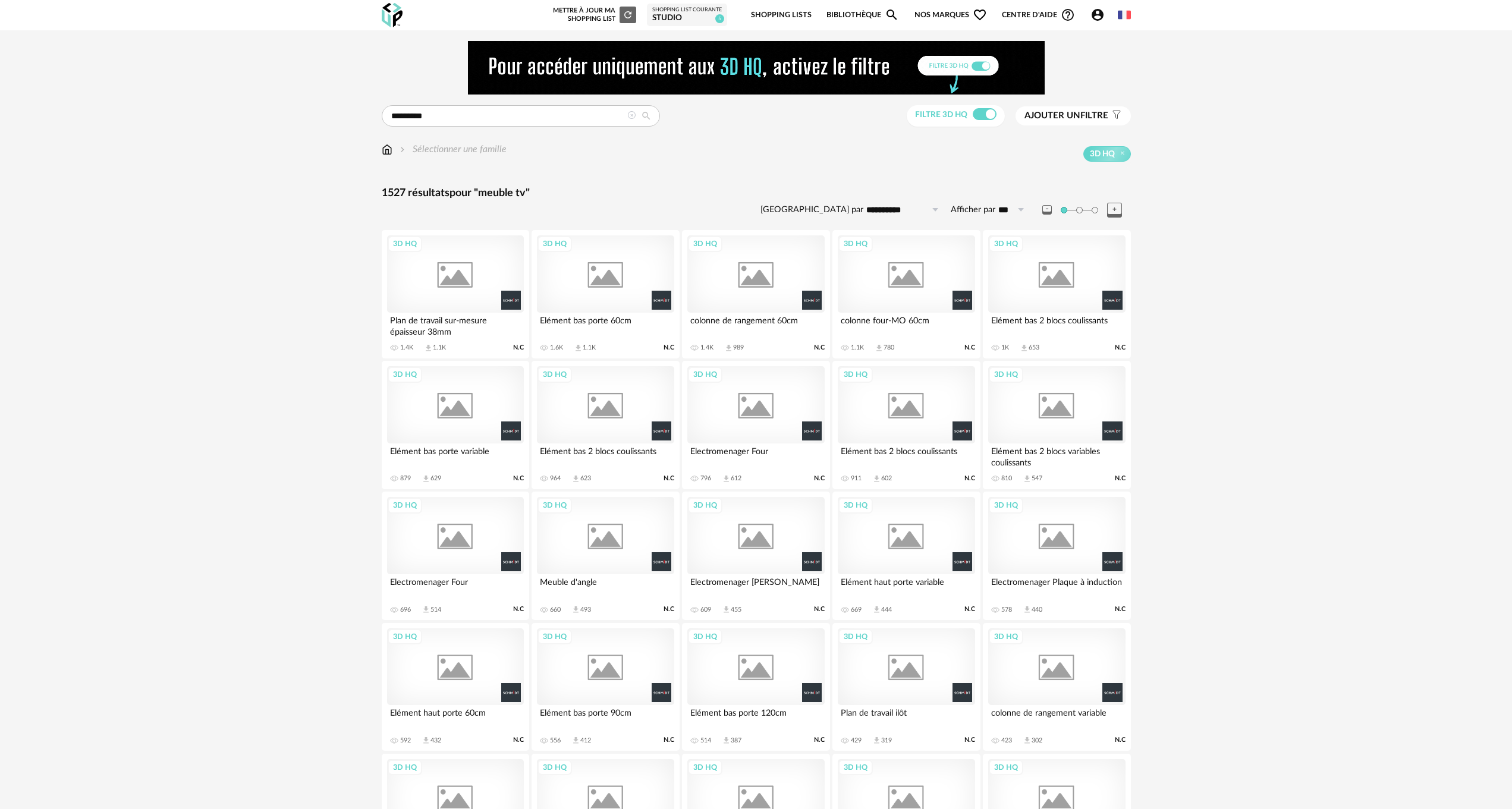
scroll to position [1843, 0]
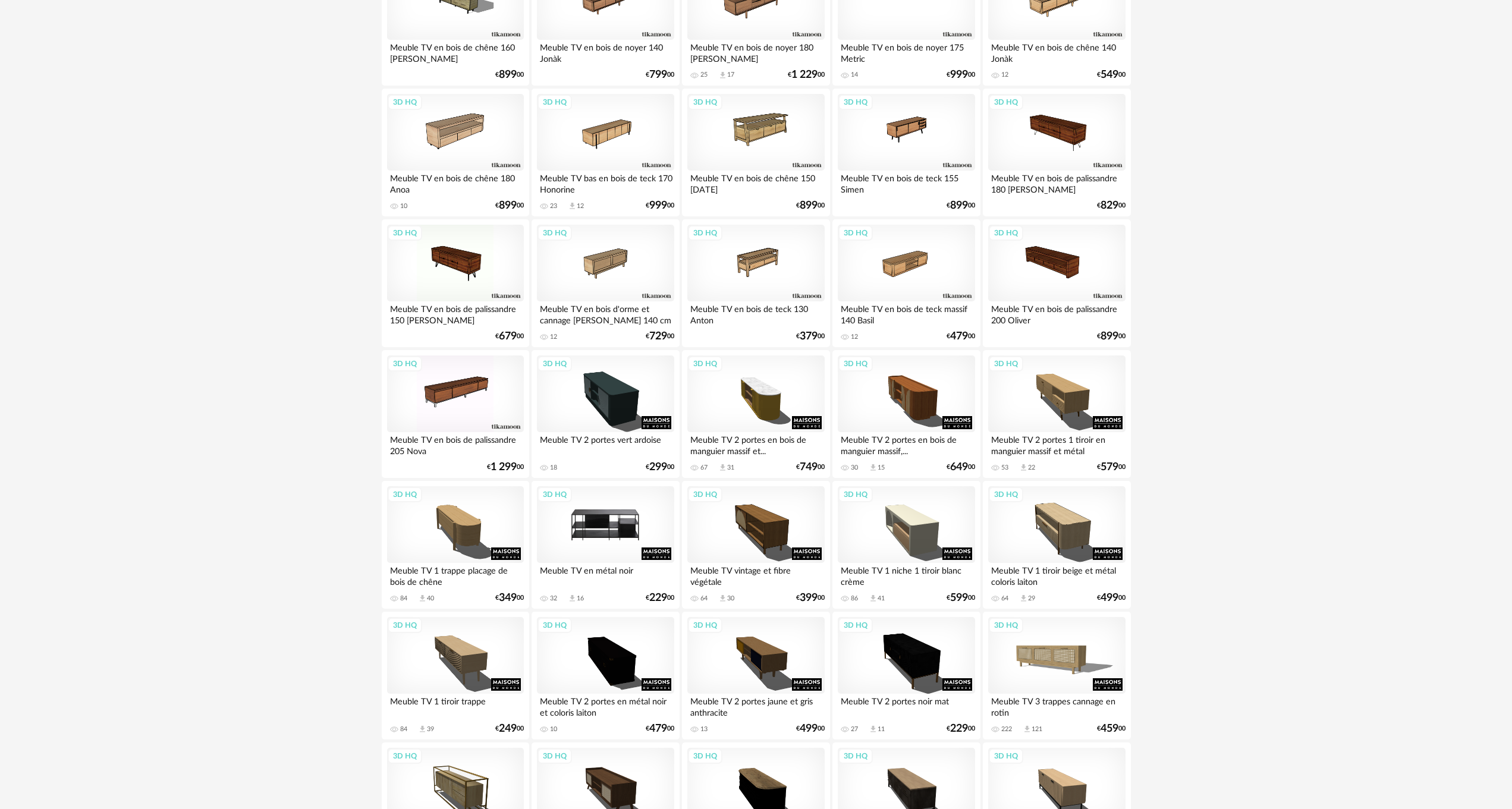
click at [611, 520] on div "3D HQ" at bounding box center [605, 524] width 137 height 77
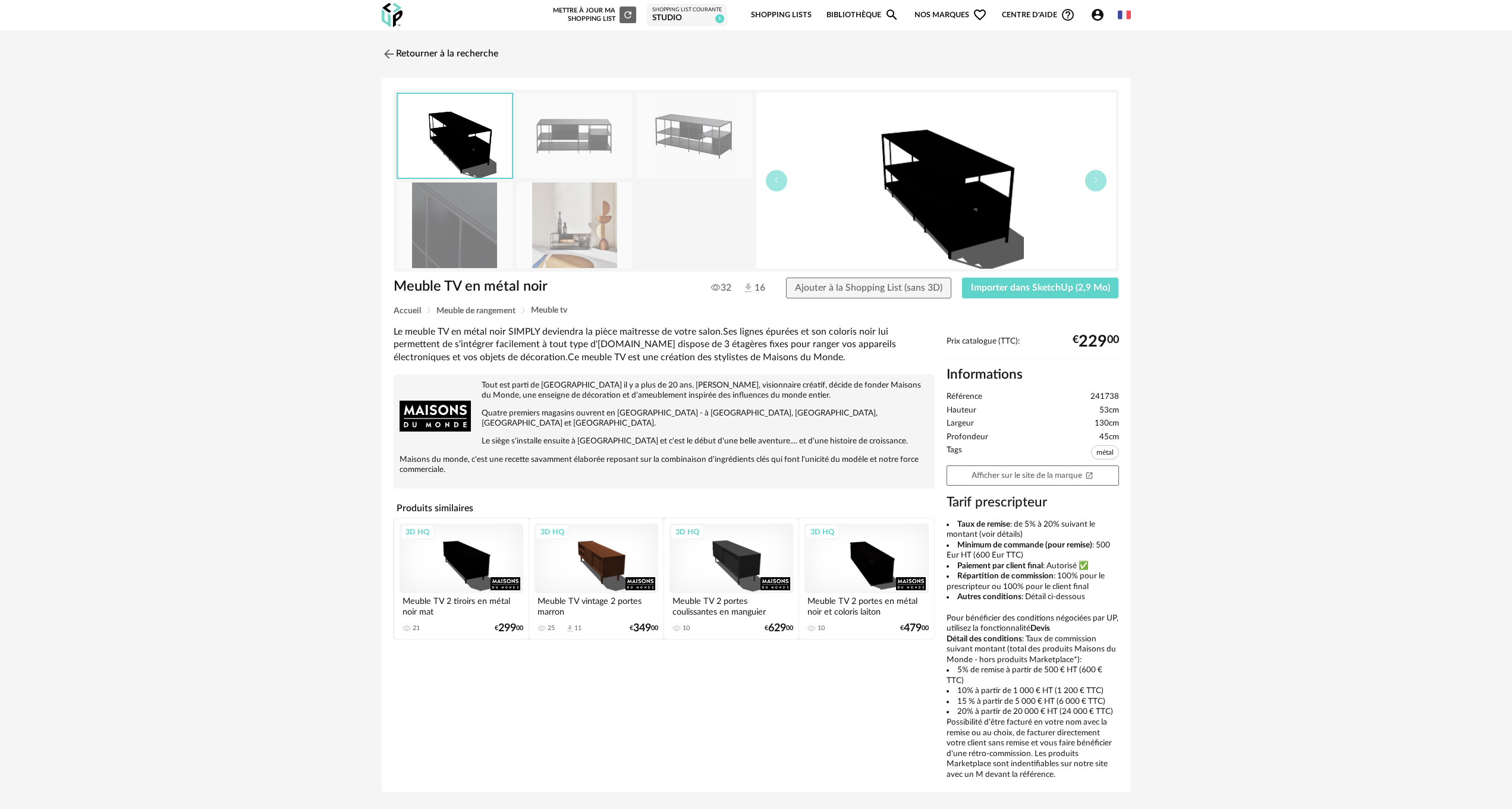
click at [576, 137] on img at bounding box center [574, 136] width 115 height 85
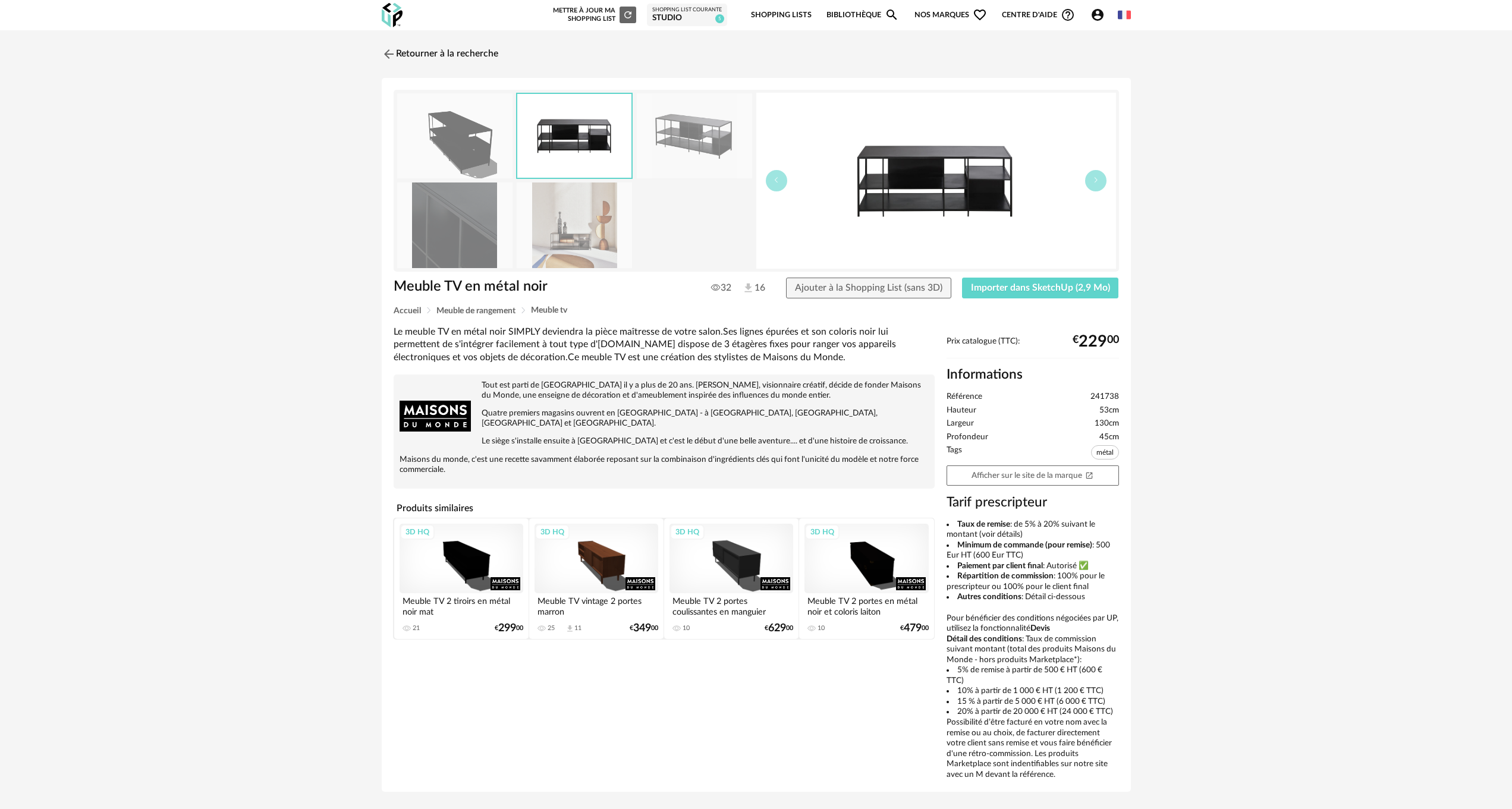
click at [576, 137] on img at bounding box center [574, 136] width 114 height 84
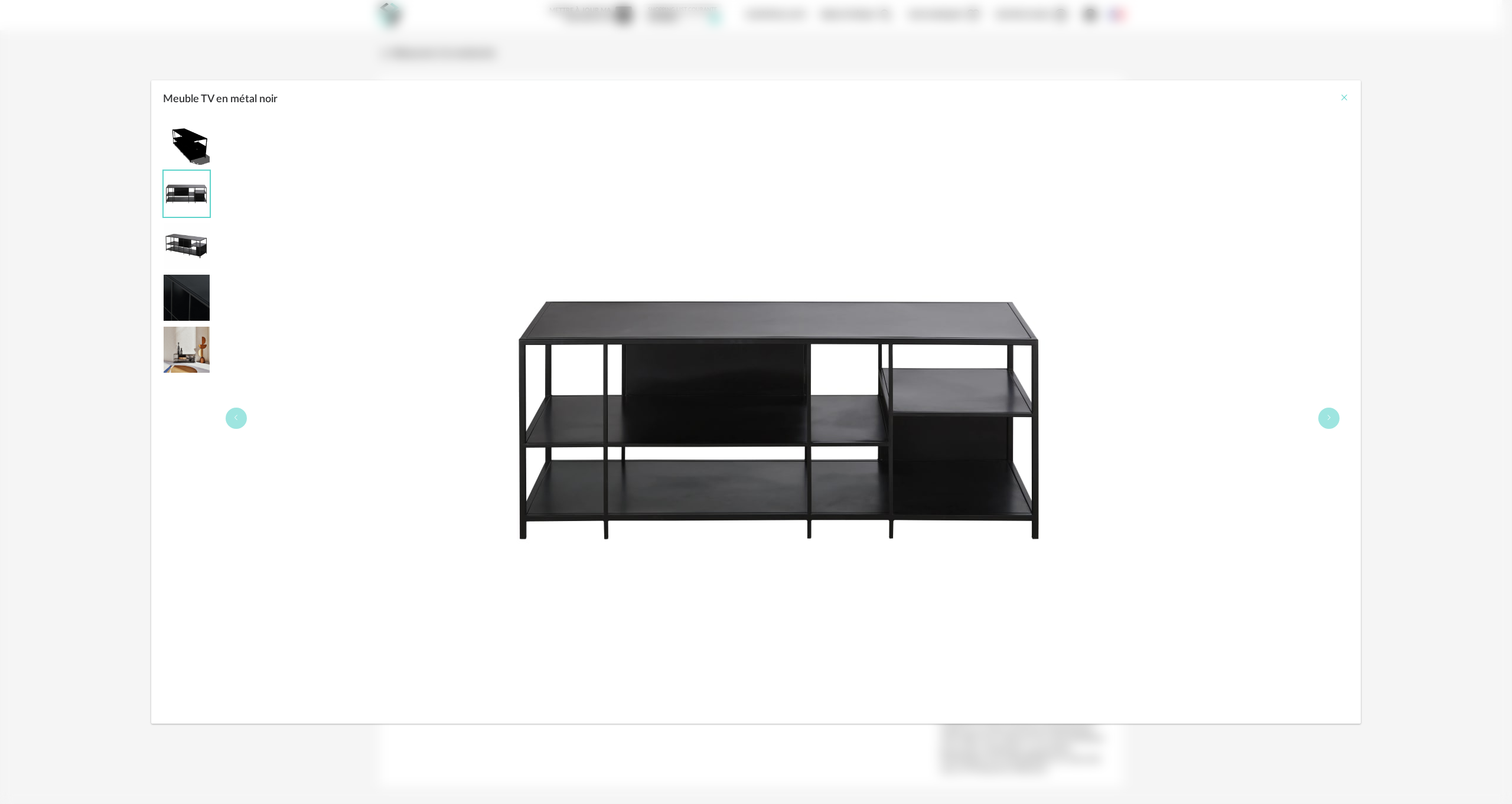
click at [1346, 95] on icon "Close" at bounding box center [1345, 98] width 10 height 10
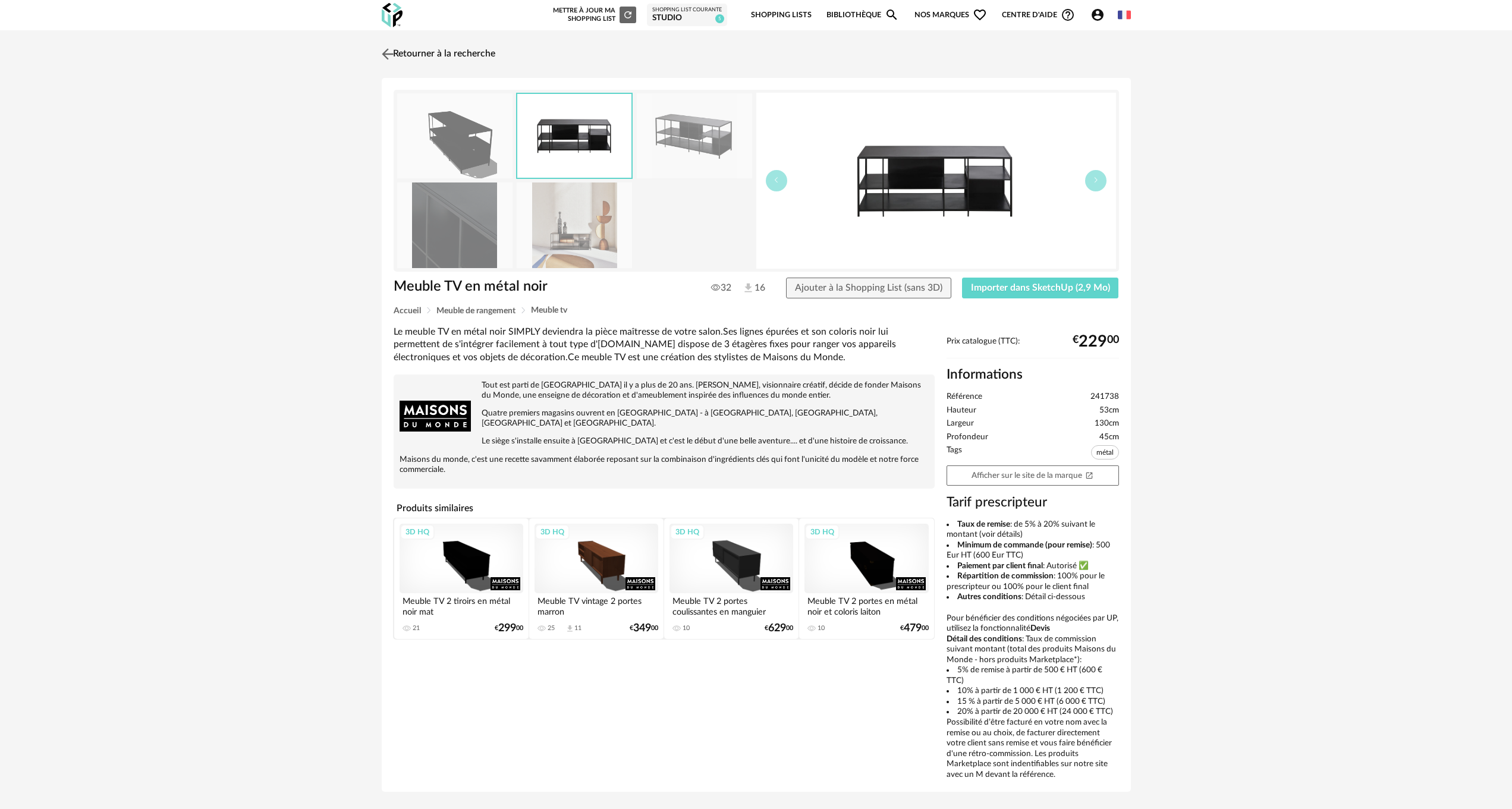
click at [401, 52] on link "Retourner à la recherche" at bounding box center [437, 54] width 117 height 26
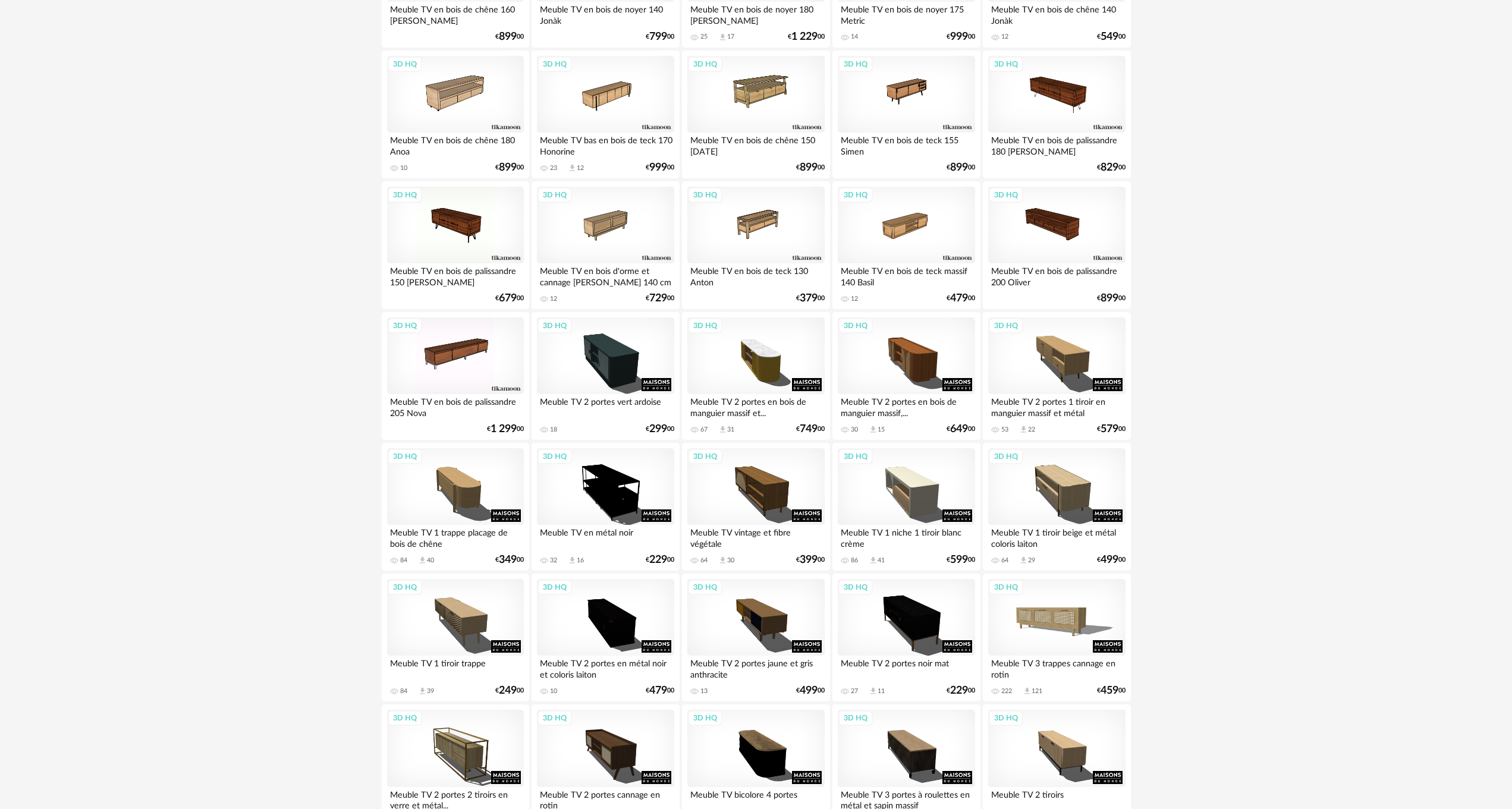
scroll to position [1961, 0]
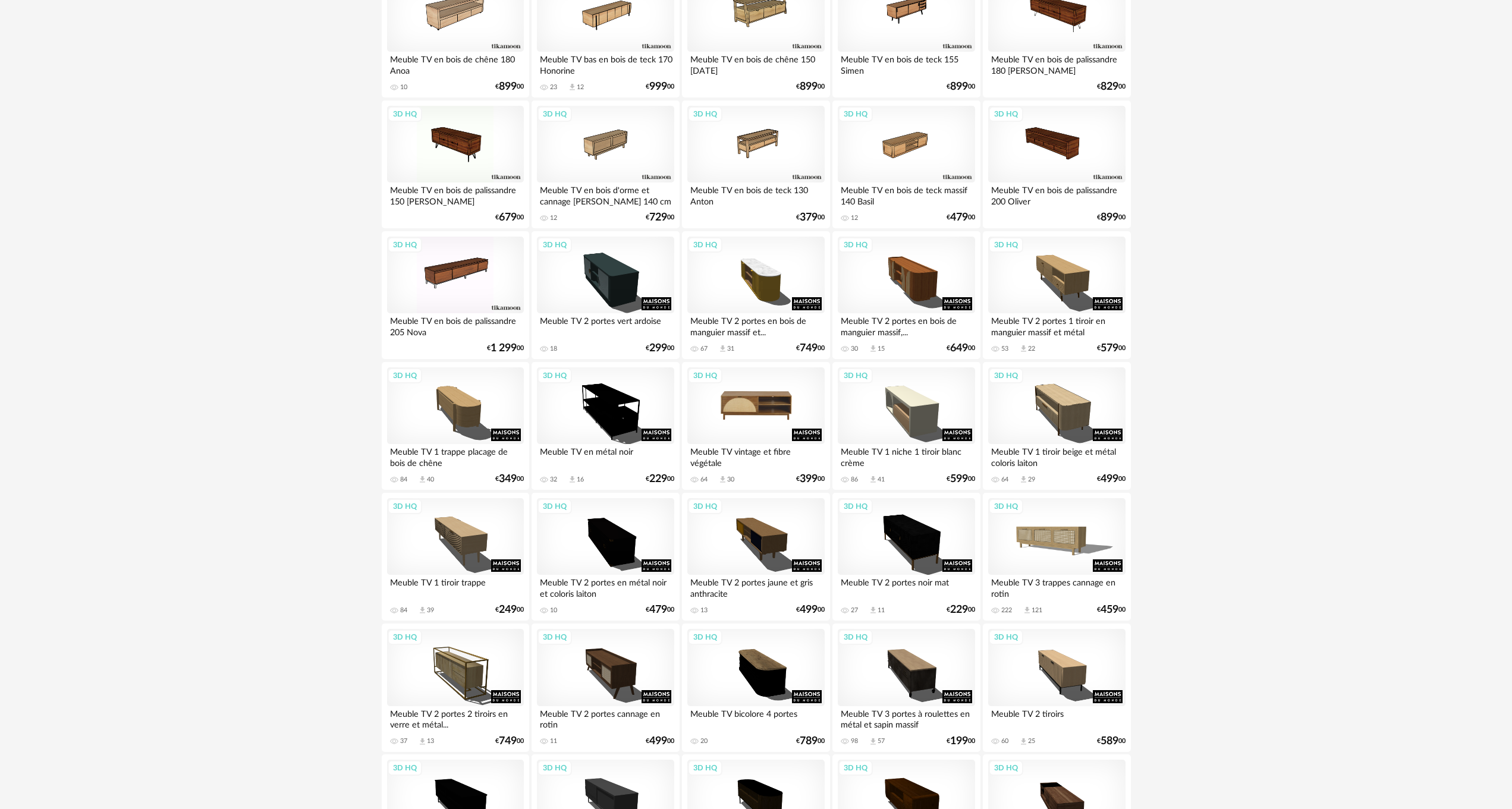
click at [766, 400] on div "3D HQ" at bounding box center [756, 406] width 137 height 77
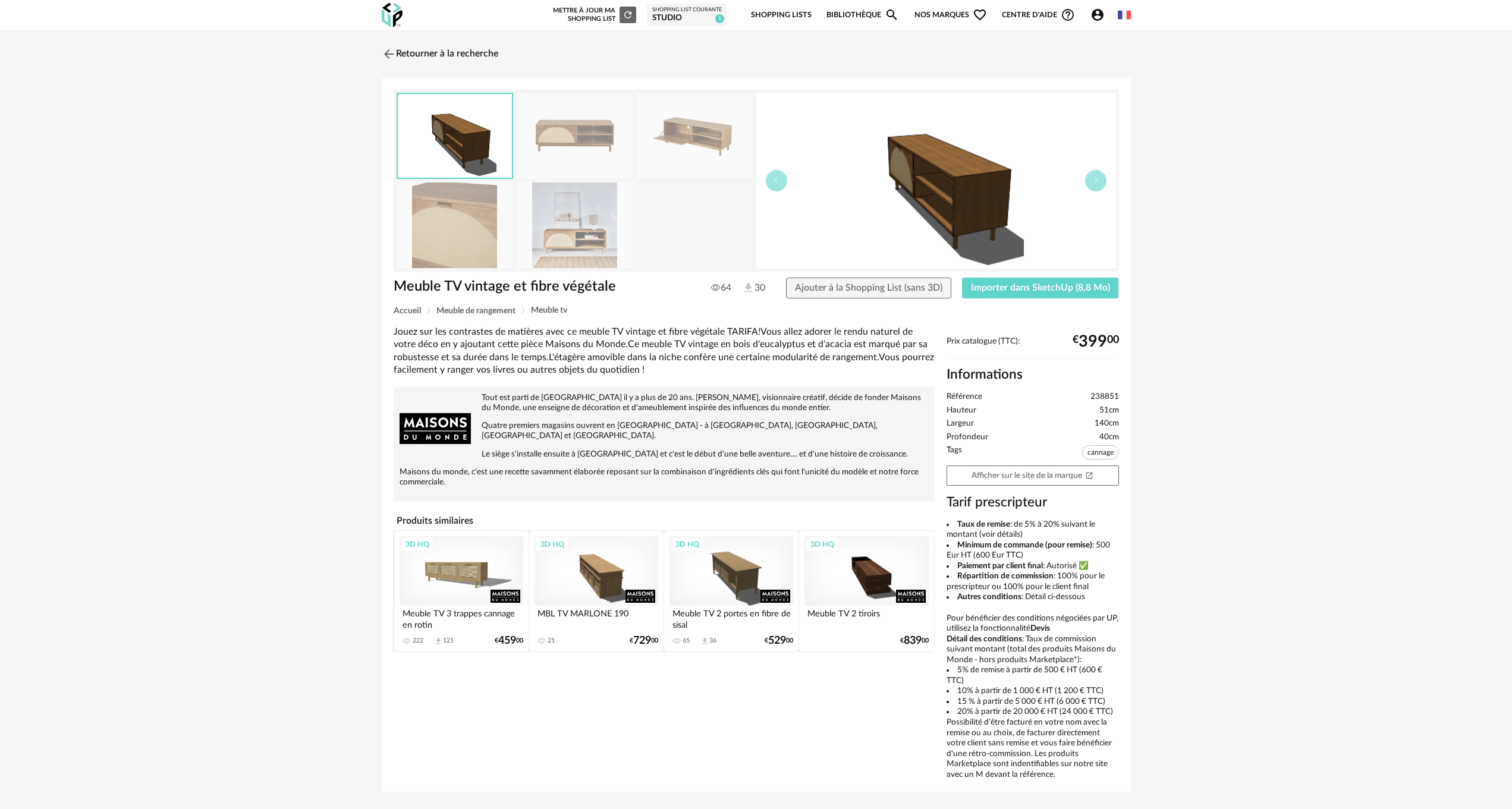
click at [601, 126] on img at bounding box center [574, 136] width 115 height 85
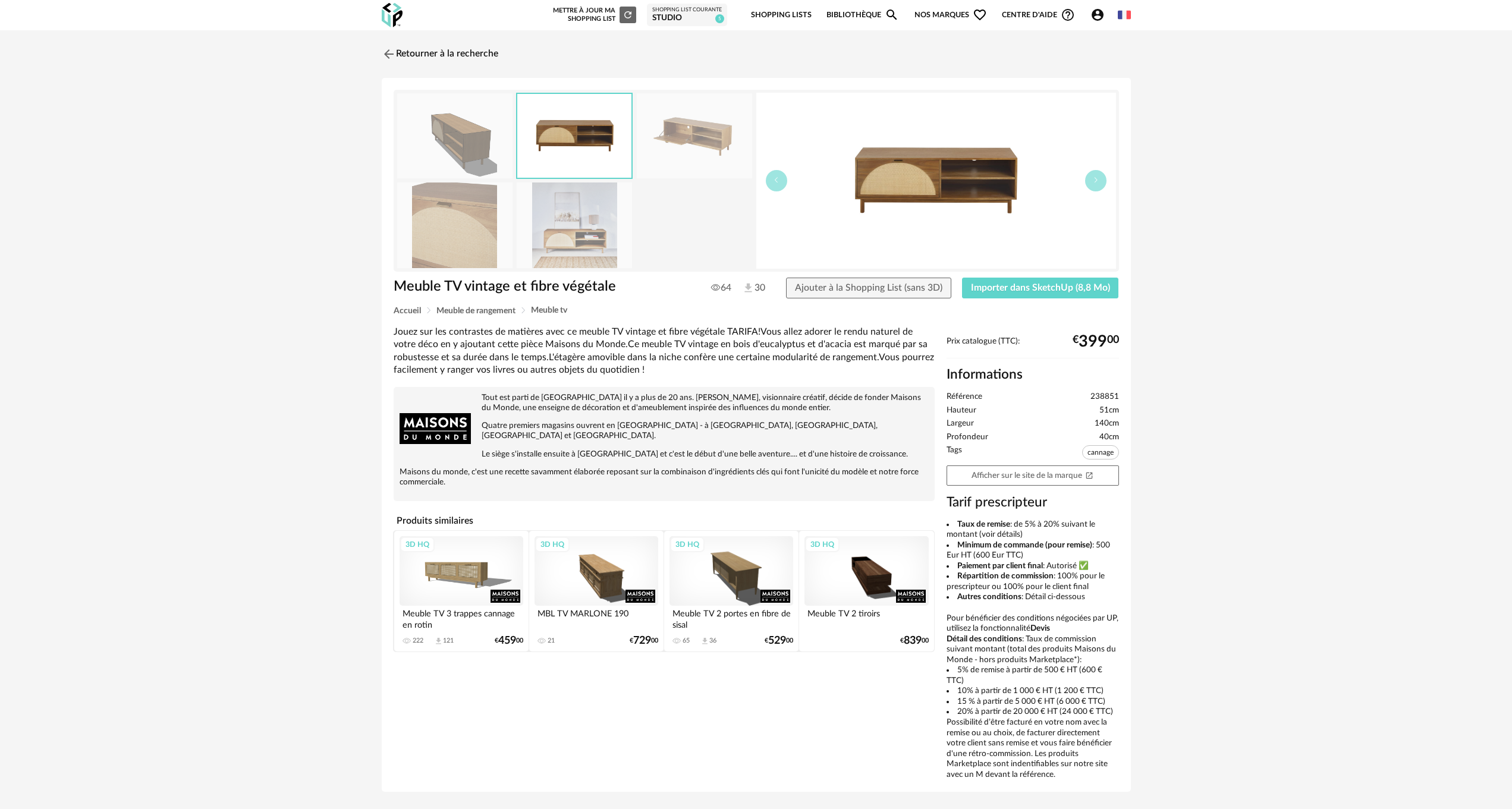
click at [601, 126] on img at bounding box center [574, 136] width 114 height 84
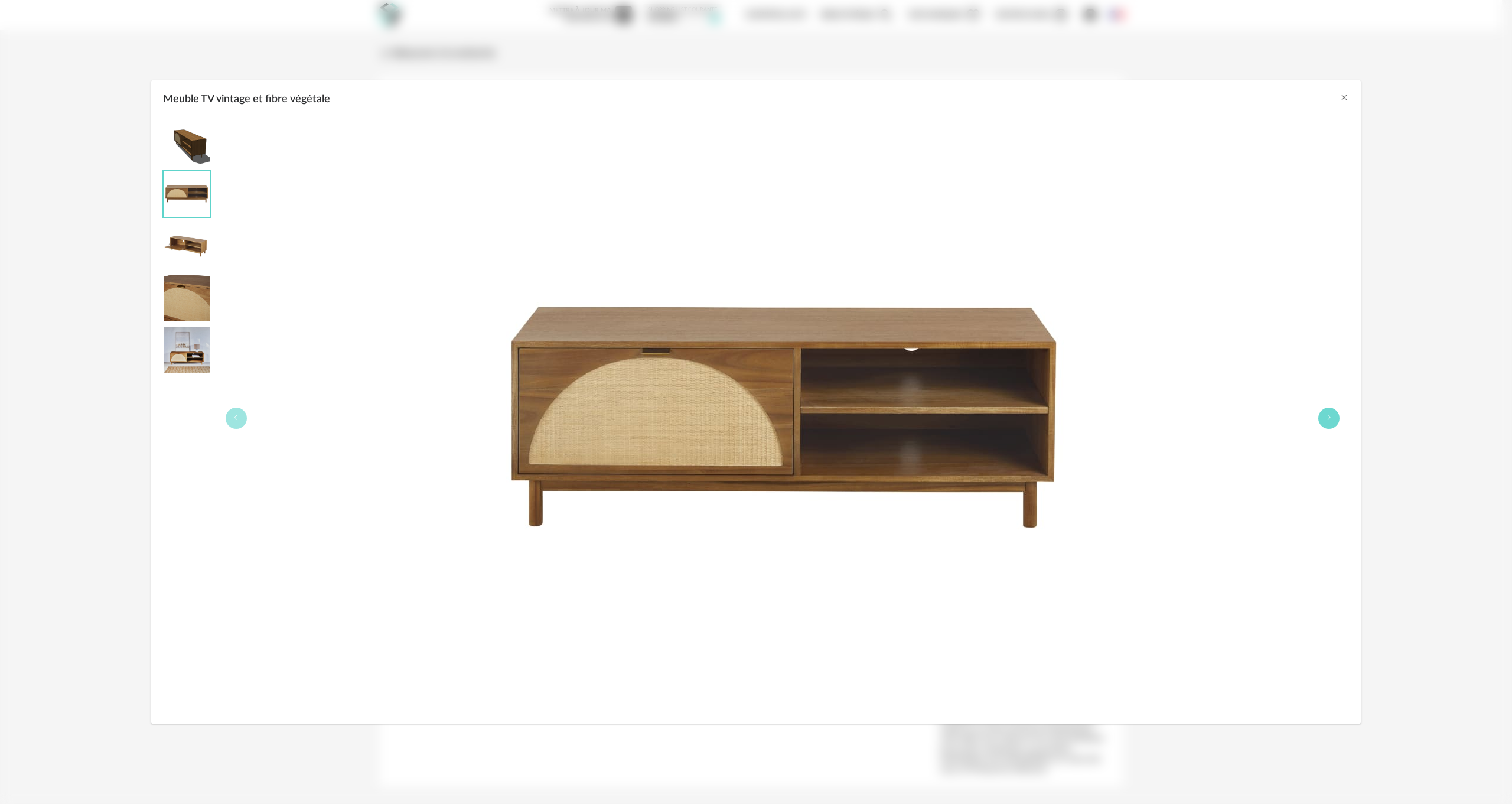
click at [1332, 413] on button "Meuble TV vintage et fibre végétale" at bounding box center [1329, 418] width 21 height 21
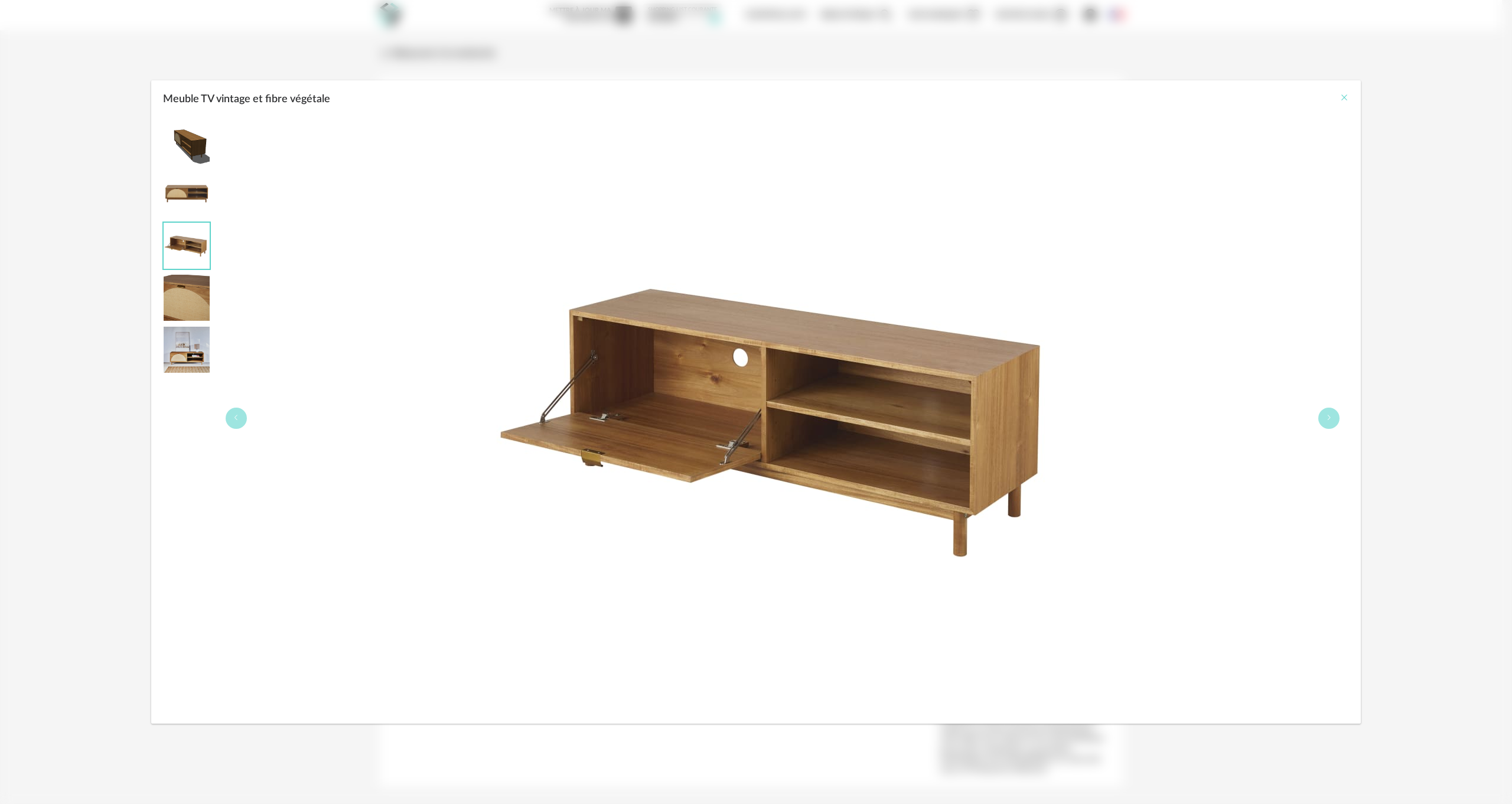
click at [1344, 92] on button "Close" at bounding box center [1345, 98] width 10 height 12
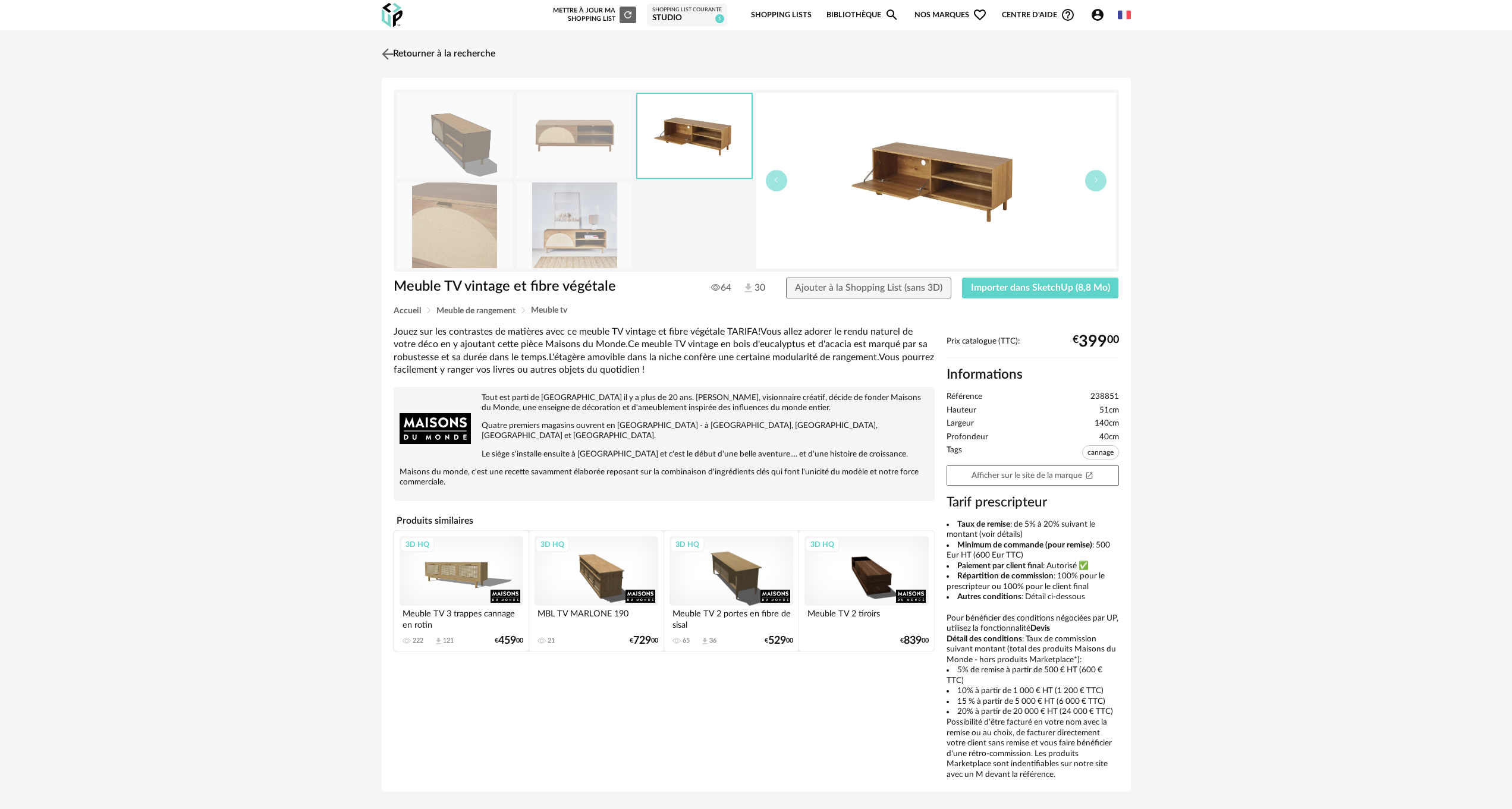
click at [391, 49] on img at bounding box center [387, 54] width 17 height 17
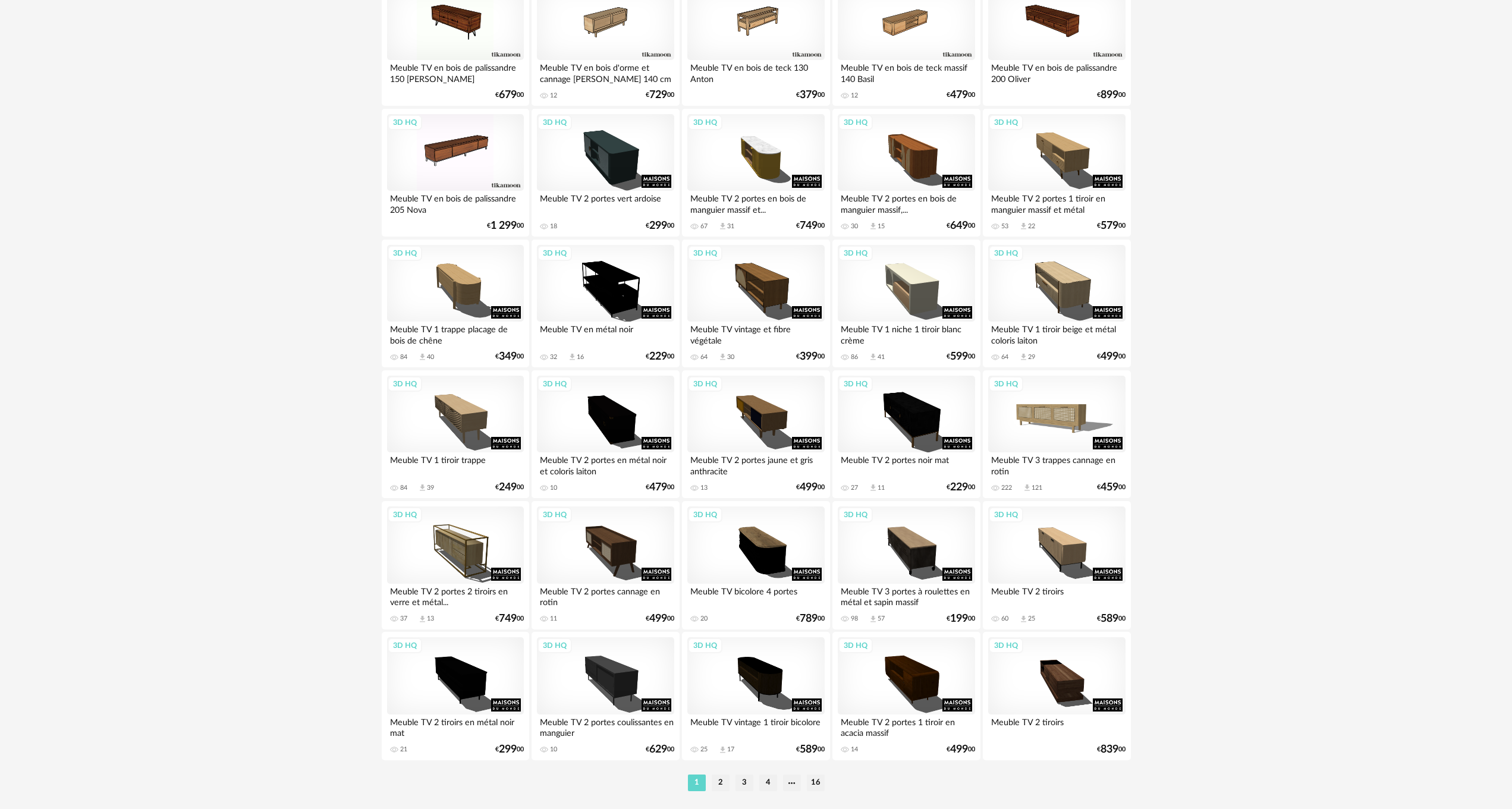
scroll to position [2115, 0]
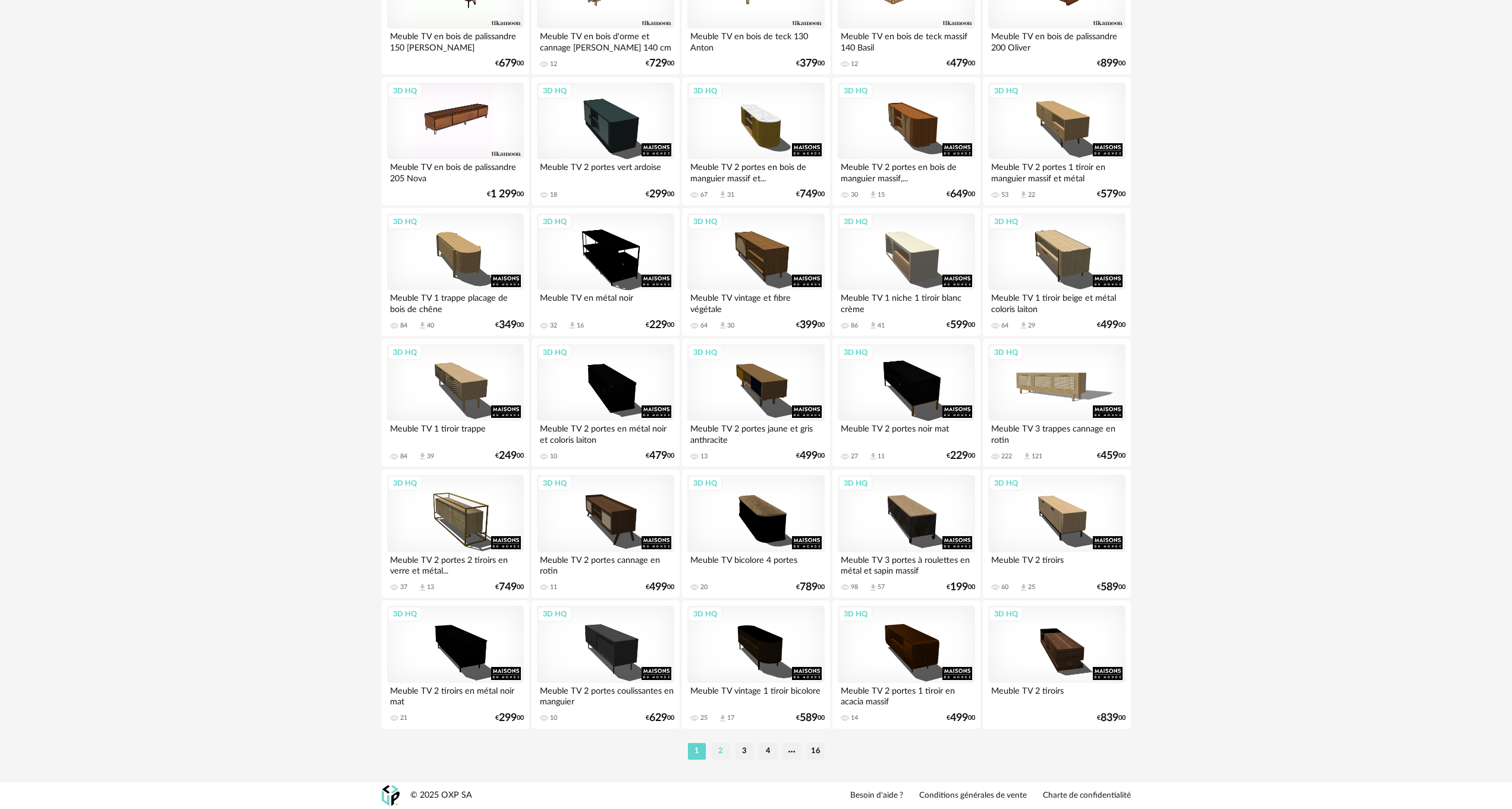
click at [720, 748] on li "2" at bounding box center [721, 751] width 18 height 17
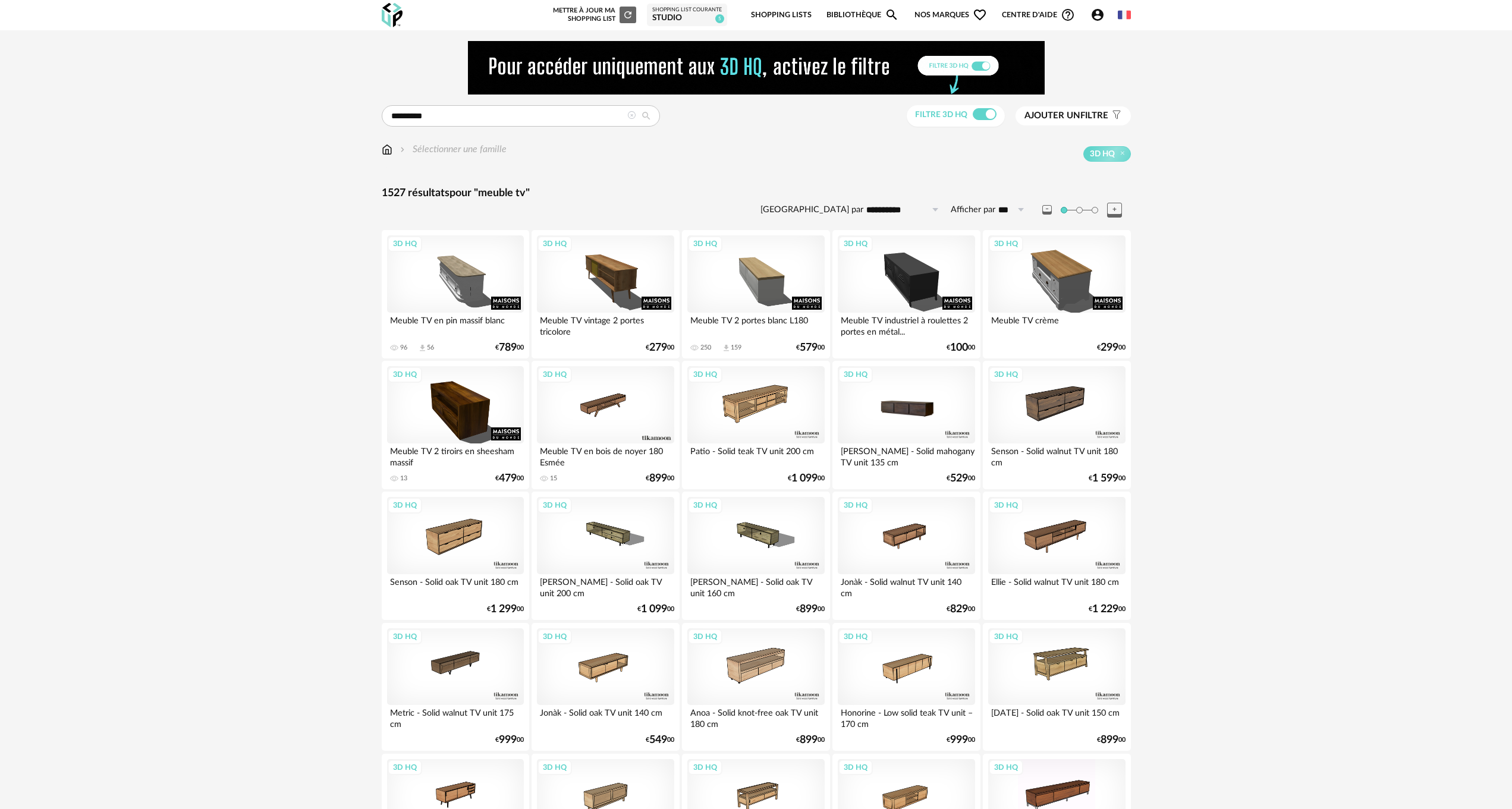
click at [915, 408] on div "3D HQ" at bounding box center [906, 404] width 137 height 77
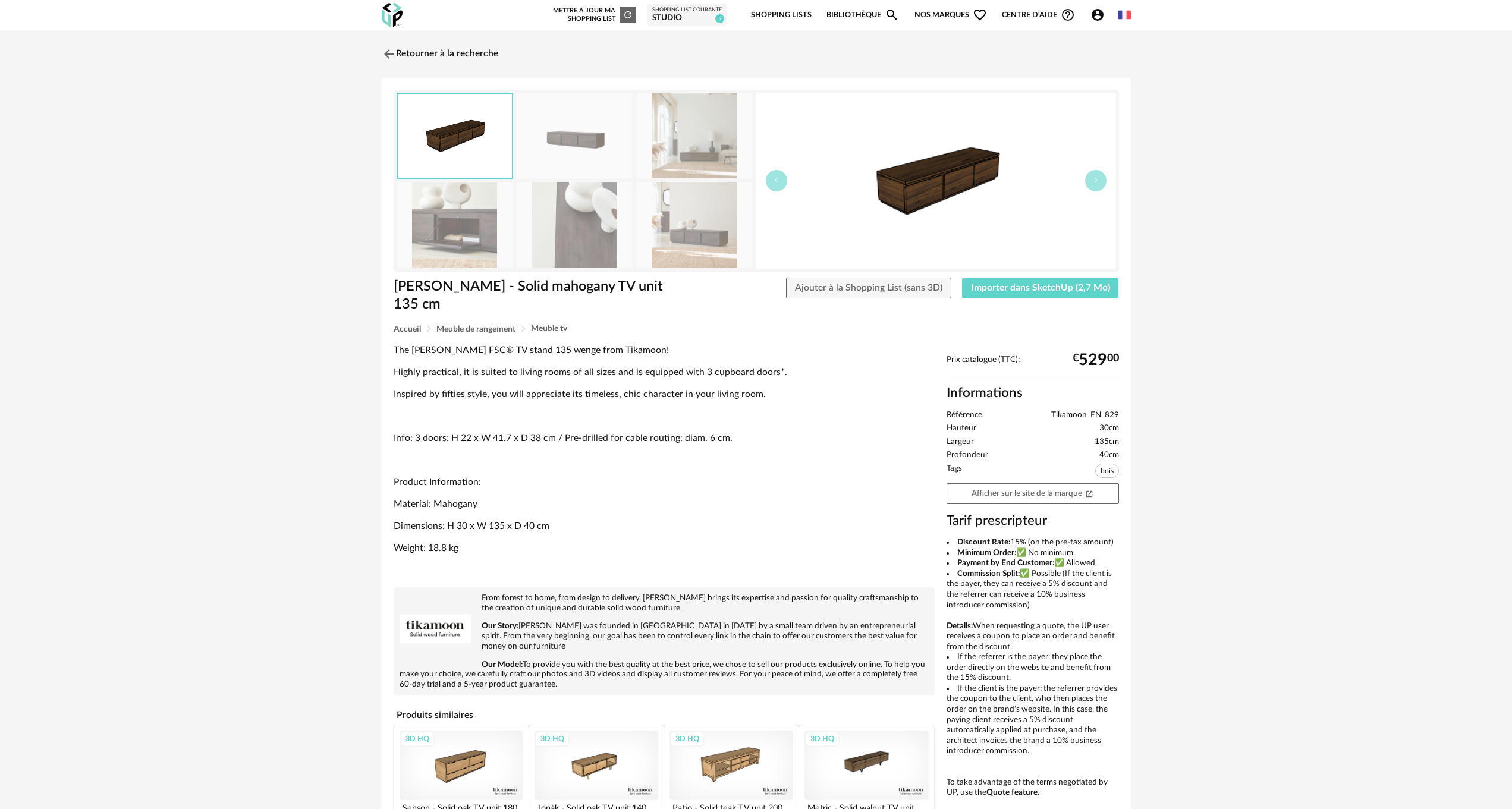
click at [583, 137] on img at bounding box center [574, 136] width 115 height 85
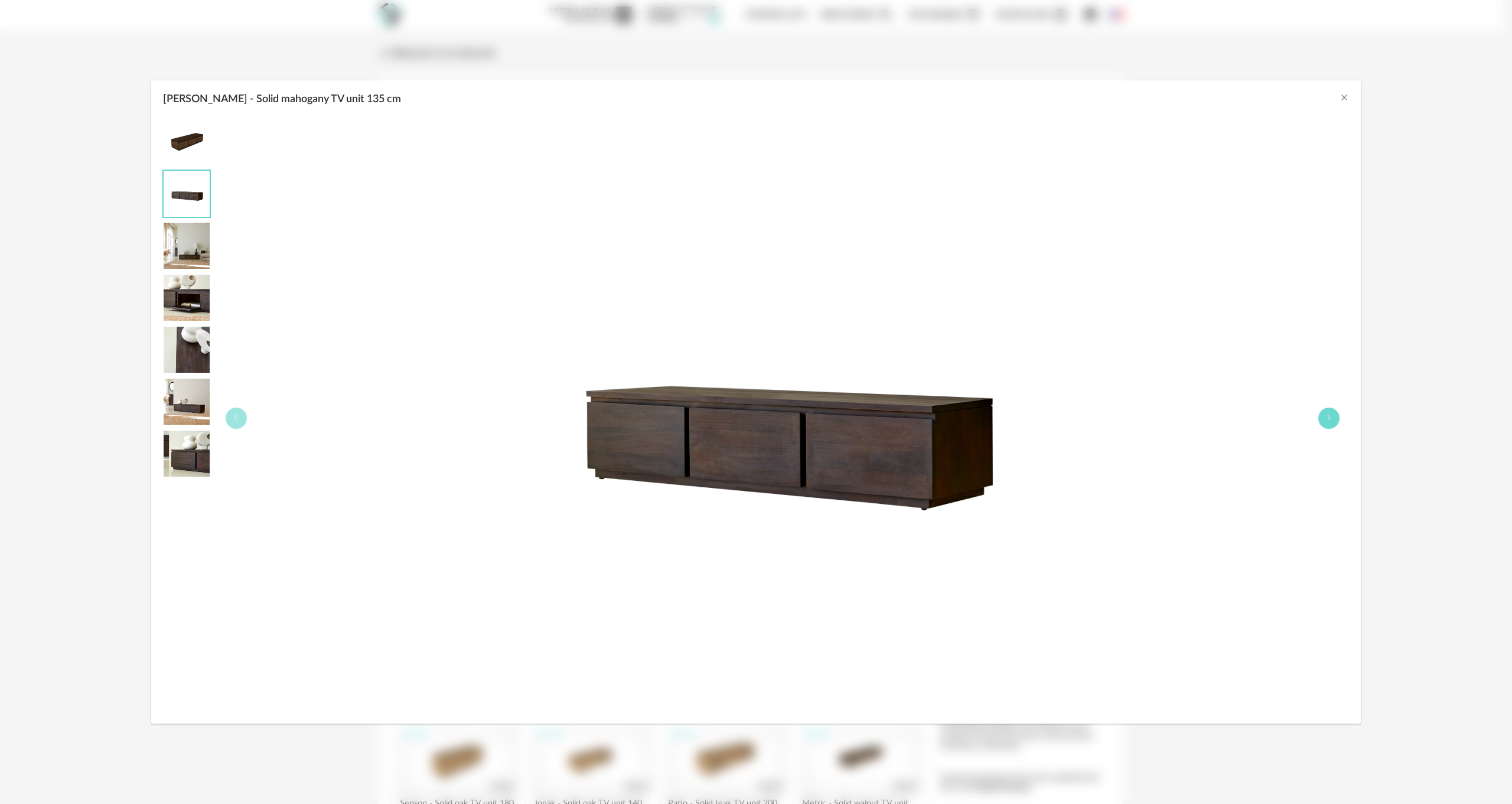
click at [1330, 417] on icon "Eva - Solid mahogany TV unit 135 cm" at bounding box center [1329, 417] width 7 height 7
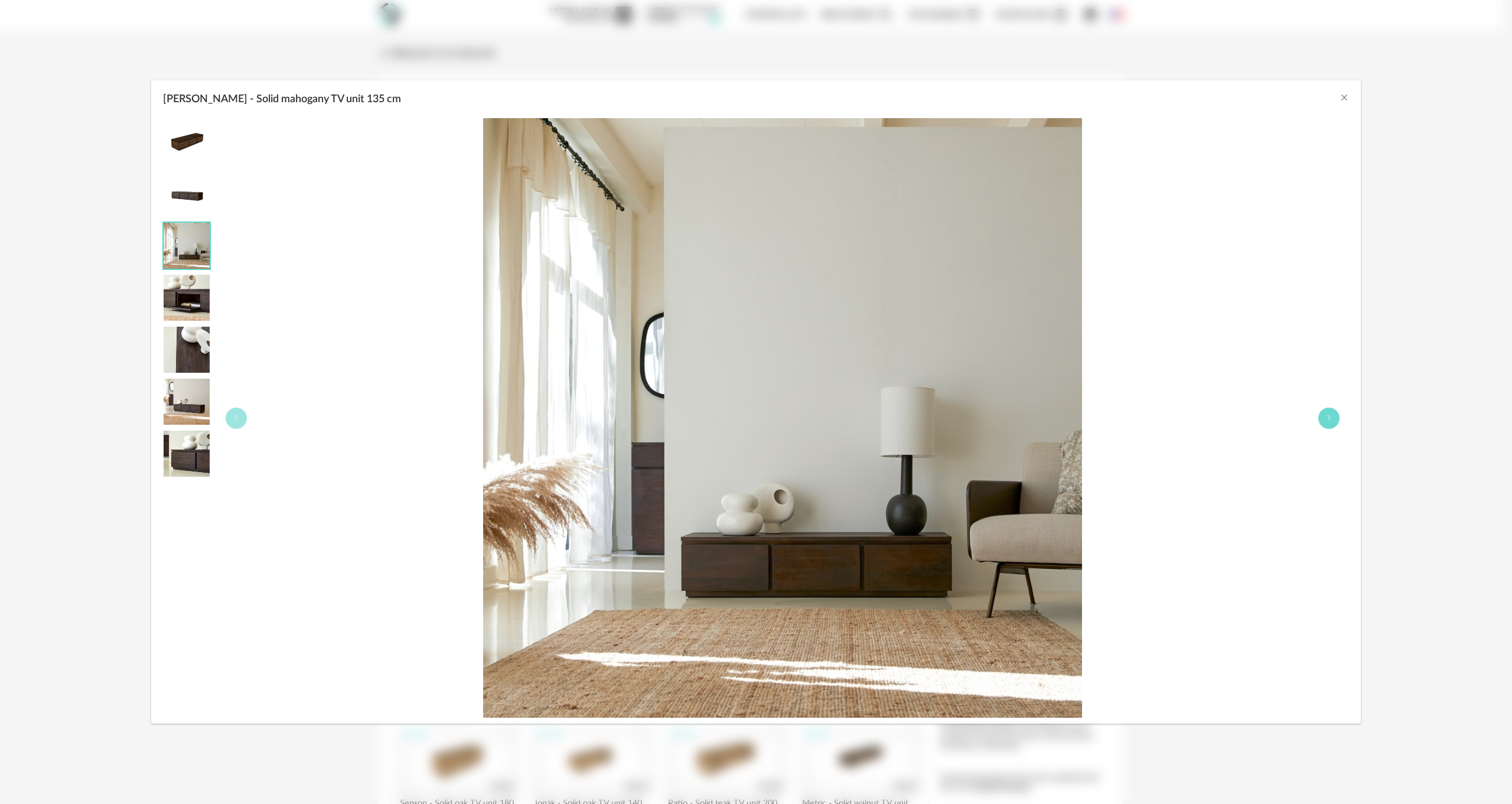
click at [1330, 417] on icon "Eva - Solid mahogany TV unit 135 cm" at bounding box center [1329, 417] width 7 height 7
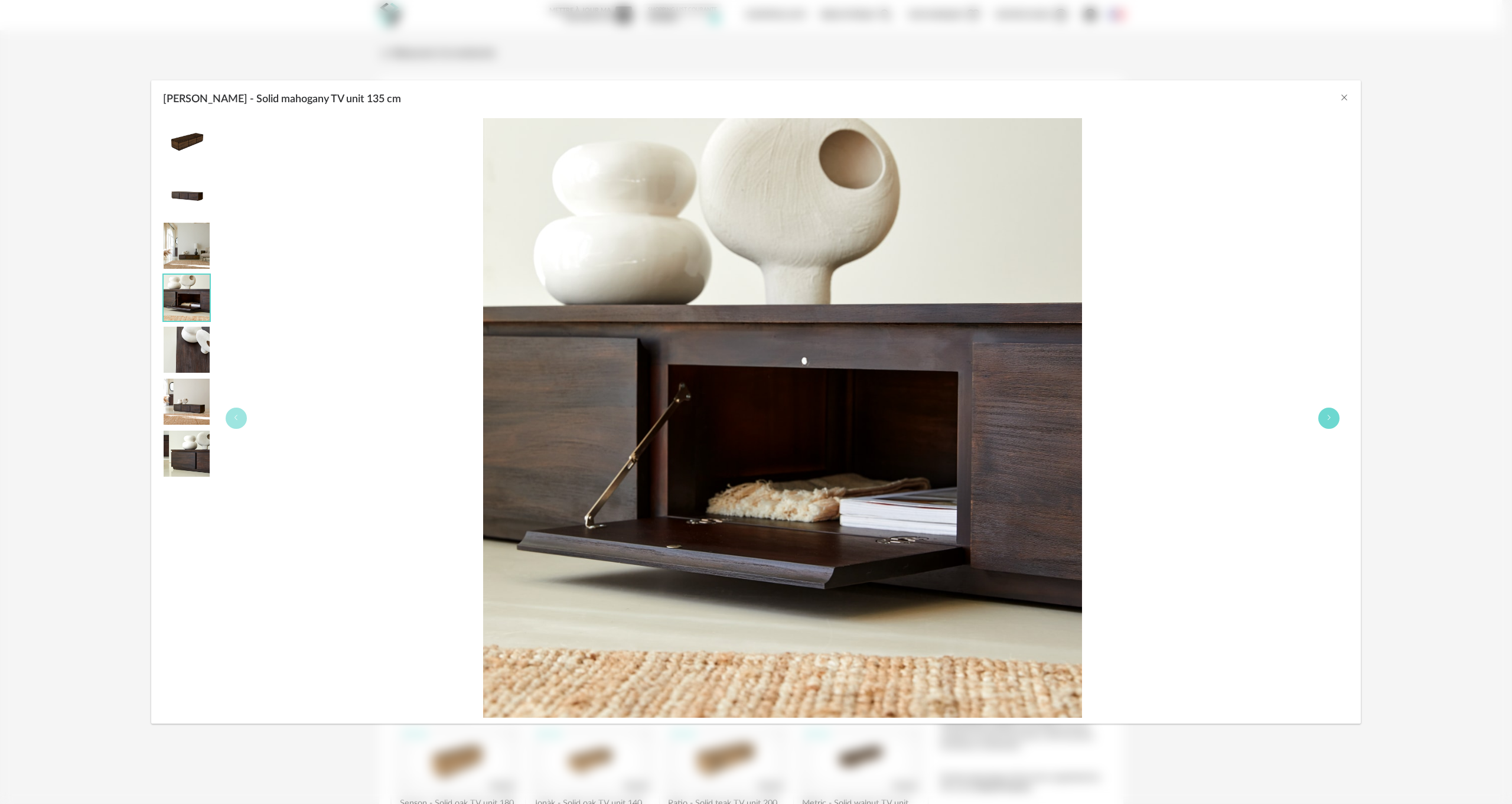
click at [1330, 417] on icon "Eva - Solid mahogany TV unit 135 cm" at bounding box center [1329, 417] width 7 height 7
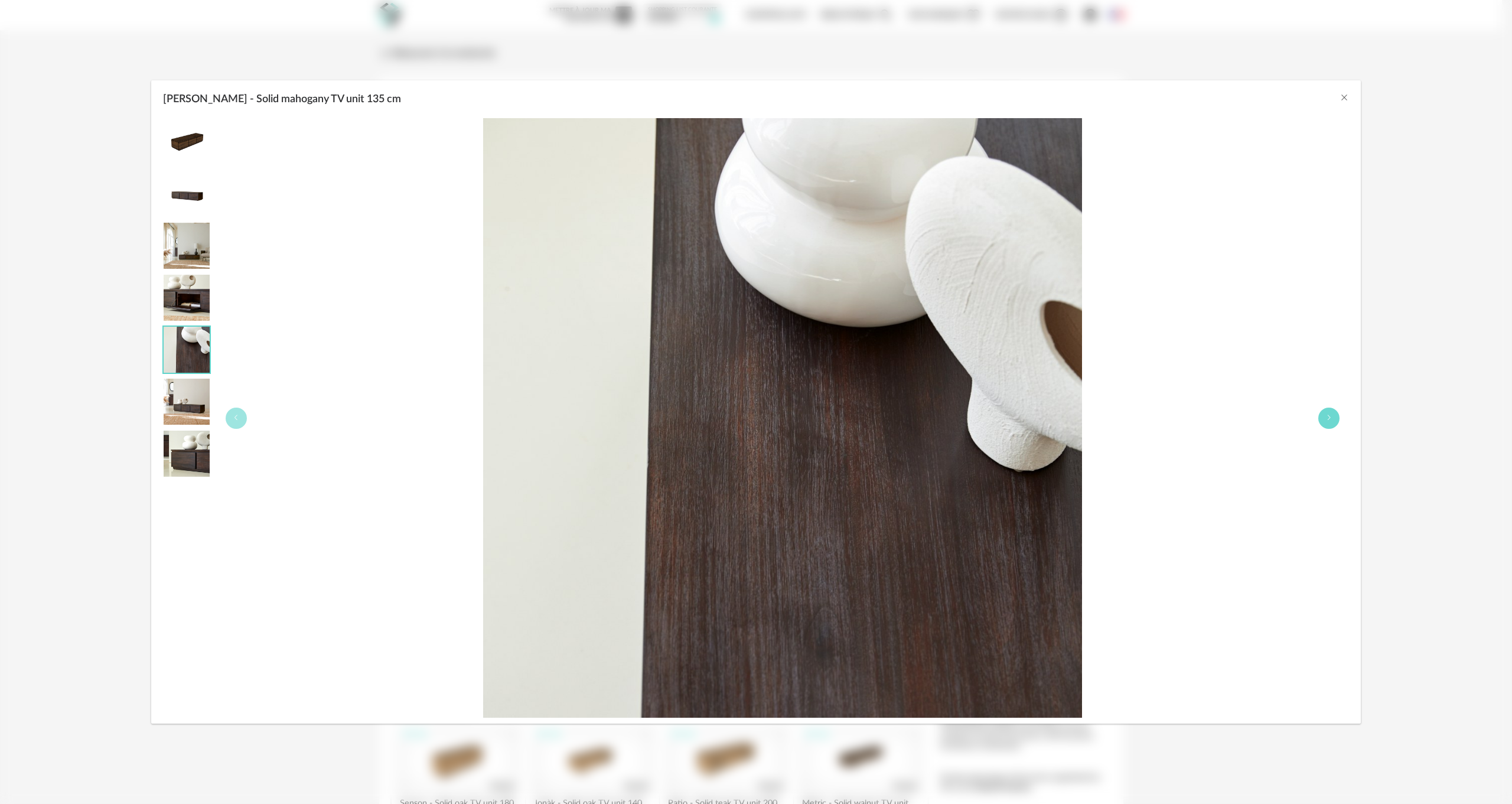
click at [1330, 417] on icon "Eva - Solid mahogany TV unit 135 cm" at bounding box center [1329, 417] width 7 height 7
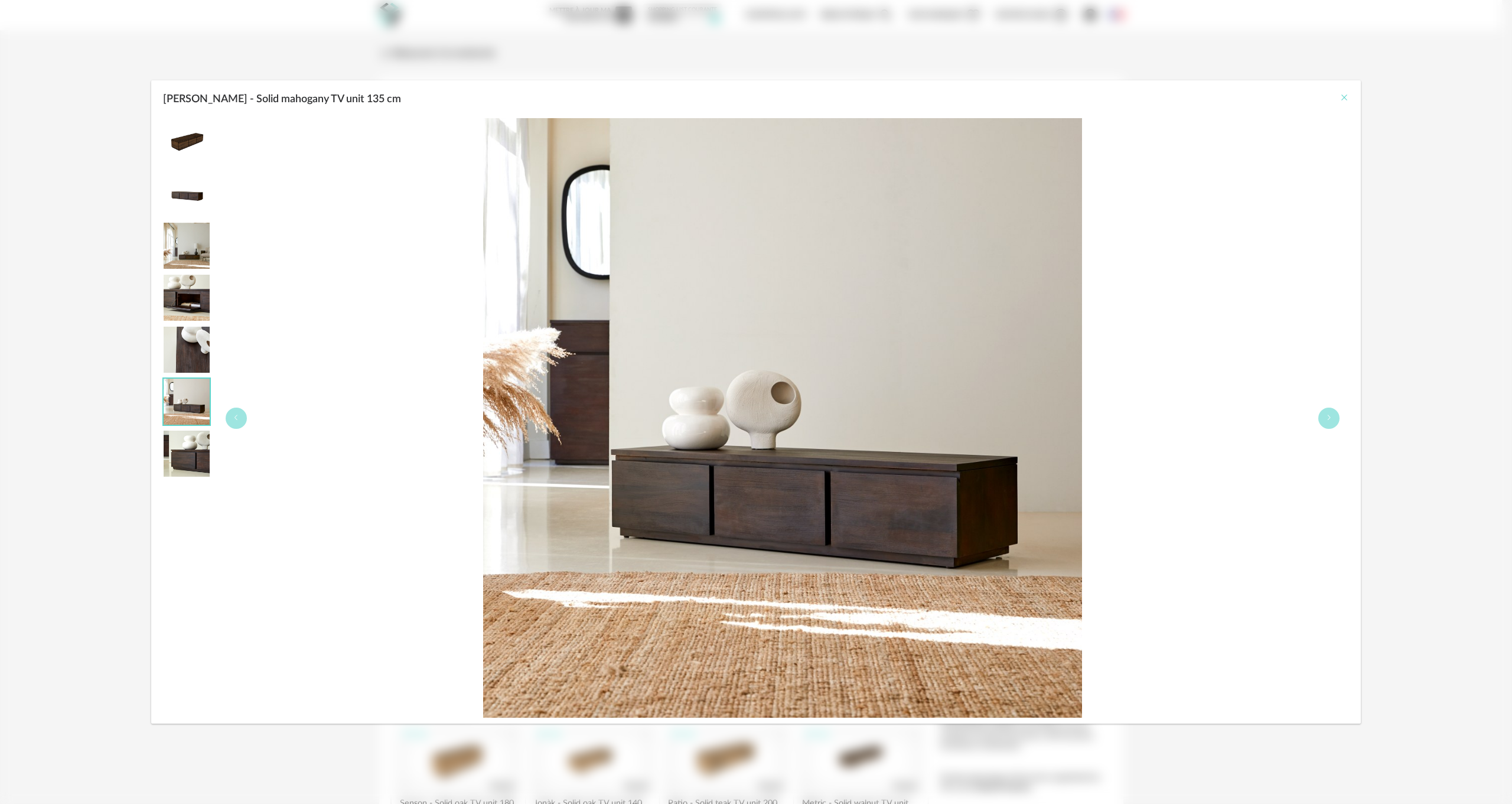
click at [1344, 101] on icon "Close" at bounding box center [1345, 98] width 10 height 10
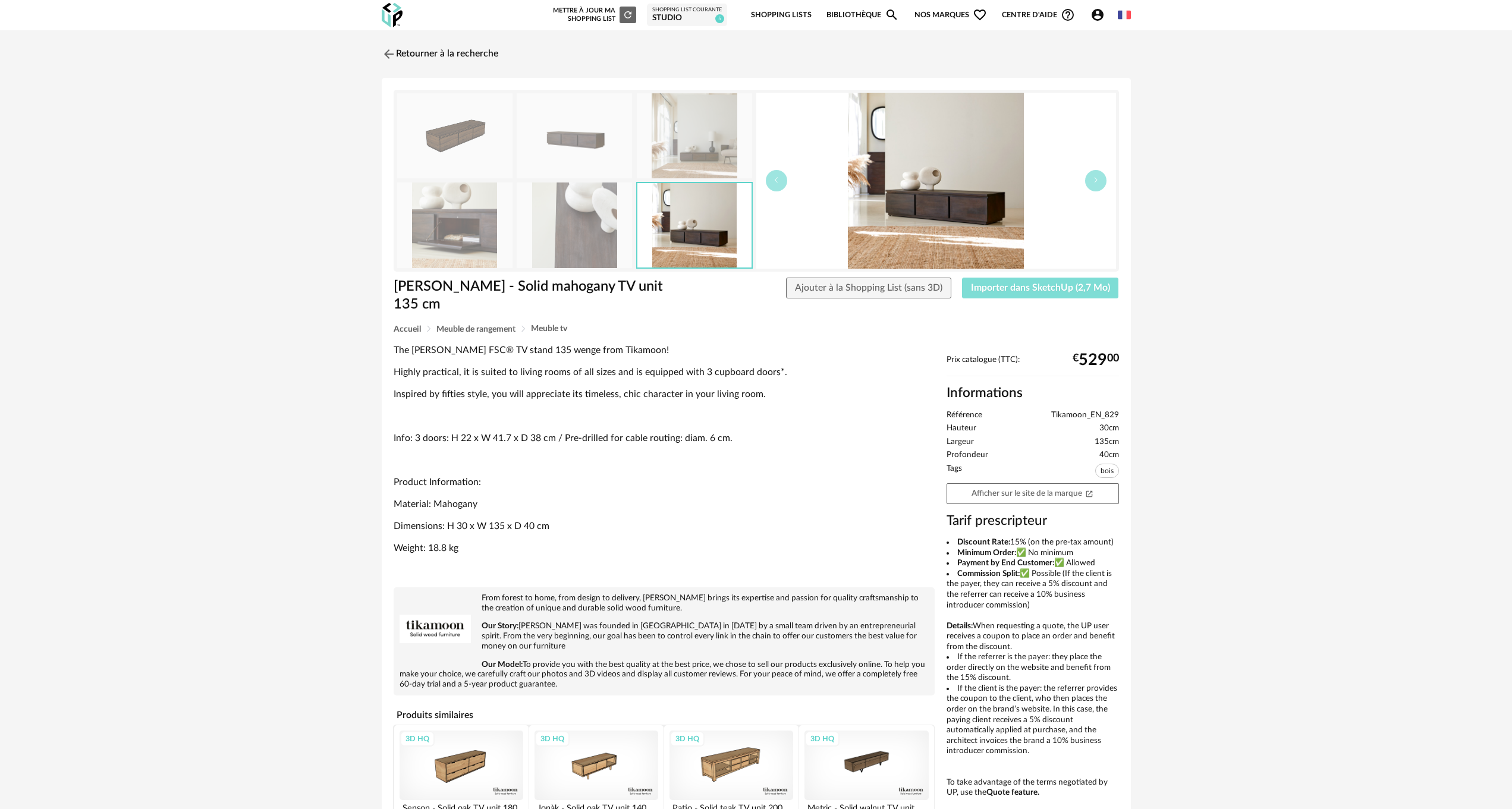
click at [1035, 285] on span "Importer dans SketchUp (2,7 Mo)" at bounding box center [1040, 288] width 139 height 10
